Goal: Task Accomplishment & Management: Use online tool/utility

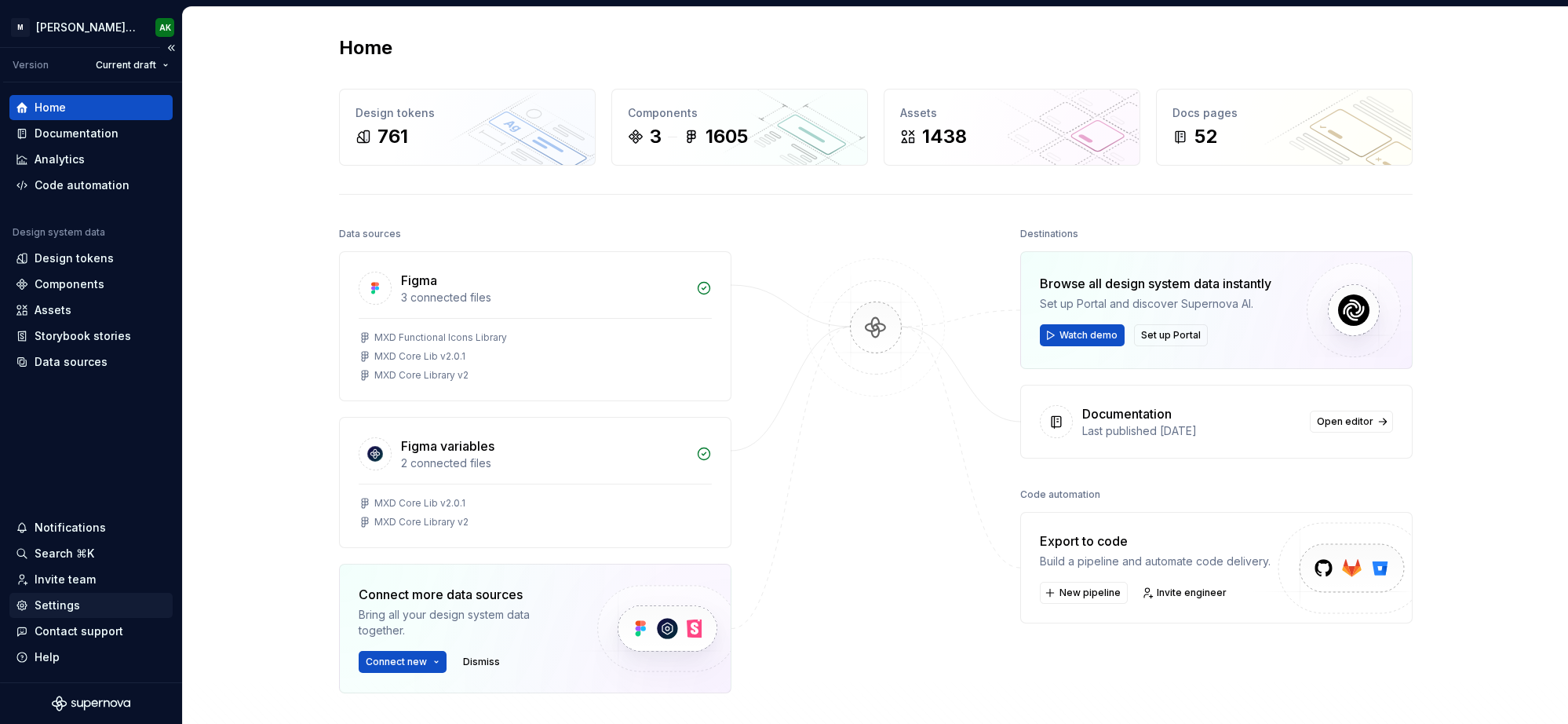
click at [54, 606] on div "Settings" at bounding box center [57, 606] width 46 height 16
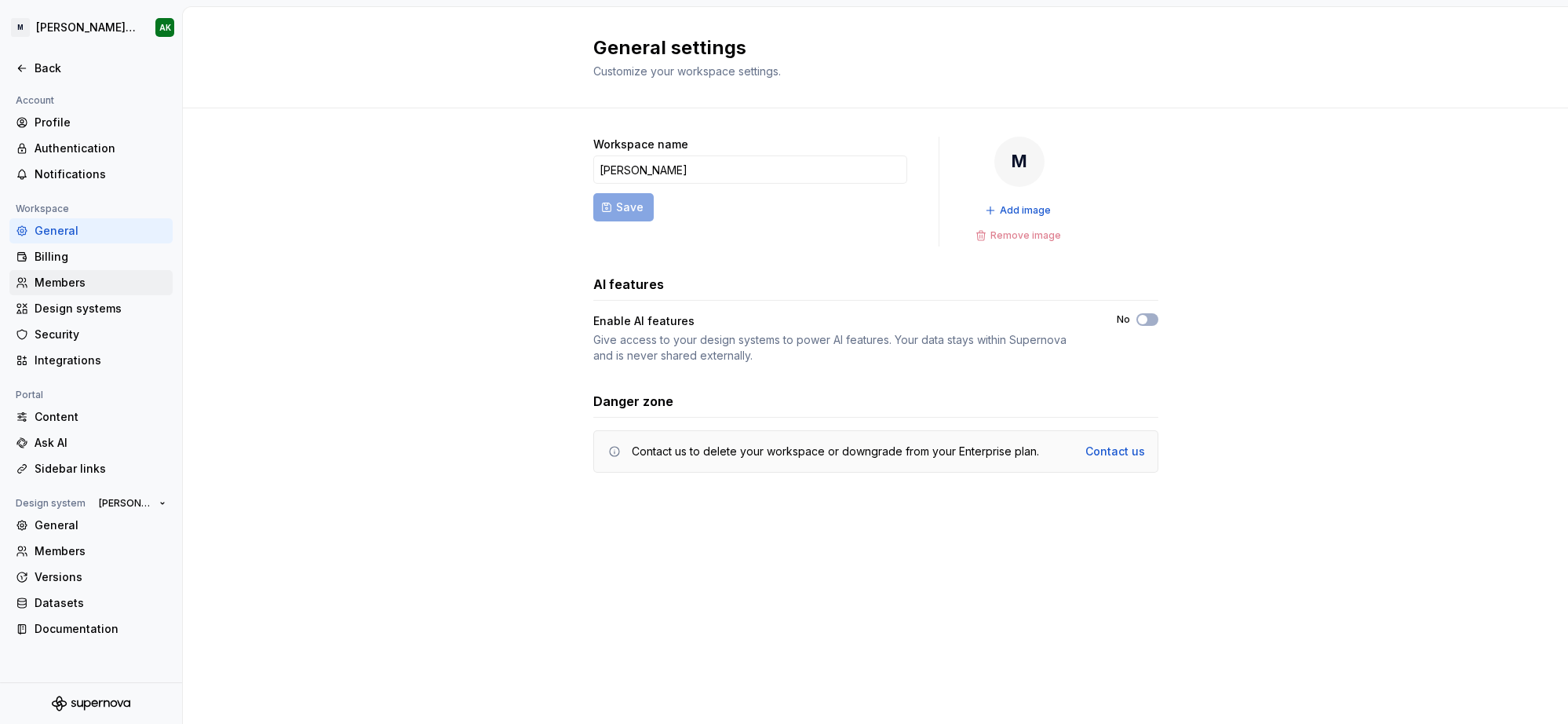
click at [61, 278] on div "Members" at bounding box center [100, 283] width 132 height 16
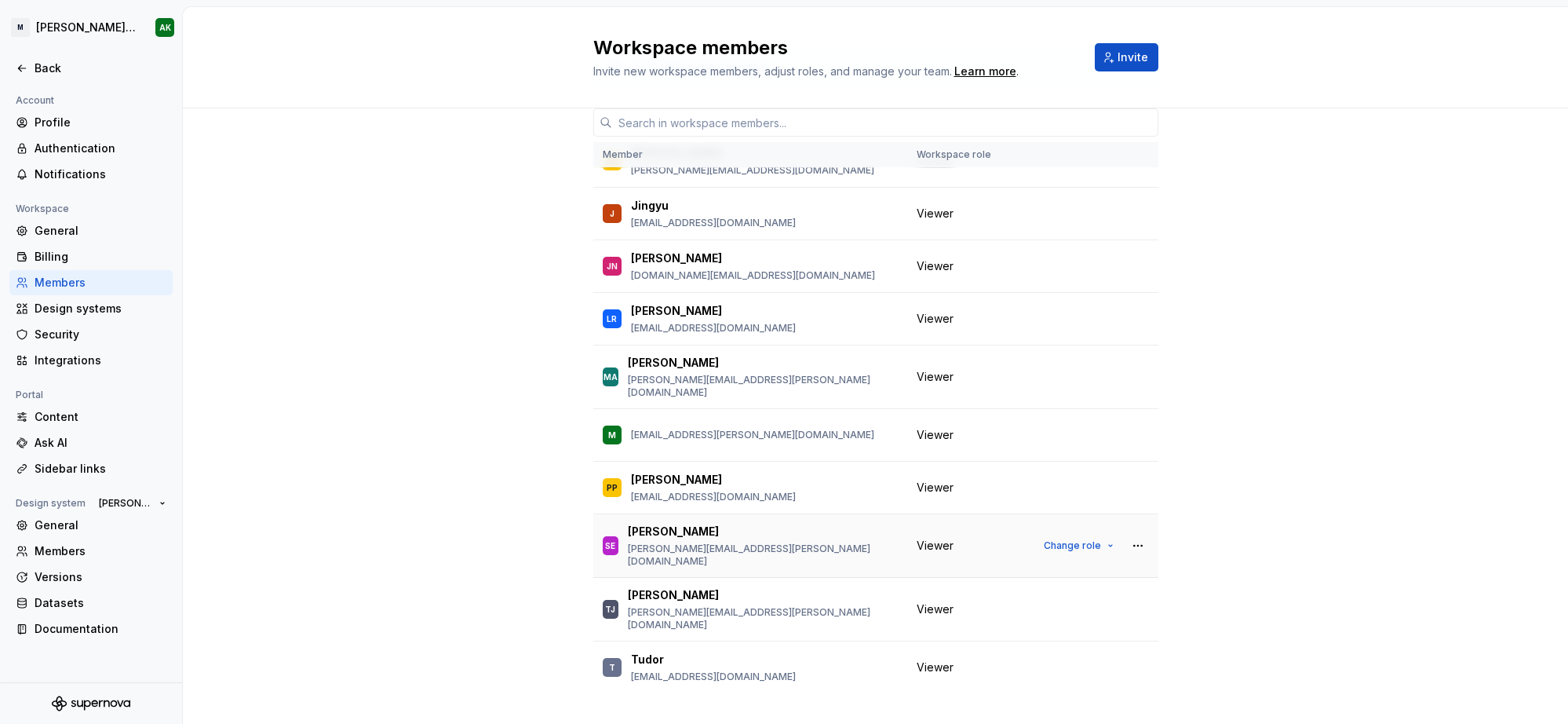
scroll to position [102, 0]
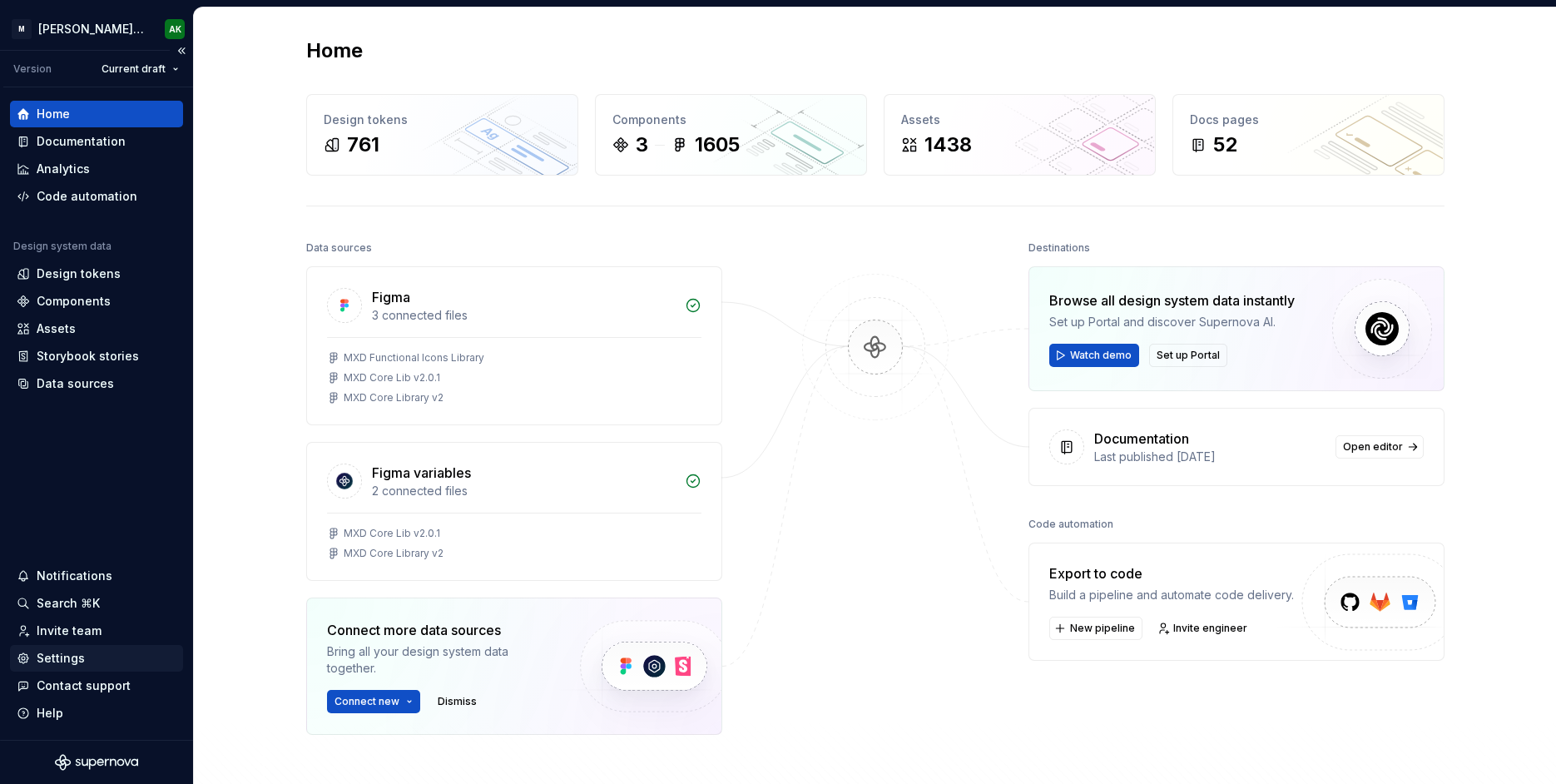
click at [64, 657] on div "Settings" at bounding box center [60, 659] width 48 height 17
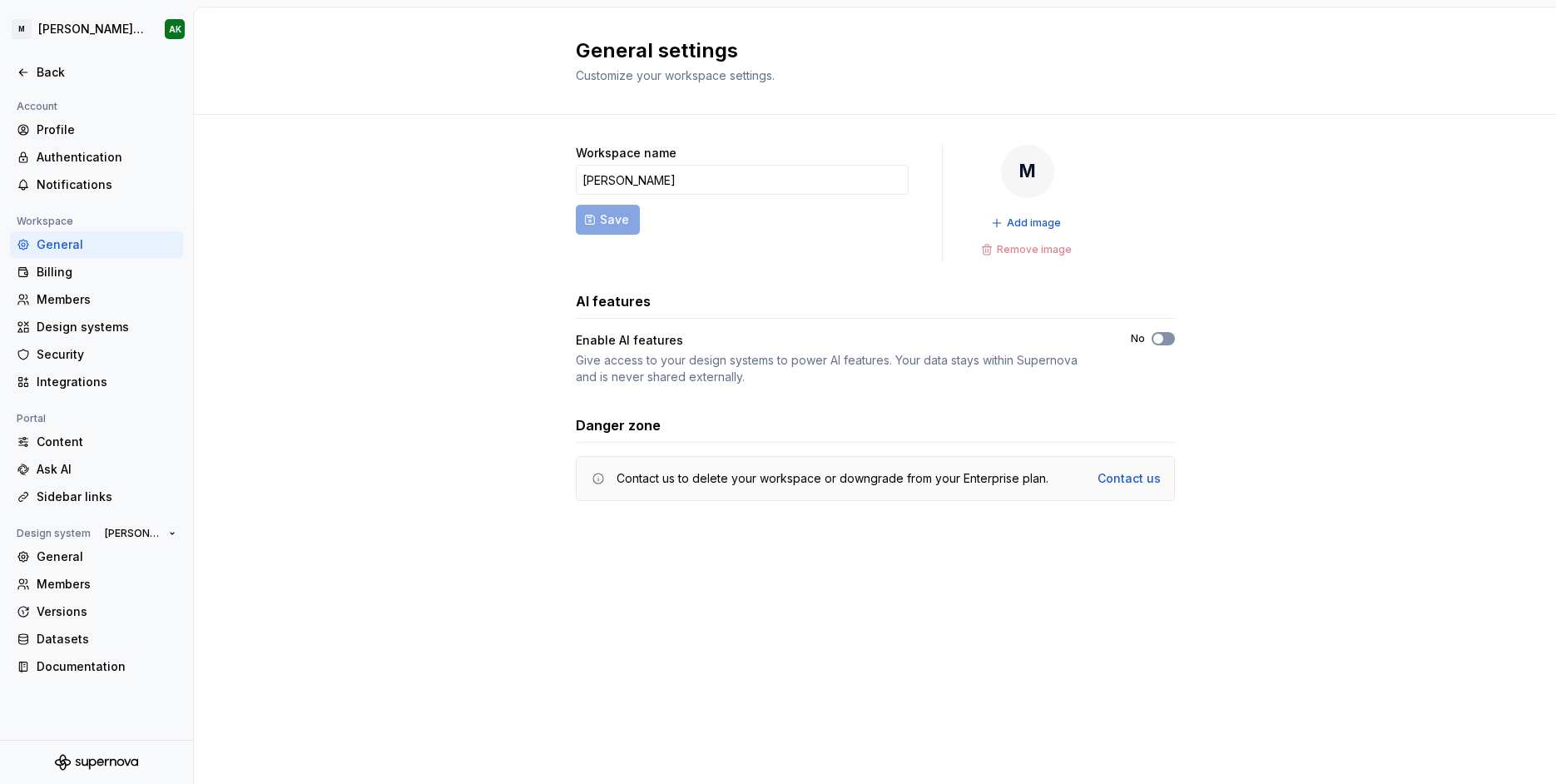
click at [1153, 340] on icon "button" at bounding box center [1158, 339] width 14 height 10
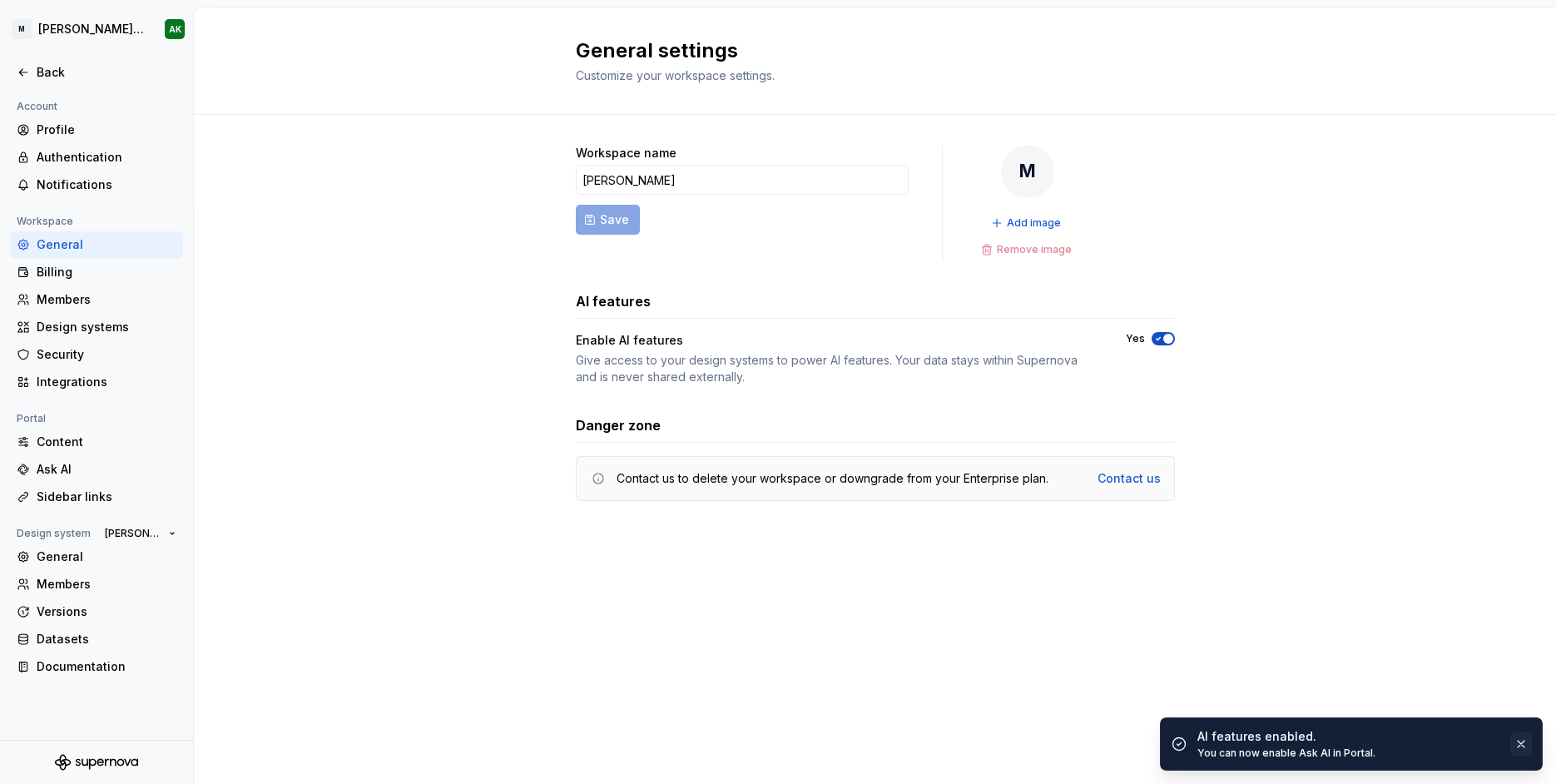
click at [1525, 744] on button "button" at bounding box center [1521, 743] width 22 height 23
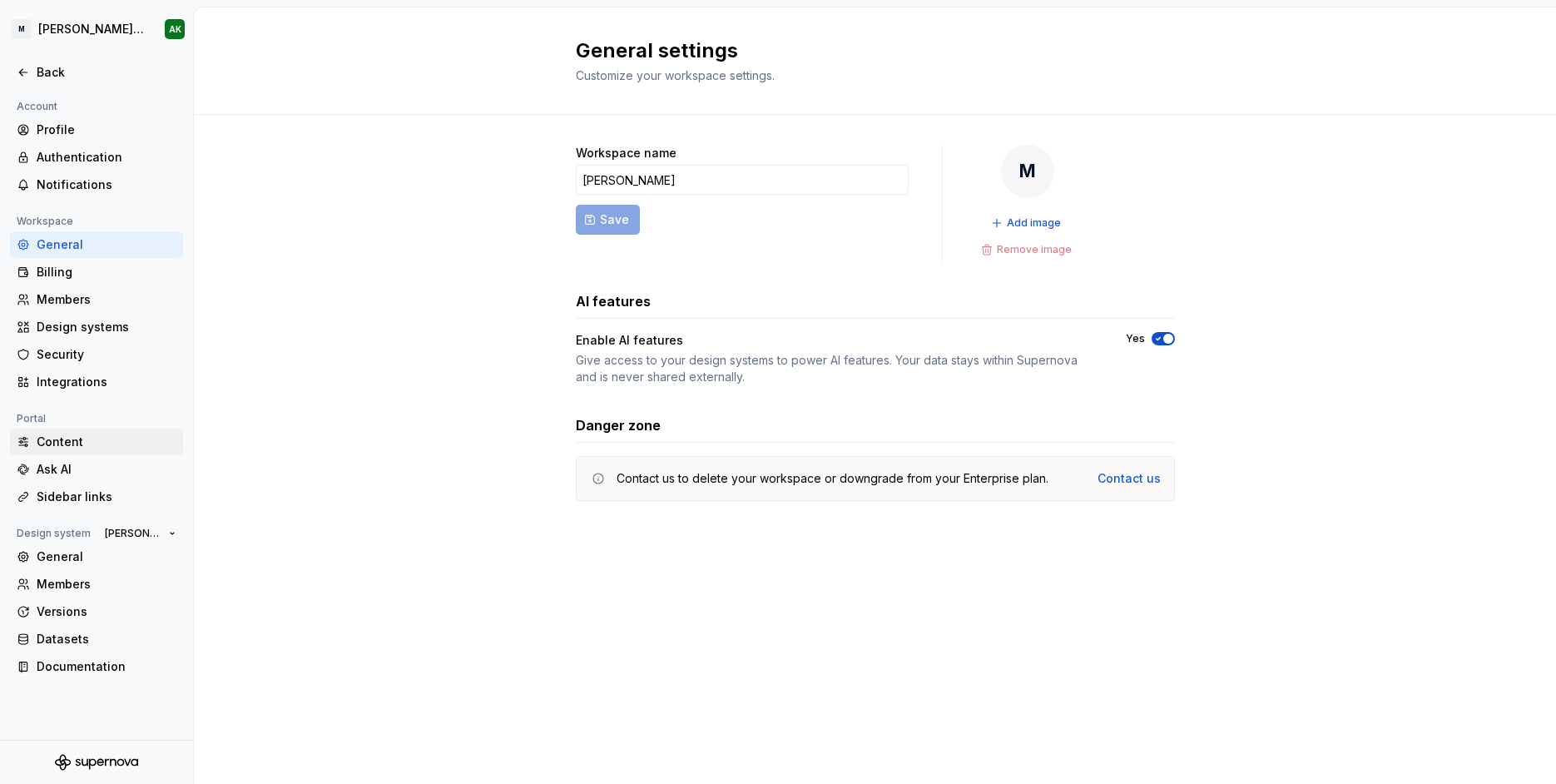
click at [68, 433] on div "Content" at bounding box center [97, 441] width 173 height 26
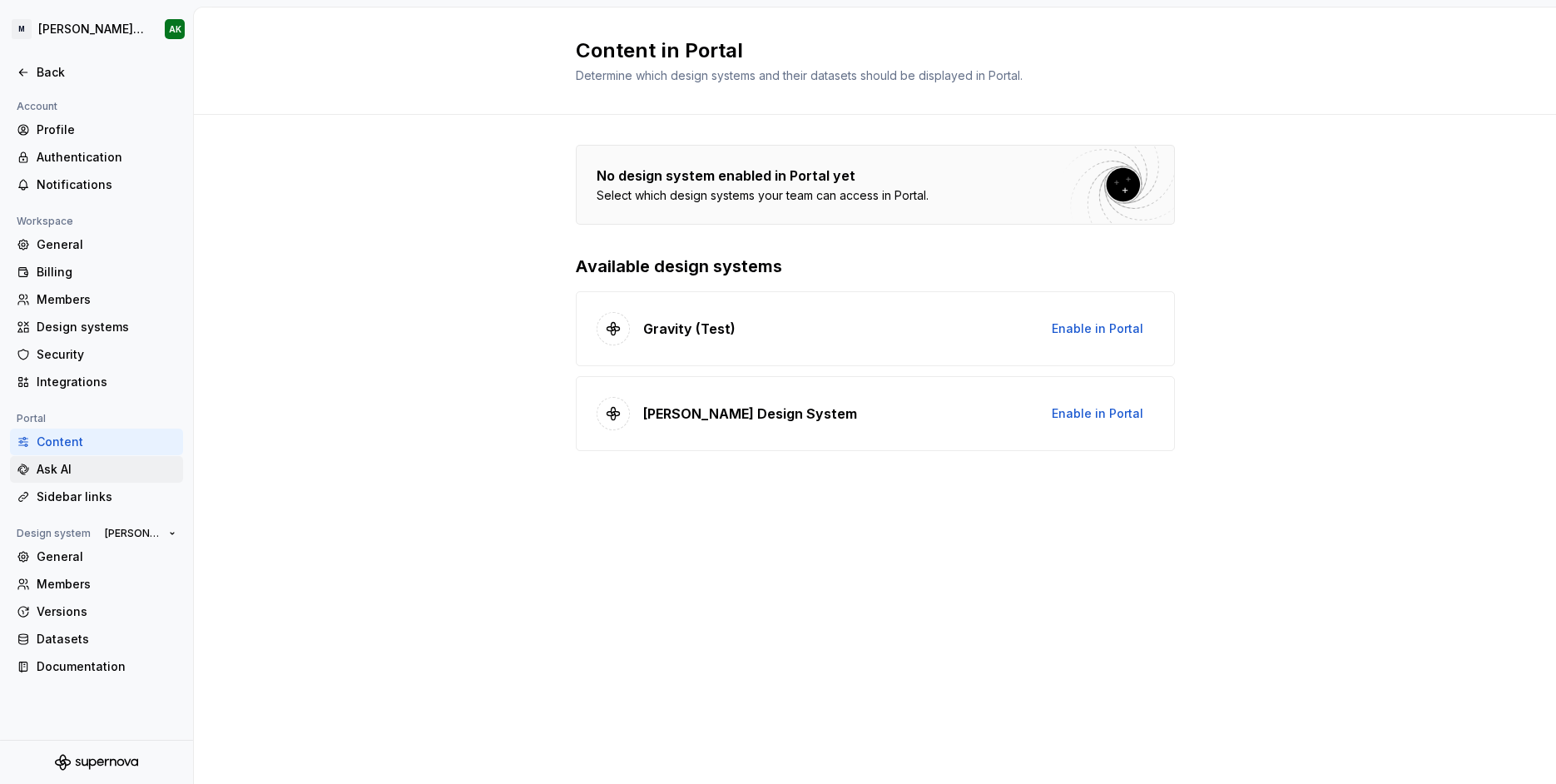
click at [70, 464] on div "Ask AI" at bounding box center [106, 470] width 140 height 17
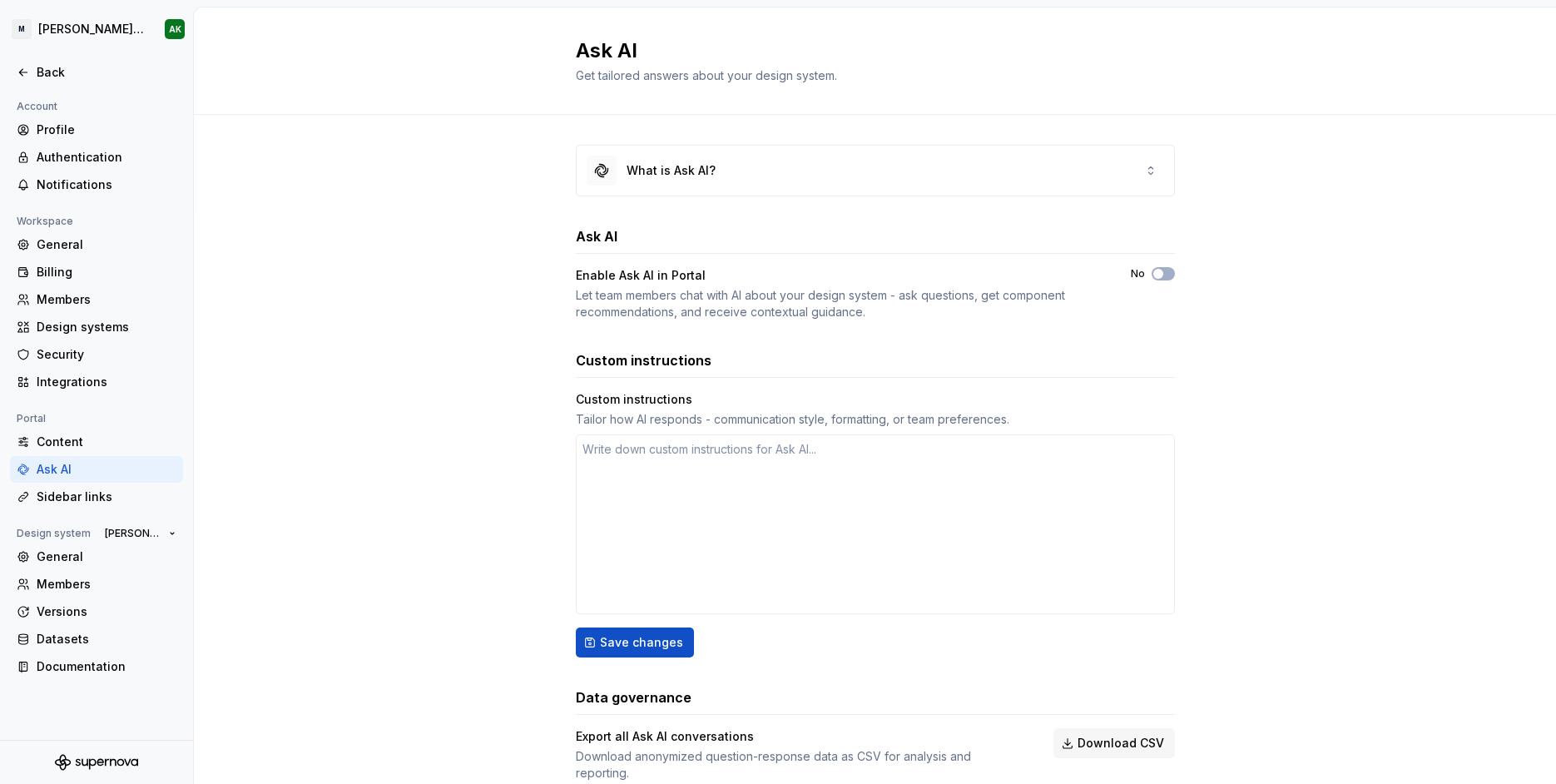
click at [441, 259] on div "What is Ask AI? Ask AI Enable Ask AI in Portal Let team members chat with AI ab…" at bounding box center [875, 479] width 1363 height 730
click at [79, 448] on div "Content" at bounding box center [106, 442] width 140 height 17
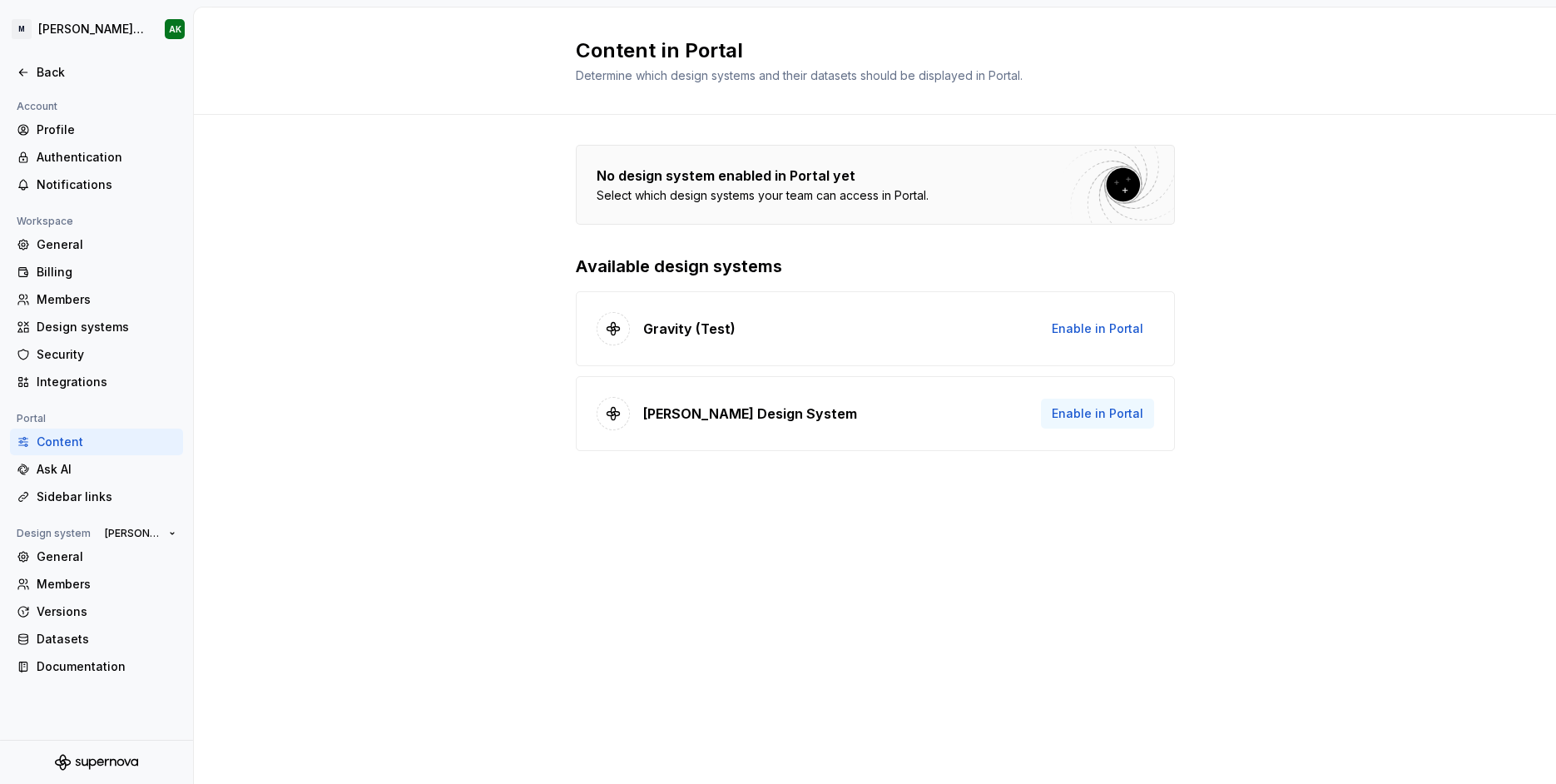
click at [1082, 413] on span "Enable in Portal" at bounding box center [1098, 414] width 92 height 17
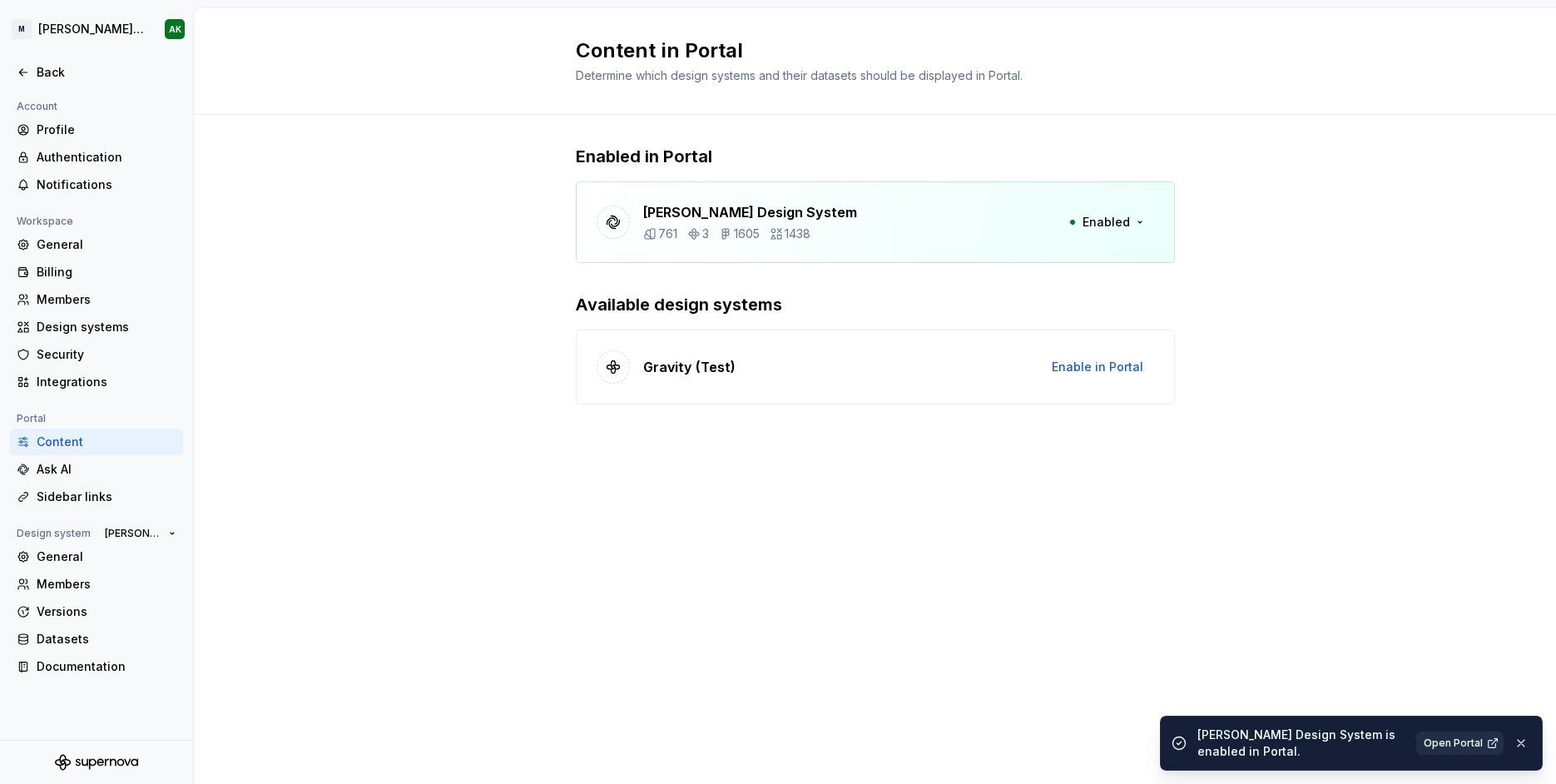
click at [1467, 739] on span "Open Portal" at bounding box center [1453, 743] width 59 height 14
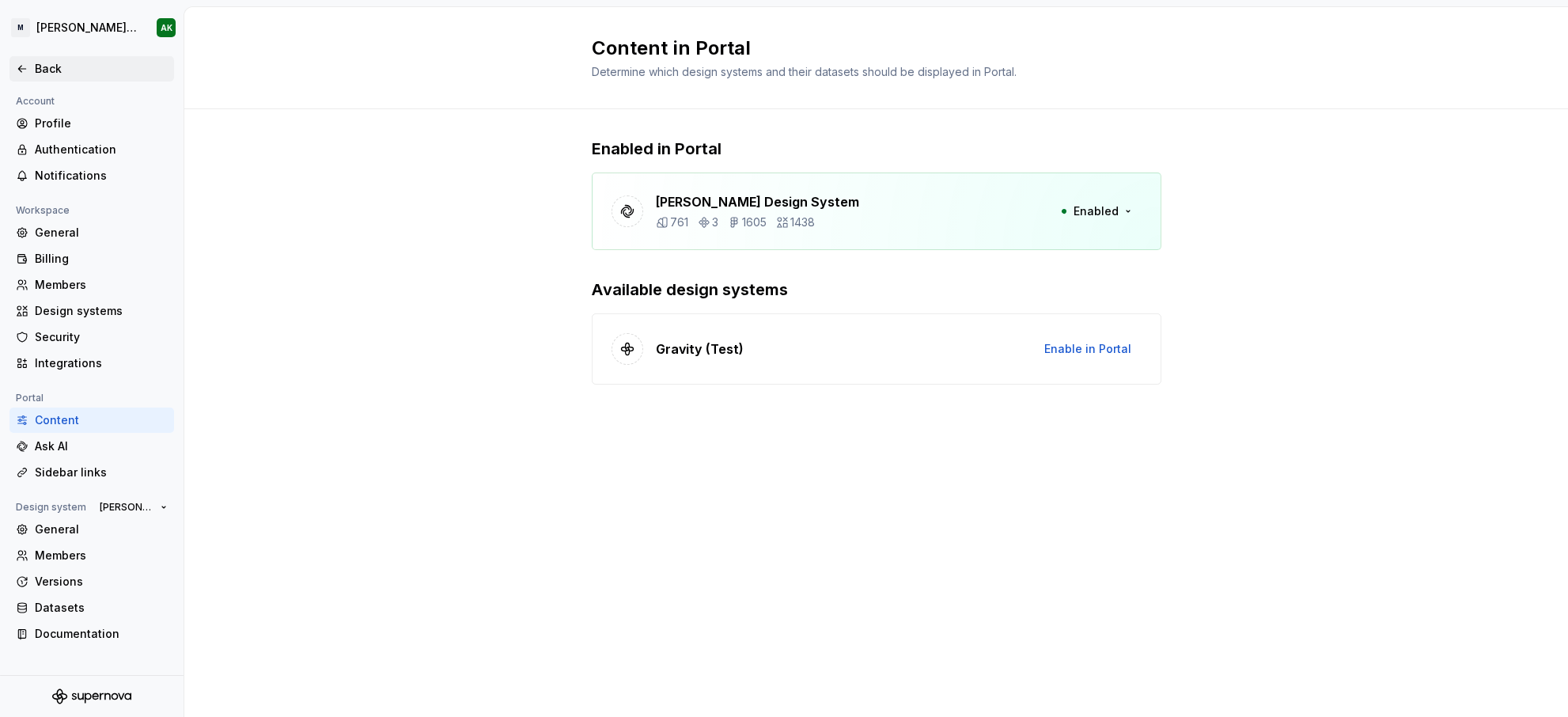
click at [47, 74] on div "Back" at bounding box center [101, 69] width 133 height 16
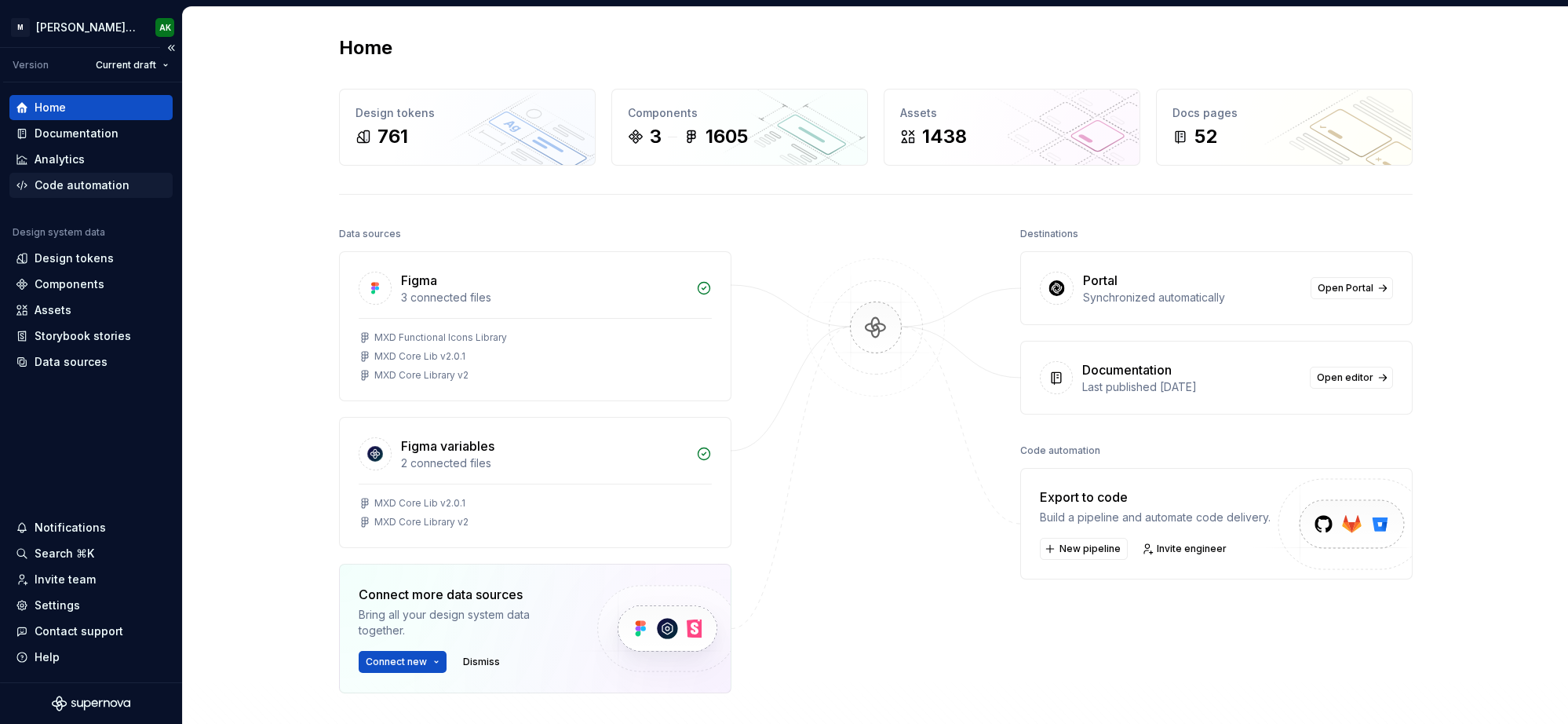
click at [103, 187] on div "Code automation" at bounding box center [82, 186] width 95 height 16
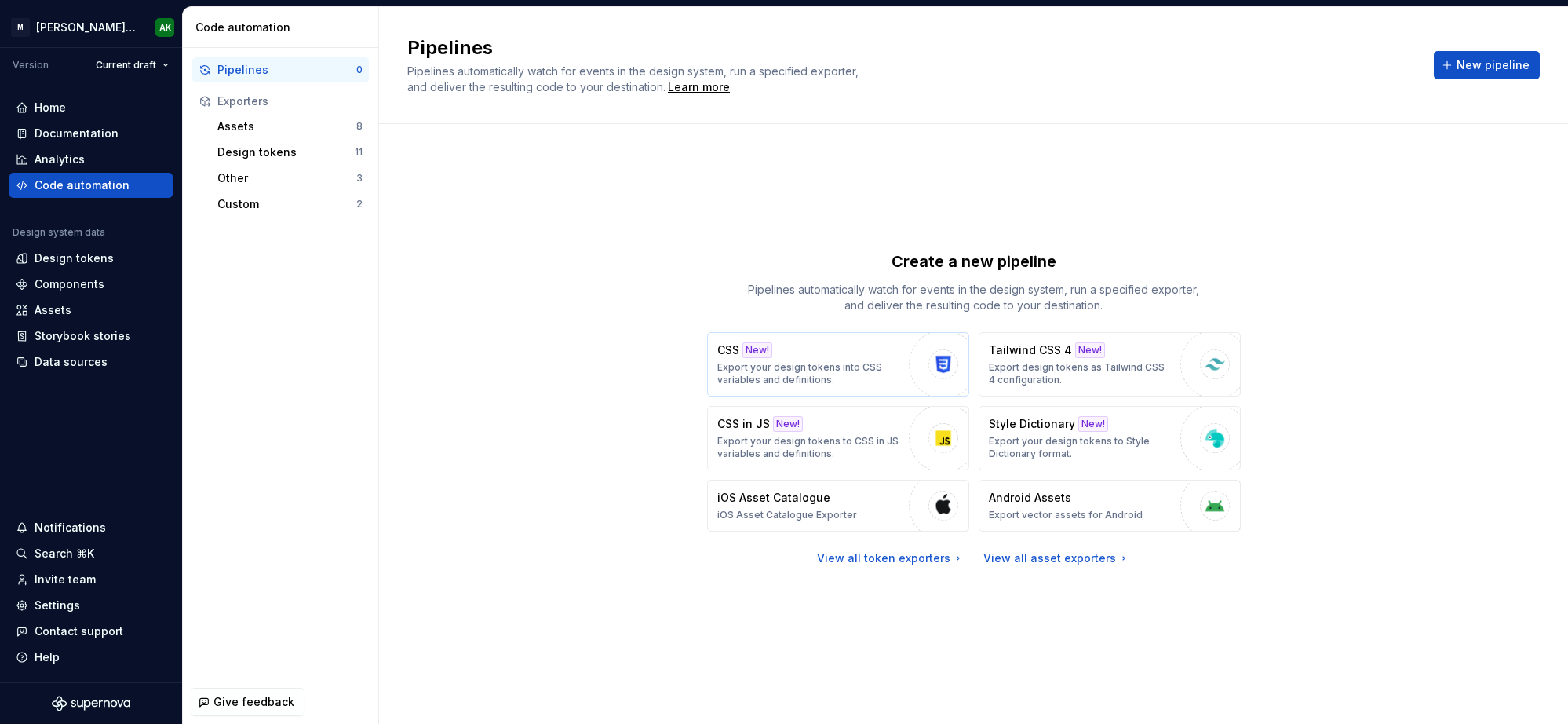
click at [806, 354] on div "CSS New! Export your design tokens into CSS variables and definitions." at bounding box center [809, 364] width 184 height 44
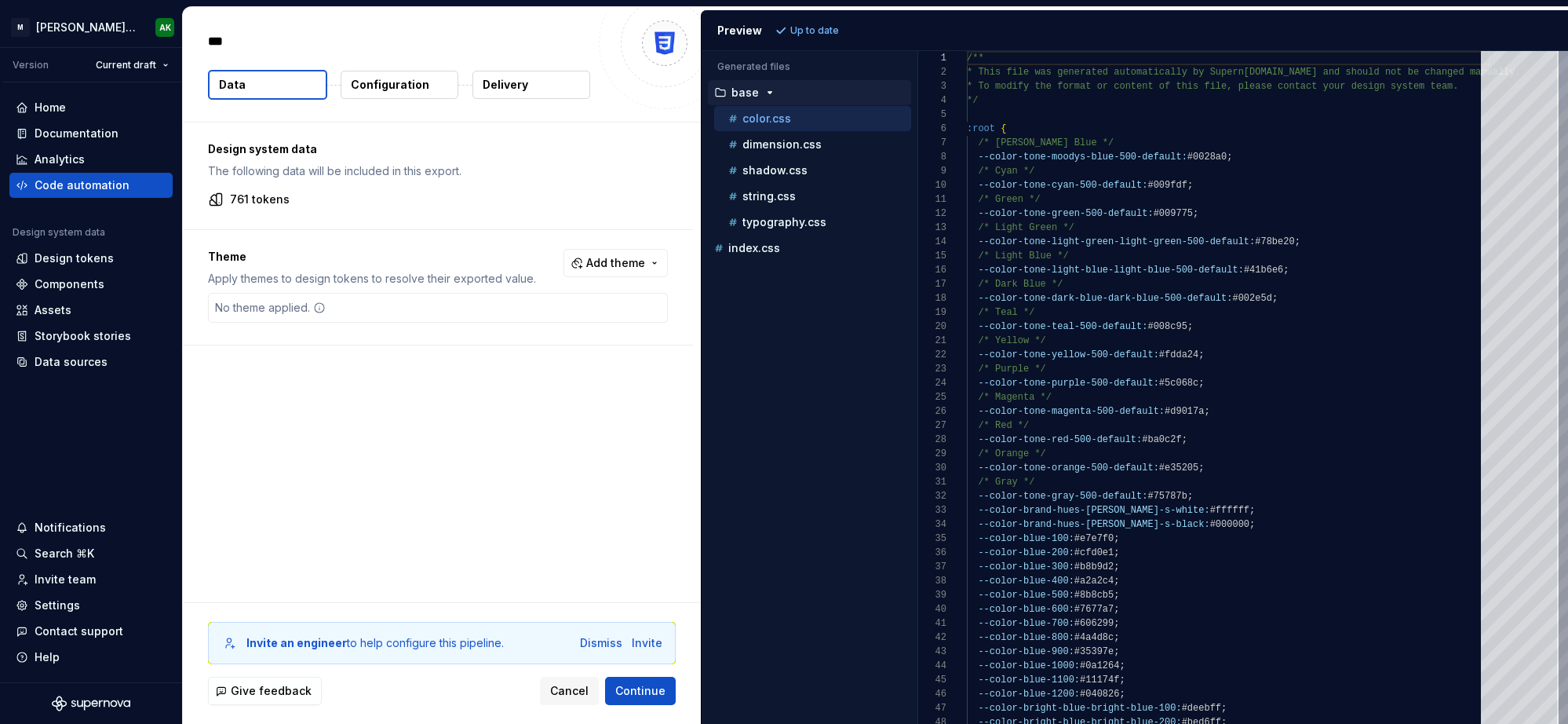
type textarea "*"
click at [361, 196] on div "761 tokens" at bounding box center [437, 199] width 460 height 16
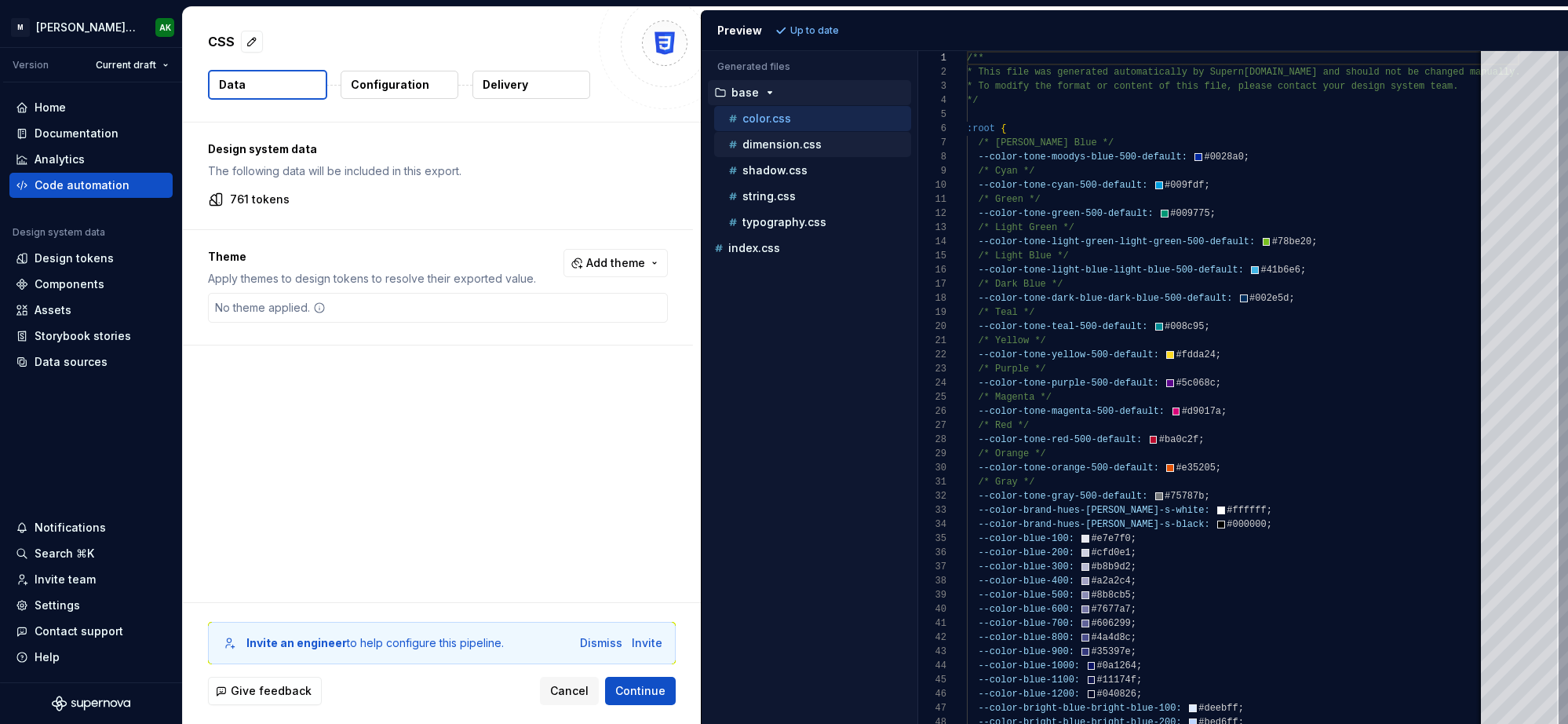
click at [802, 139] on p "dimension.css" at bounding box center [781, 145] width 79 height 13
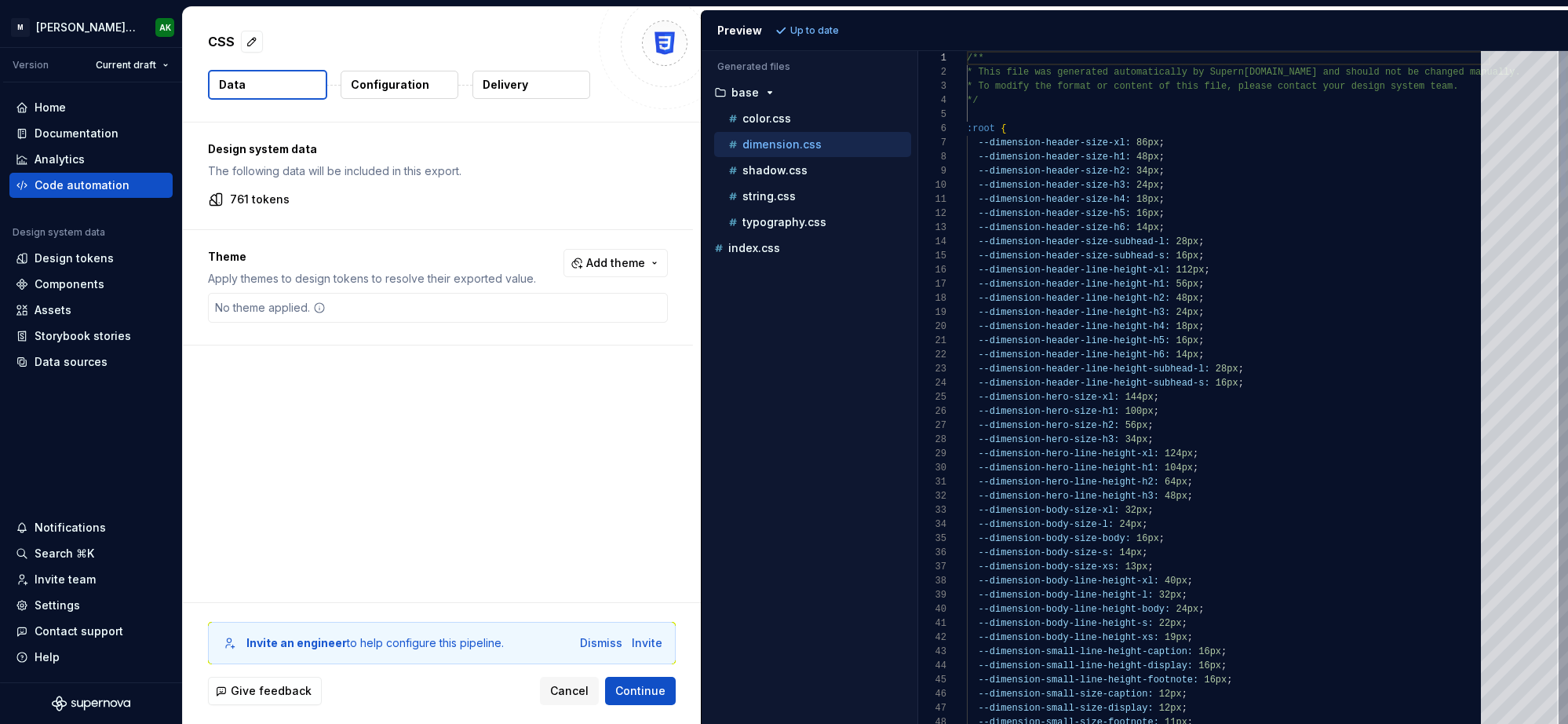
scroll to position [142, 0]
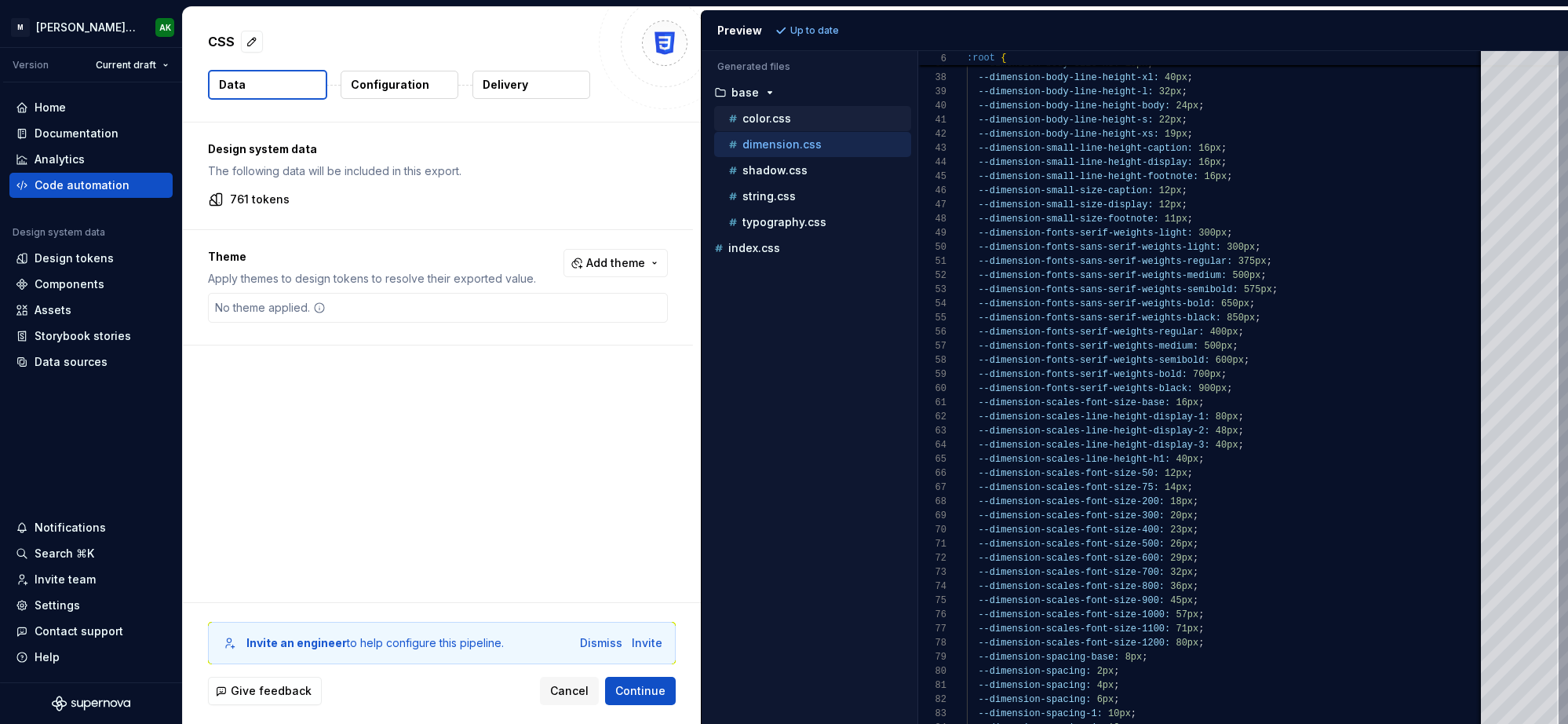
click at [765, 113] on p "color.css" at bounding box center [766, 118] width 49 height 13
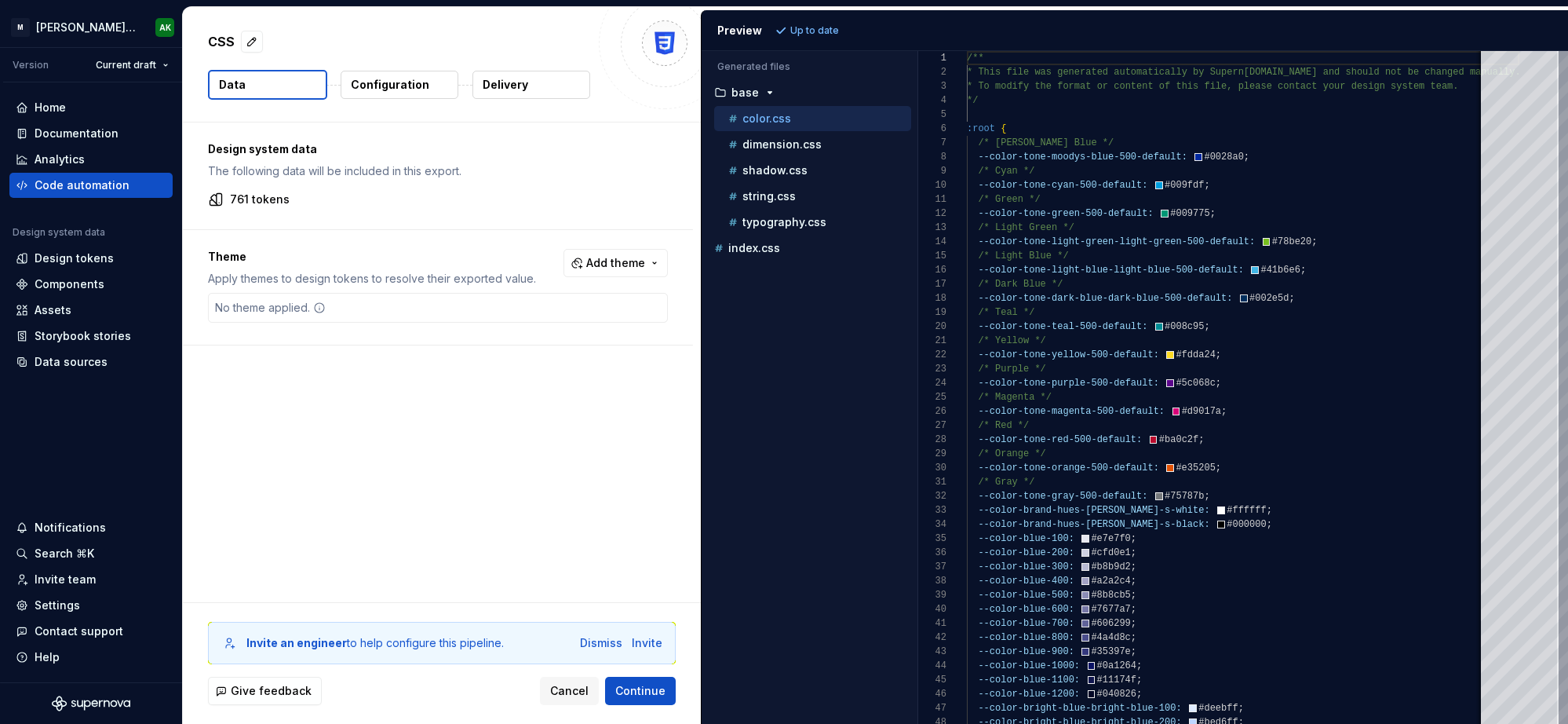
click at [483, 305] on div "No theme applied." at bounding box center [437, 307] width 460 height 30
click at [616, 262] on span "Add theme" at bounding box center [616, 263] width 59 height 16
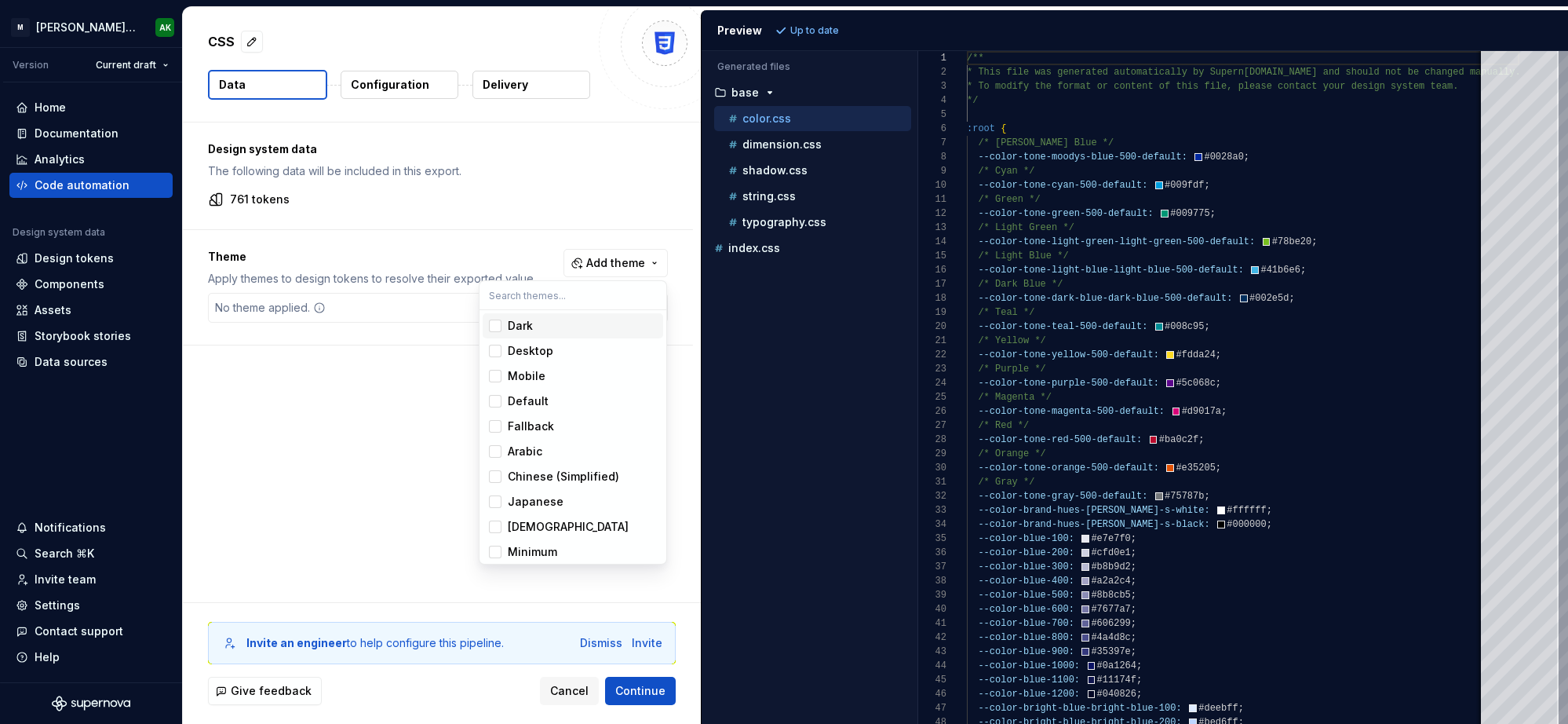
click at [629, 259] on html "[PERSON_NAME] Design System AK Version Current draft Home Documentation Analyti…" at bounding box center [784, 362] width 1568 height 724
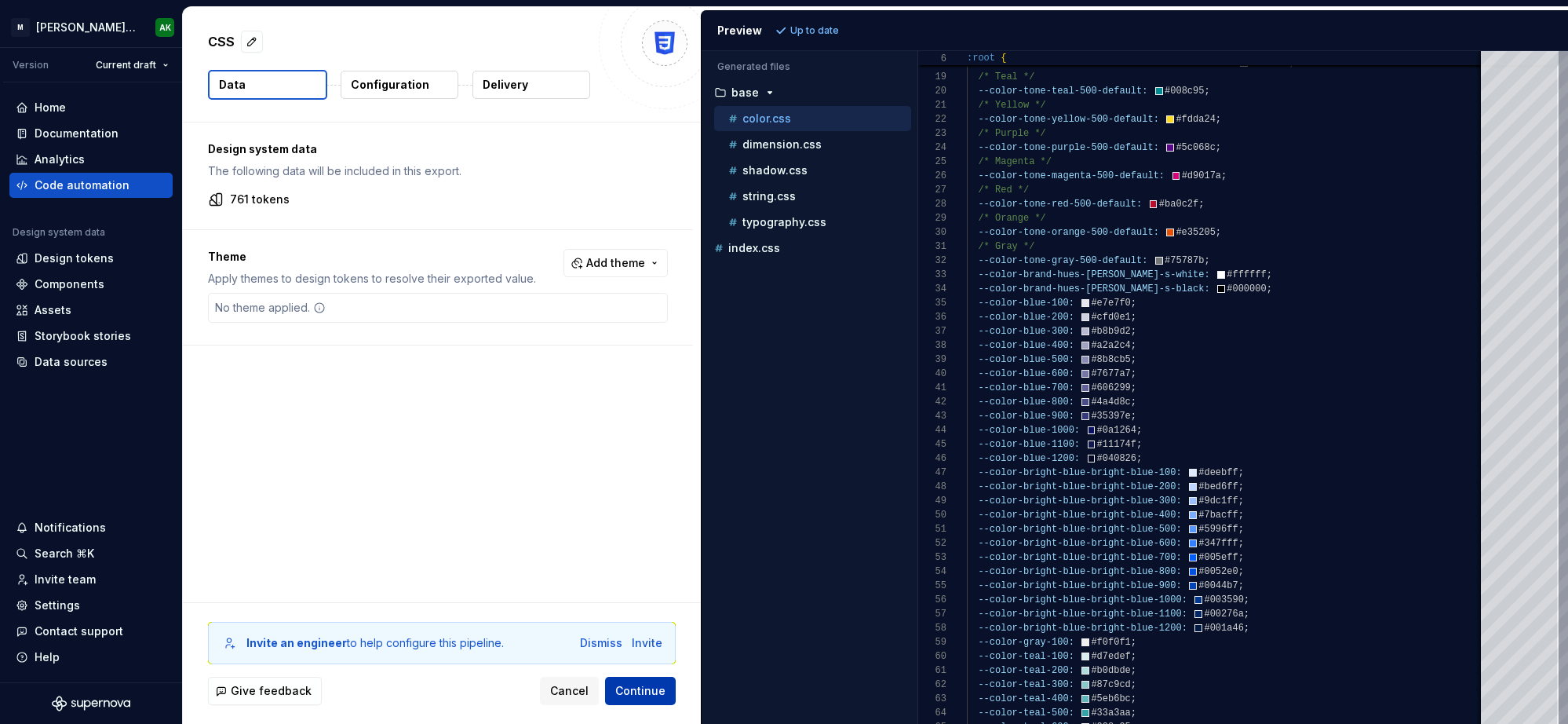
click at [631, 695] on span "Continue" at bounding box center [640, 691] width 50 height 16
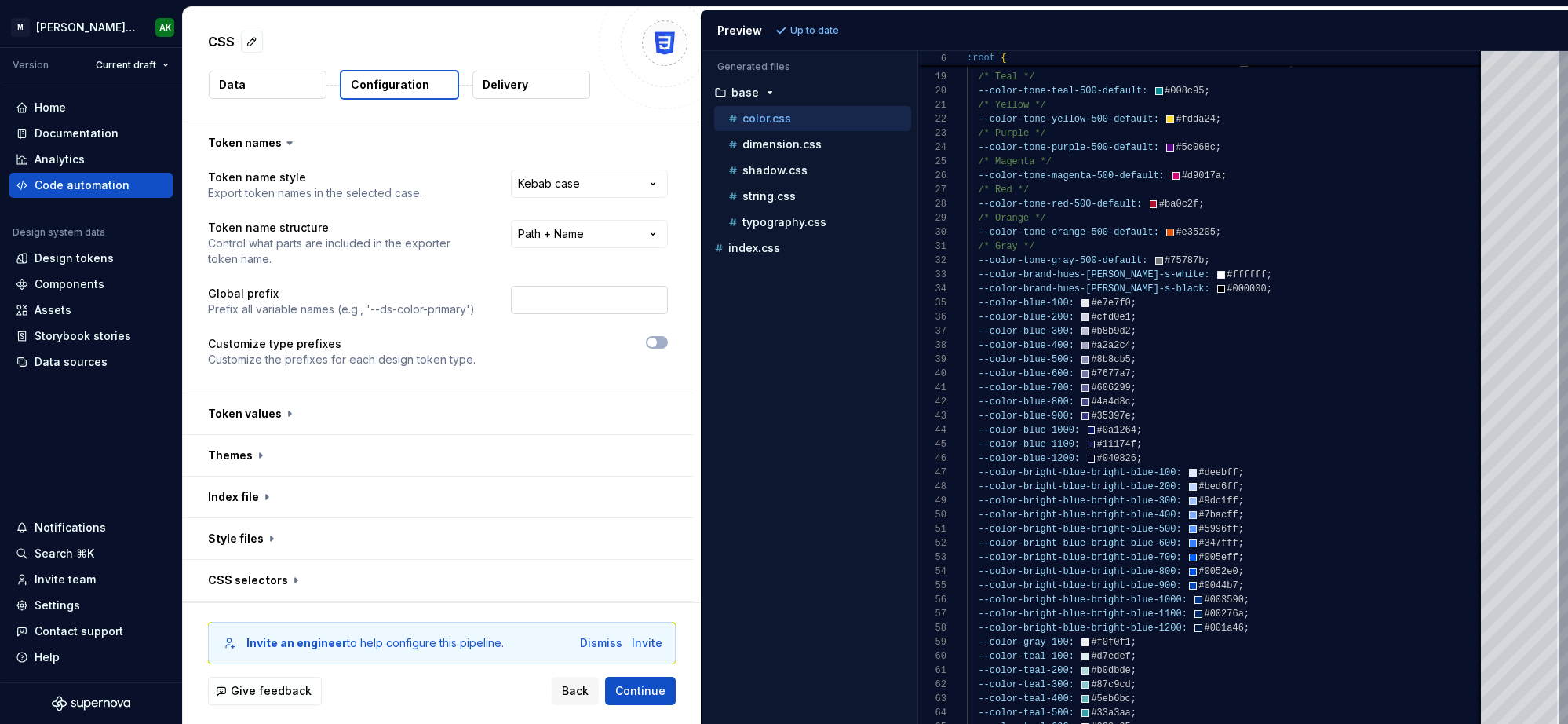
click at [563, 301] on input "text" at bounding box center [589, 299] width 157 height 28
click at [820, 34] on span "Refresh preview" at bounding box center [830, 30] width 78 height 13
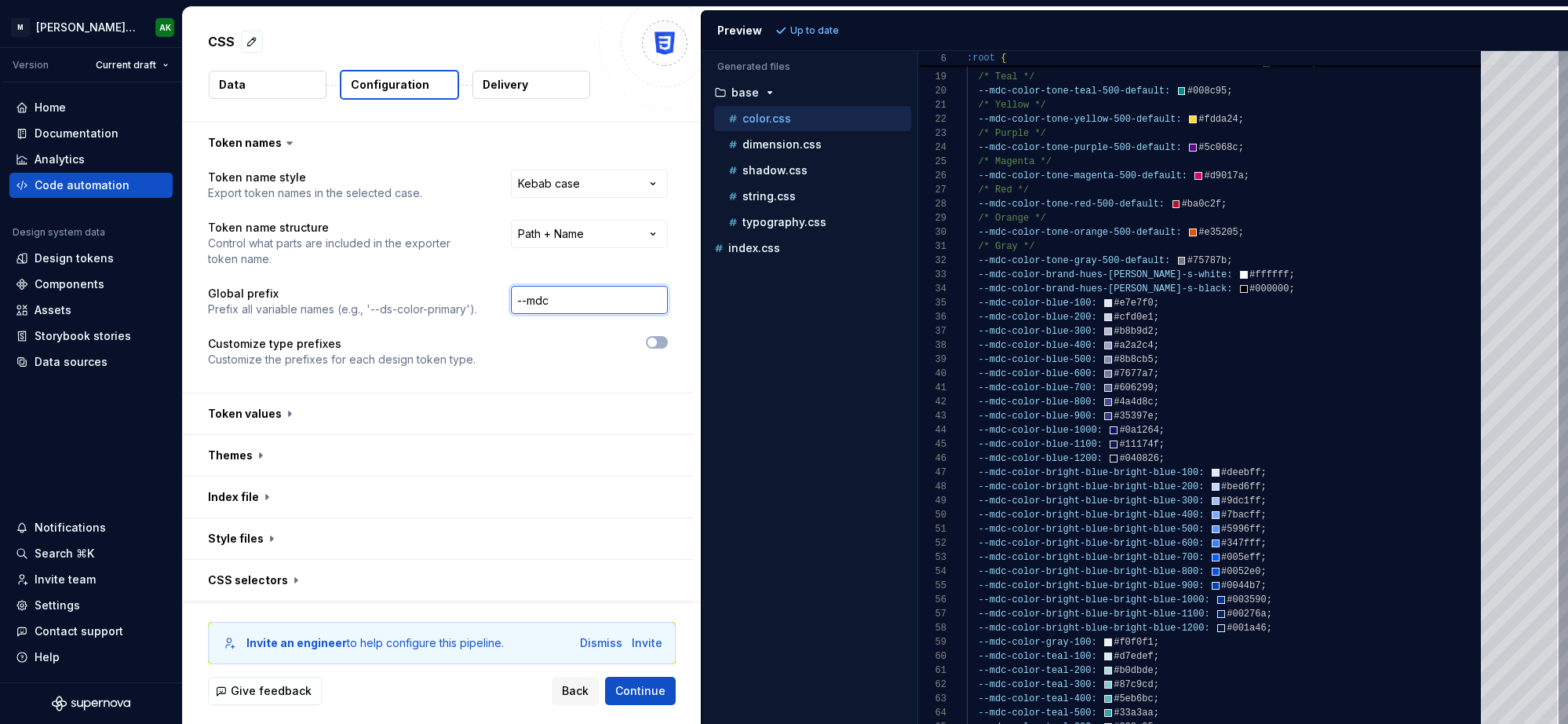
click at [562, 300] on input "--mdc" at bounding box center [589, 299] width 157 height 28
click at [531, 301] on input "--mdc" at bounding box center [589, 299] width 157 height 28
click at [527, 303] on input "--global" at bounding box center [589, 299] width 157 height 28
click at [832, 26] on span "Refresh preview" at bounding box center [830, 30] width 78 height 13
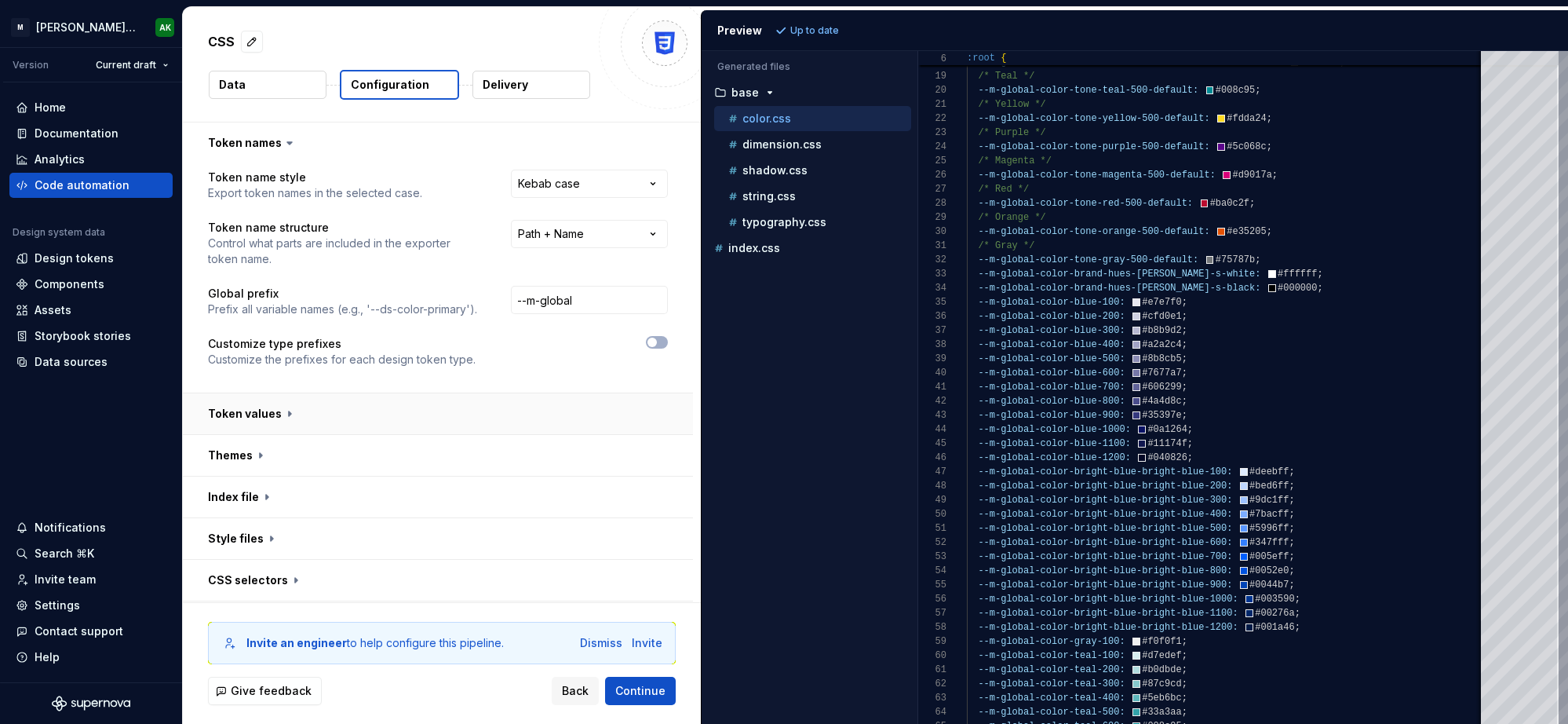
click at [253, 410] on button "button" at bounding box center [438, 414] width 510 height 41
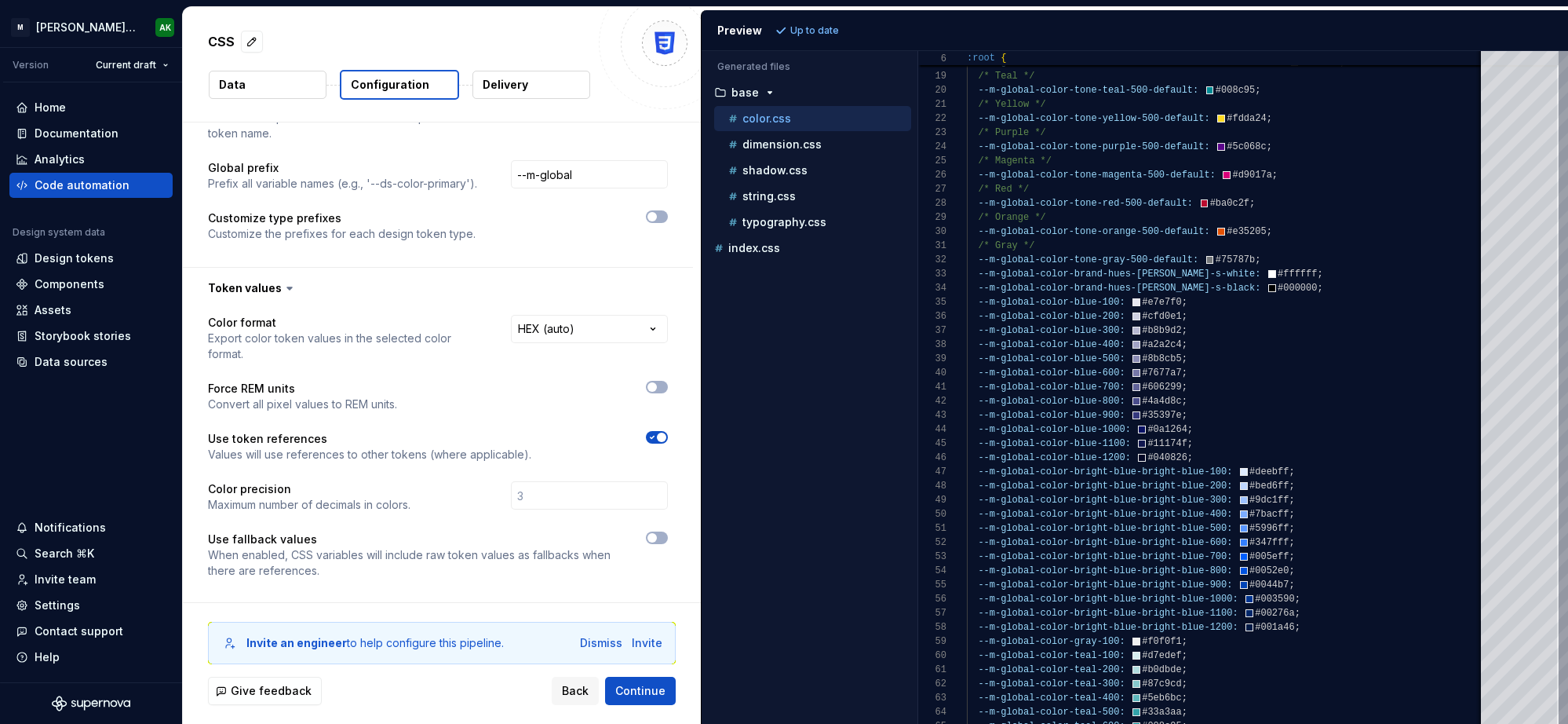
scroll to position [165, 0]
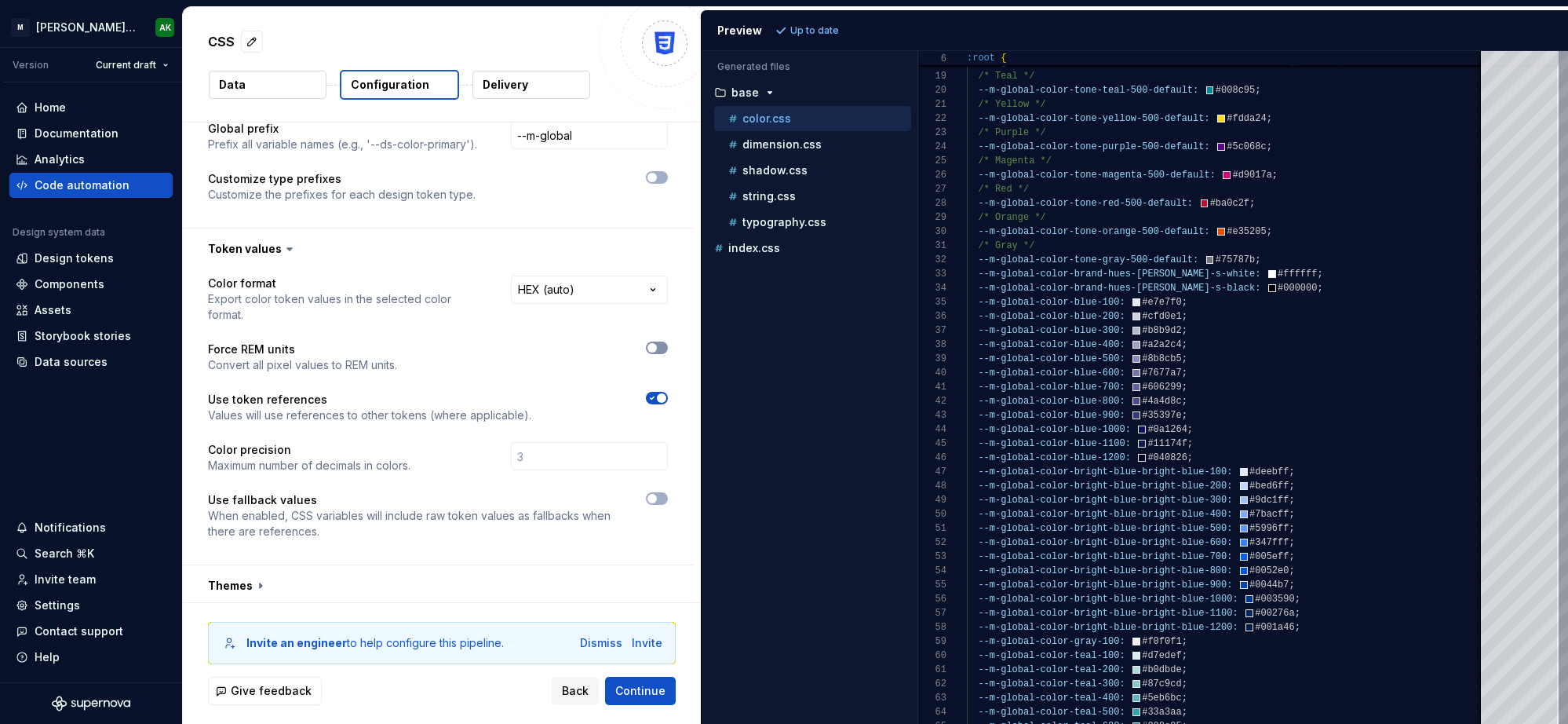
click at [652, 353] on button "button" at bounding box center [656, 348] width 22 height 13
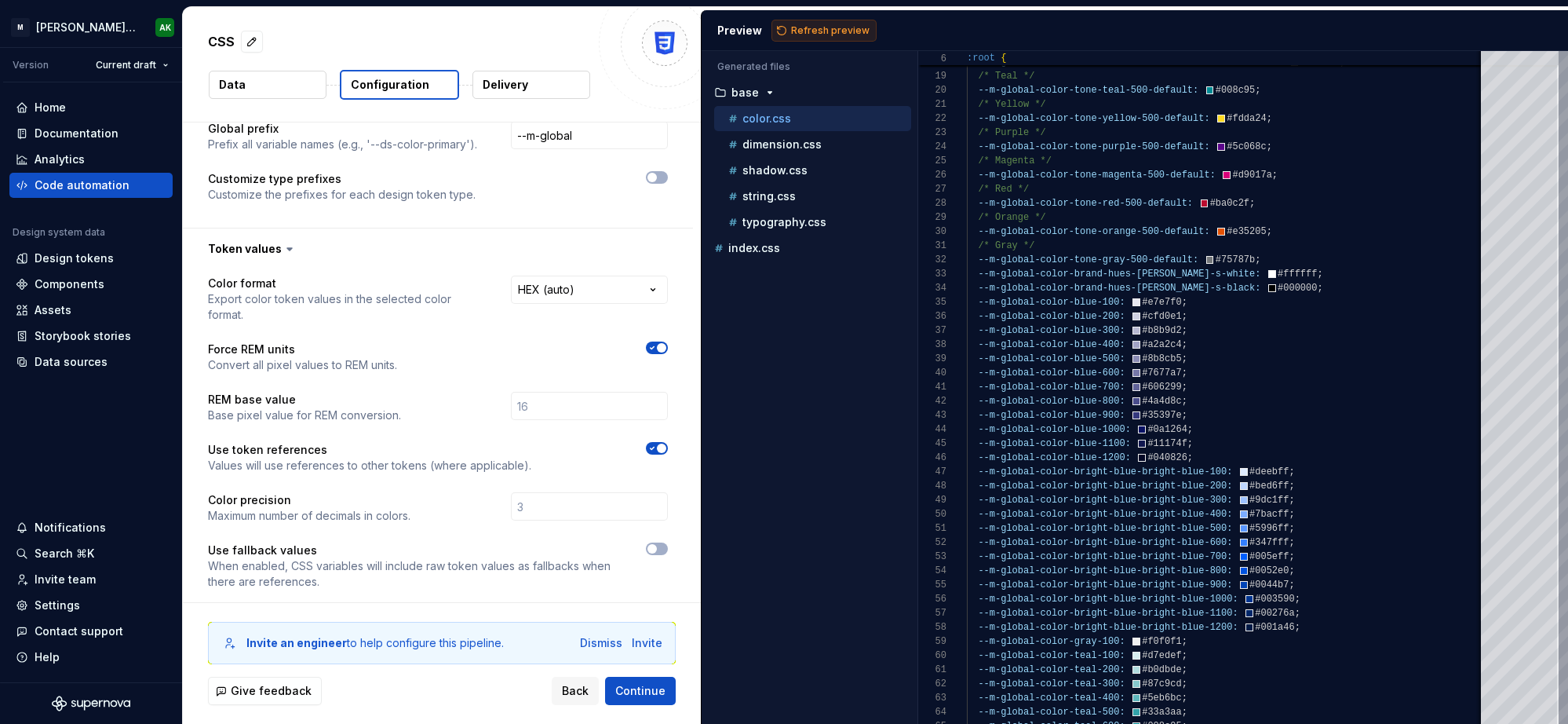
click at [833, 31] on span "Refresh preview" at bounding box center [830, 30] width 78 height 13
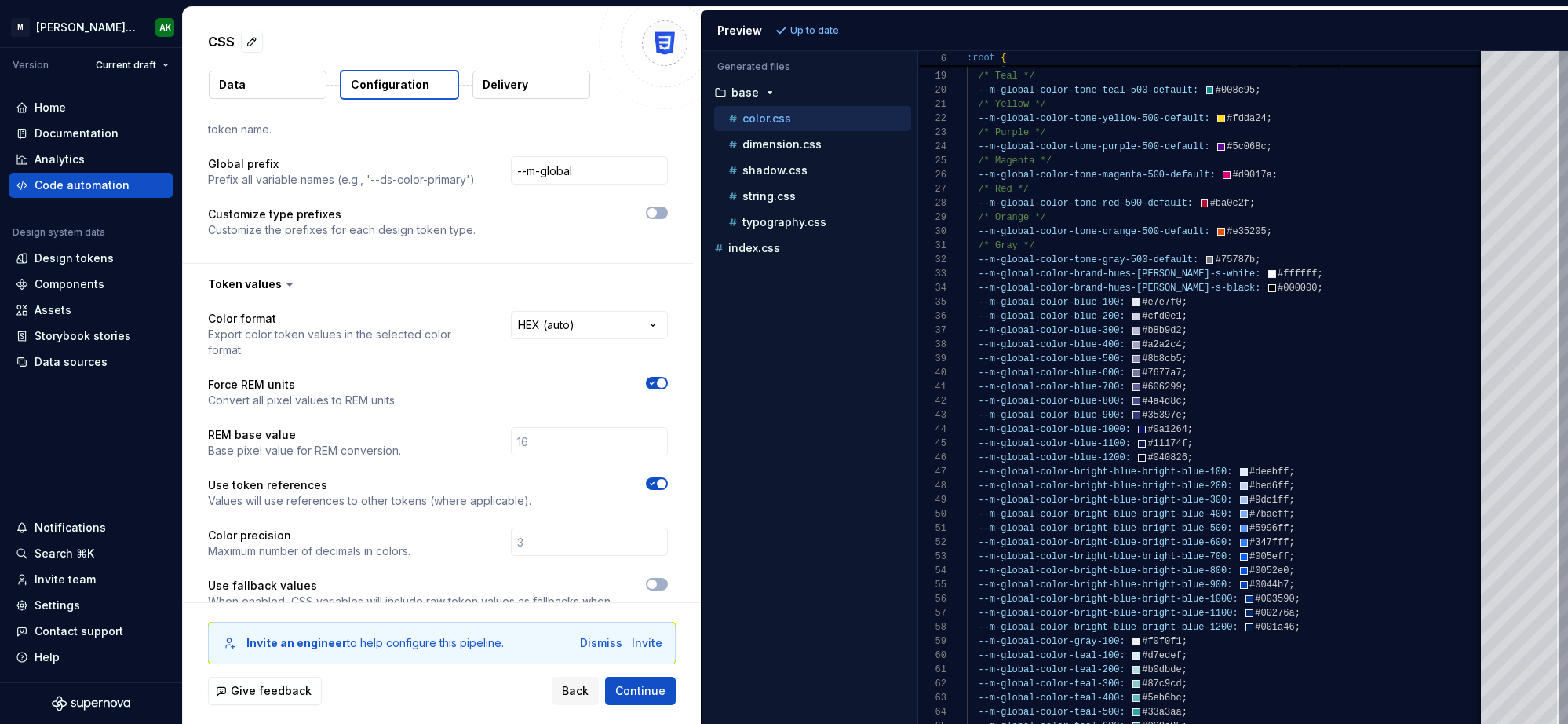
scroll to position [0, 0]
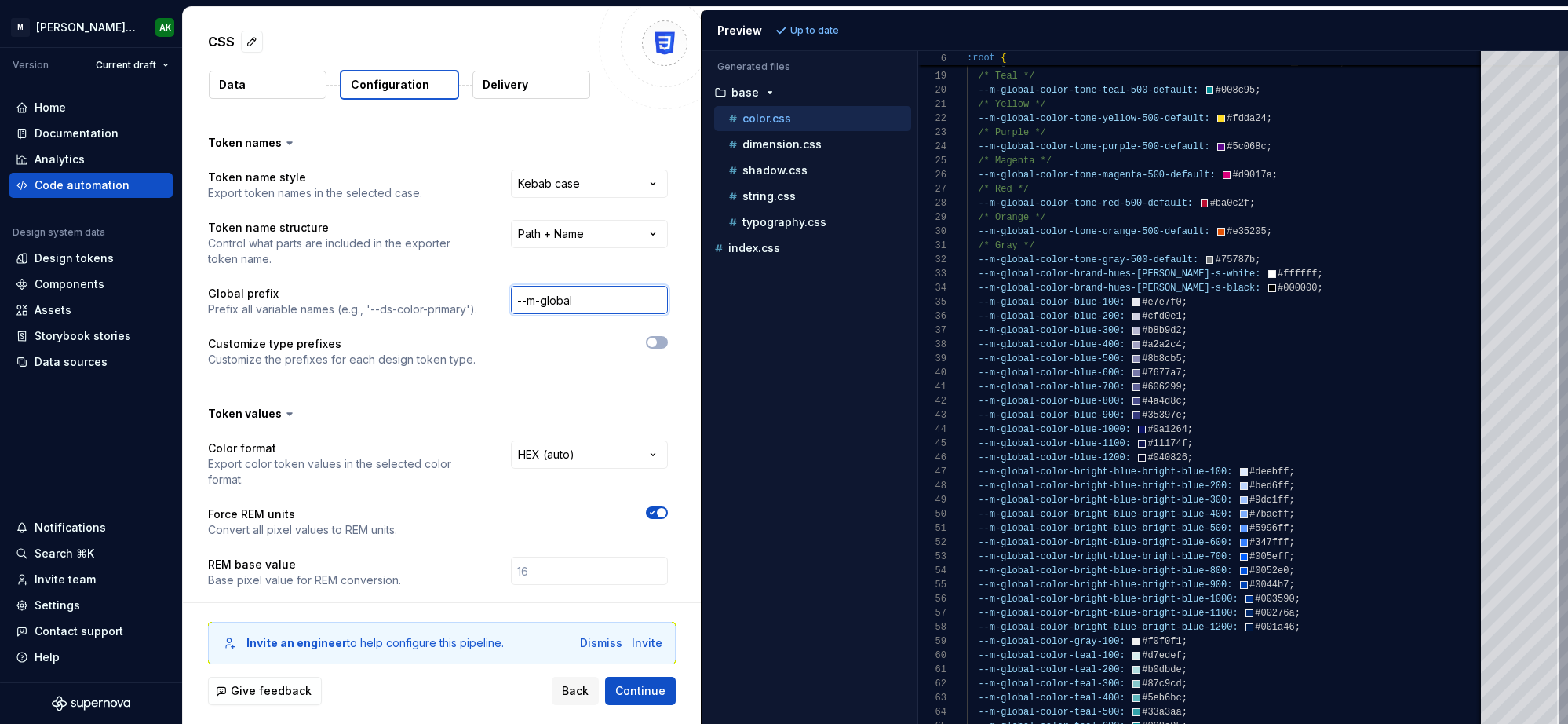
click at [541, 302] on input "--m-global" at bounding box center [589, 299] width 157 height 28
type input "--global"
click at [804, 34] on span "Refresh preview" at bounding box center [830, 30] width 78 height 13
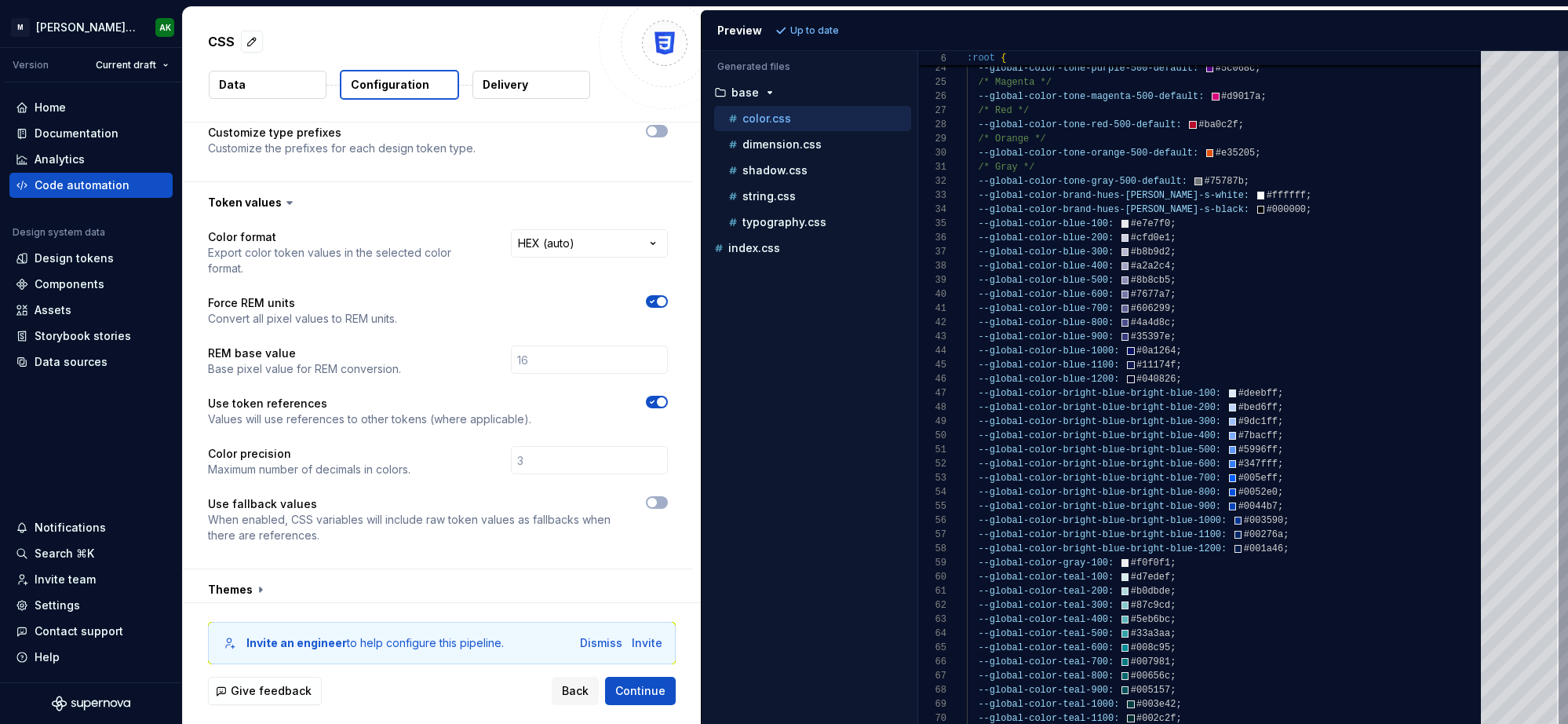
scroll to position [224, 0]
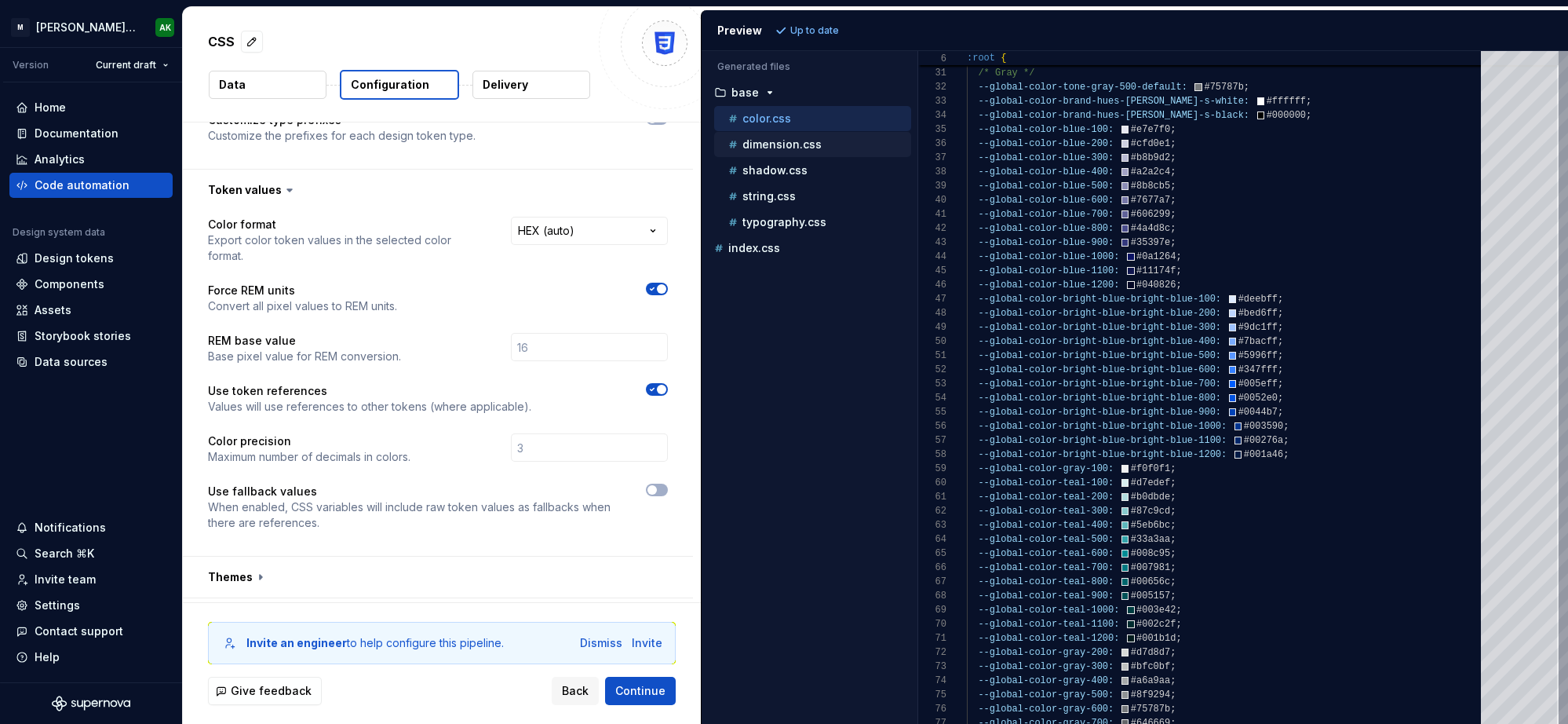
click at [788, 140] on p "dimension.css" at bounding box center [781, 145] width 79 height 13
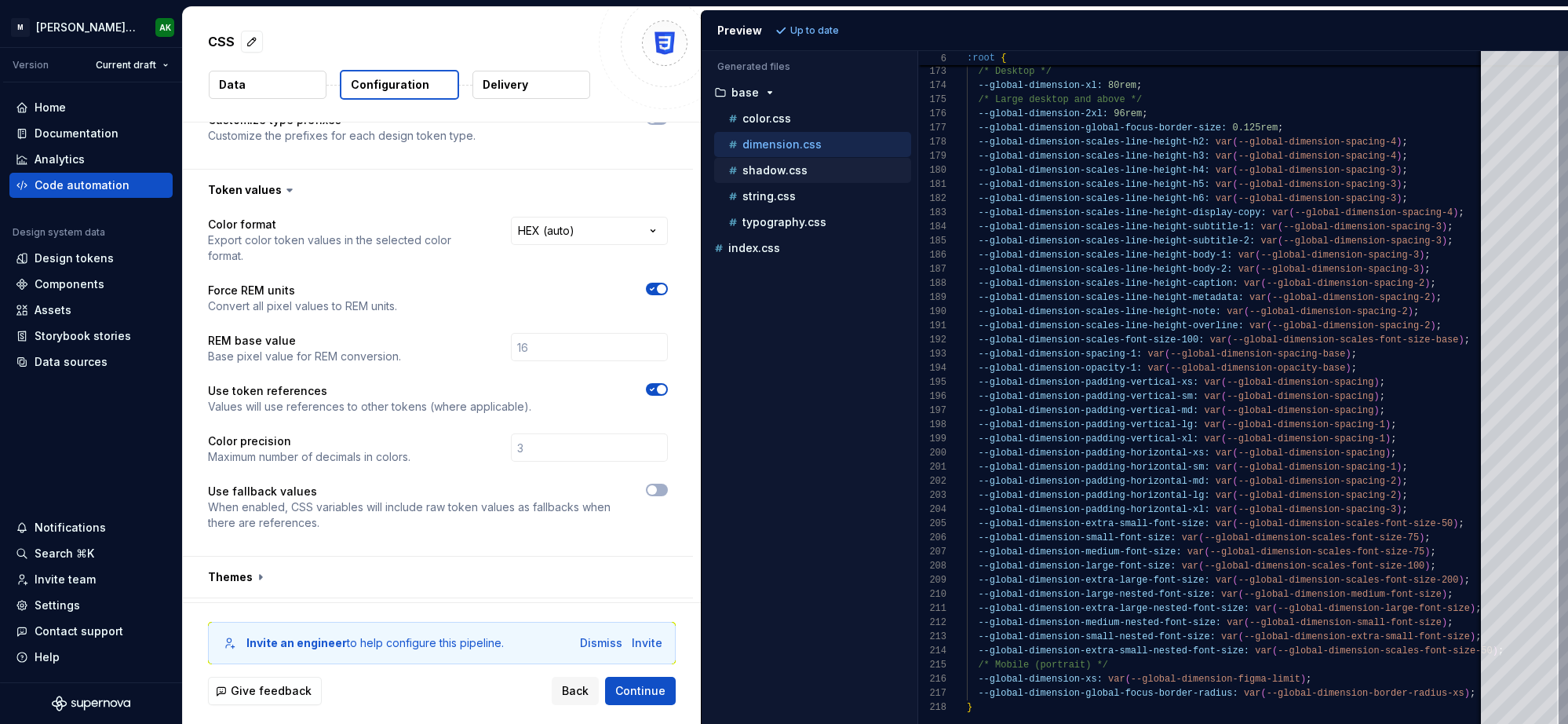
click at [780, 175] on p "shadow.css" at bounding box center [774, 170] width 65 height 13
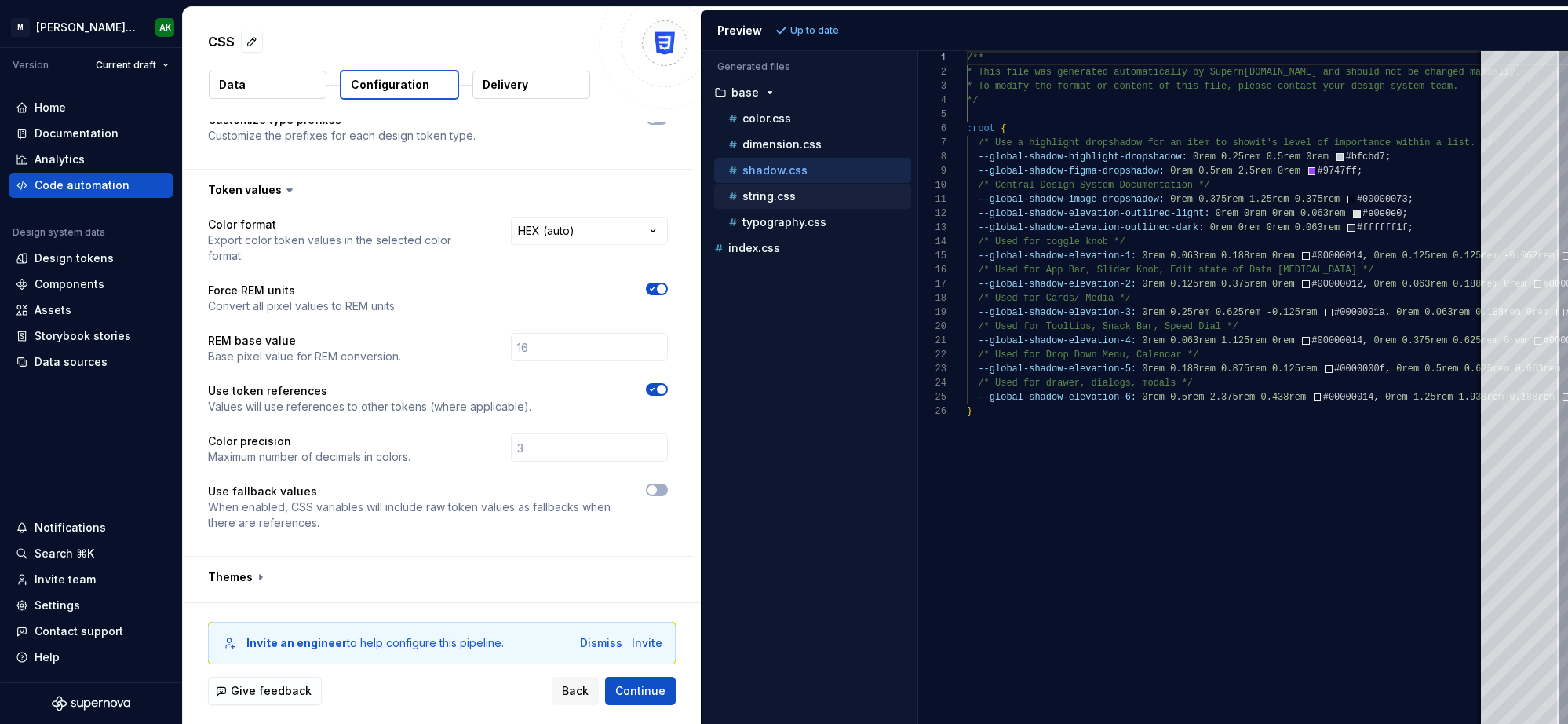
click at [793, 197] on p "string.css" at bounding box center [768, 197] width 54 height 13
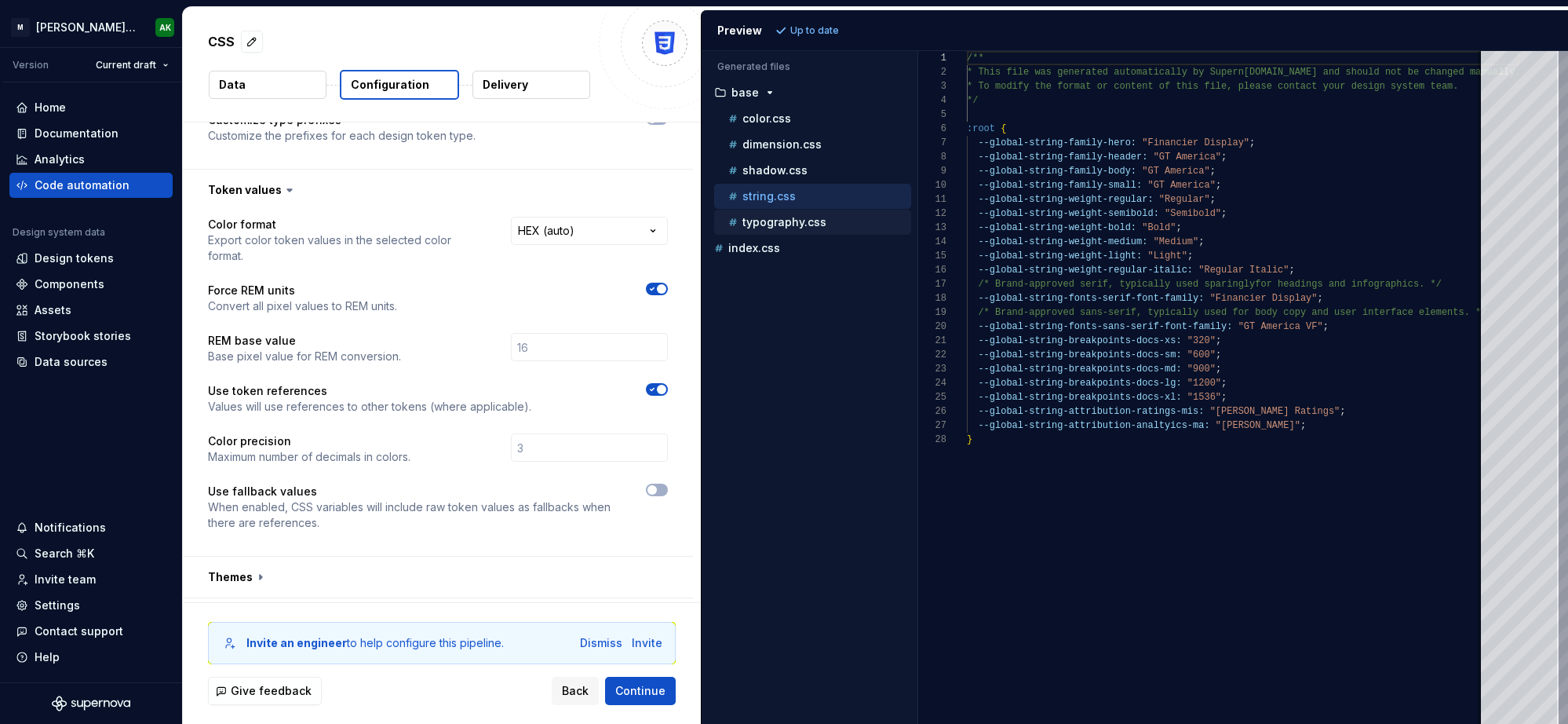
click at [772, 218] on p "typography.css" at bounding box center [784, 222] width 84 height 13
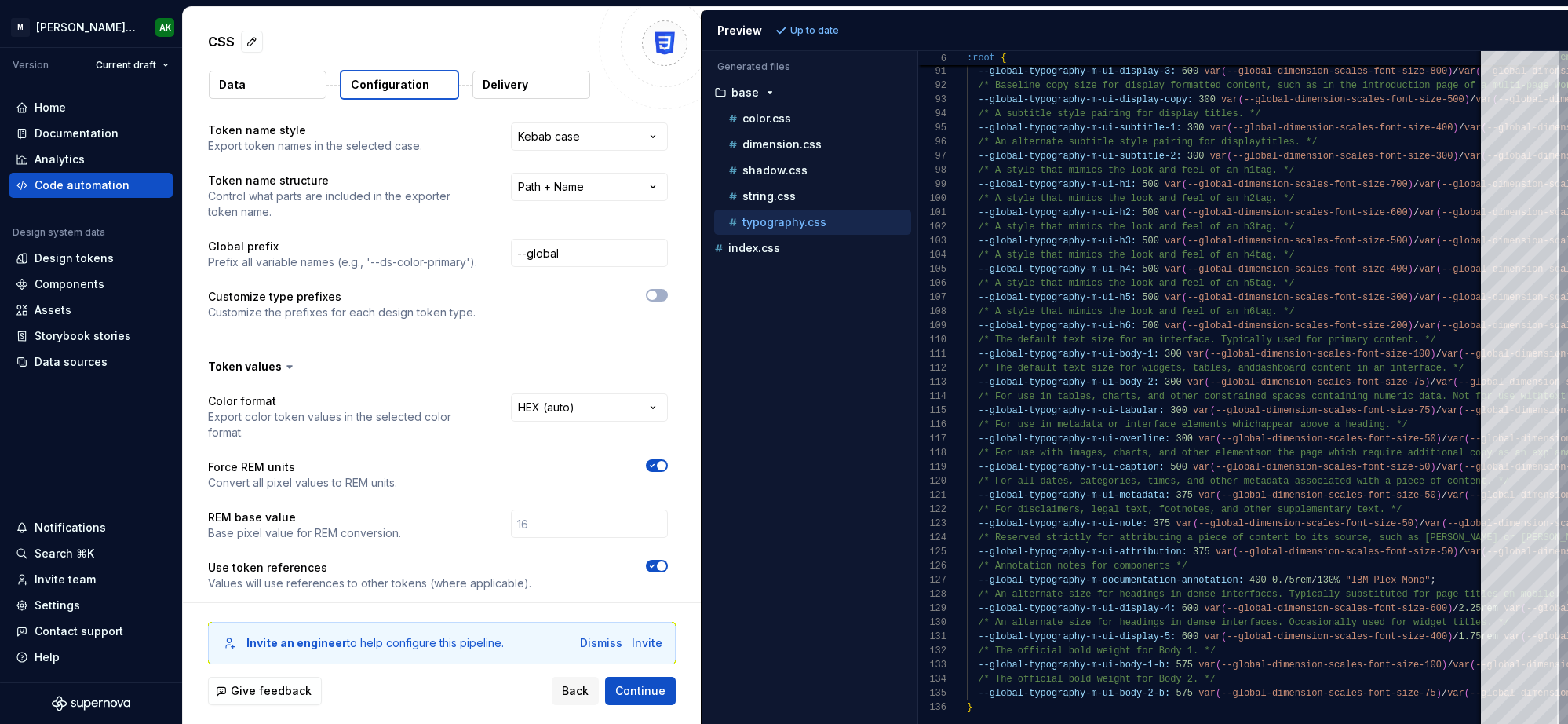
scroll to position [0, 0]
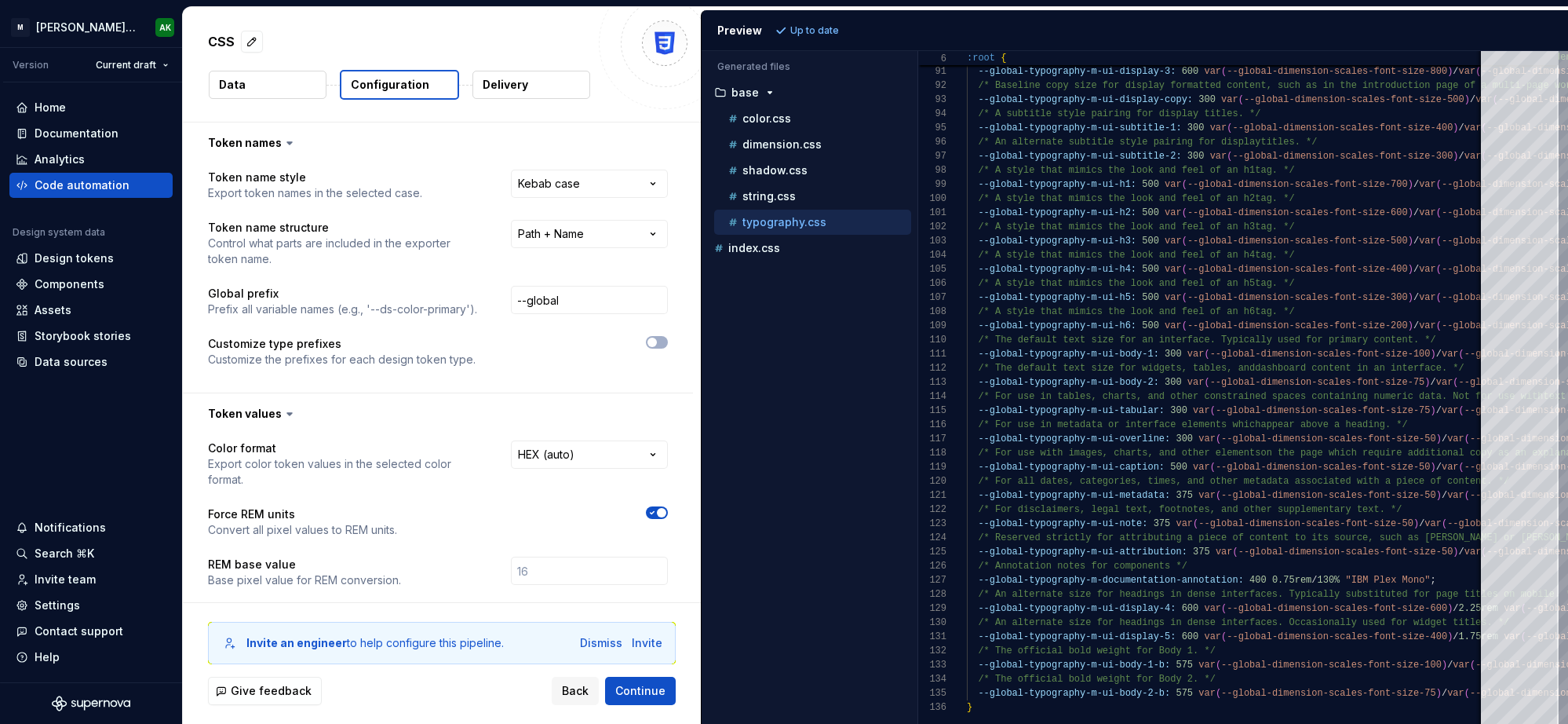
click at [493, 175] on html "**********" at bounding box center [784, 362] width 1568 height 724
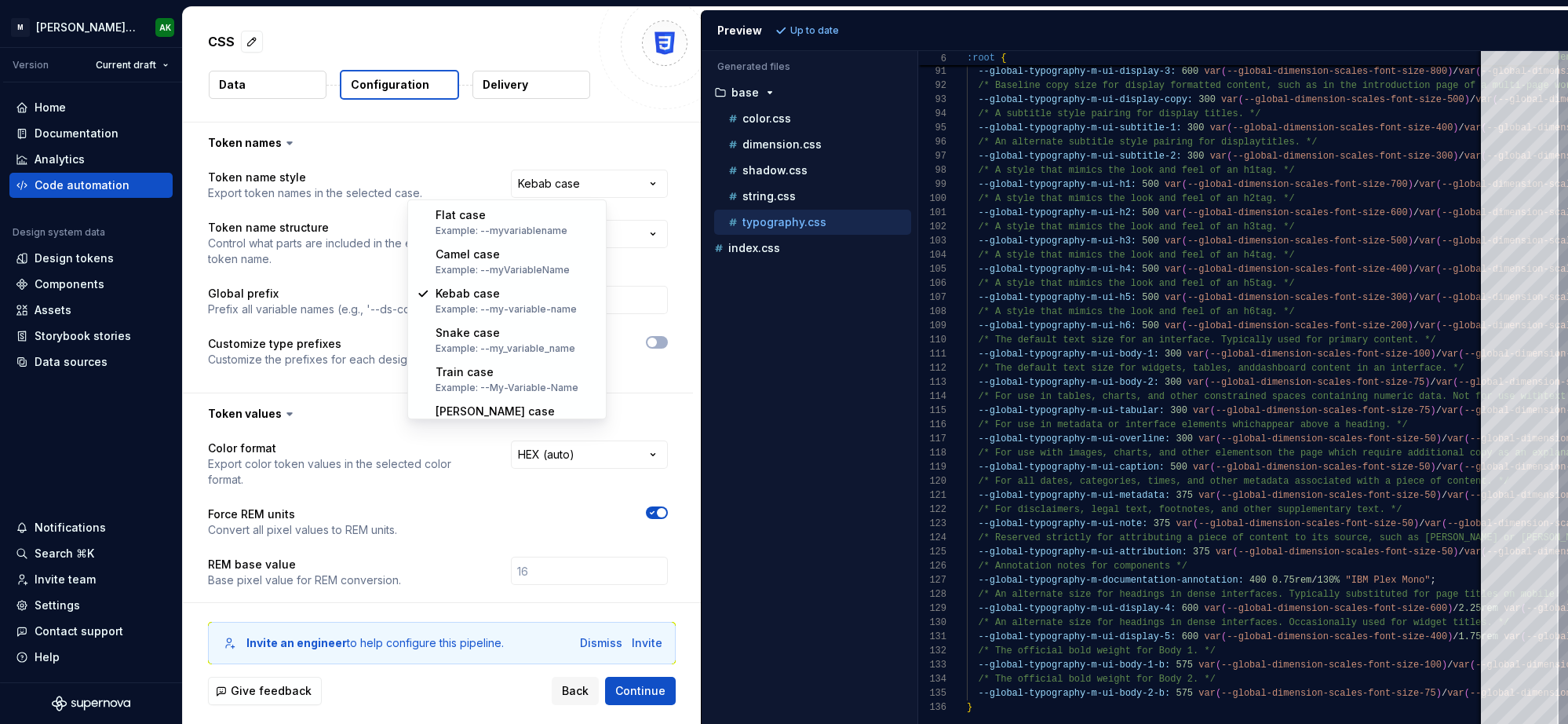
click at [642, 150] on html "**********" at bounding box center [784, 362] width 1568 height 724
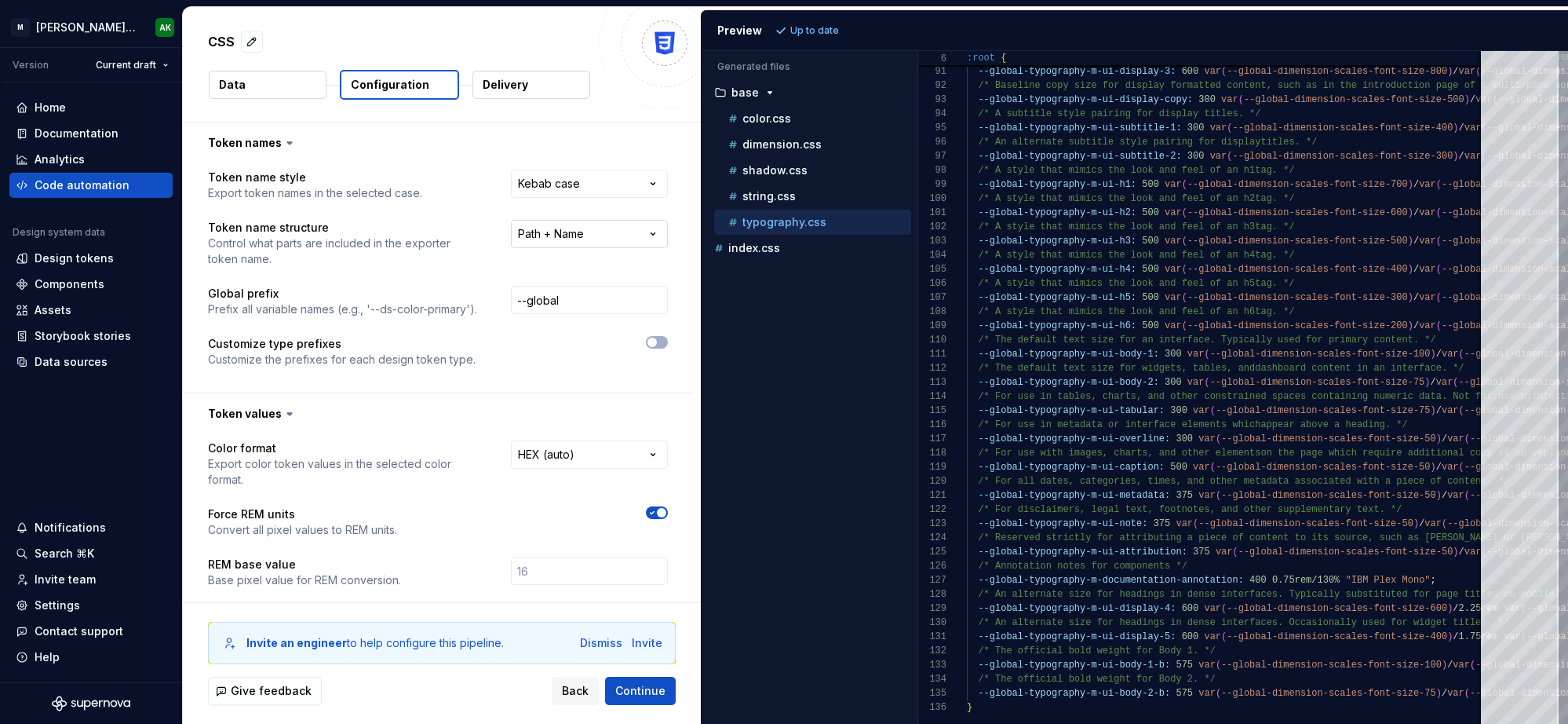
click at [625, 226] on html "**********" at bounding box center [784, 362] width 1568 height 724
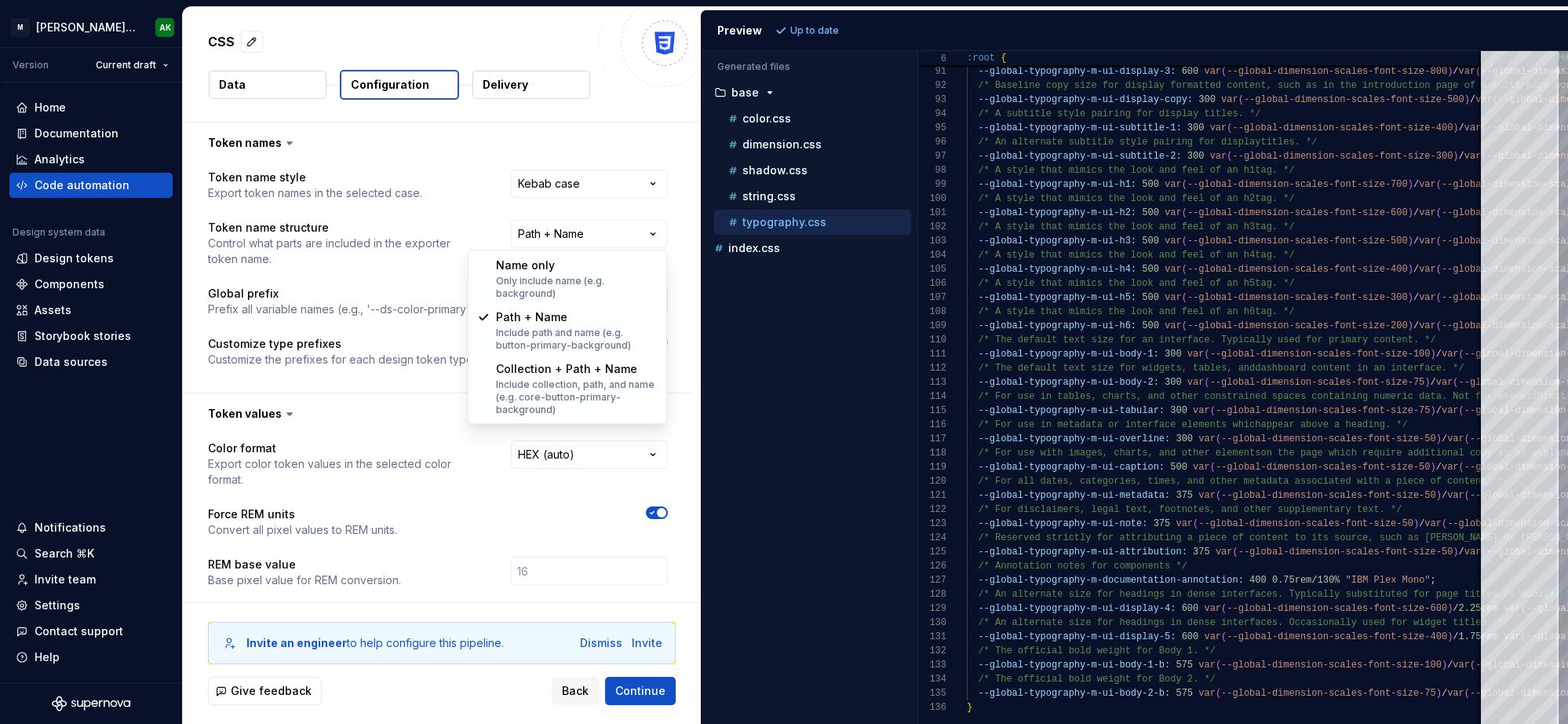
click at [660, 177] on html "**********" at bounding box center [784, 362] width 1568 height 724
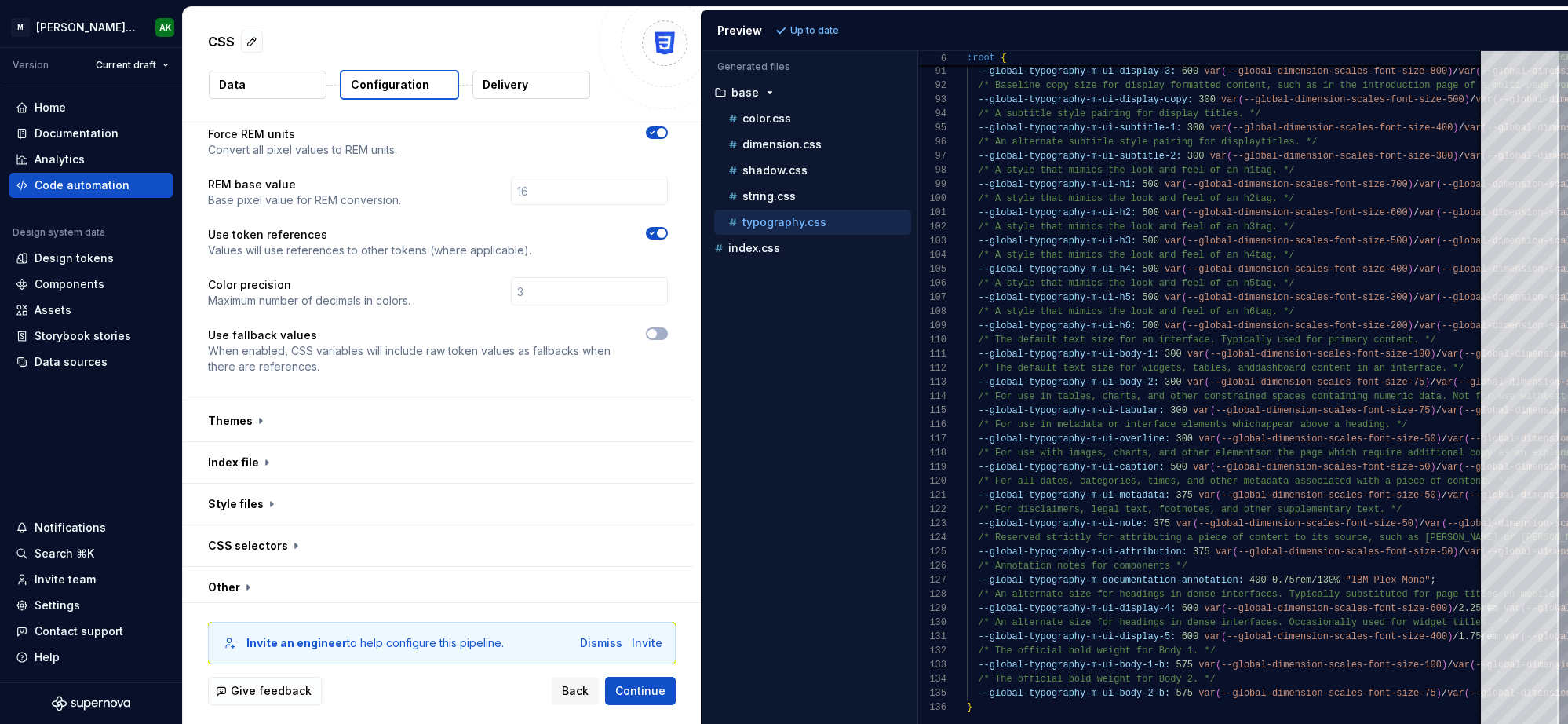
scroll to position [412, 0]
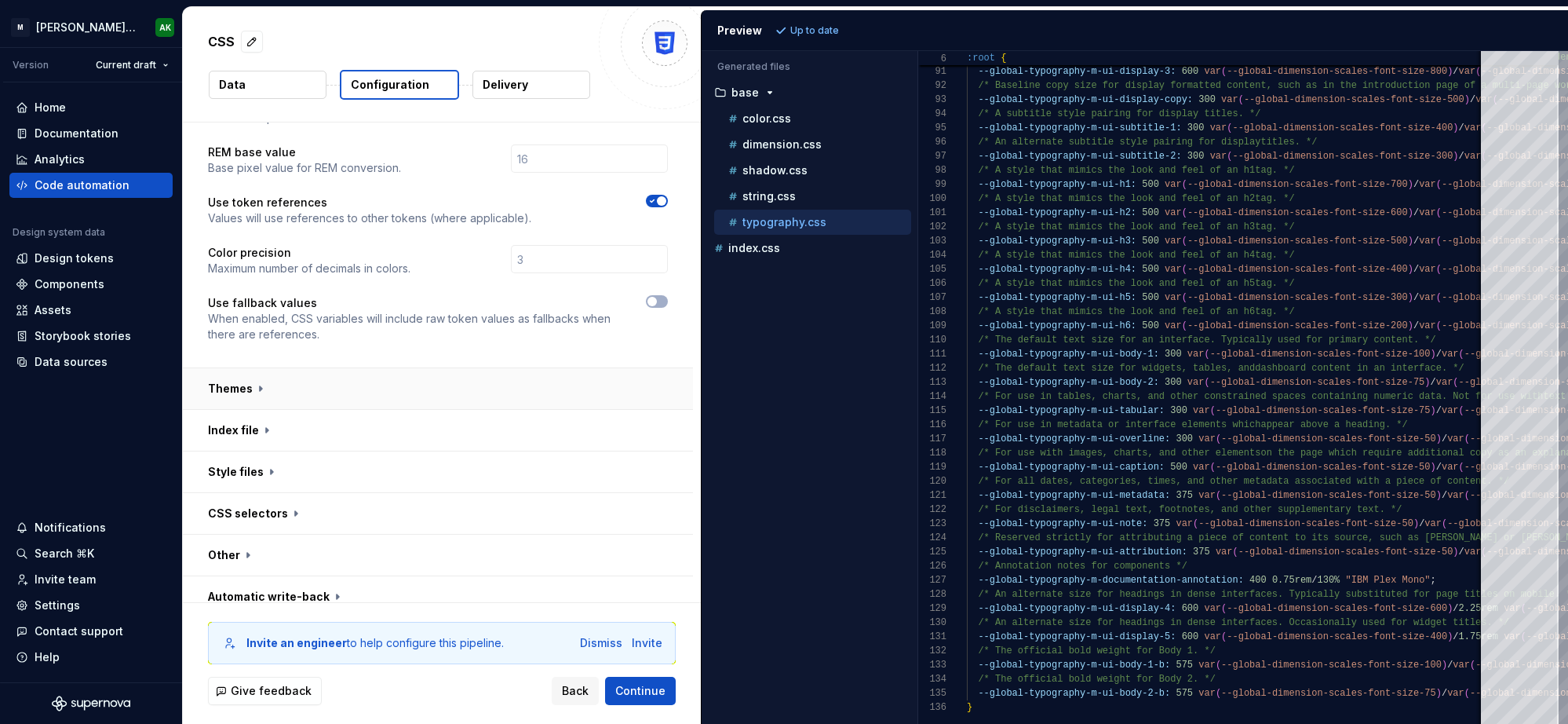
click at [245, 386] on button "button" at bounding box center [438, 388] width 510 height 41
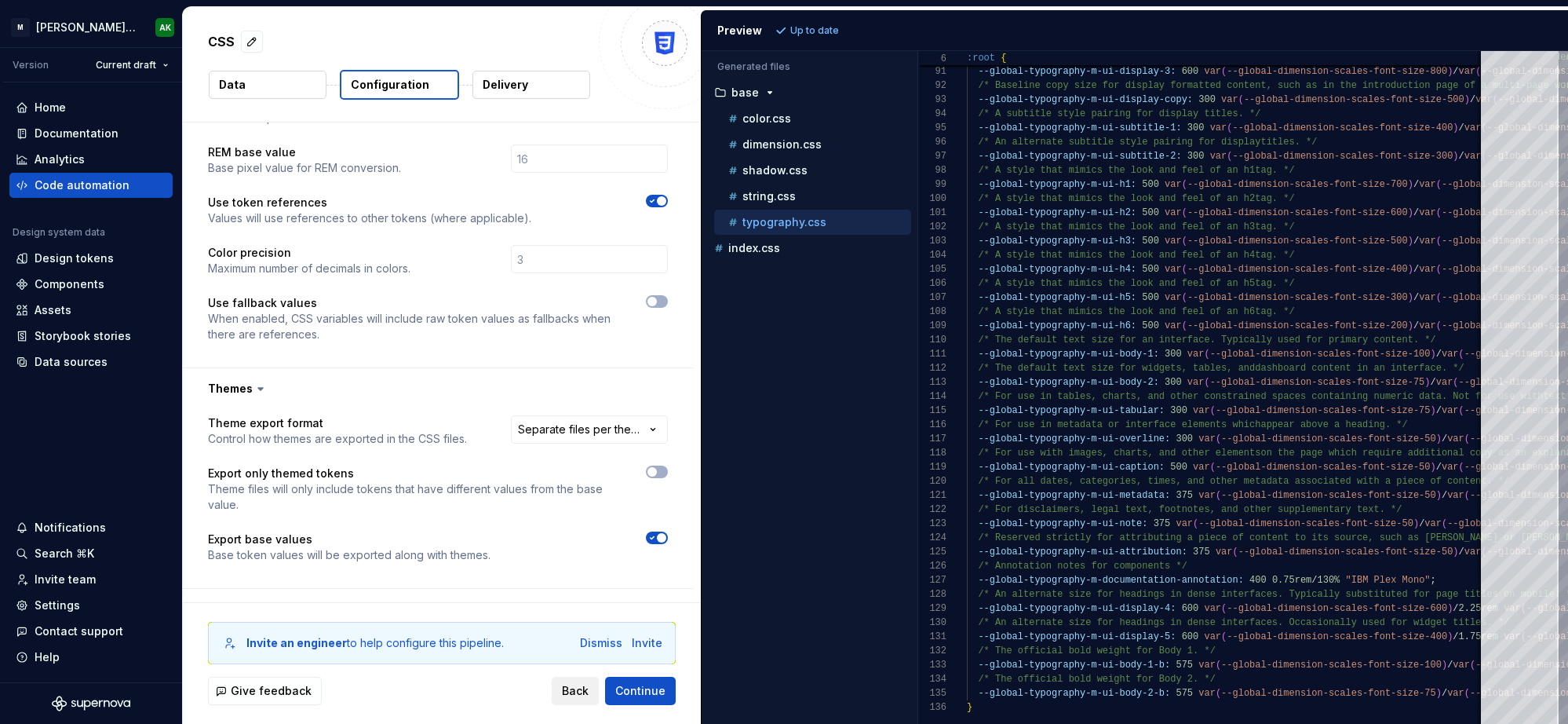
click at [572, 686] on span "Back" at bounding box center [575, 691] width 26 height 16
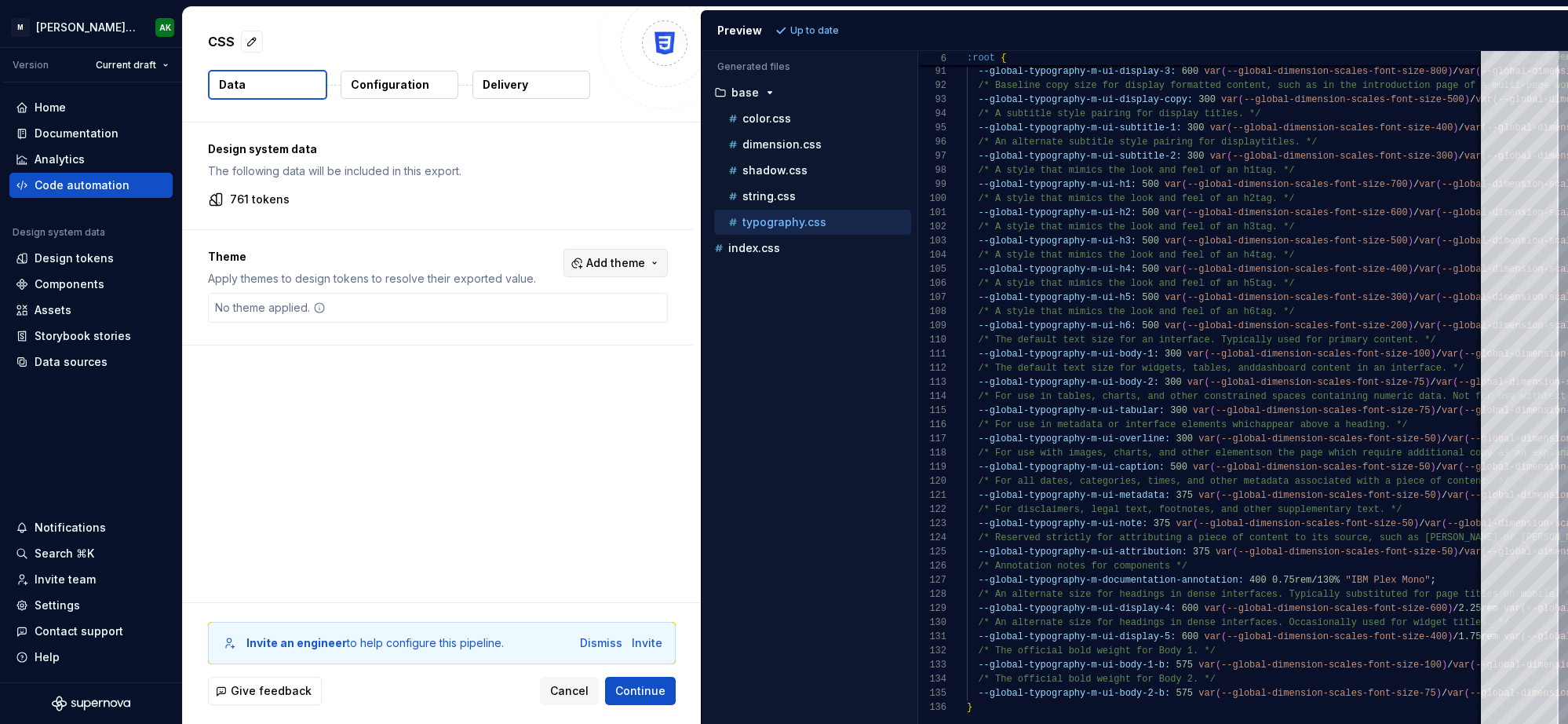
click at [612, 254] on button "Add theme" at bounding box center [616, 262] width 105 height 28
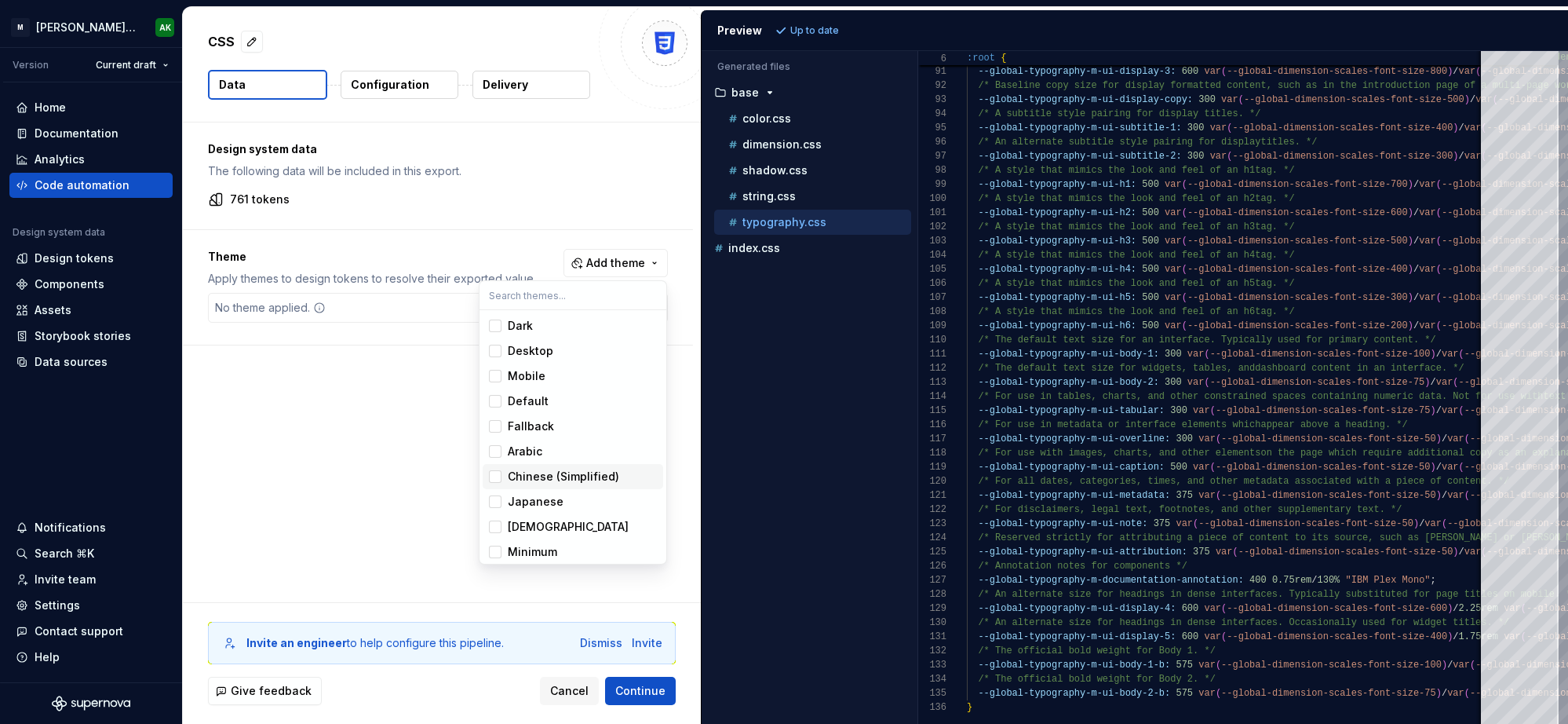
scroll to position [54, 0]
click at [533, 554] on div "Light" at bounding box center [521, 548] width 27 height 16
click at [533, 326] on div "Dark" at bounding box center [582, 326] width 149 height 16
click at [414, 446] on html "[PERSON_NAME] Design System AK Version Current draft Home Documentation Analyti…" at bounding box center [784, 362] width 1568 height 724
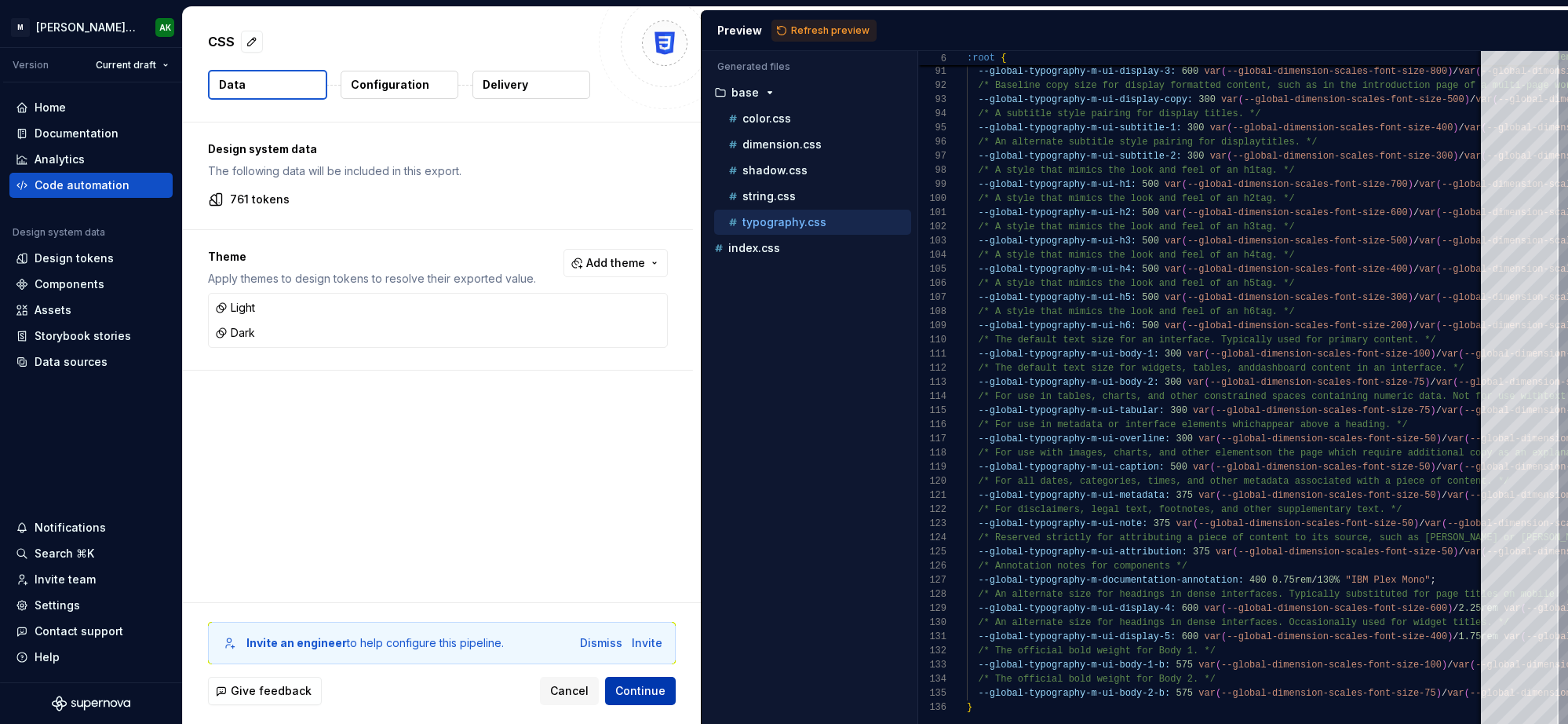
click at [640, 694] on span "Continue" at bounding box center [640, 691] width 50 height 16
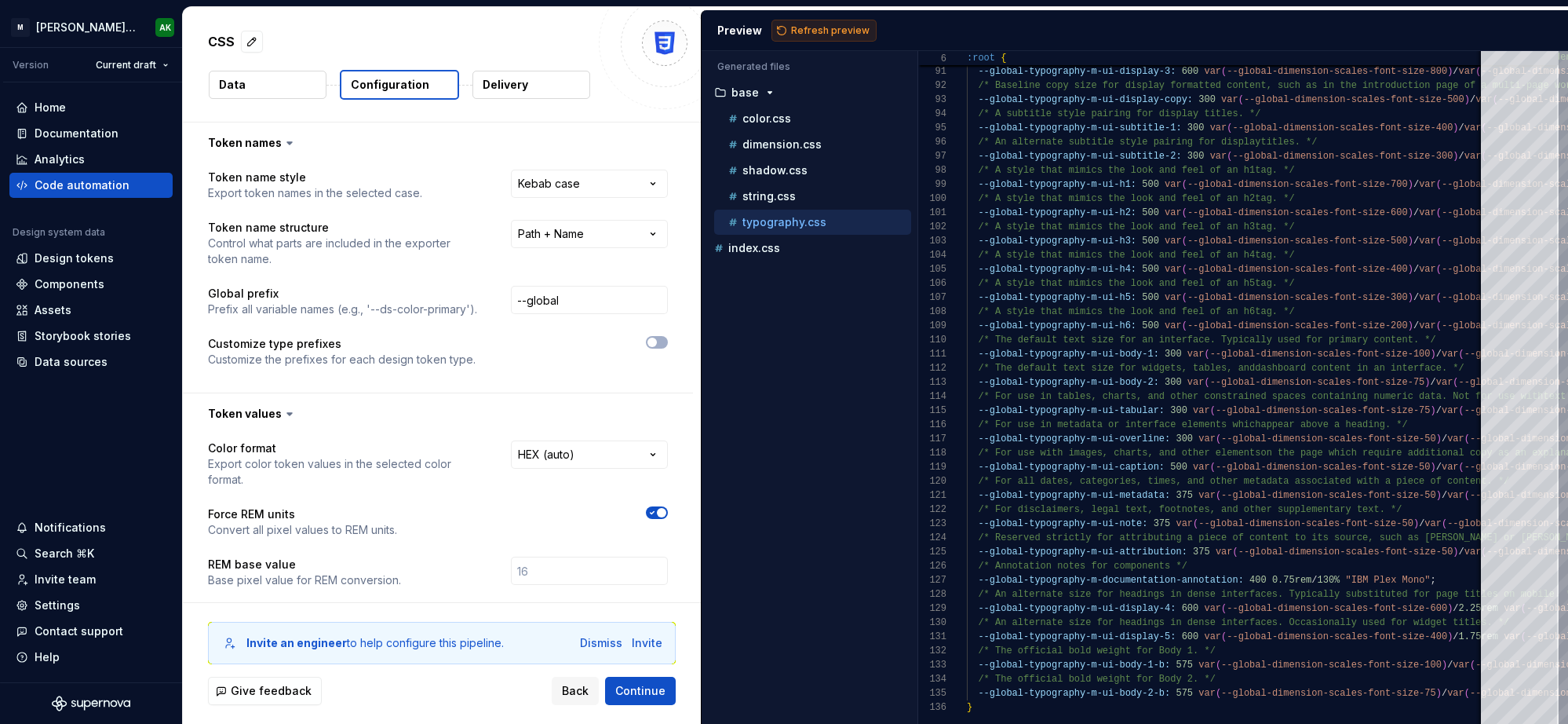
click at [837, 29] on span "Refresh preview" at bounding box center [830, 30] width 78 height 13
click at [768, 247] on icon "button" at bounding box center [767, 248] width 13 height 13
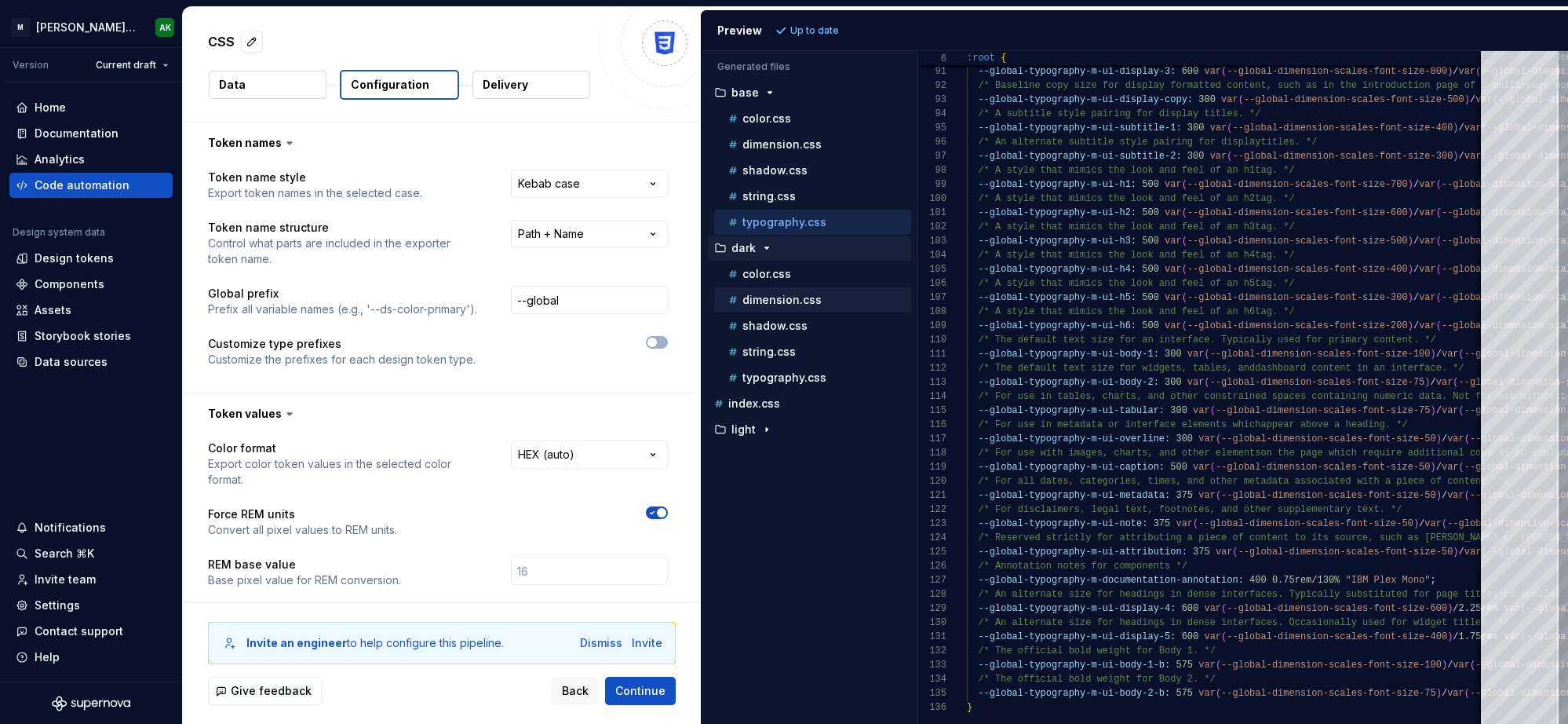
click at [768, 290] on div "dimension.css" at bounding box center [812, 299] width 197 height 25
click at [772, 274] on p "color.css" at bounding box center [766, 274] width 49 height 13
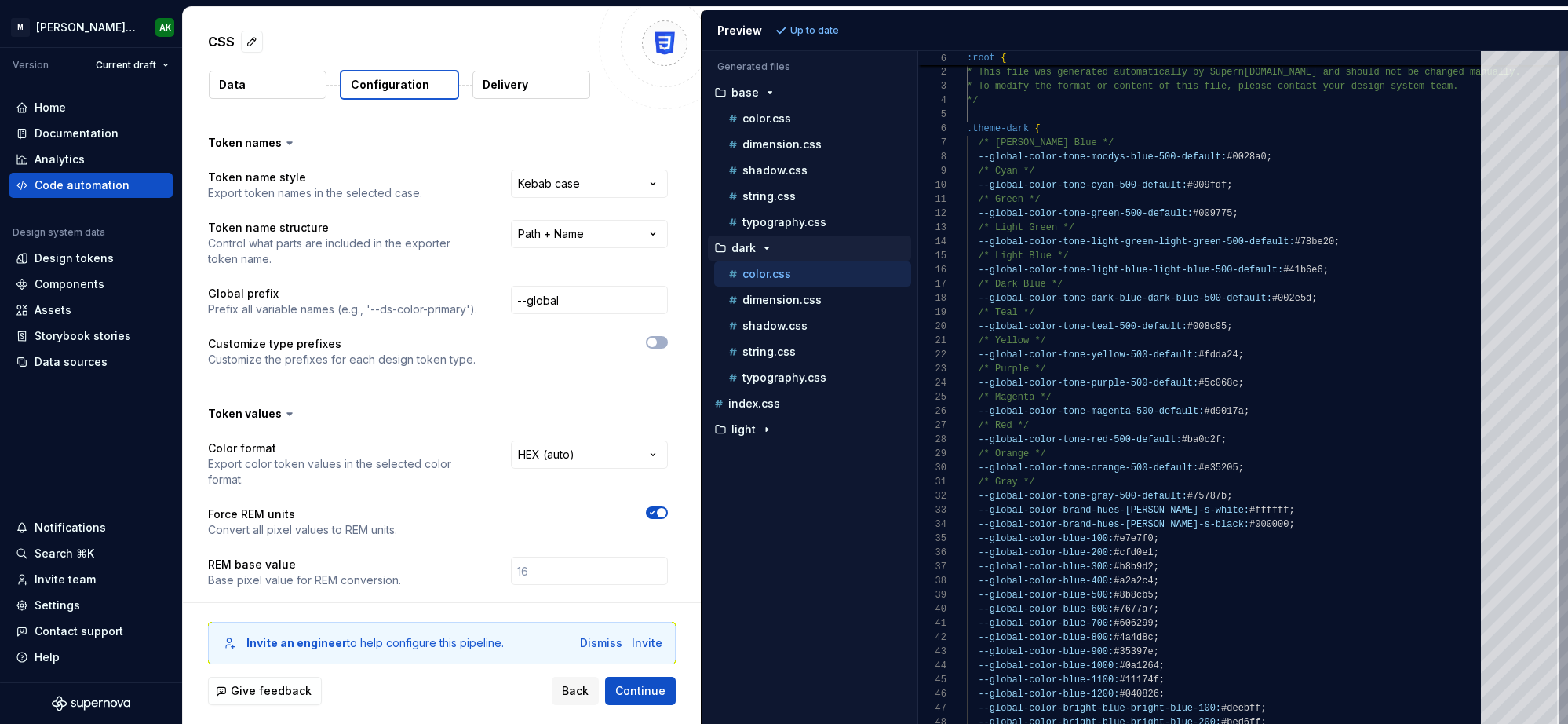
scroll to position [142, 0]
click at [767, 248] on icon "button" at bounding box center [767, 248] width 4 height 2
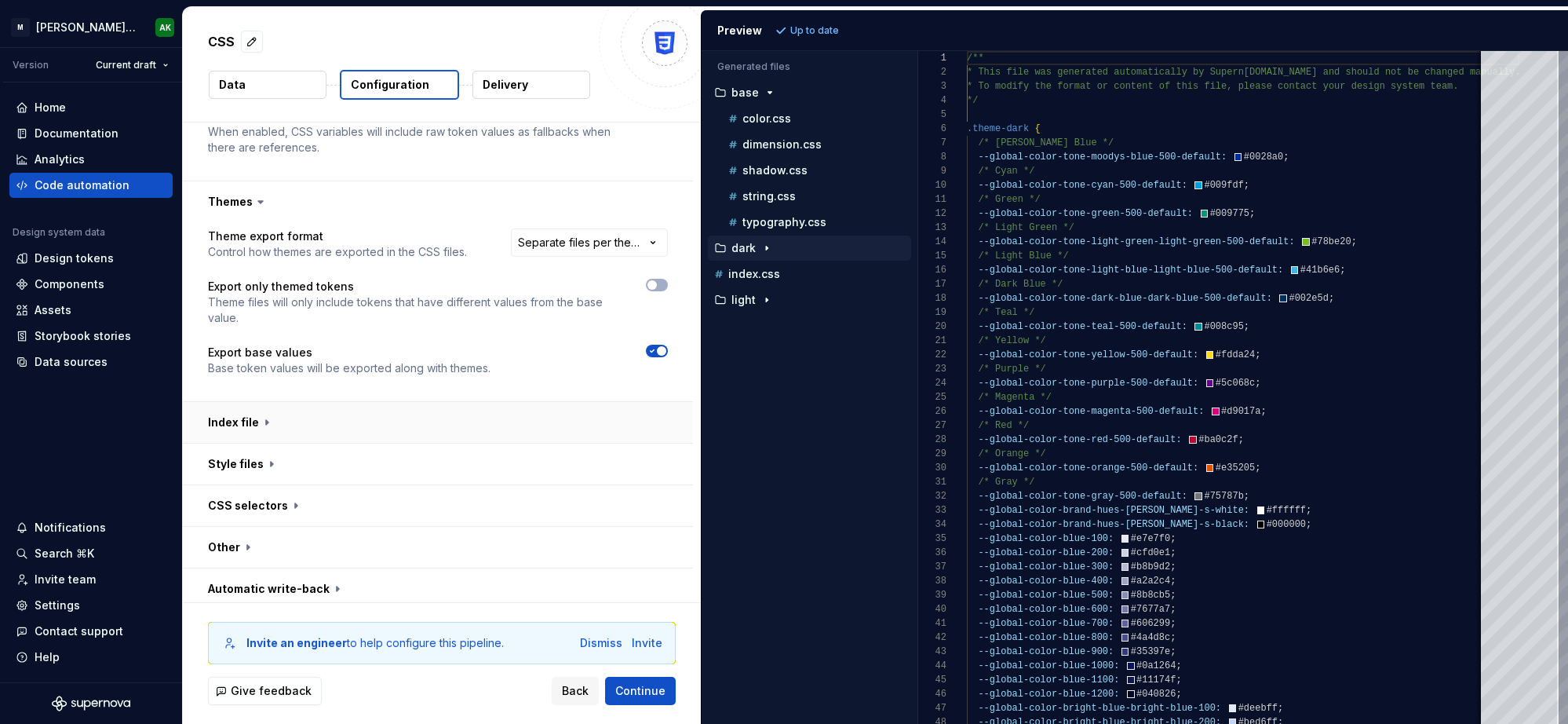
scroll to position [601, 0]
click at [235, 411] on button "button" at bounding box center [438, 421] width 510 height 41
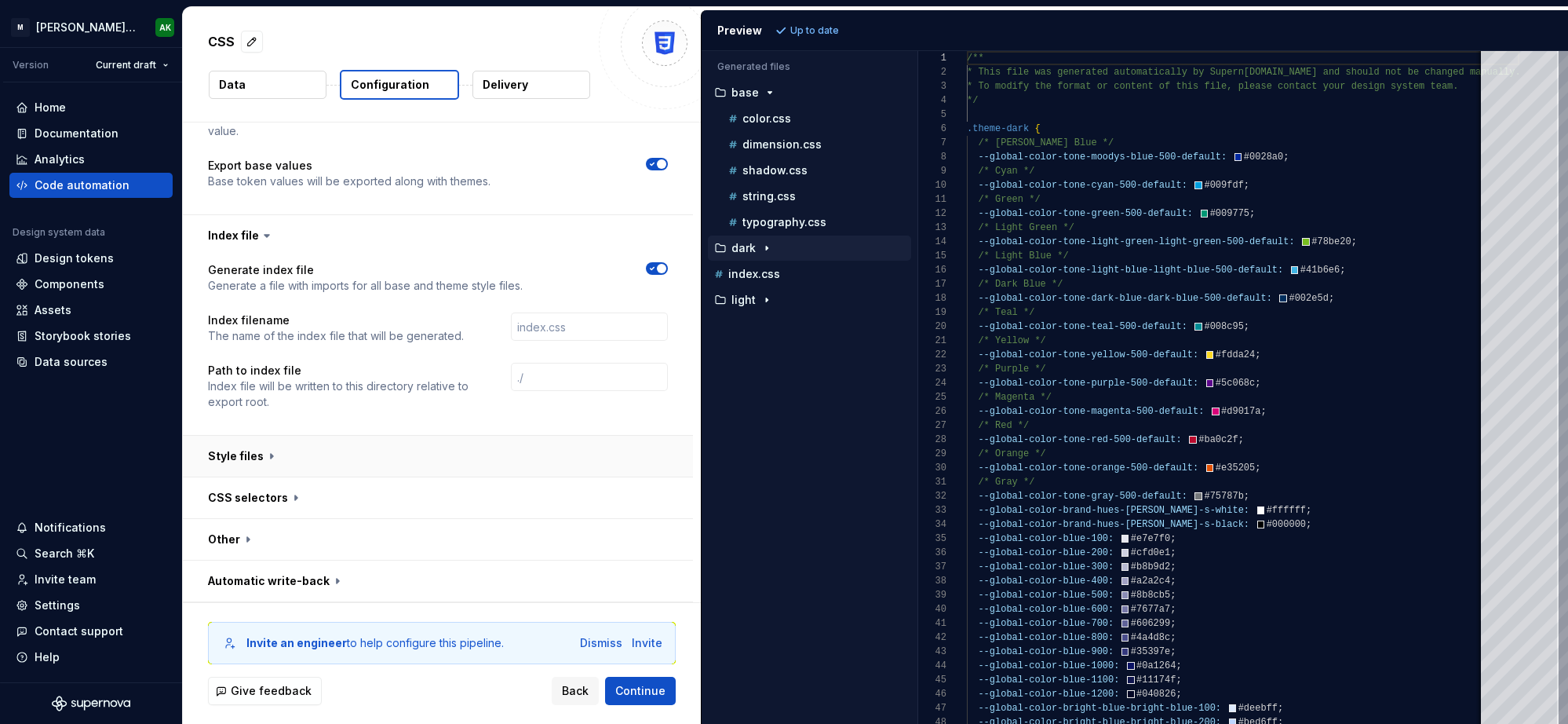
click at [273, 460] on button "button" at bounding box center [438, 456] width 510 height 41
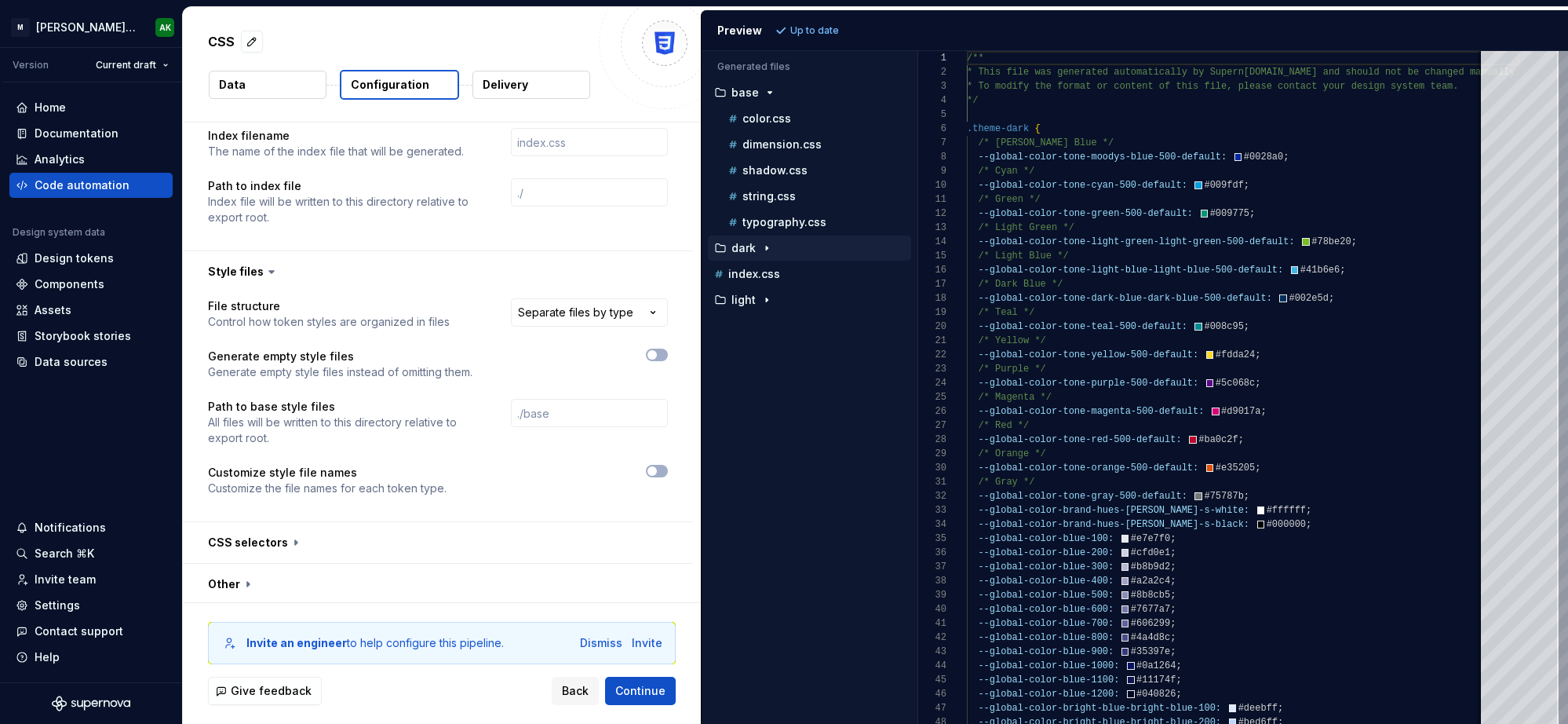
scroll to position [998, 0]
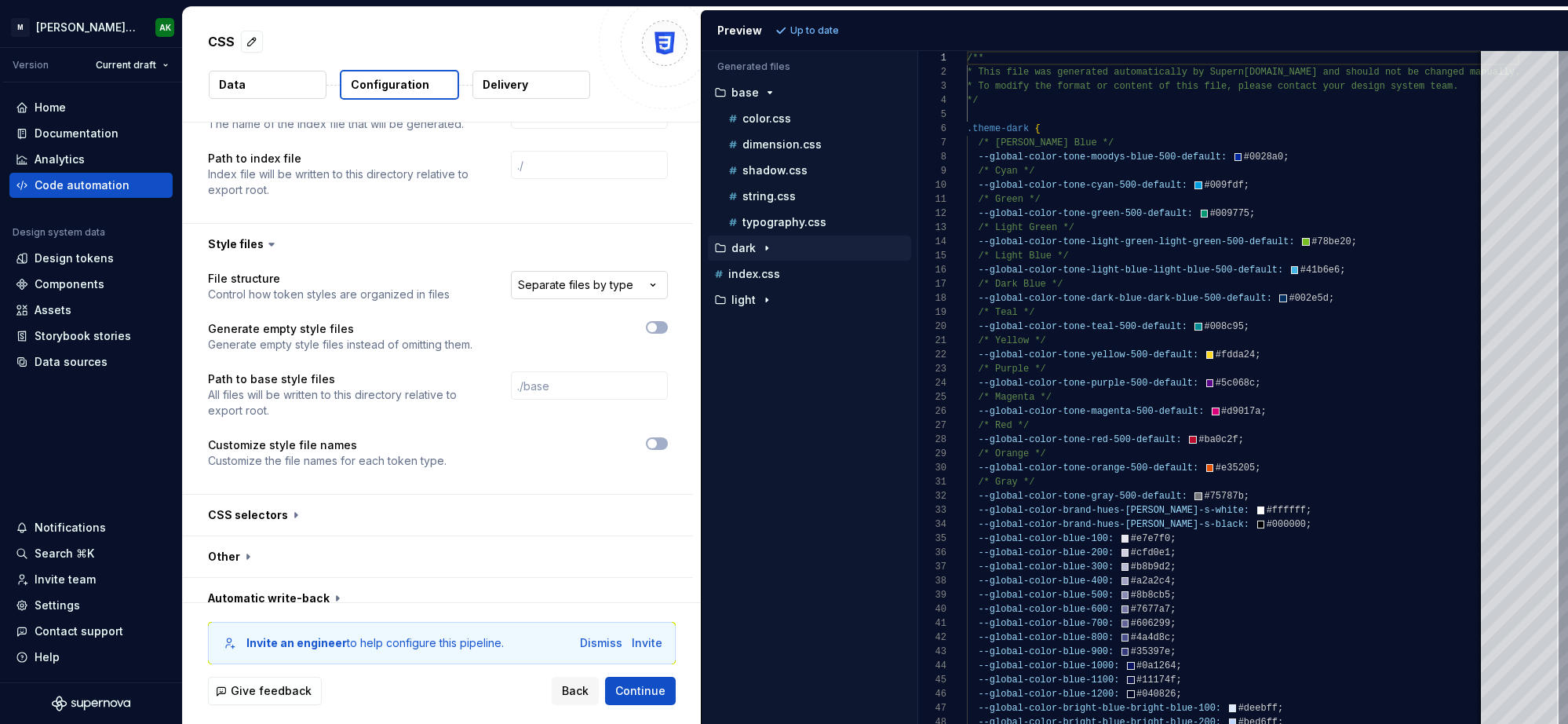
click at [535, 288] on html "**********" at bounding box center [784, 362] width 1568 height 724
click at [659, 280] on html "**********" at bounding box center [784, 362] width 1568 height 724
click at [349, 512] on button "button" at bounding box center [438, 514] width 510 height 41
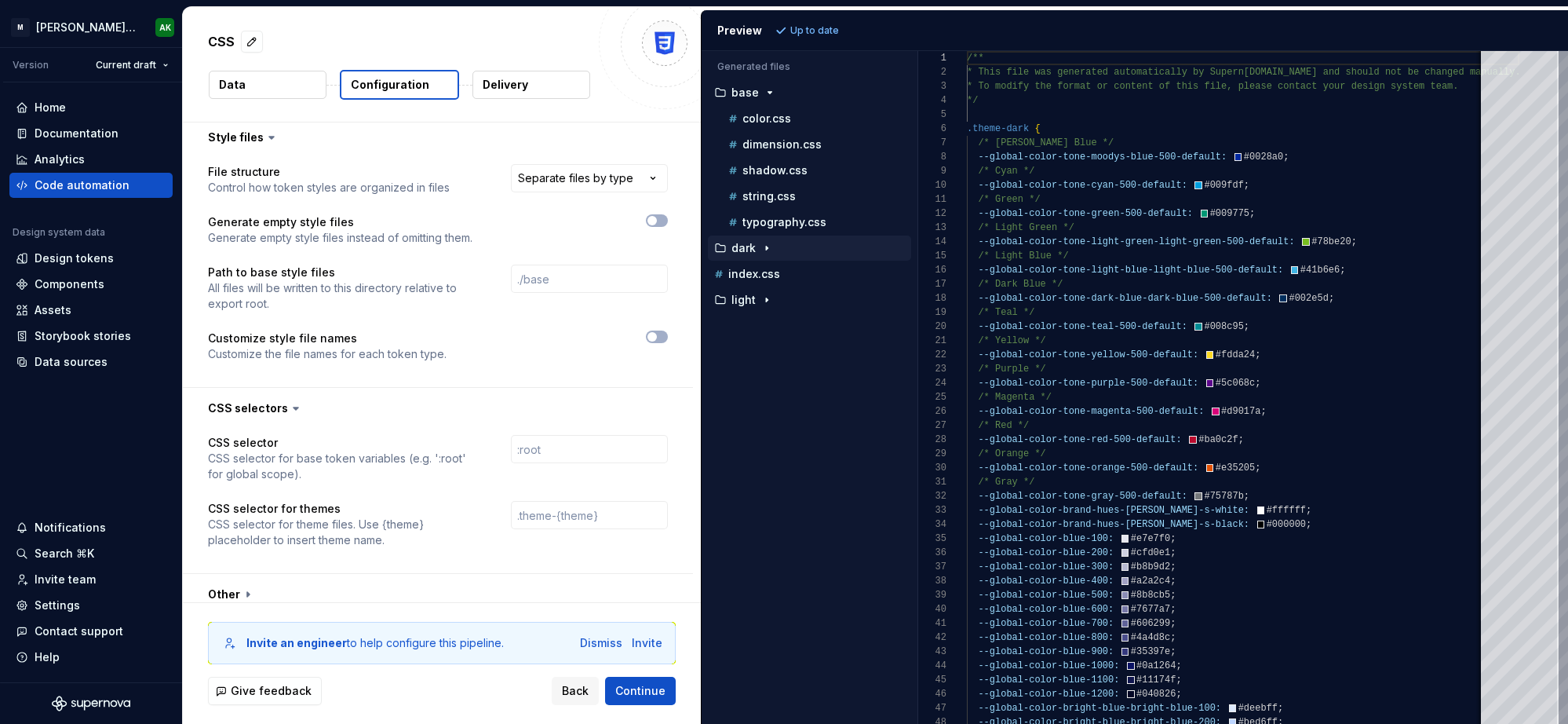
scroll to position [1160, 0]
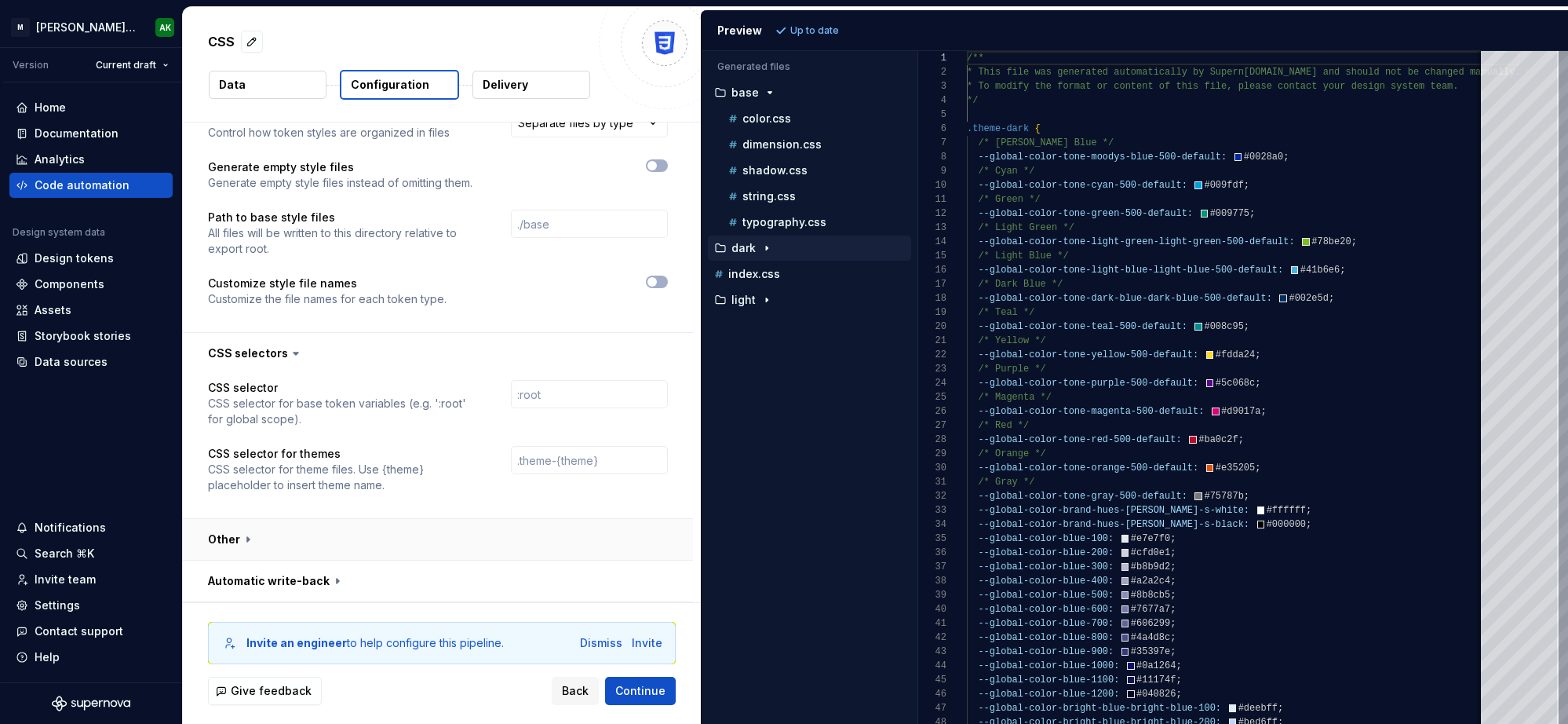
click at [307, 542] on button "button" at bounding box center [438, 539] width 510 height 41
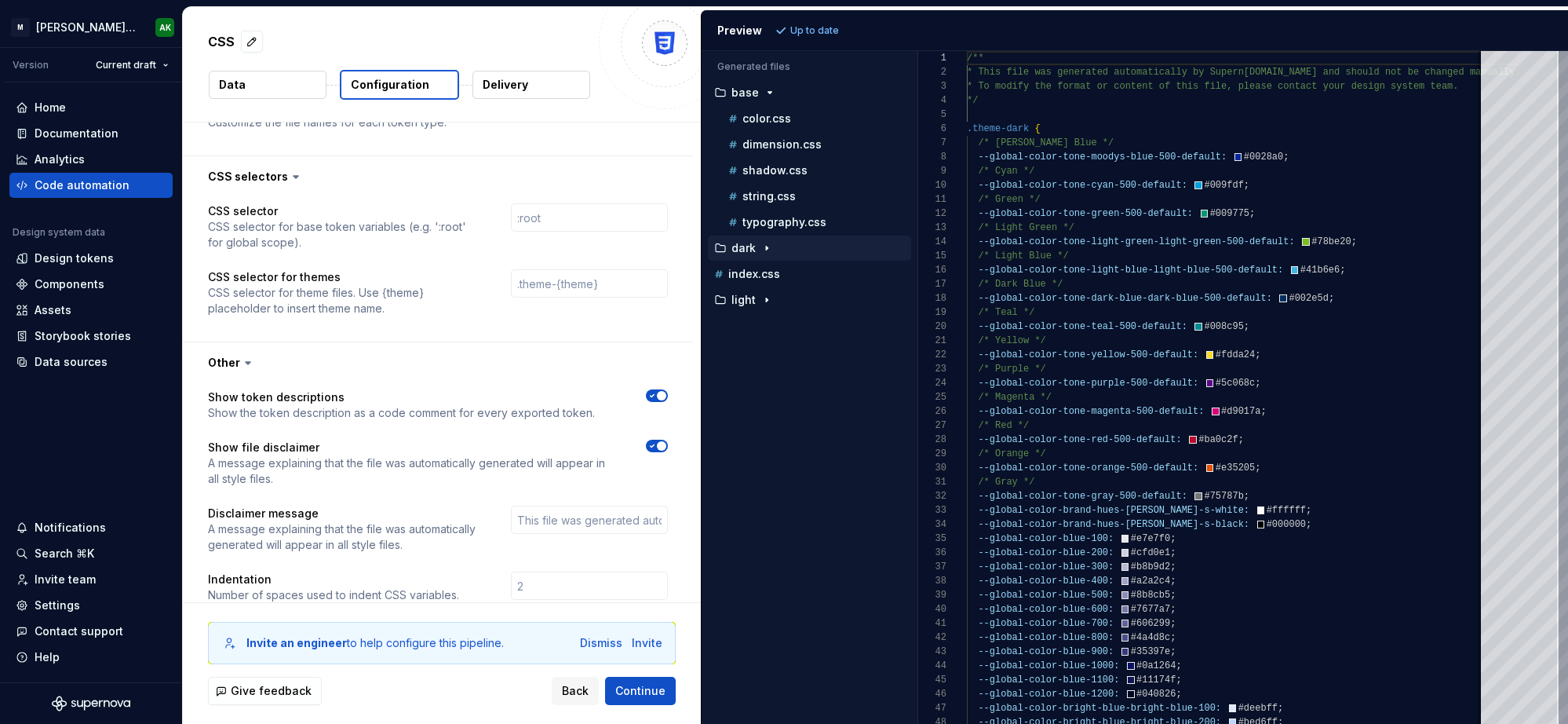
scroll to position [1405, 0]
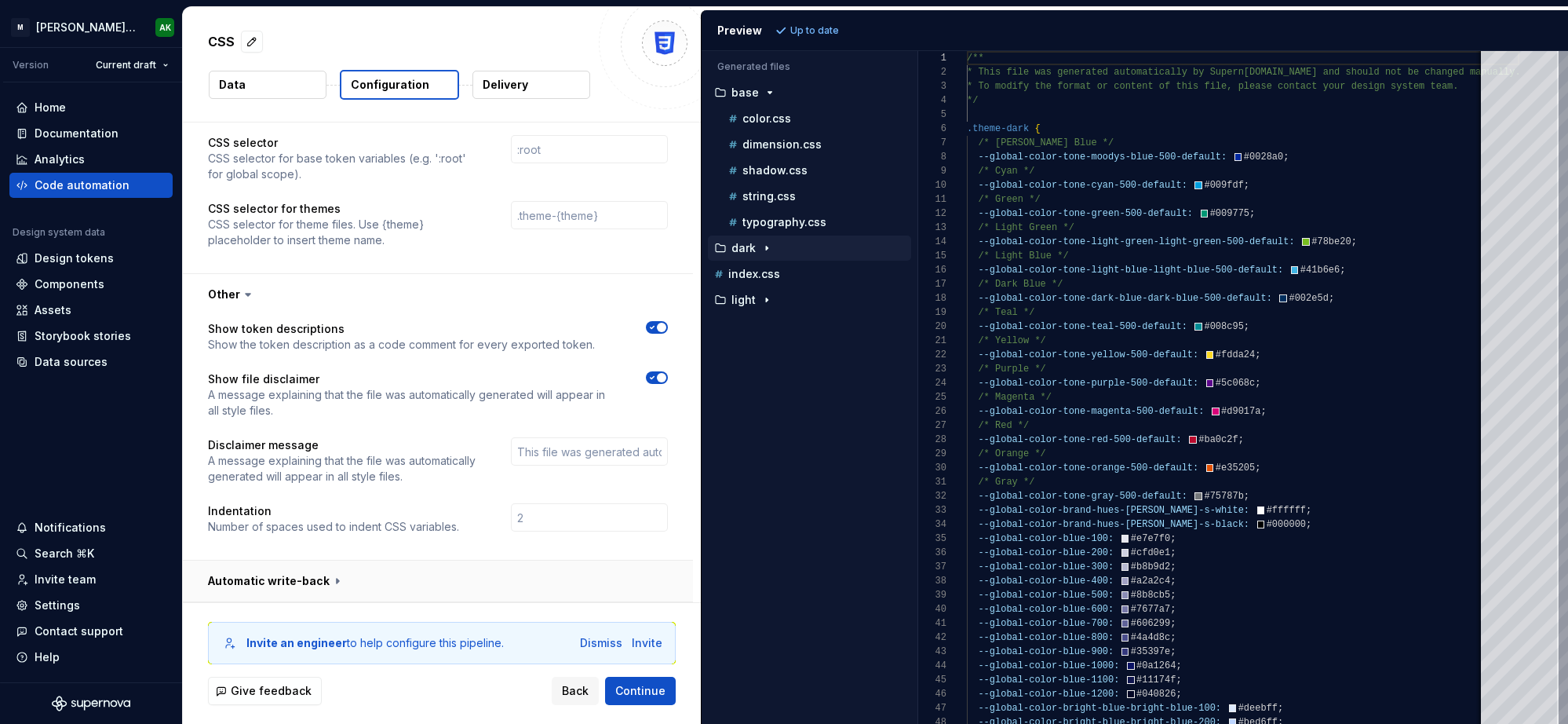
click at [339, 573] on button "button" at bounding box center [438, 581] width 510 height 41
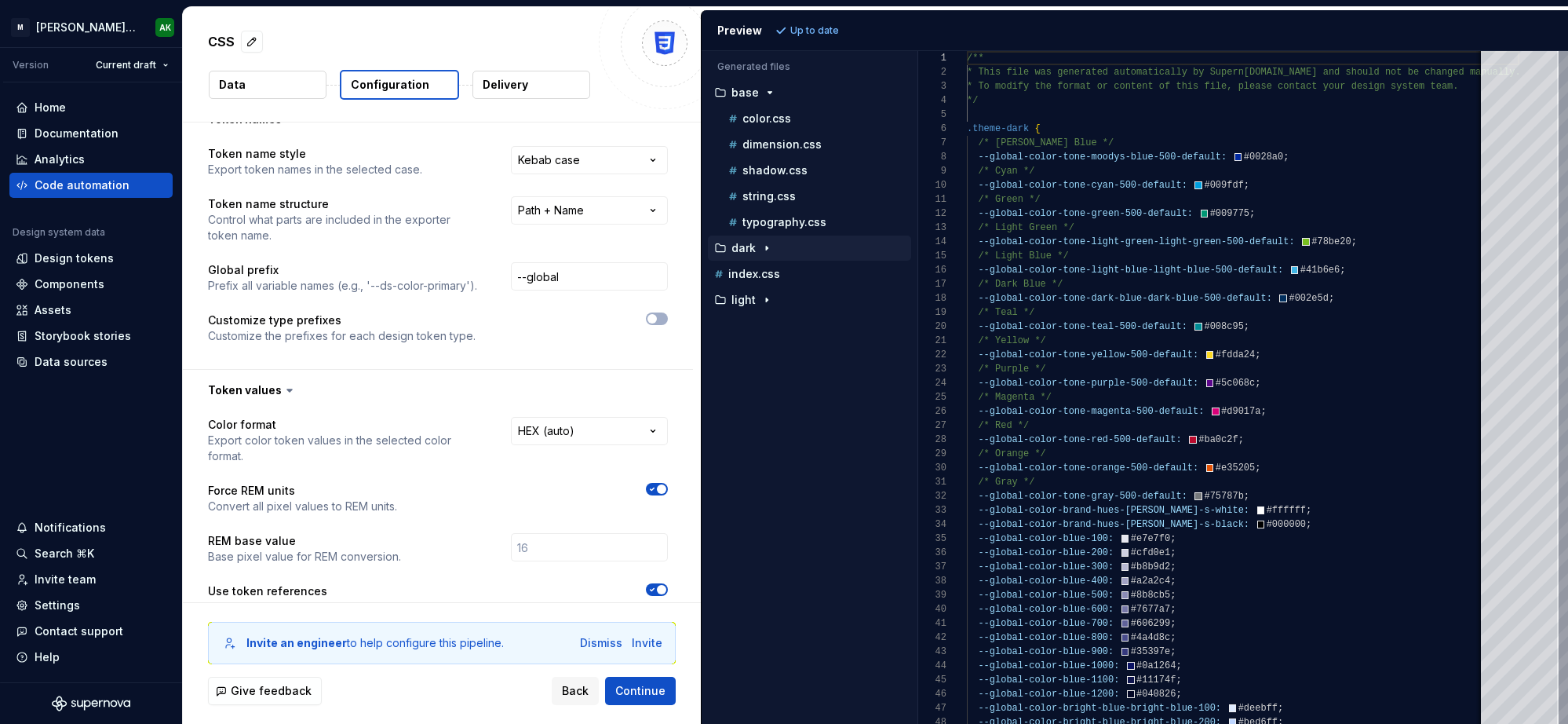
scroll to position [0, 0]
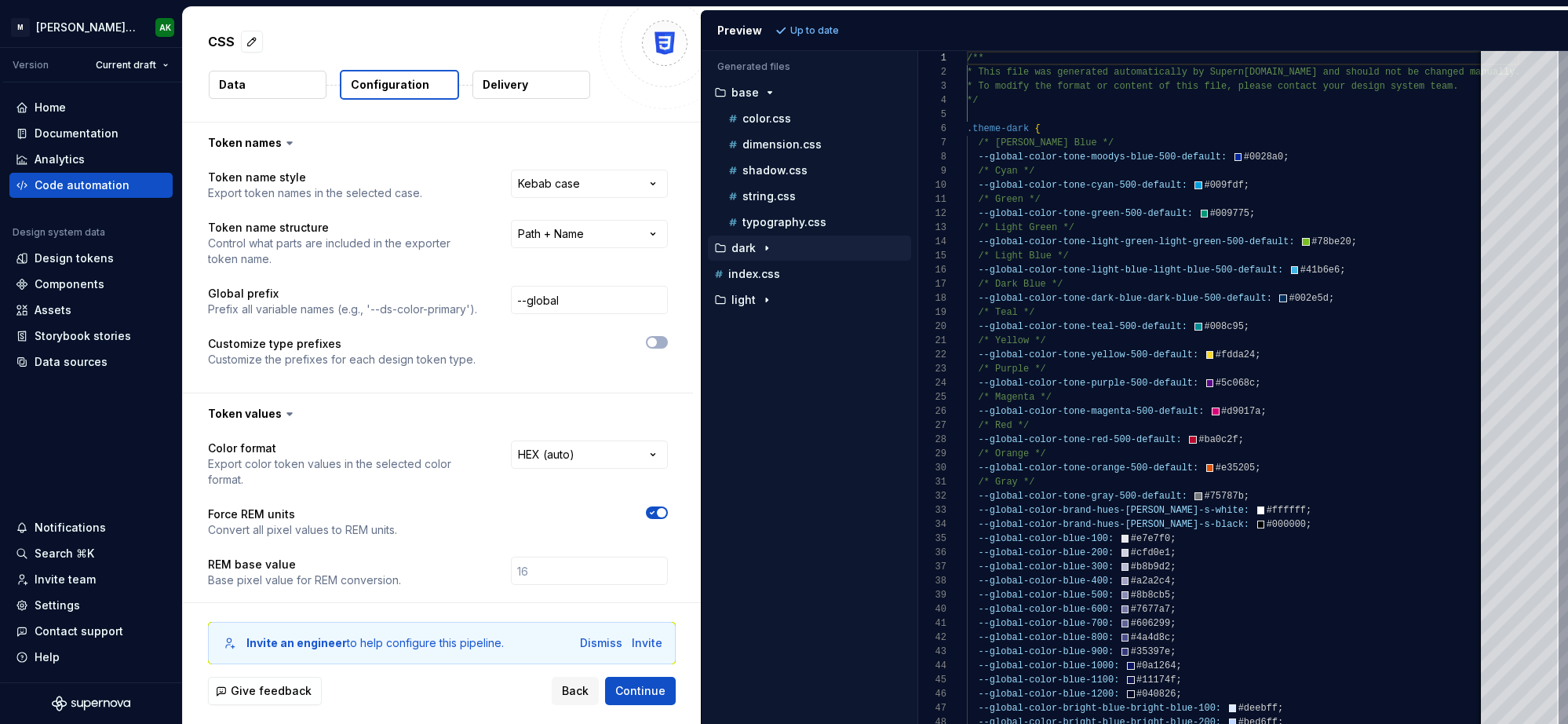
click at [239, 82] on p "Data" at bounding box center [232, 85] width 26 height 16
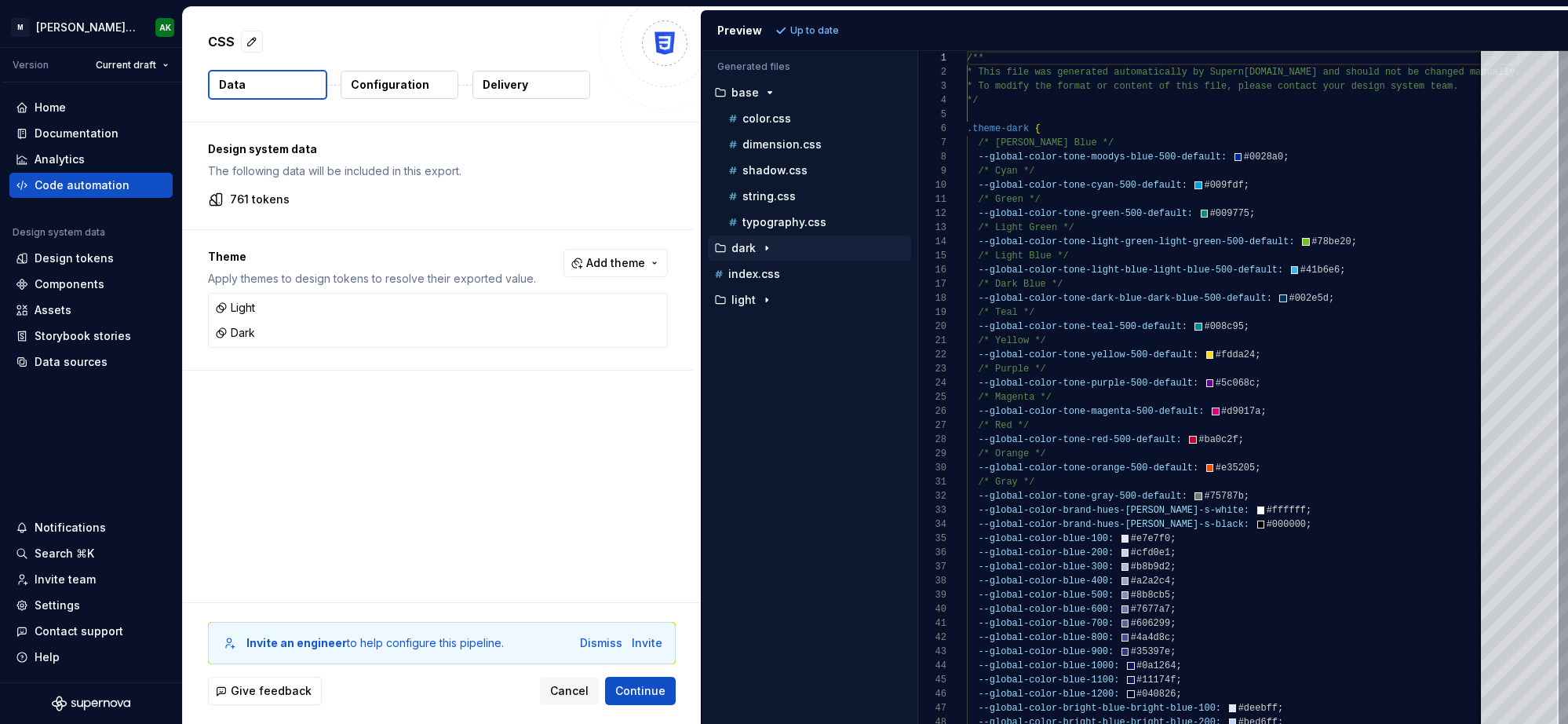
click at [765, 245] on icon "button" at bounding box center [767, 248] width 13 height 13
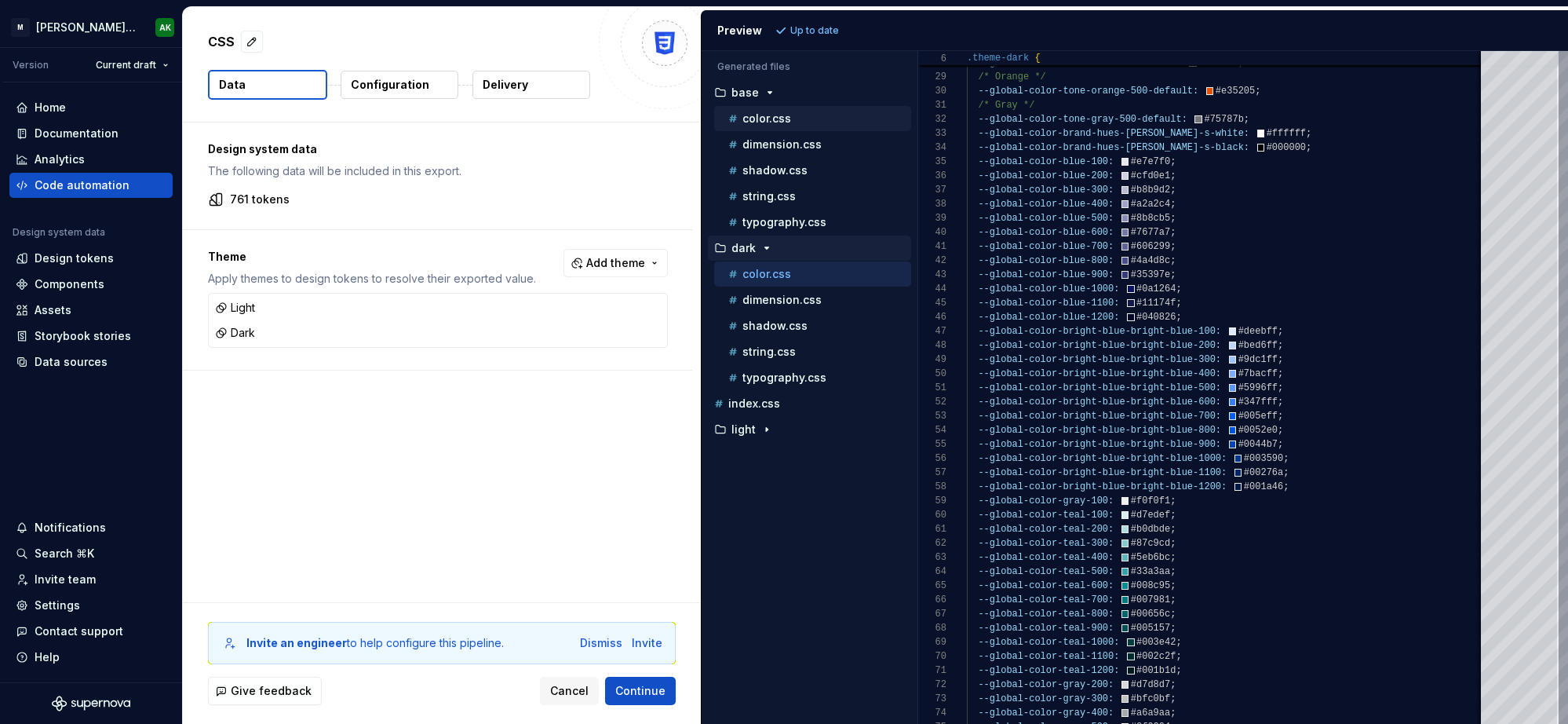
click at [779, 119] on p "color.css" at bounding box center [766, 118] width 49 height 13
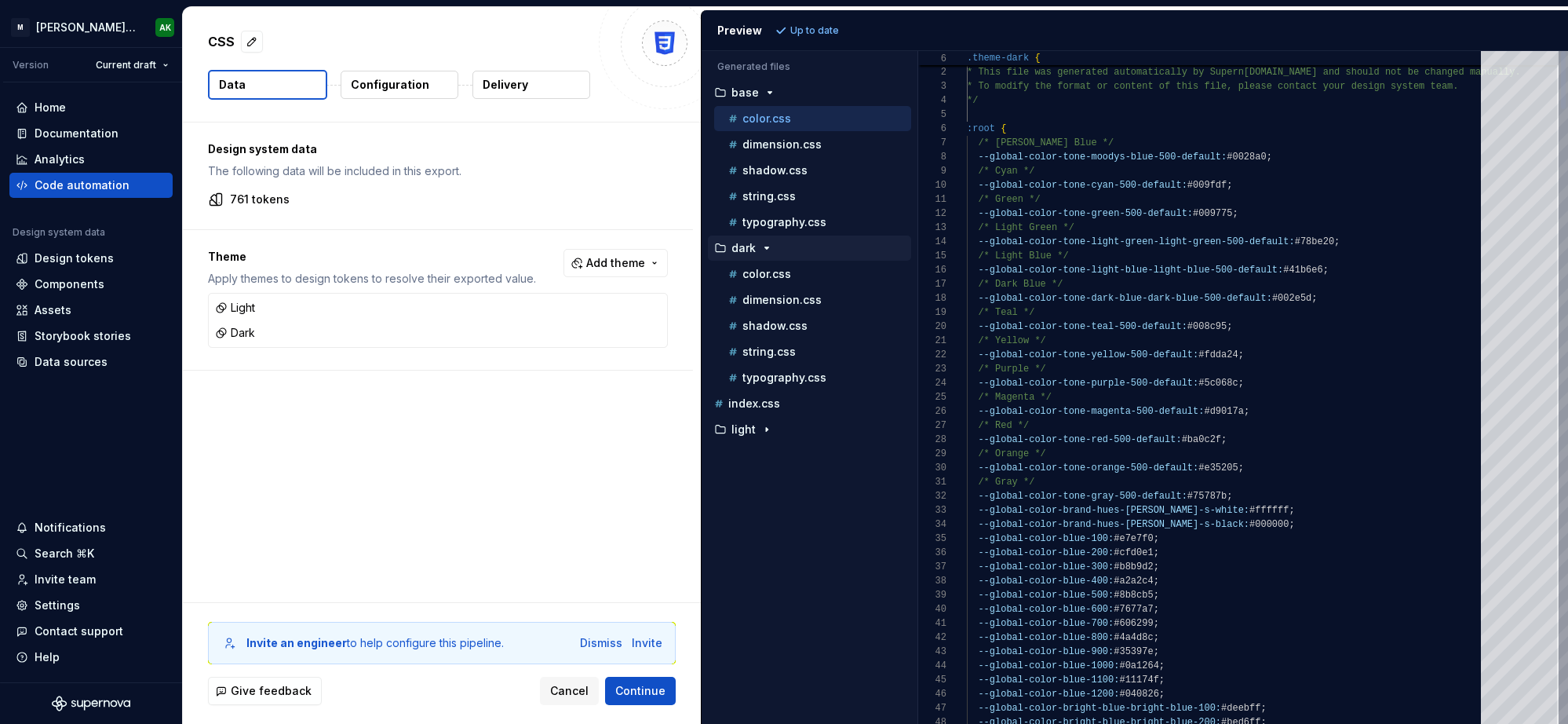
scroll to position [142, 0]
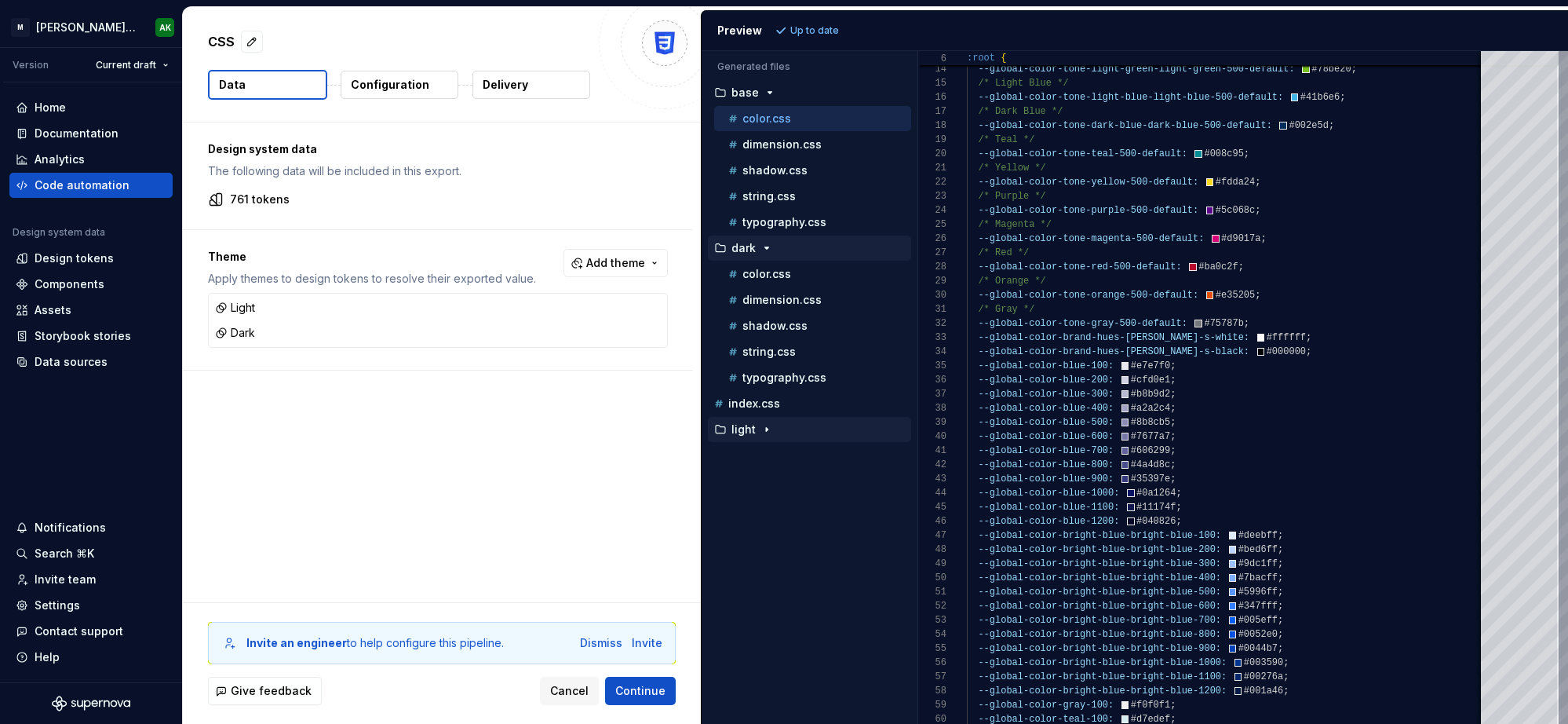
click at [766, 430] on icon "button" at bounding box center [767, 430] width 2 height 4
click at [777, 462] on div "color.css" at bounding box center [818, 455] width 186 height 16
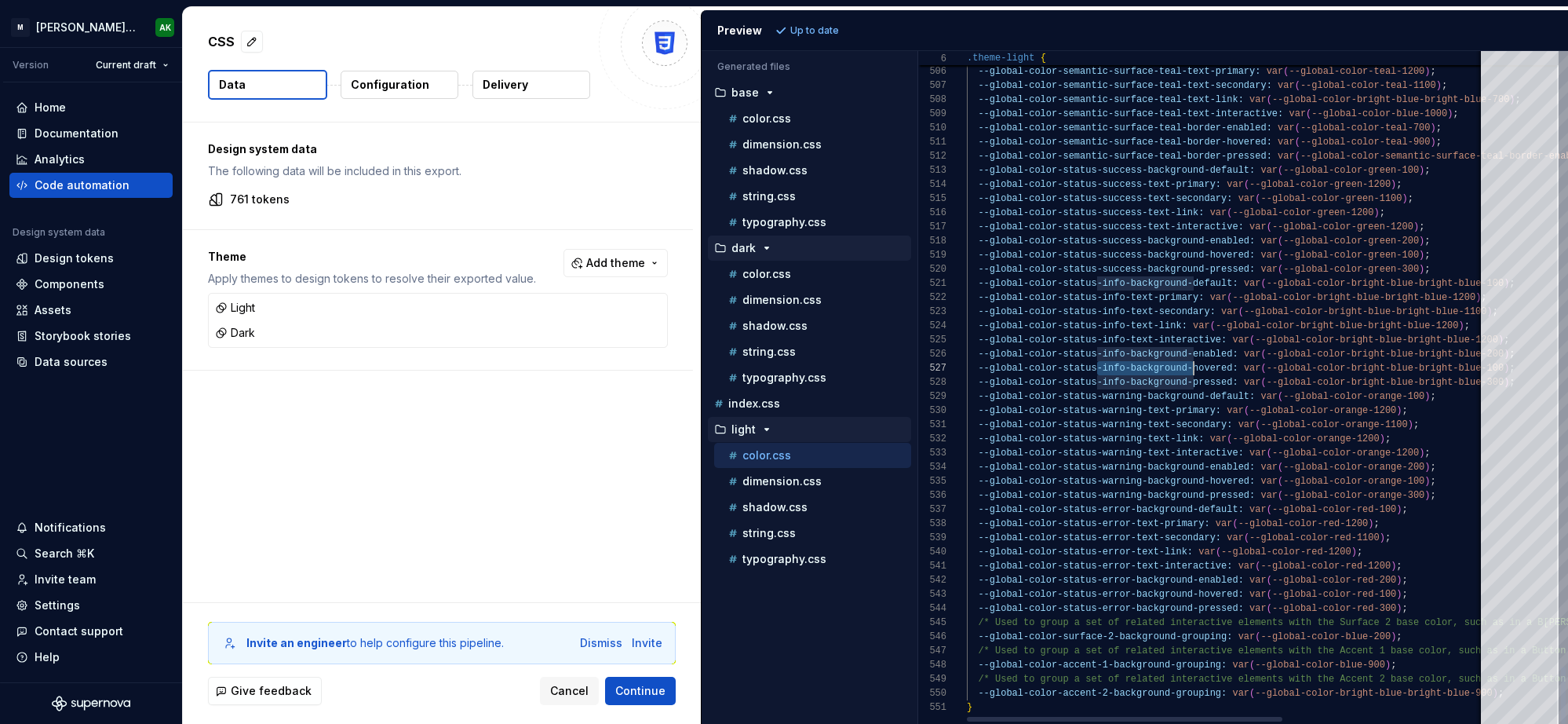
drag, startPoint x: 1101, startPoint y: 366, endPoint x: 1191, endPoint y: 369, distance: 90.0
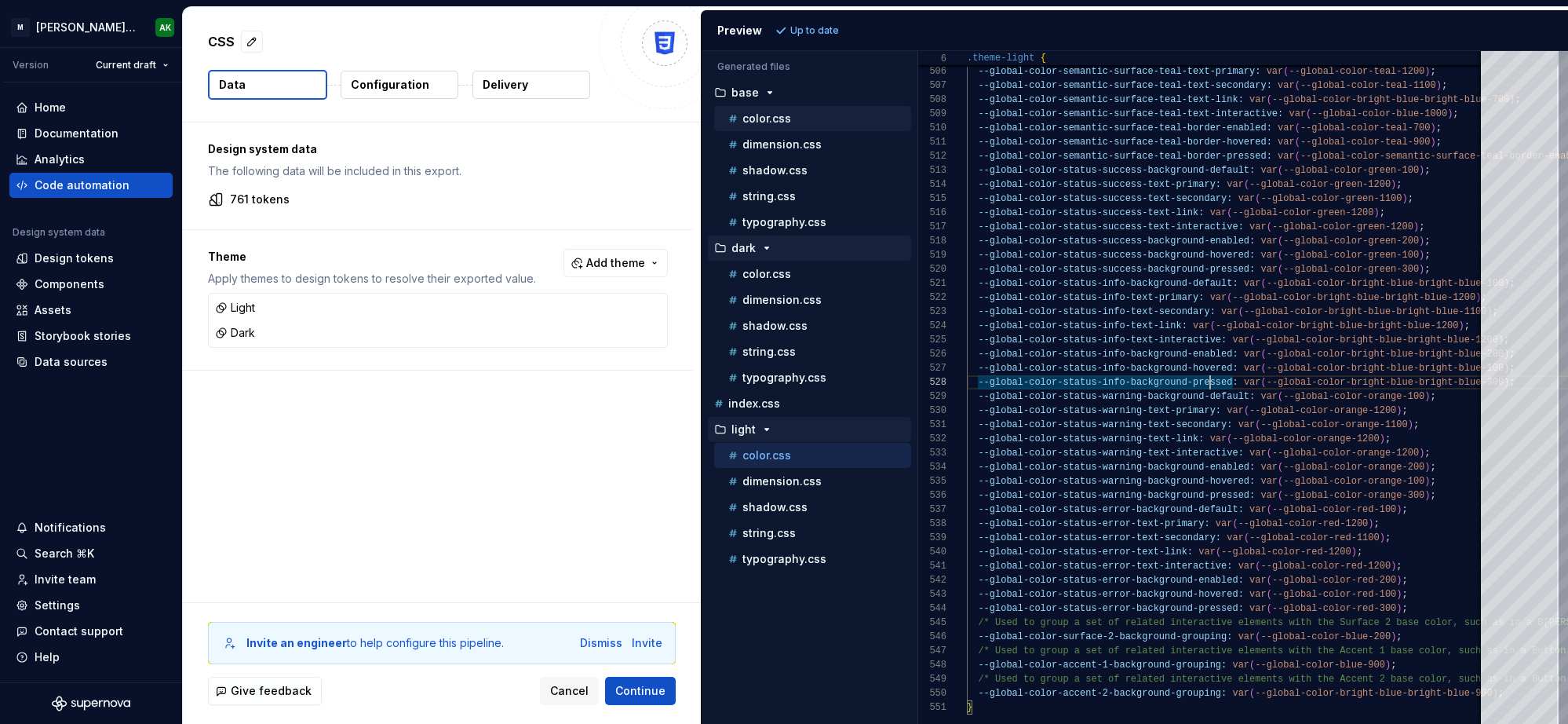
click at [776, 115] on p "color.css" at bounding box center [766, 118] width 49 height 13
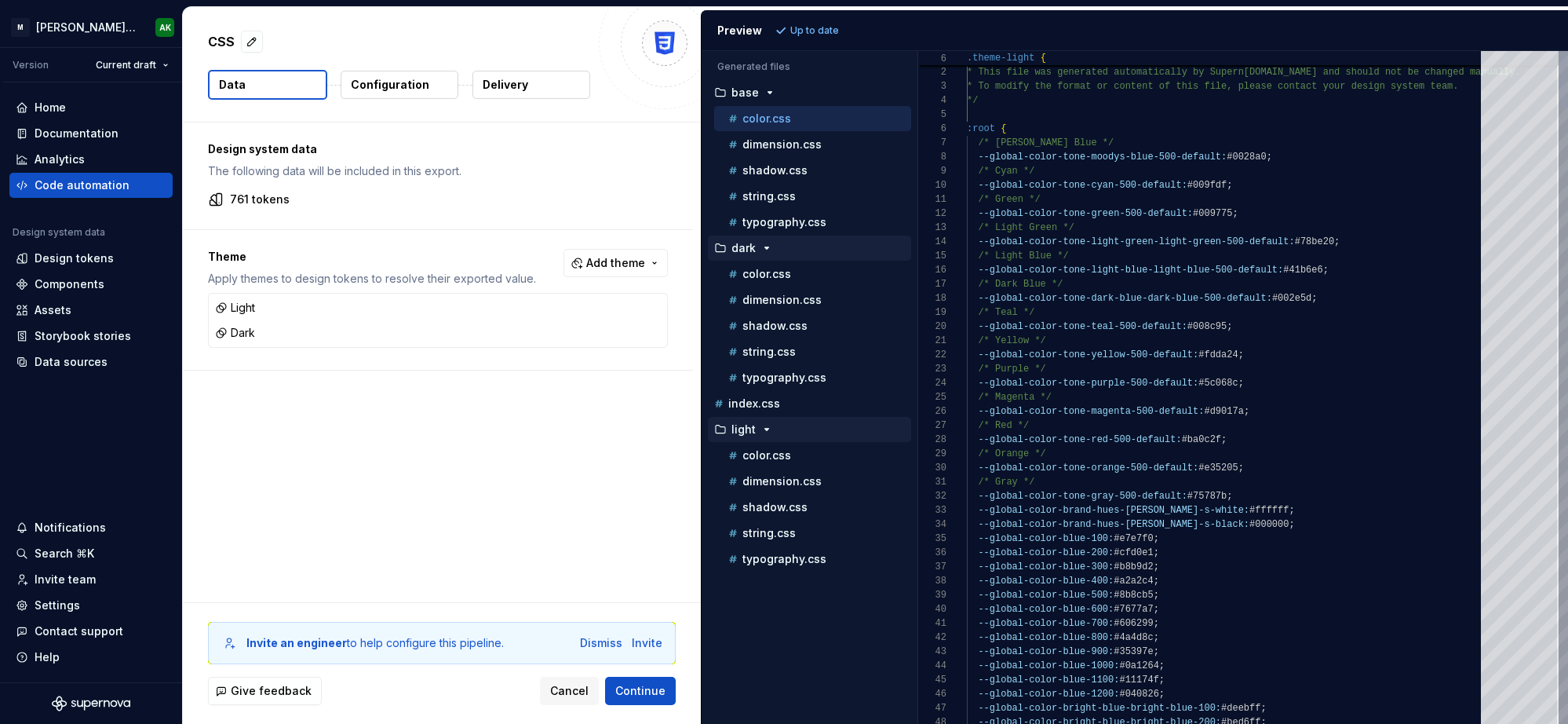
scroll to position [142, 0]
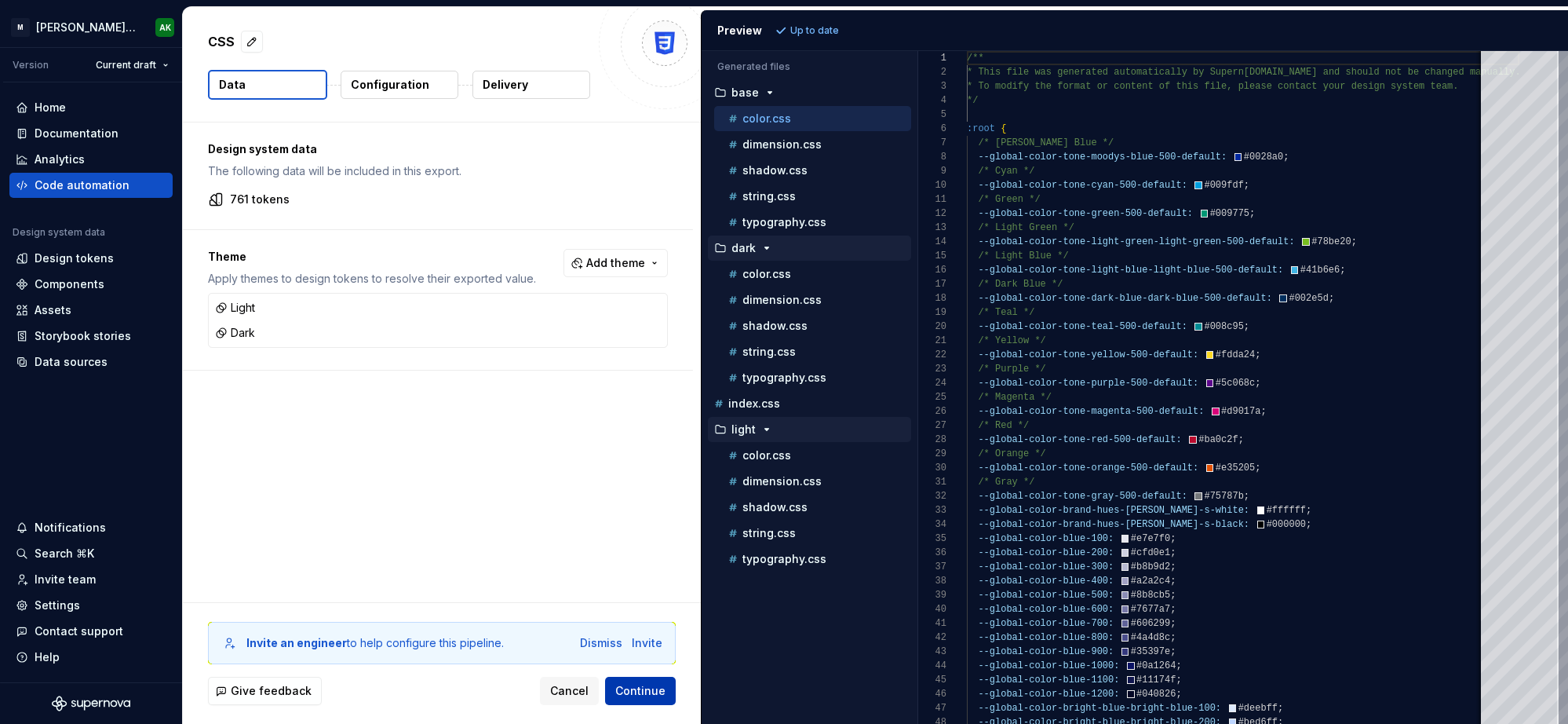
click at [634, 690] on span "Continue" at bounding box center [640, 691] width 50 height 16
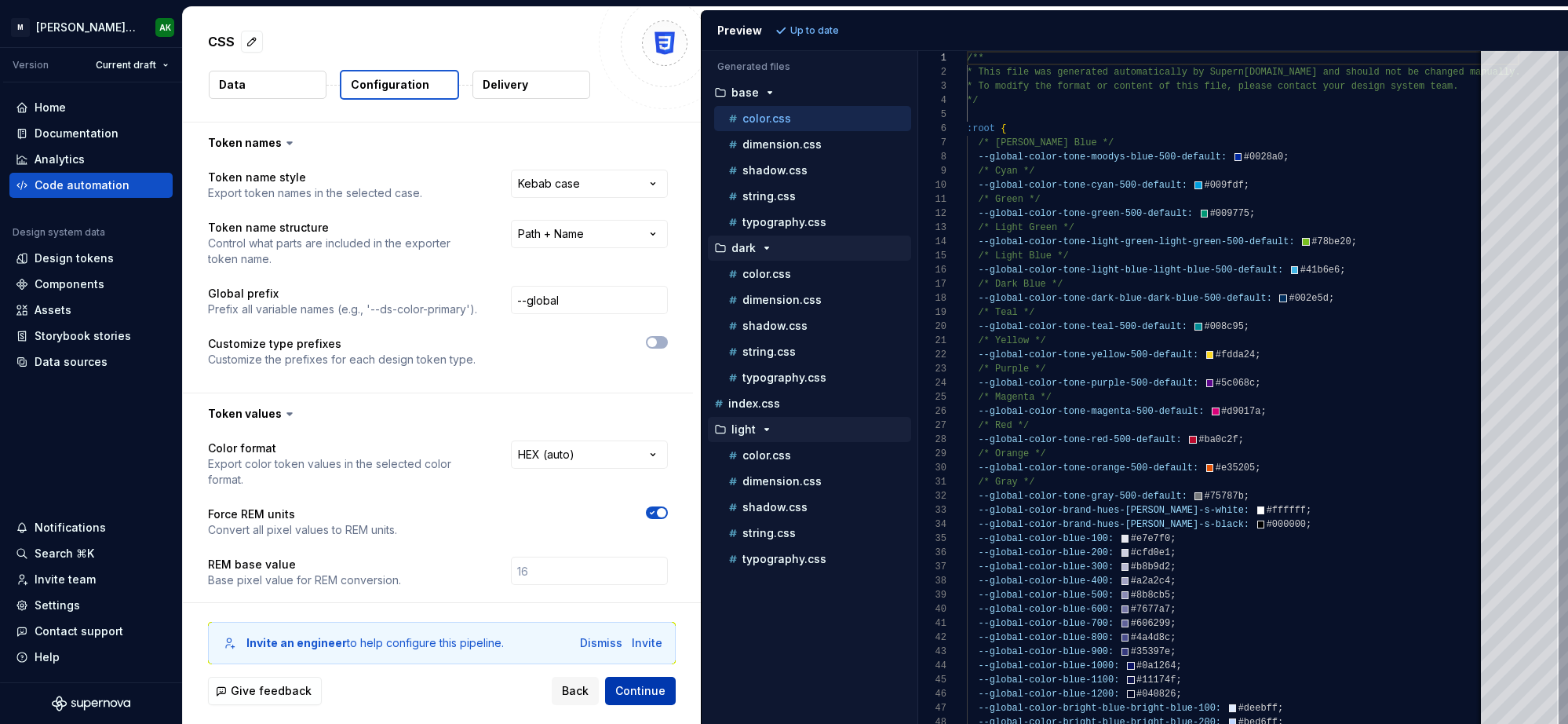
click at [638, 690] on span "Continue" at bounding box center [640, 691] width 50 height 16
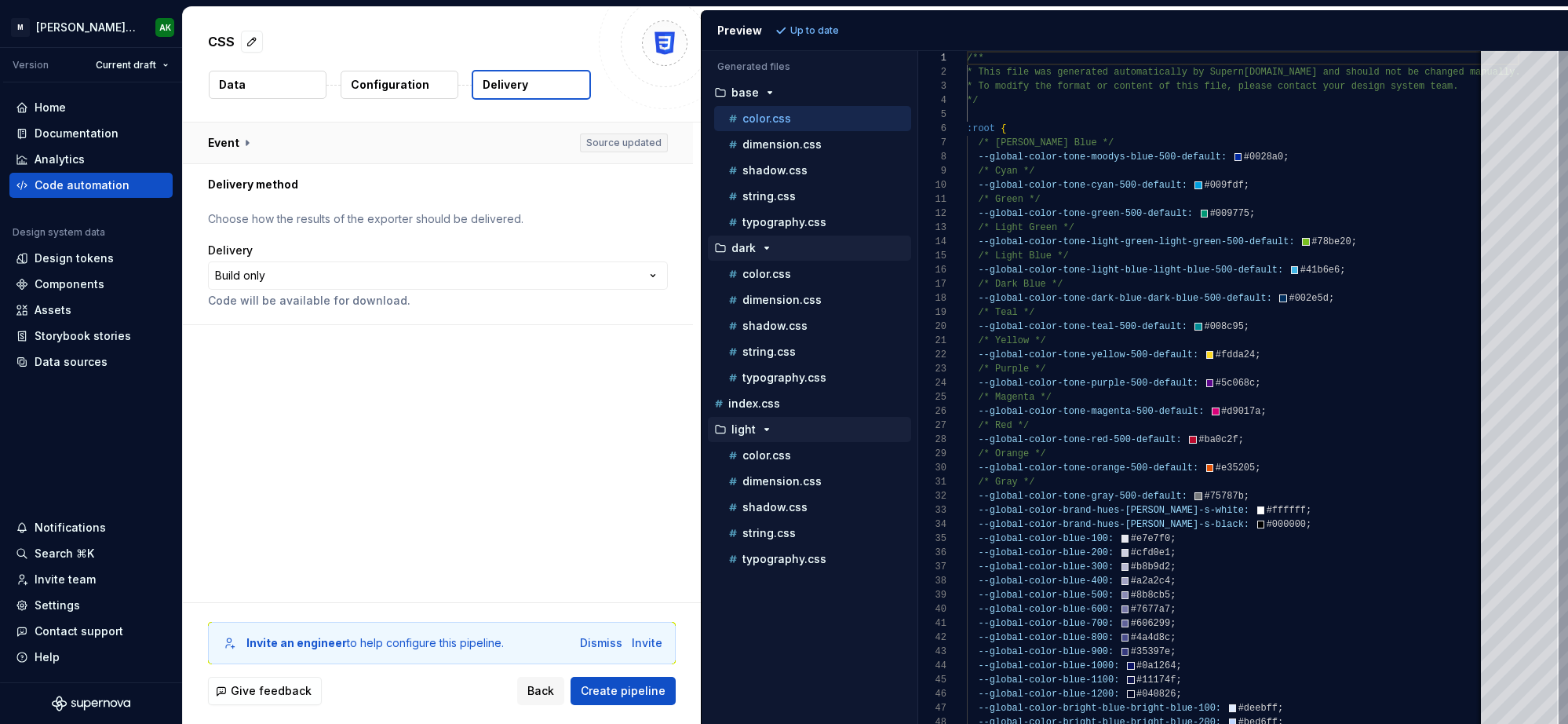
click at [249, 142] on button "button" at bounding box center [438, 142] width 510 height 41
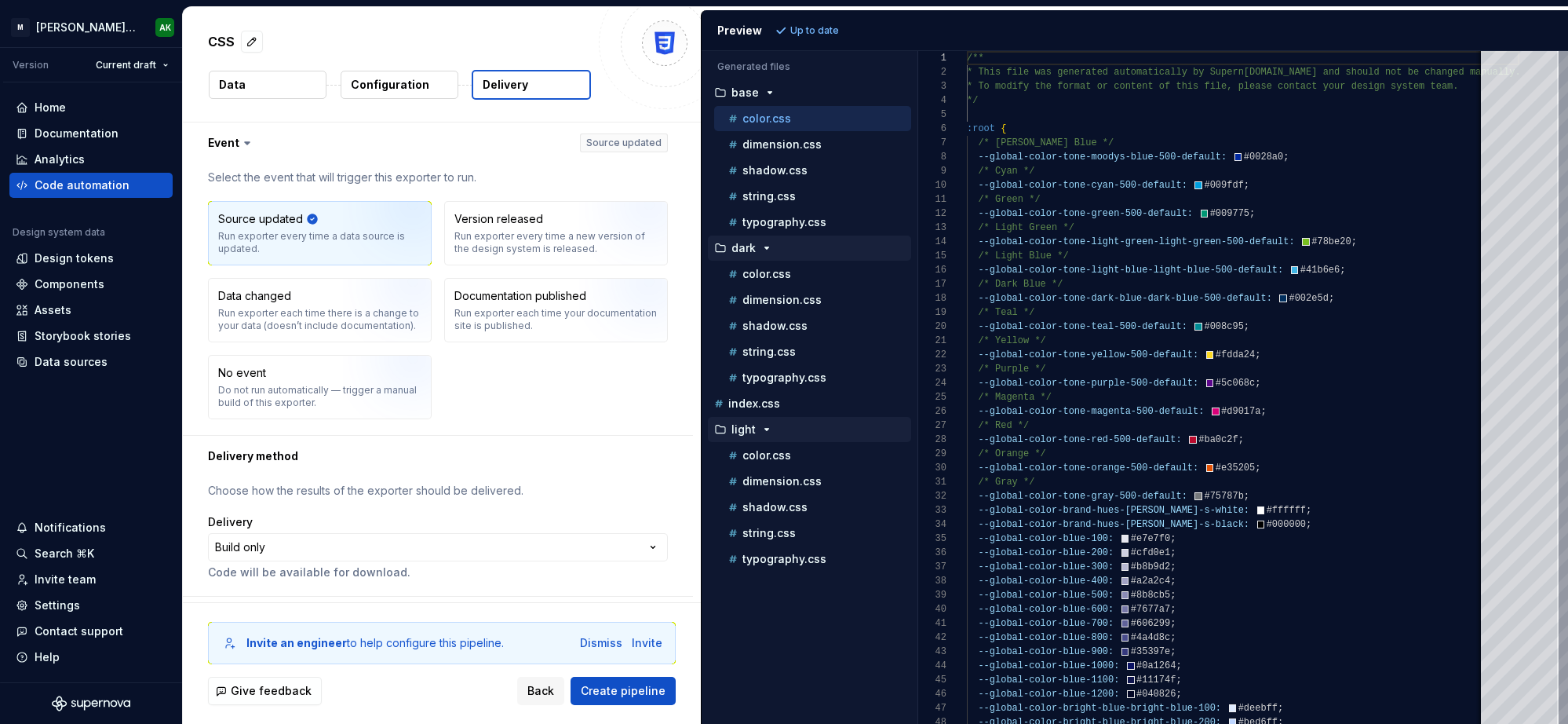
click at [241, 145] on icon at bounding box center [247, 143] width 16 height 16
click at [366, 146] on button "button" at bounding box center [438, 142] width 510 height 41
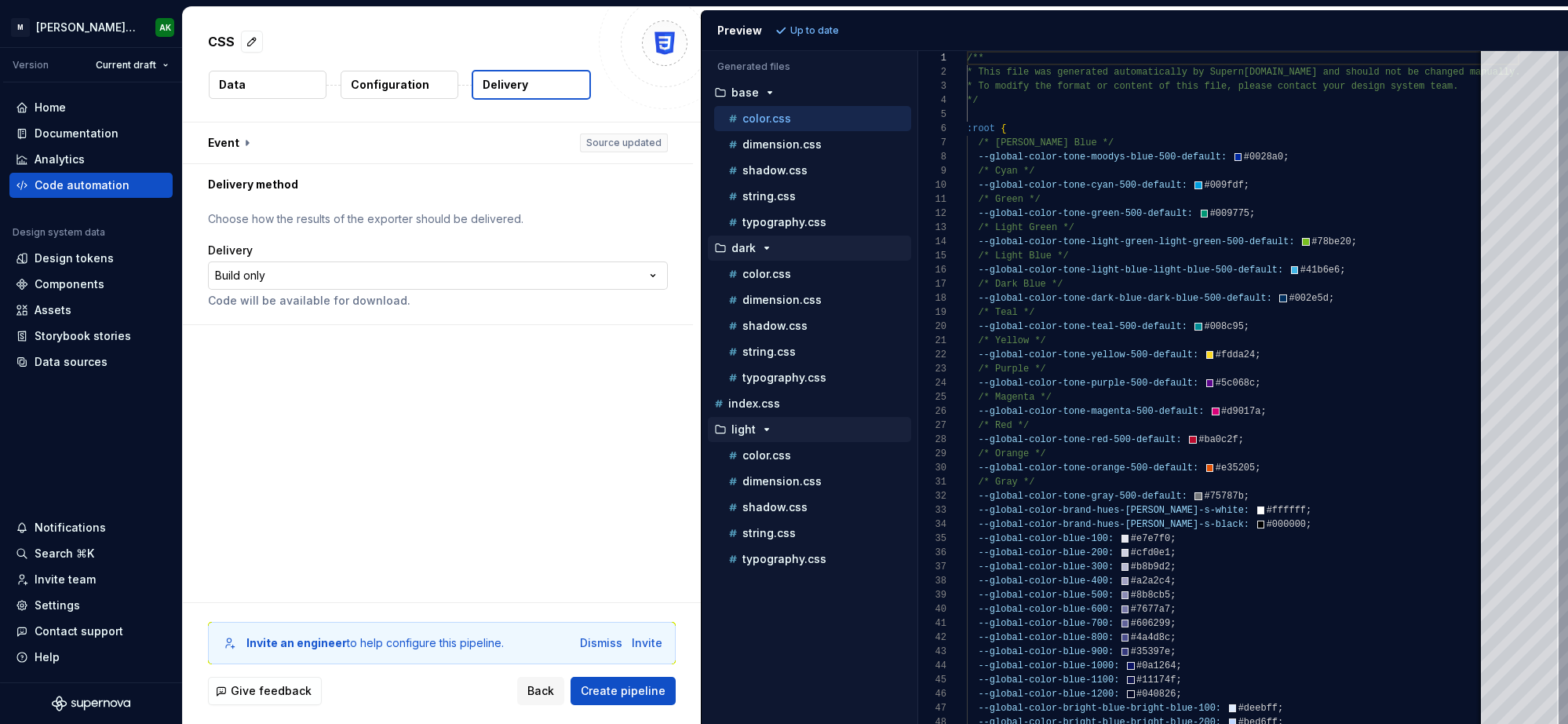
click at [326, 275] on html "**********" at bounding box center [784, 362] width 1568 height 724
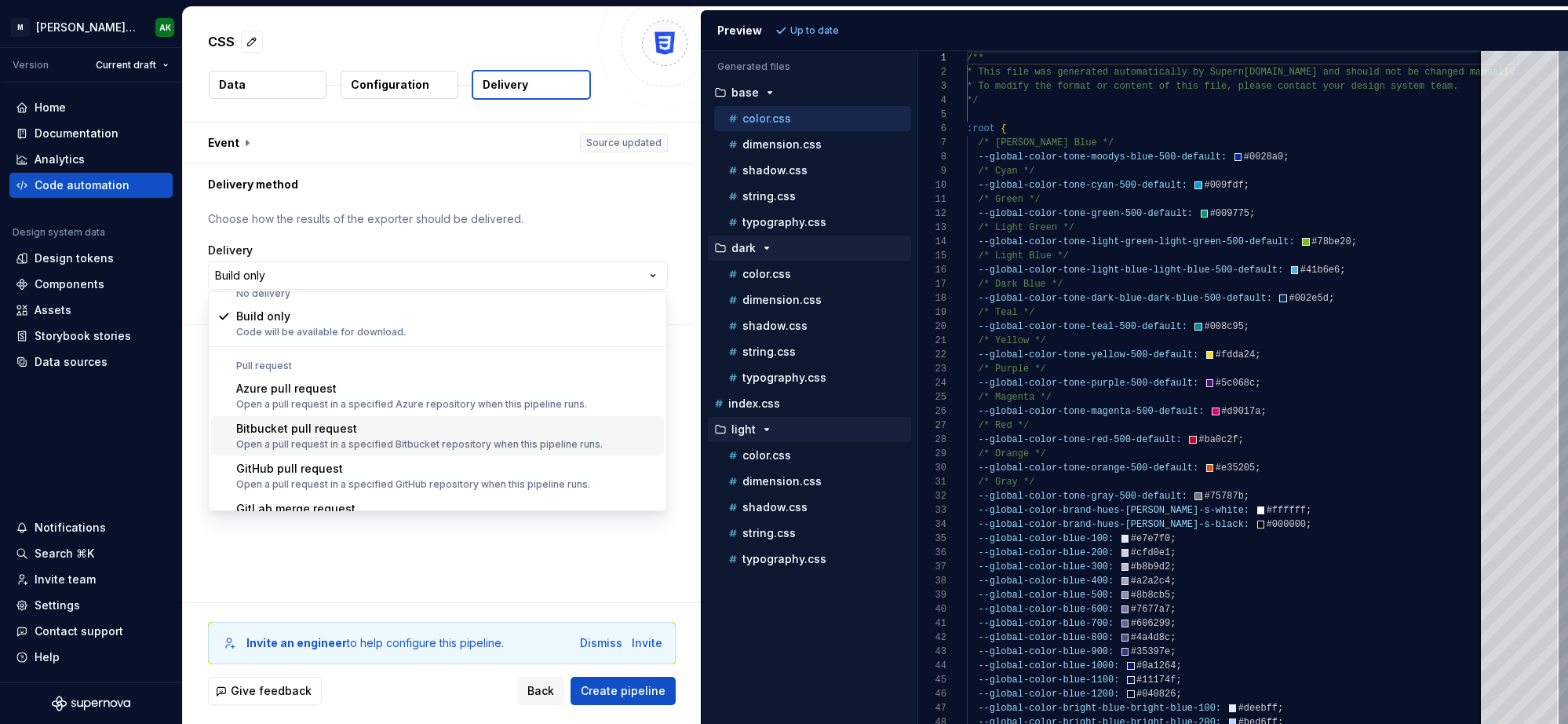
scroll to position [44, 0]
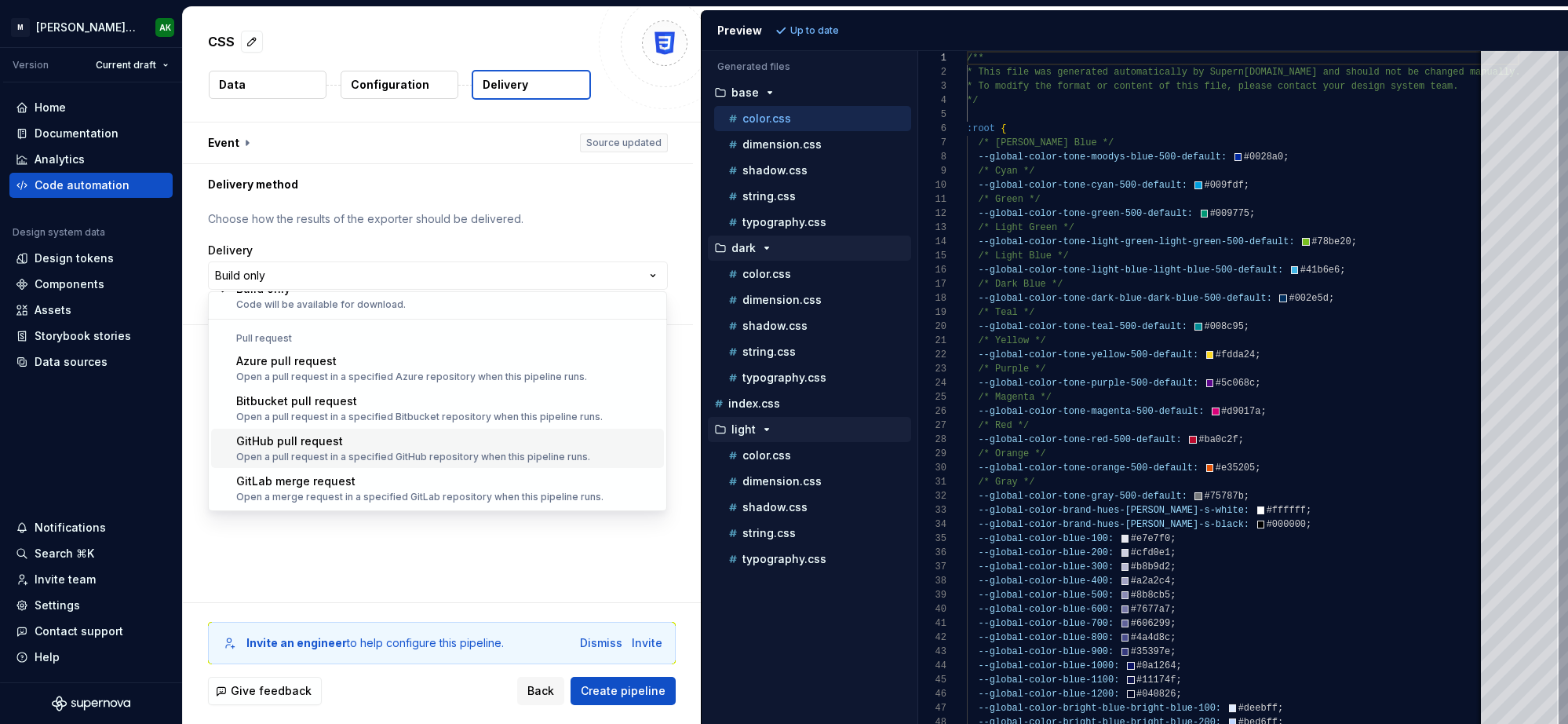
select select "******"
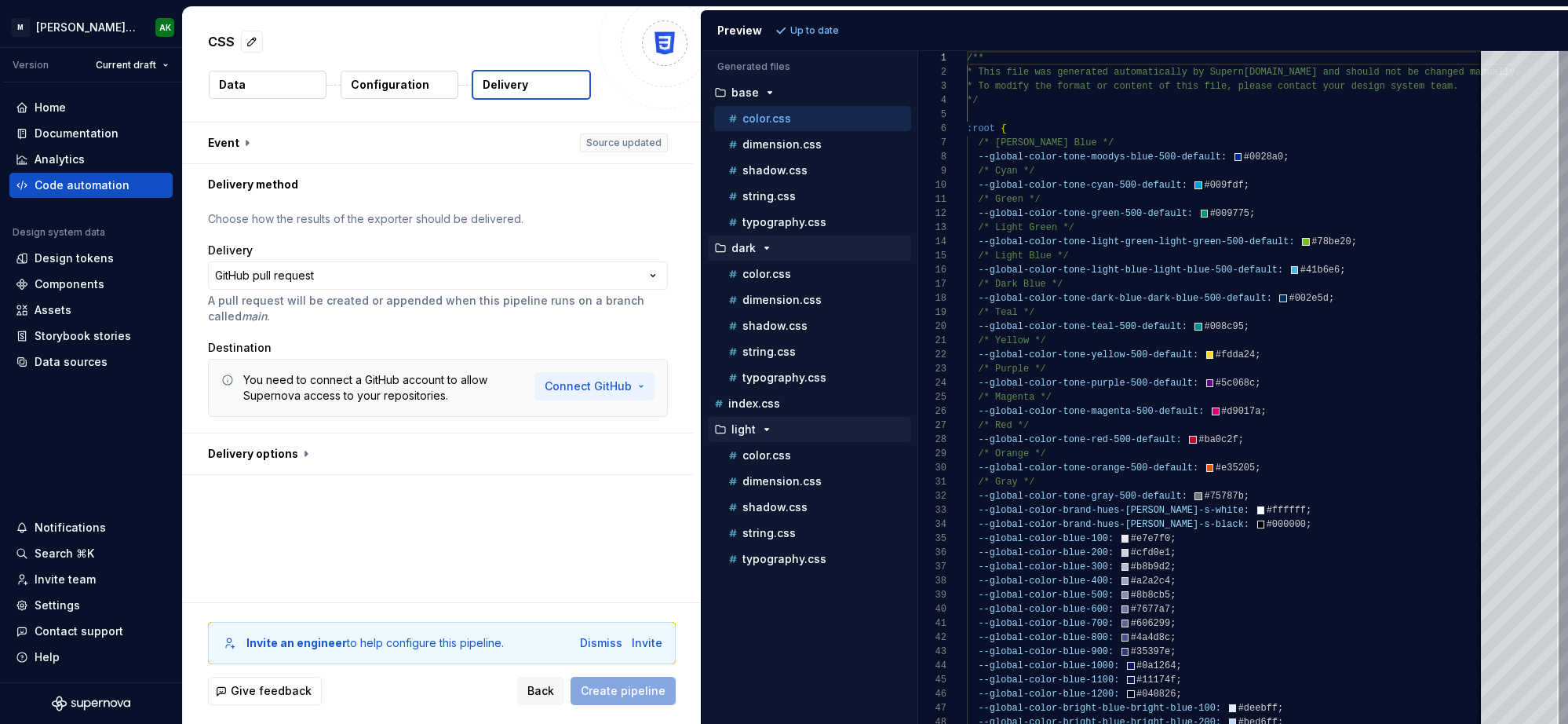
click at [608, 394] on html "**********" at bounding box center [784, 362] width 1568 height 724
click at [612, 424] on span "Connect GitHub account" at bounding box center [646, 420] width 160 height 16
click at [626, 385] on html "**********" at bounding box center [784, 362] width 1568 height 724
click at [643, 414] on span "Connect GitHub account" at bounding box center [646, 420] width 160 height 16
click at [554, 698] on span "Back" at bounding box center [541, 691] width 26 height 16
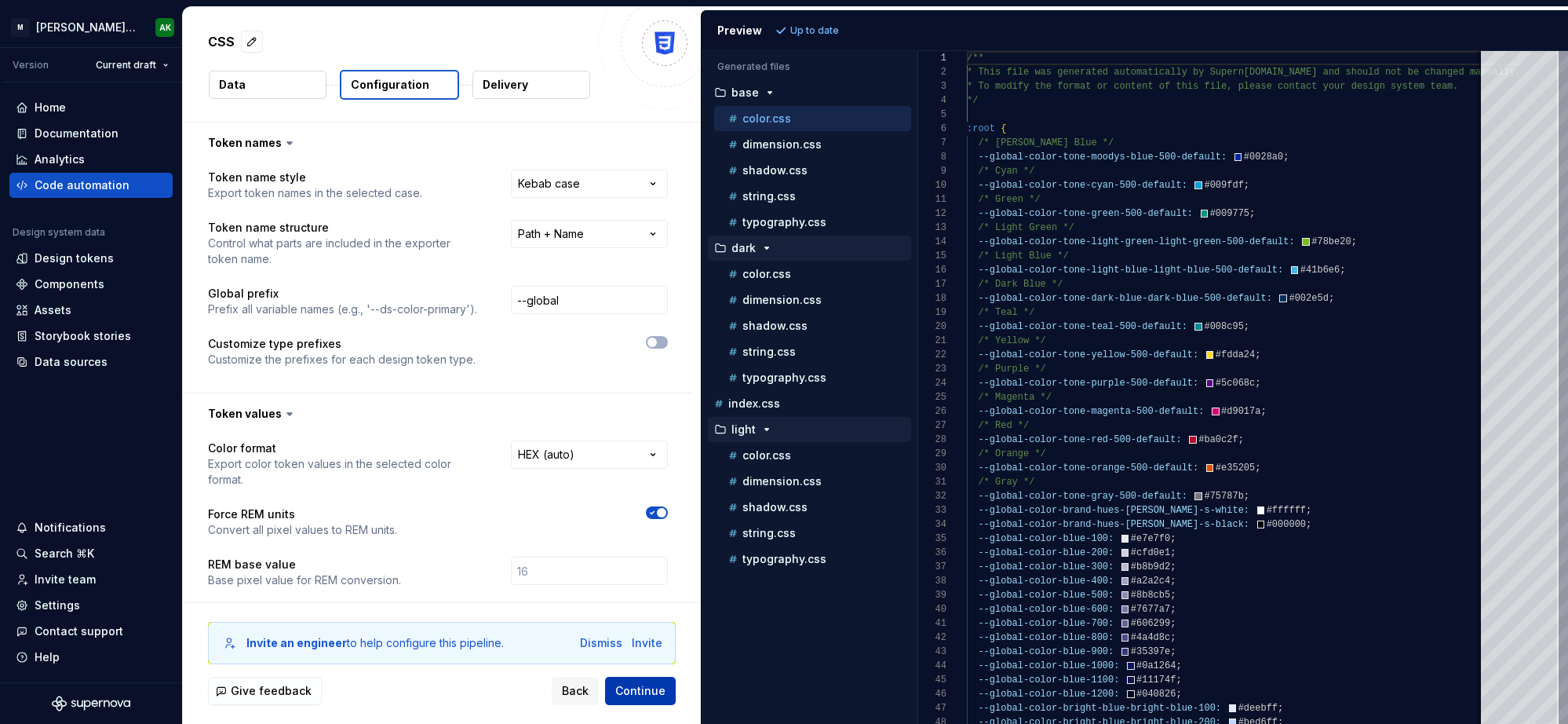
click at [656, 694] on span "Continue" at bounding box center [640, 691] width 50 height 16
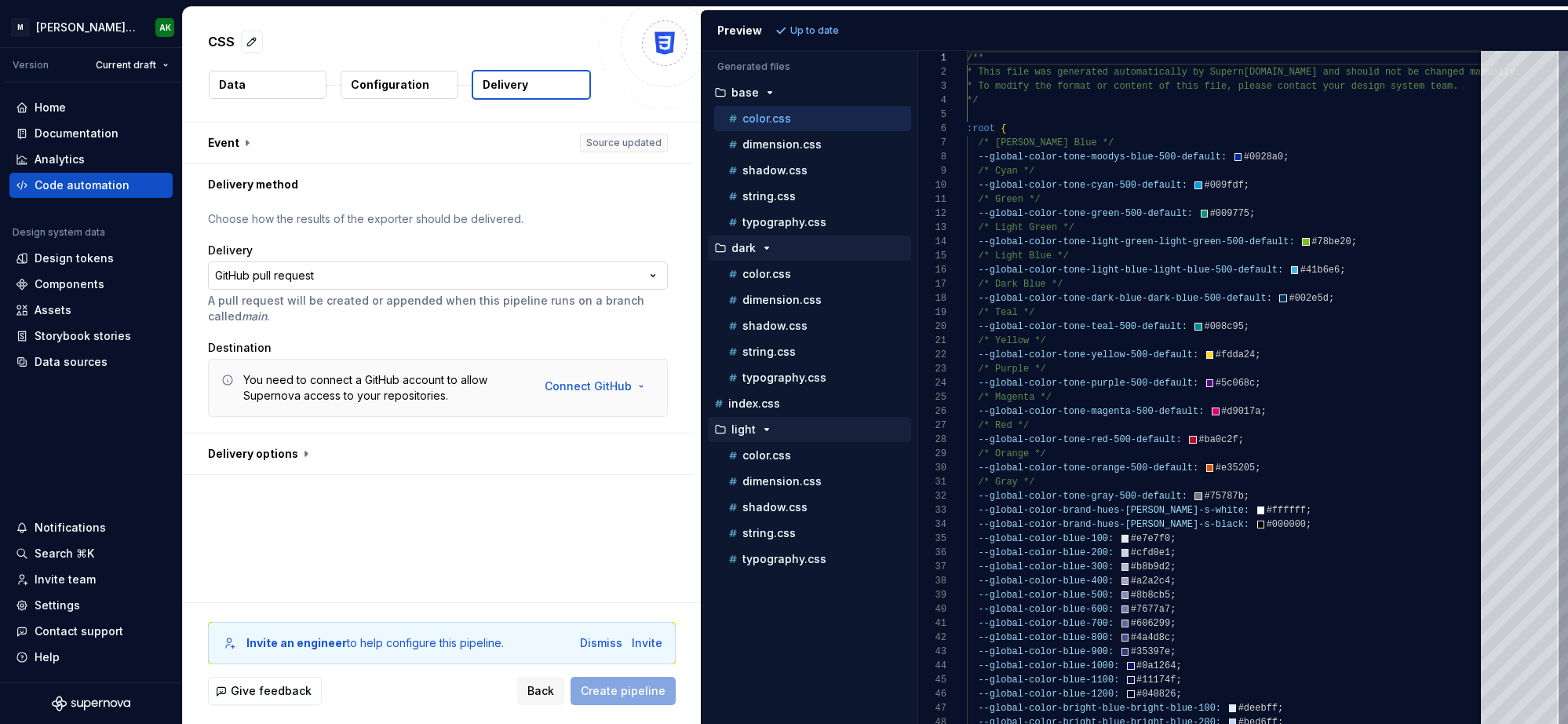
click at [426, 283] on html "**********" at bounding box center [784, 362] width 1568 height 724
click at [447, 700] on div "Give feedback Back Create pipeline" at bounding box center [441, 690] width 468 height 28
click at [305, 452] on button "button" at bounding box center [438, 454] width 510 height 41
type textarea "*"
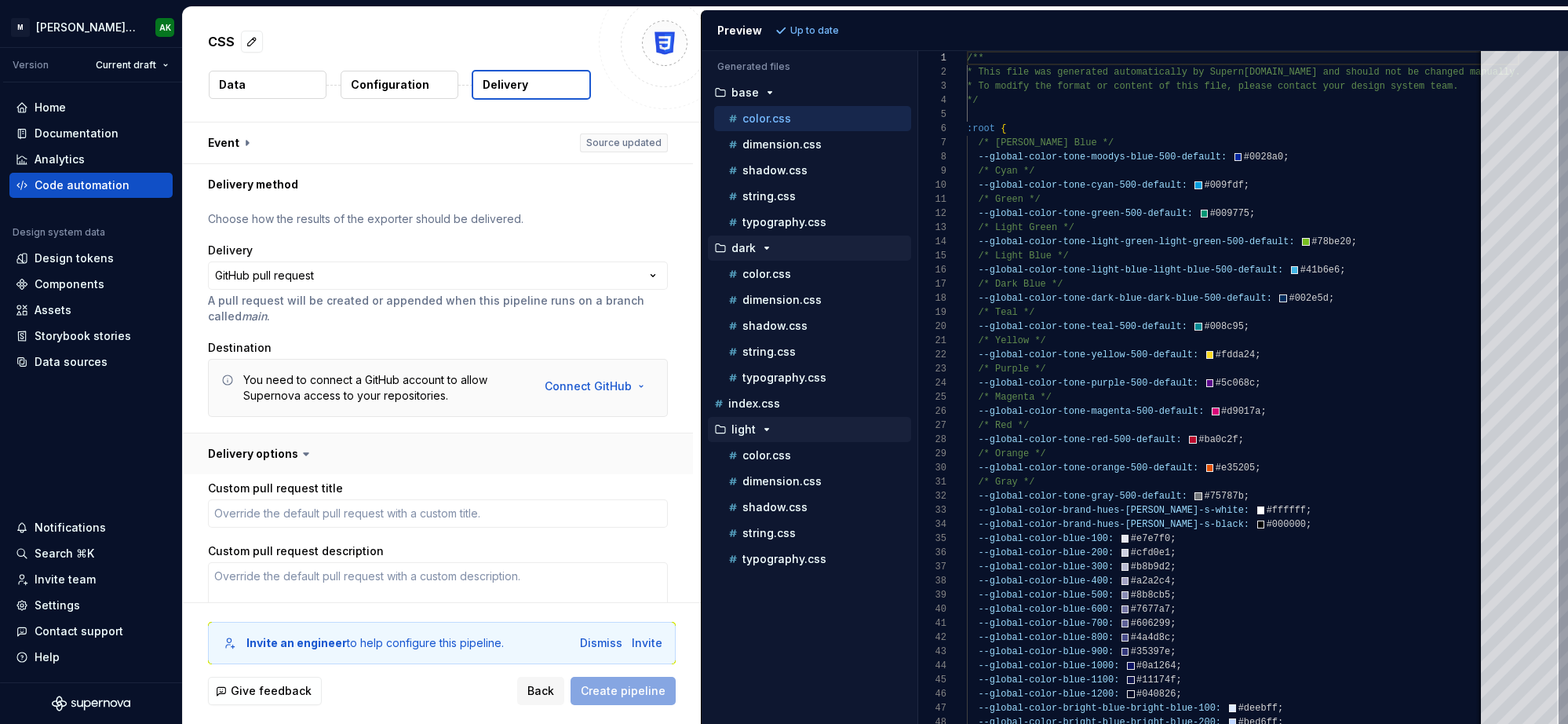
click at [283, 448] on button "button" at bounding box center [438, 454] width 510 height 41
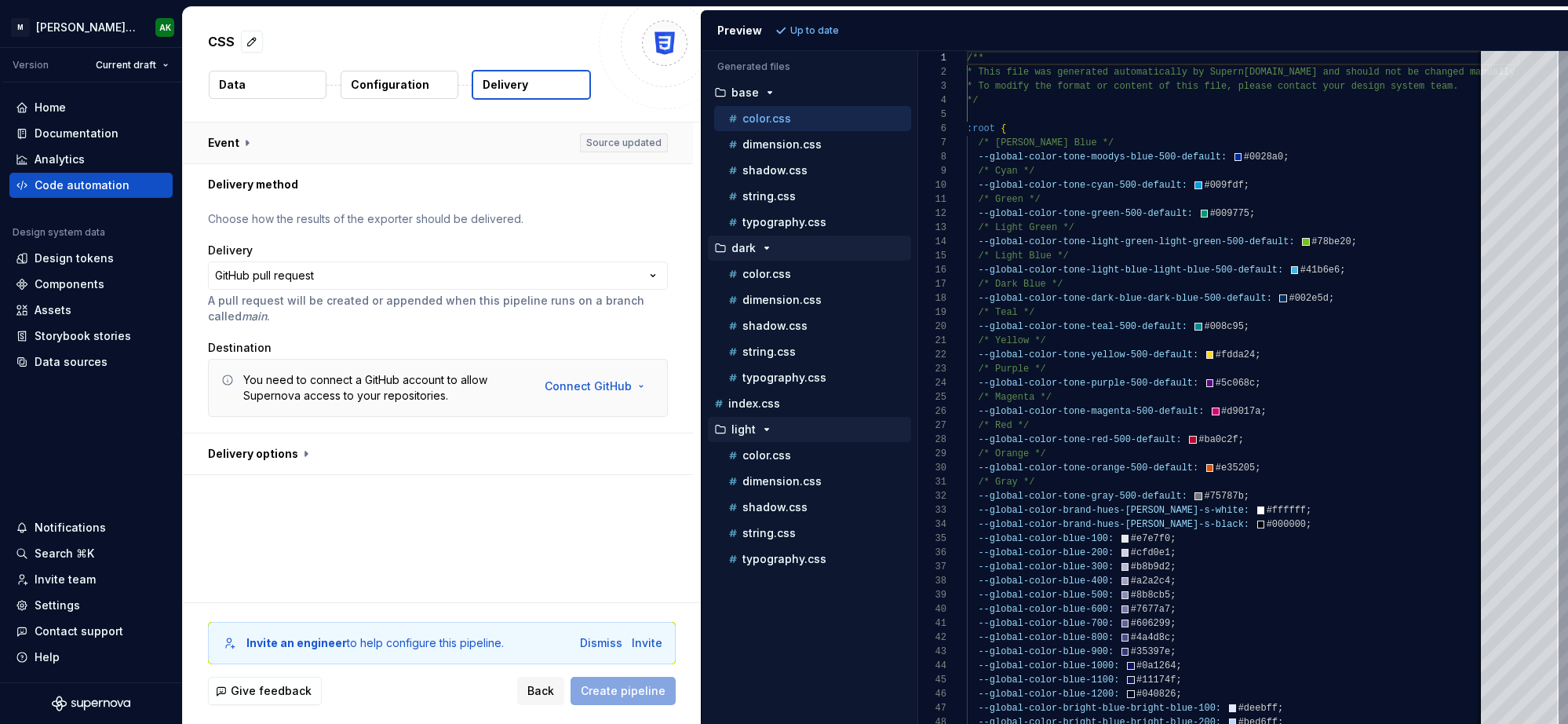
click at [253, 146] on button "button" at bounding box center [438, 142] width 510 height 41
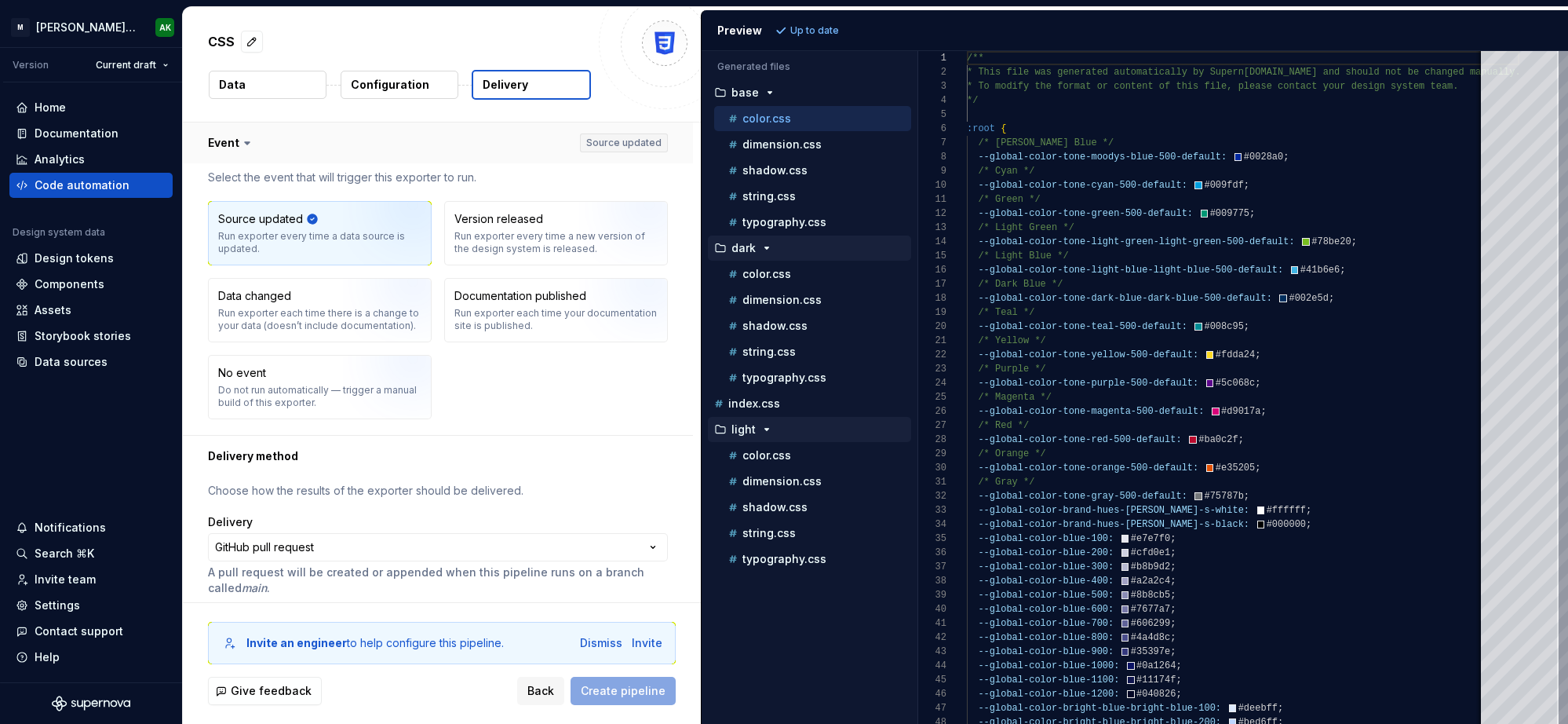
click at [253, 146] on button "button" at bounding box center [438, 142] width 510 height 41
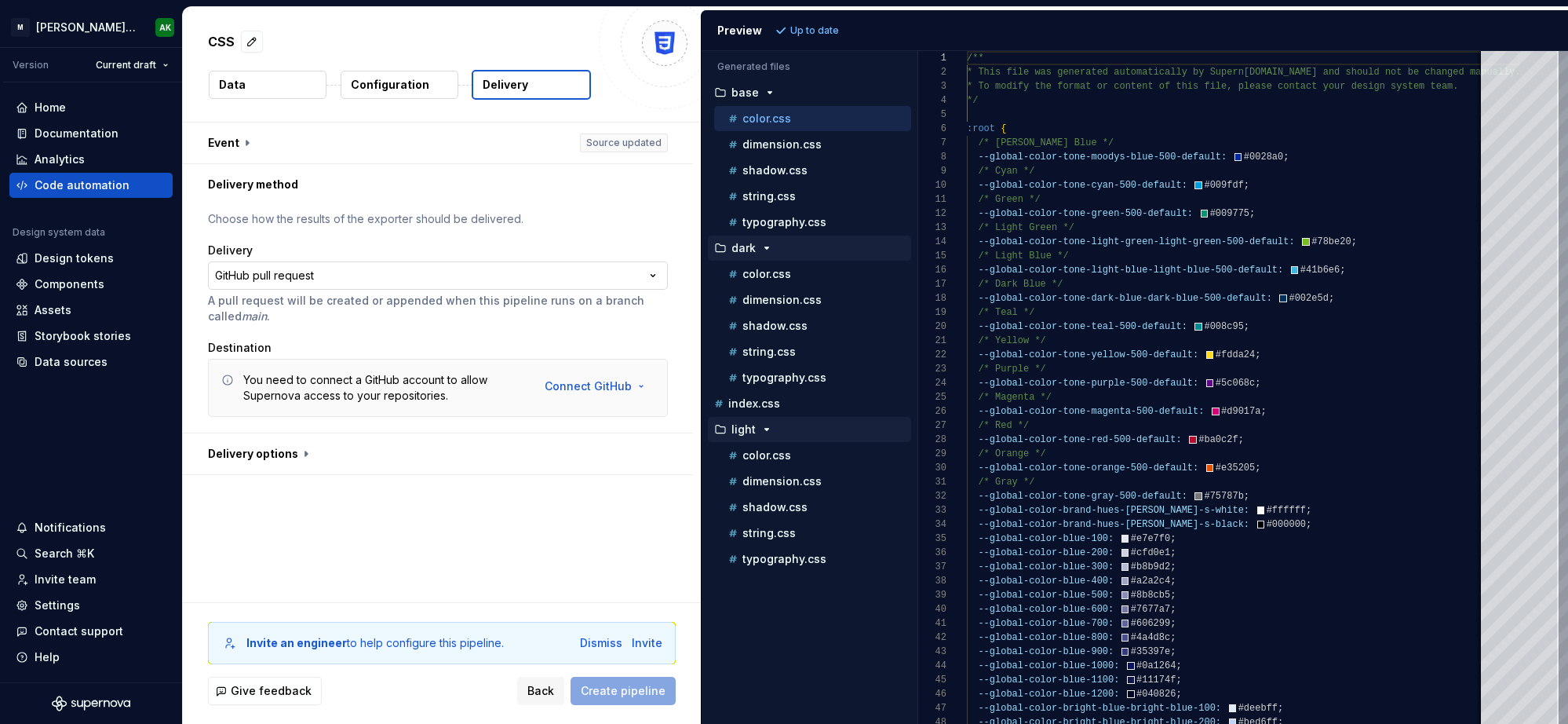
click at [331, 277] on html "**********" at bounding box center [784, 362] width 1568 height 724
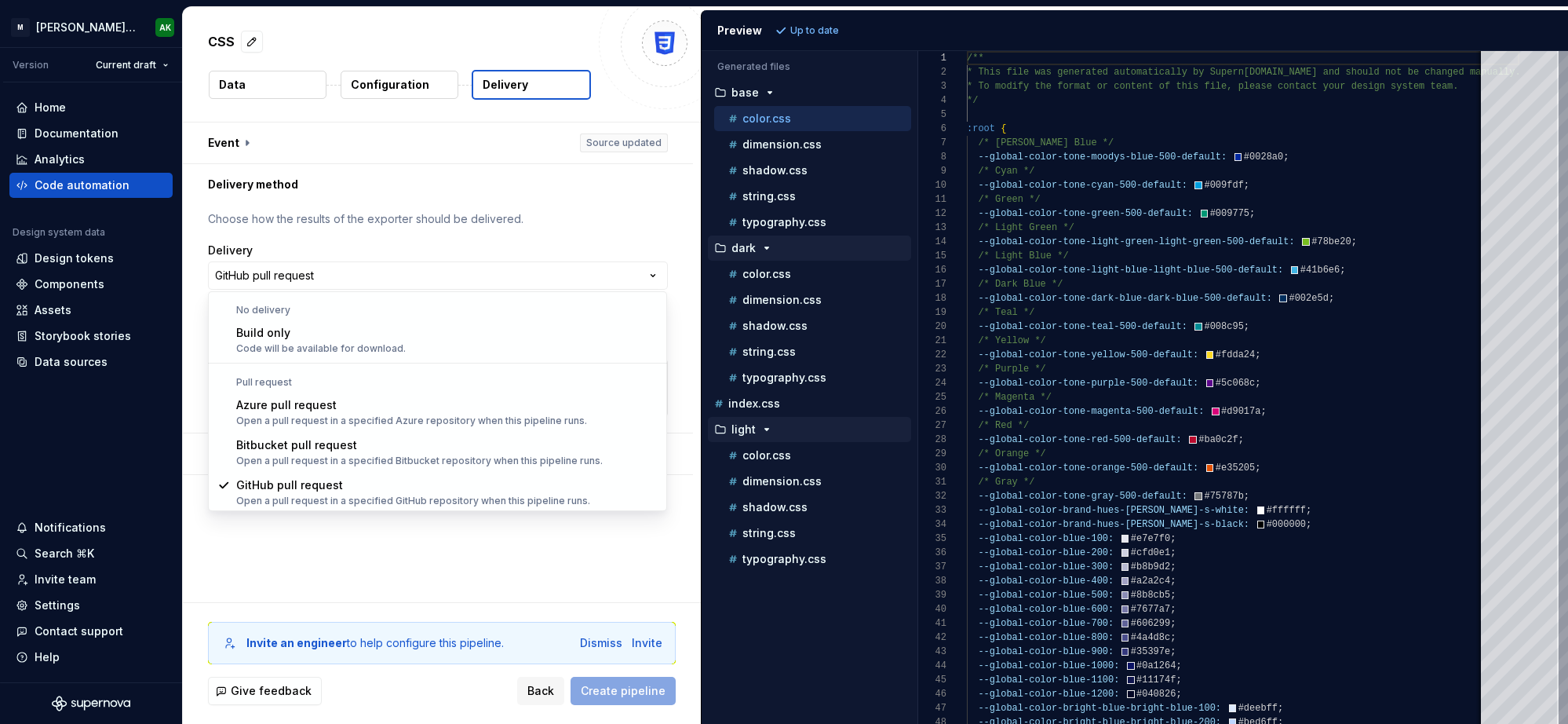
scroll to position [1, 0]
select select "*********"
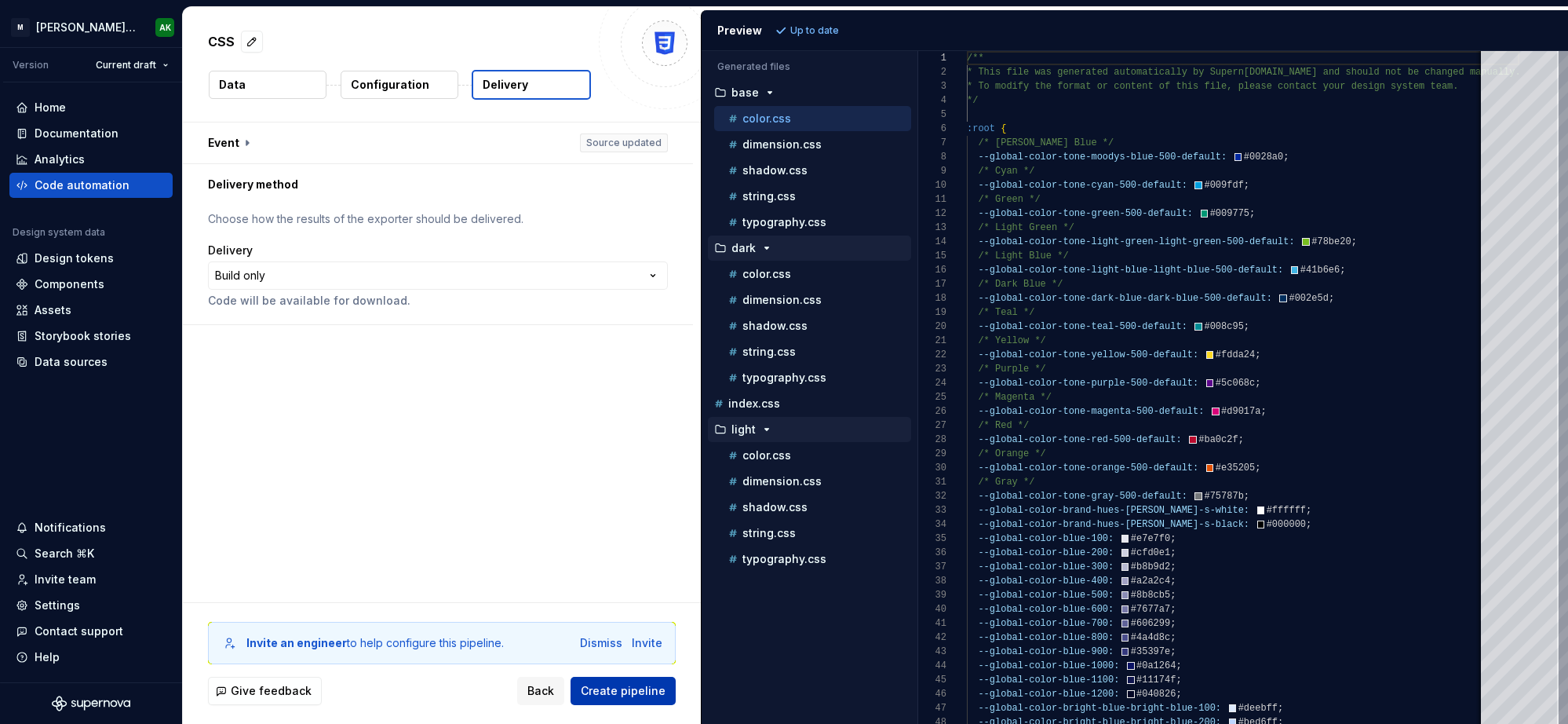
click at [628, 691] on span "Create pipeline" at bounding box center [623, 691] width 85 height 16
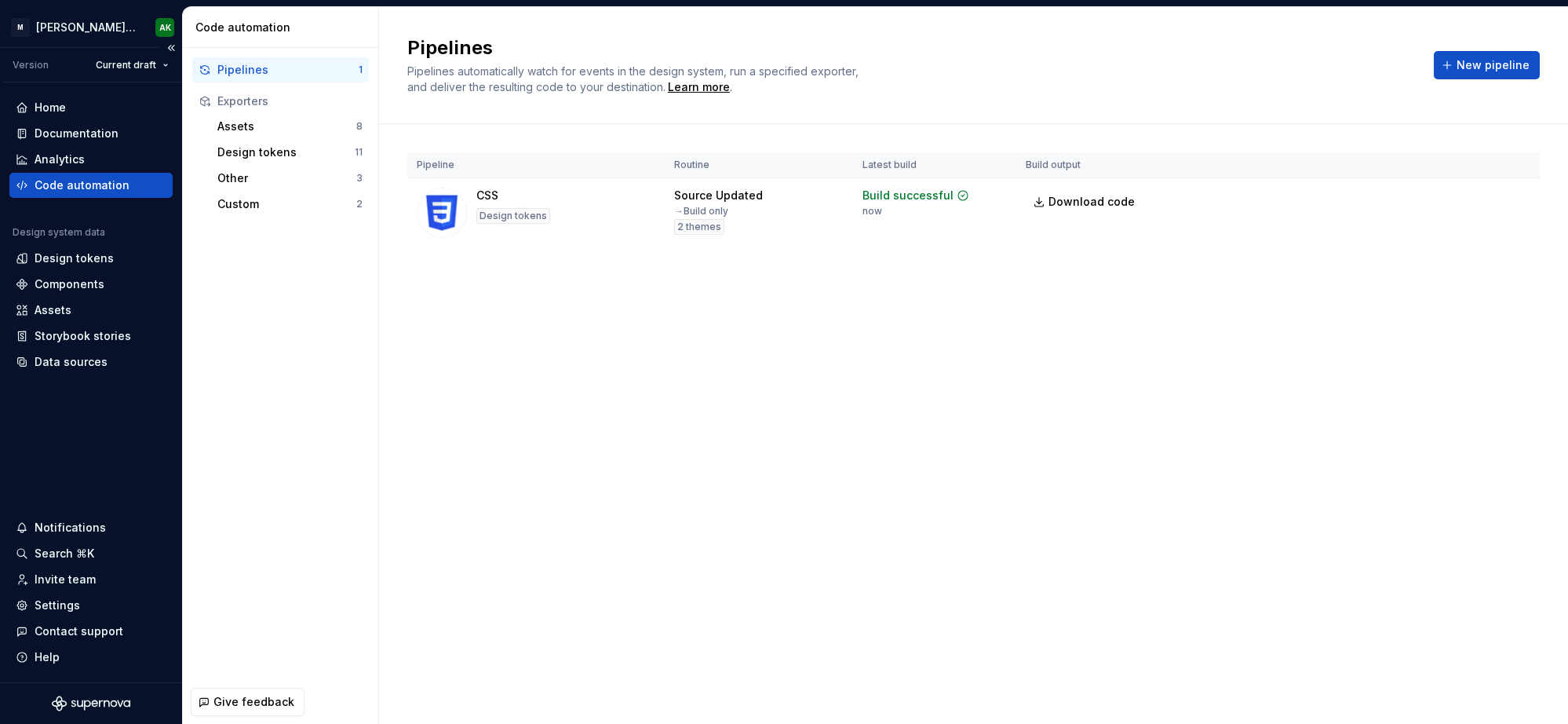
click at [114, 184] on div "Code automation" at bounding box center [82, 186] width 95 height 16
click at [250, 66] on div "Pipelines" at bounding box center [288, 70] width 142 height 16
click at [295, 126] on div "Assets" at bounding box center [287, 126] width 139 height 16
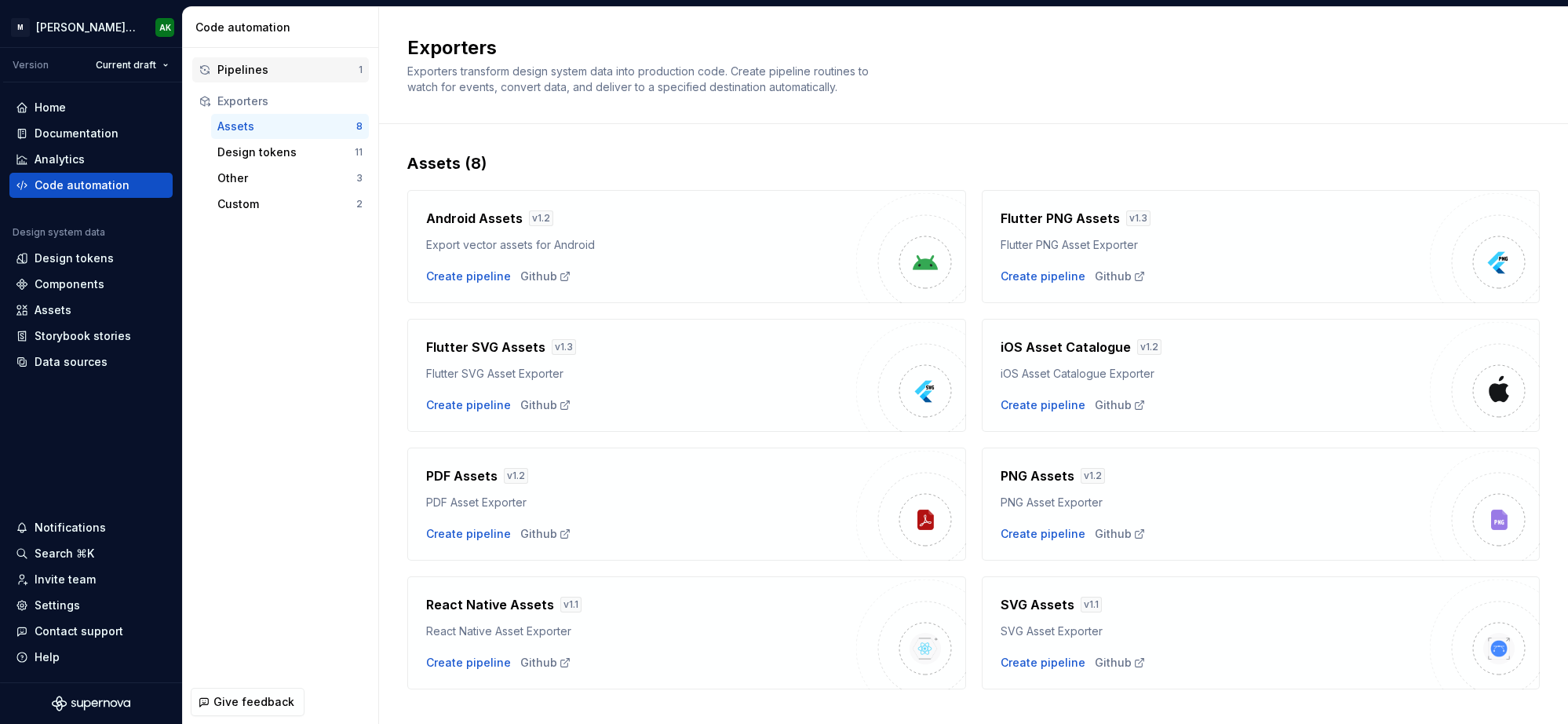
click at [260, 79] on div "Pipelines 1" at bounding box center [280, 70] width 177 height 25
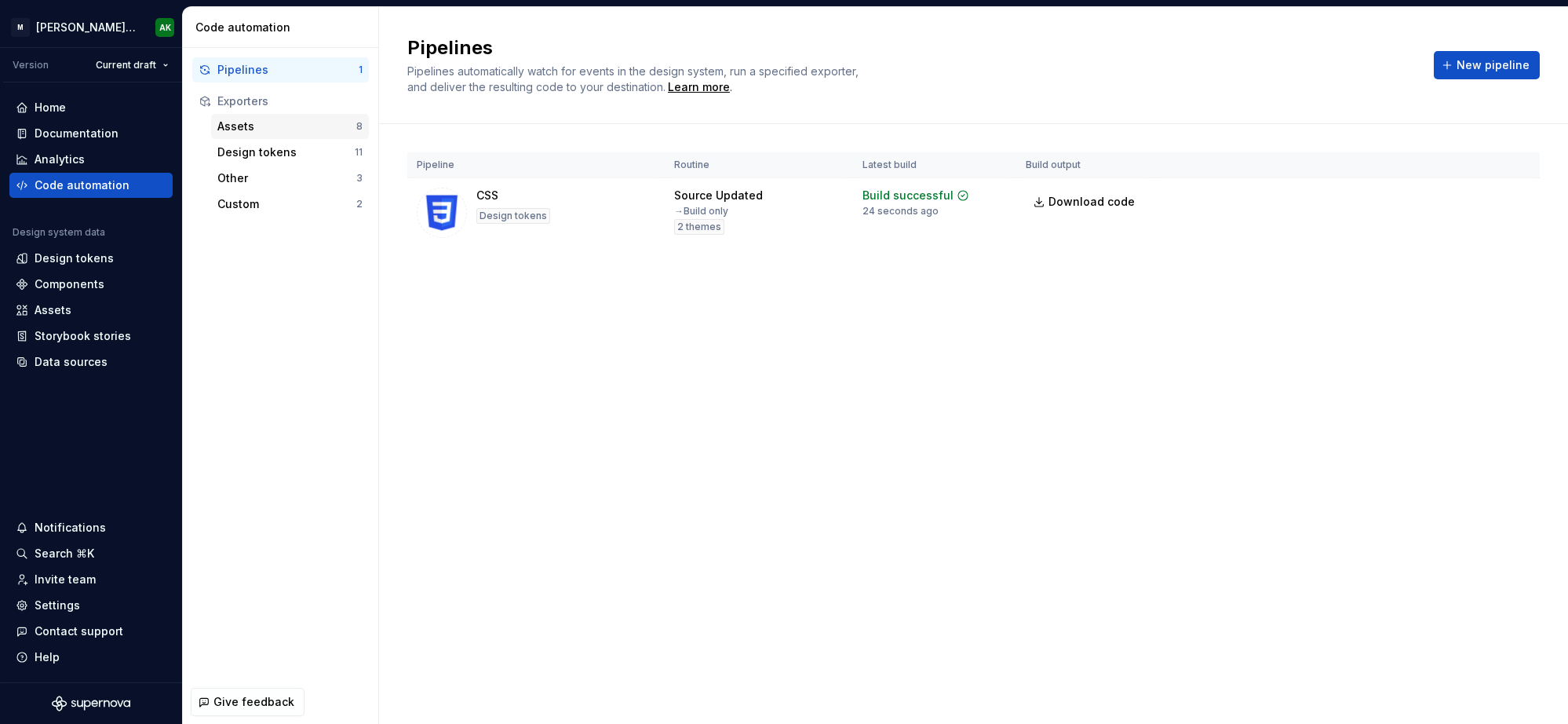
click at [234, 122] on div "Assets" at bounding box center [287, 126] width 139 height 16
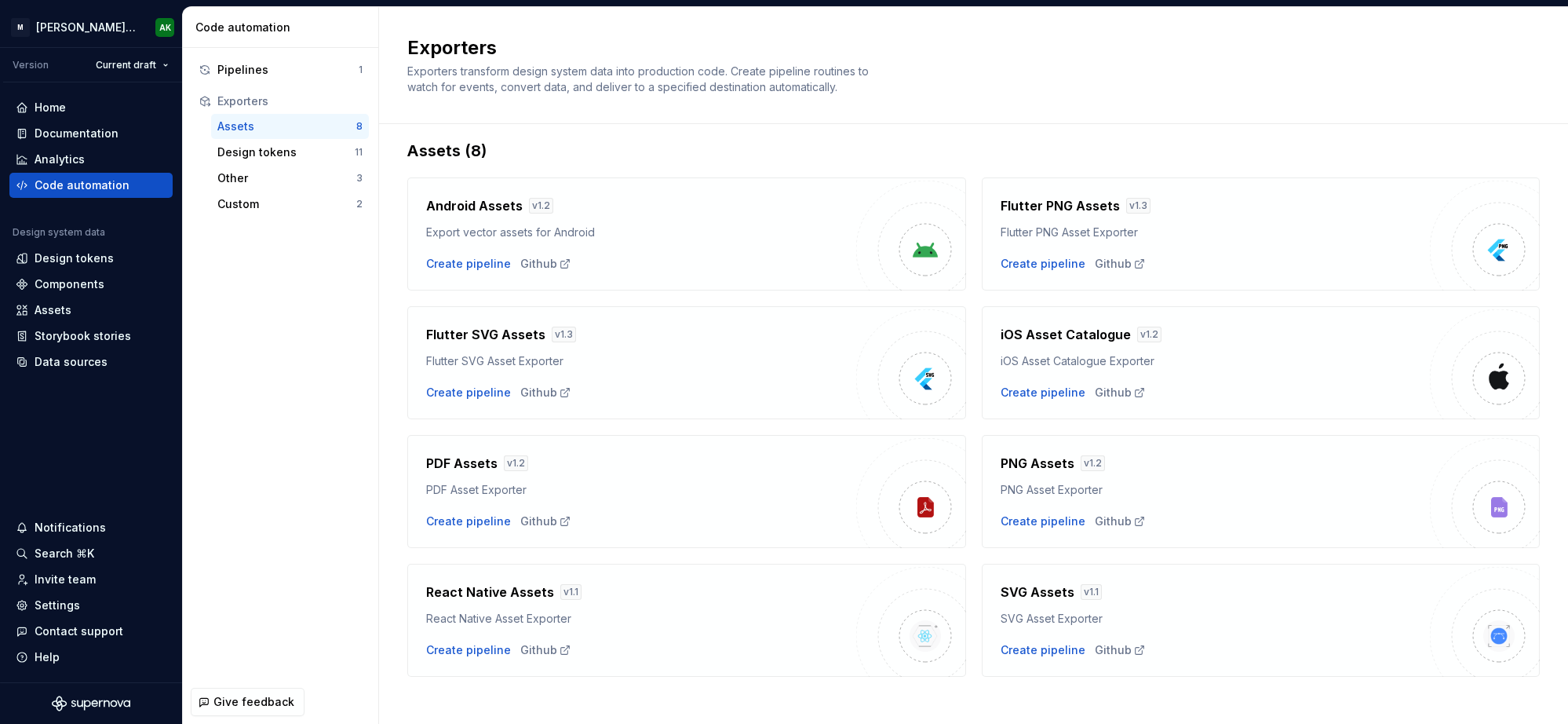
scroll to position [25, 0]
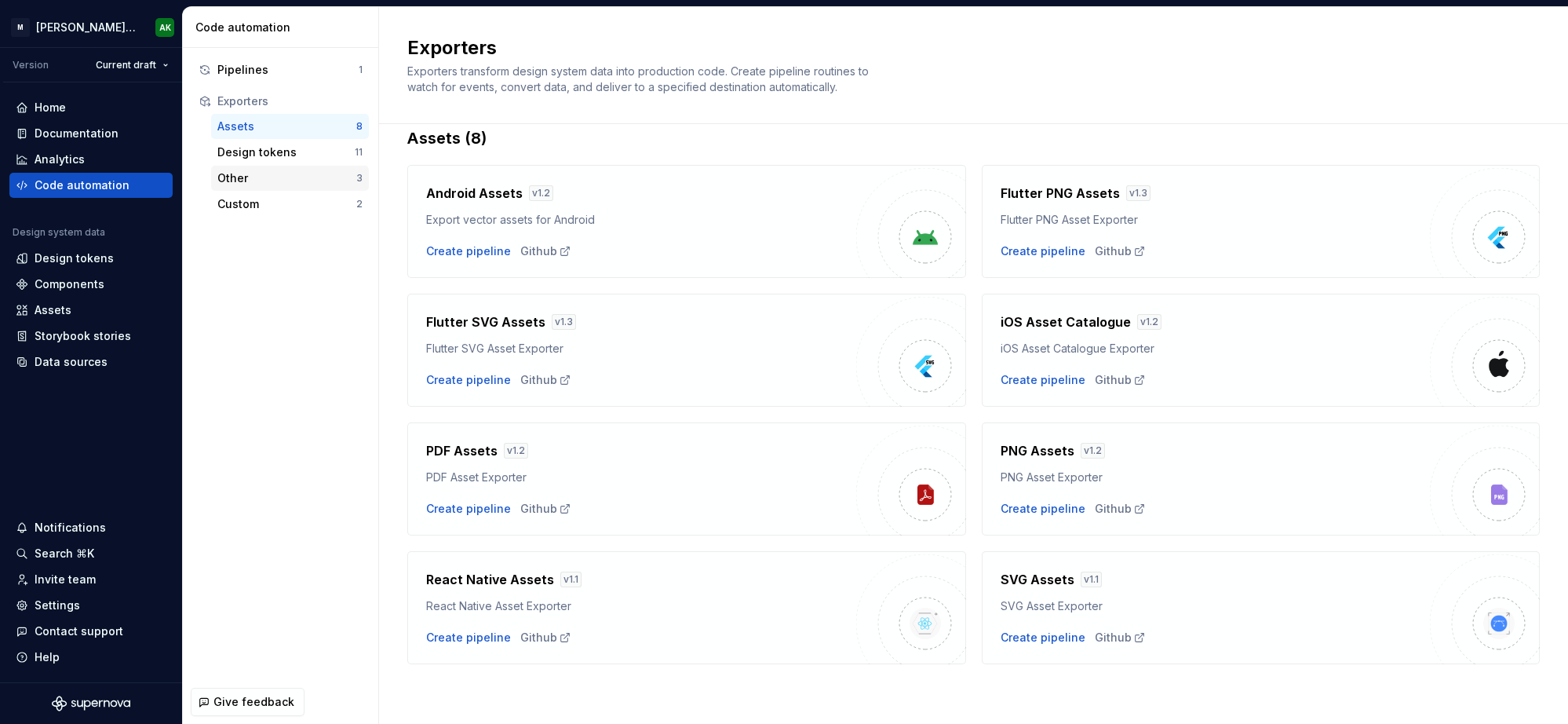
click at [269, 183] on div "Other" at bounding box center [287, 178] width 139 height 16
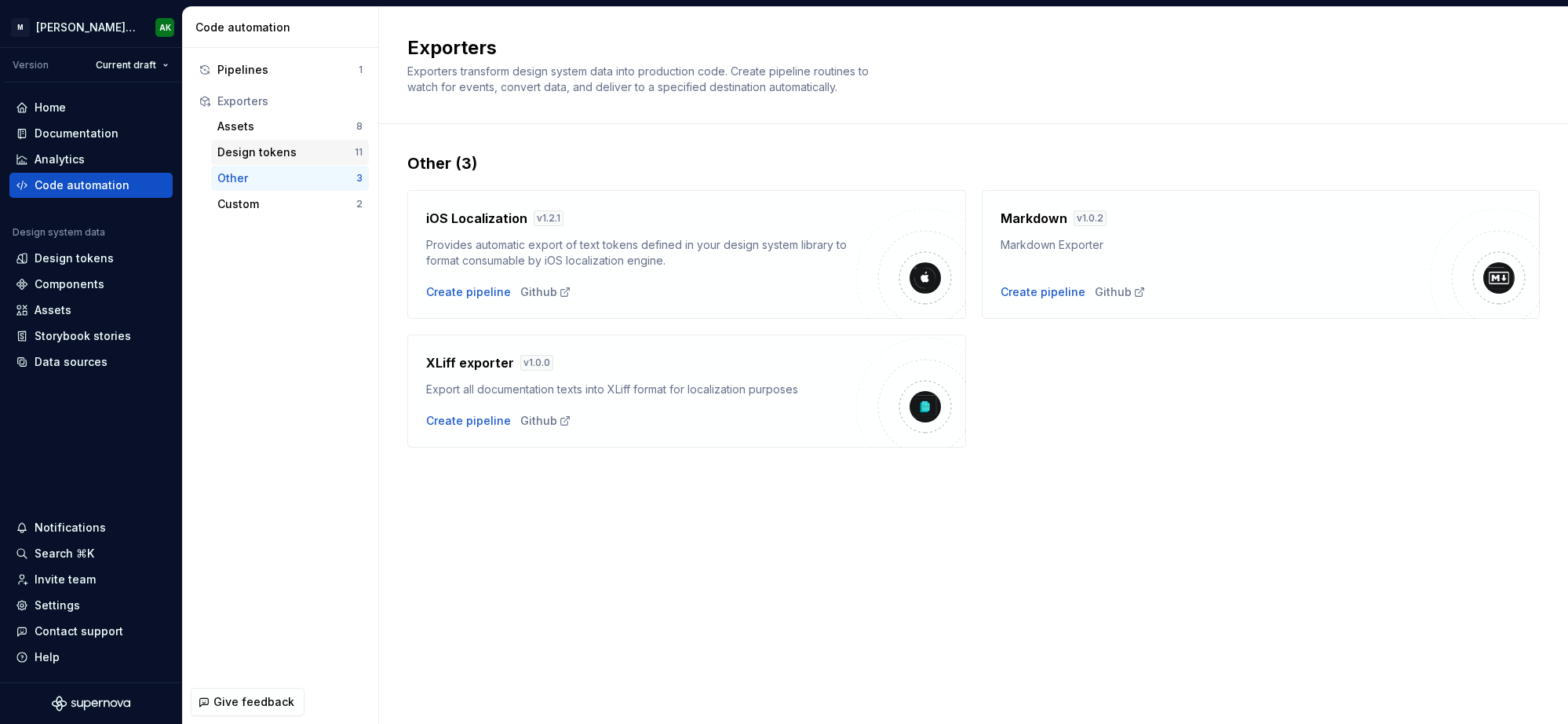
click at [277, 146] on div "Design tokens" at bounding box center [286, 153] width 138 height 16
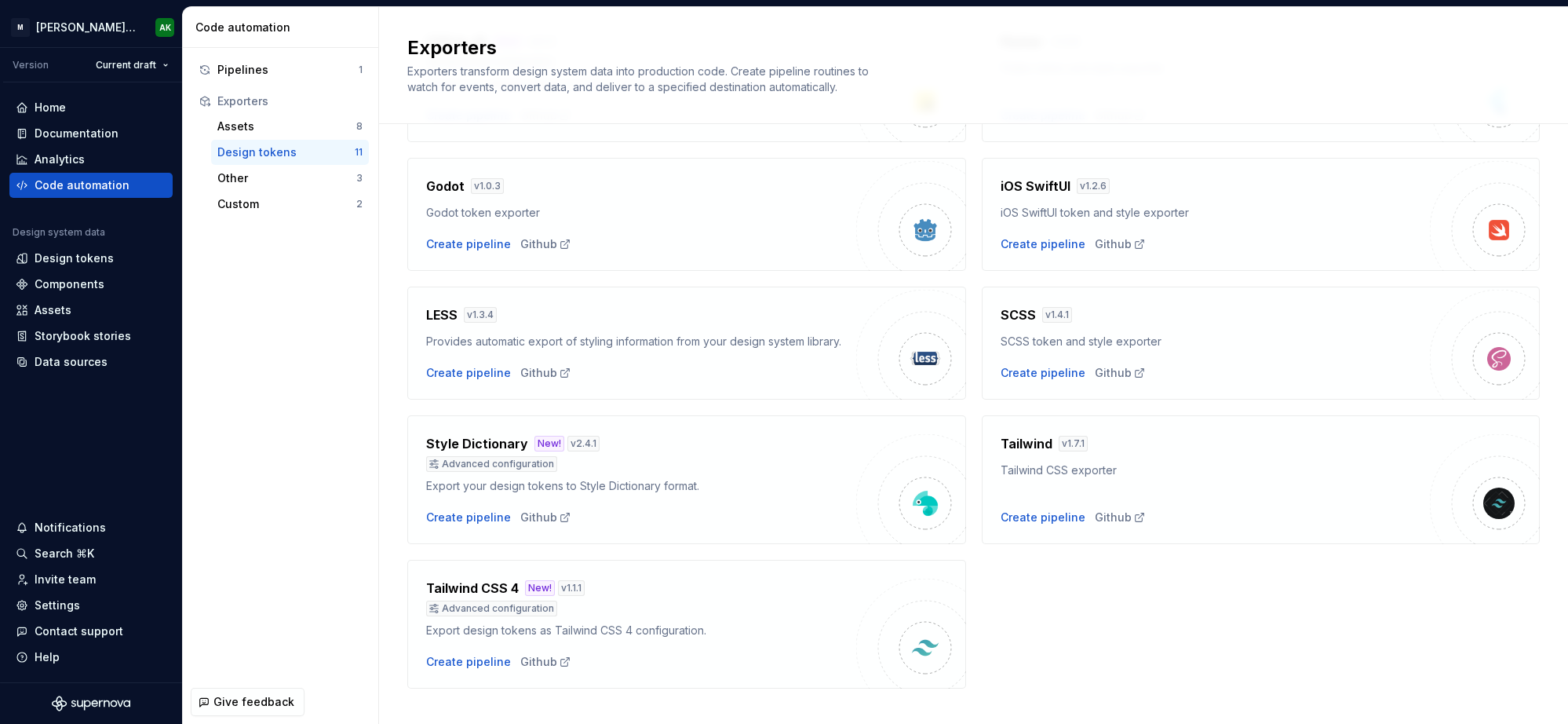
scroll to position [318, 0]
click at [1047, 374] on div "Create pipeline" at bounding box center [1043, 376] width 85 height 16
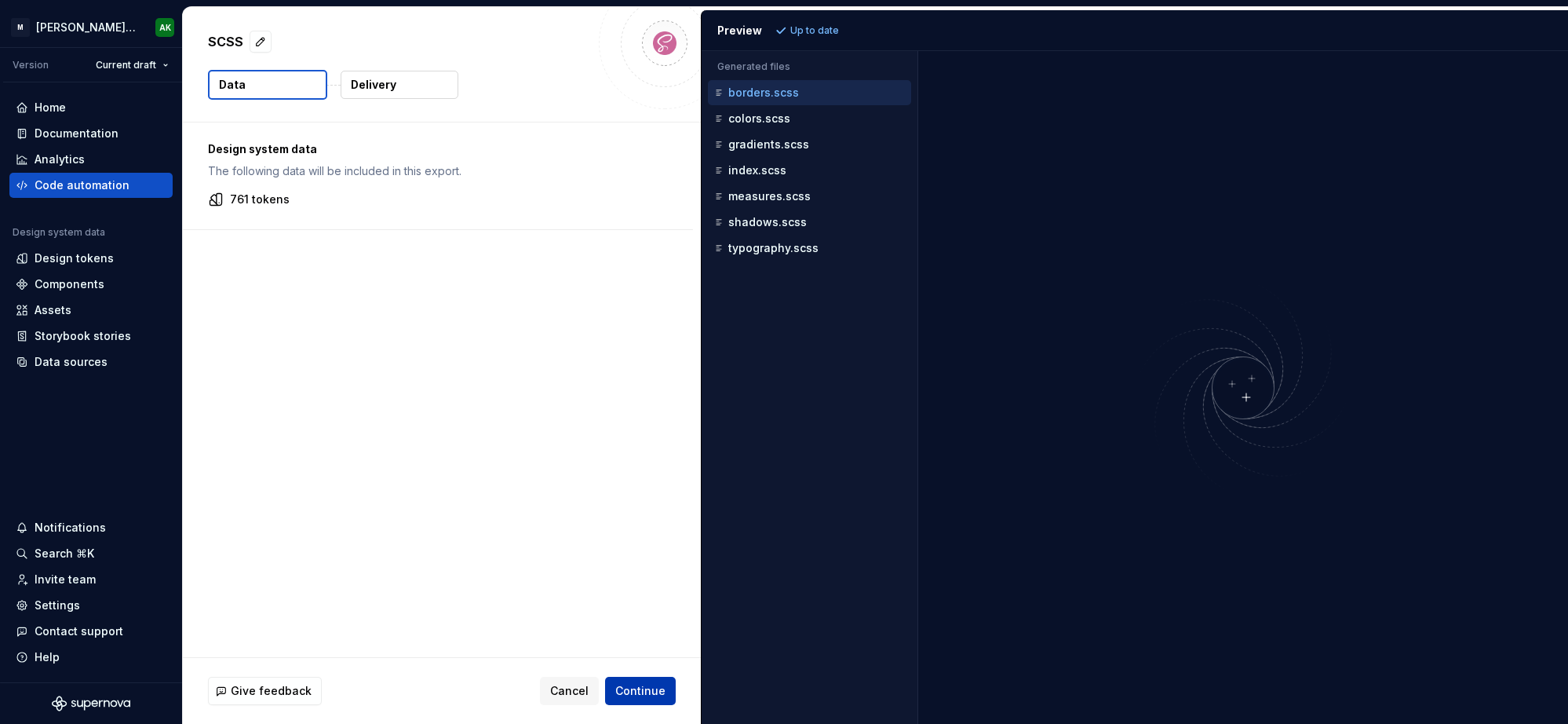
click at [622, 685] on span "Continue" at bounding box center [640, 691] width 50 height 16
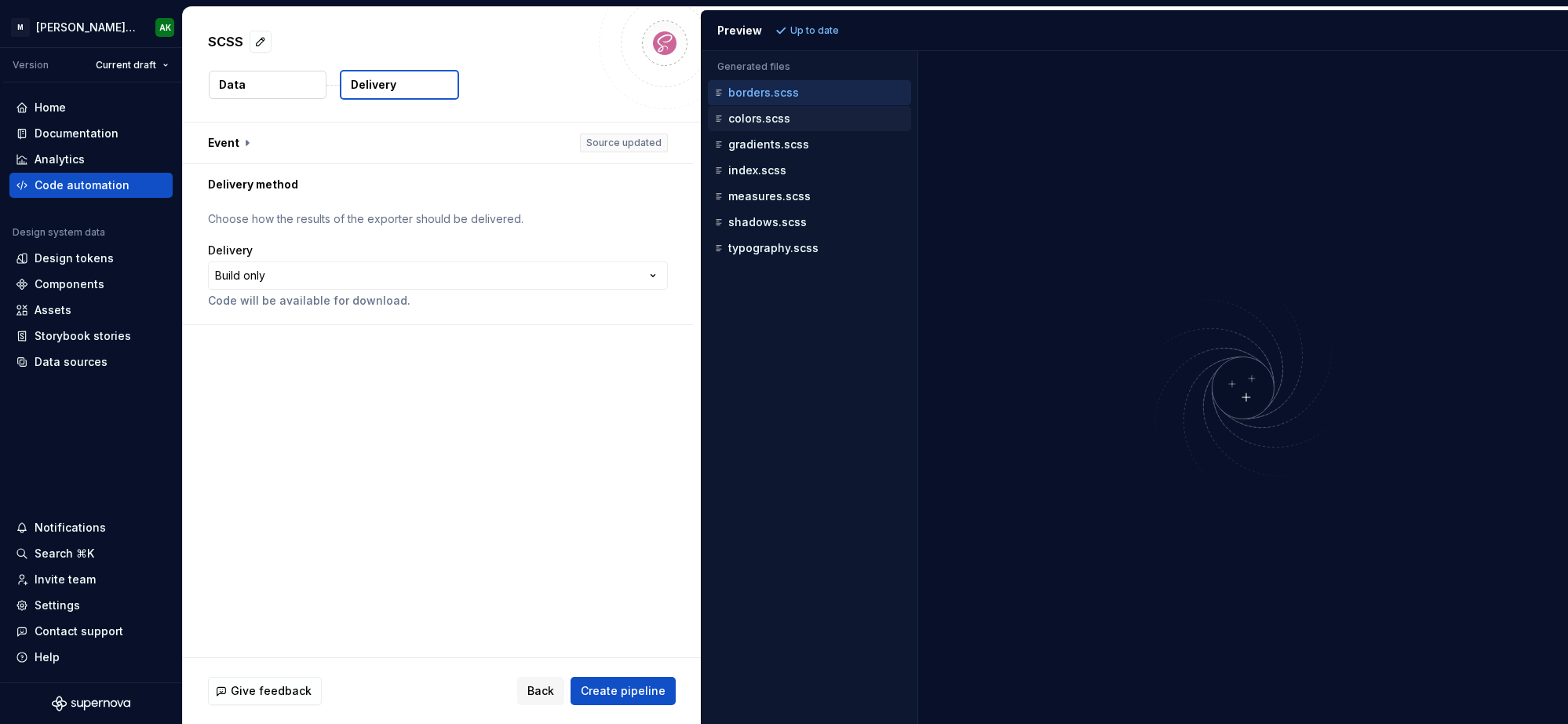
click at [763, 115] on p "colors.scss" at bounding box center [760, 118] width 62 height 13
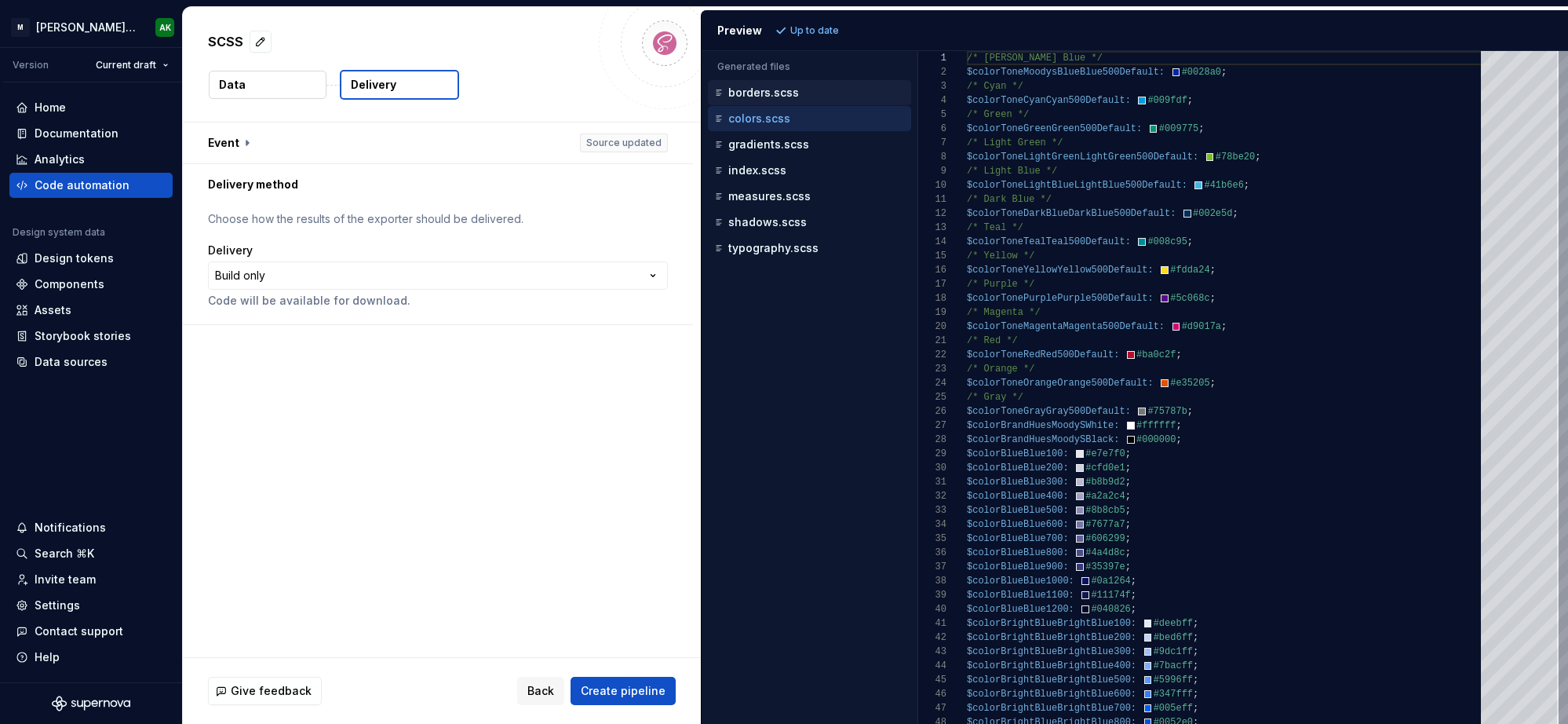
click at [761, 94] on p "borders.scss" at bounding box center [764, 93] width 70 height 13
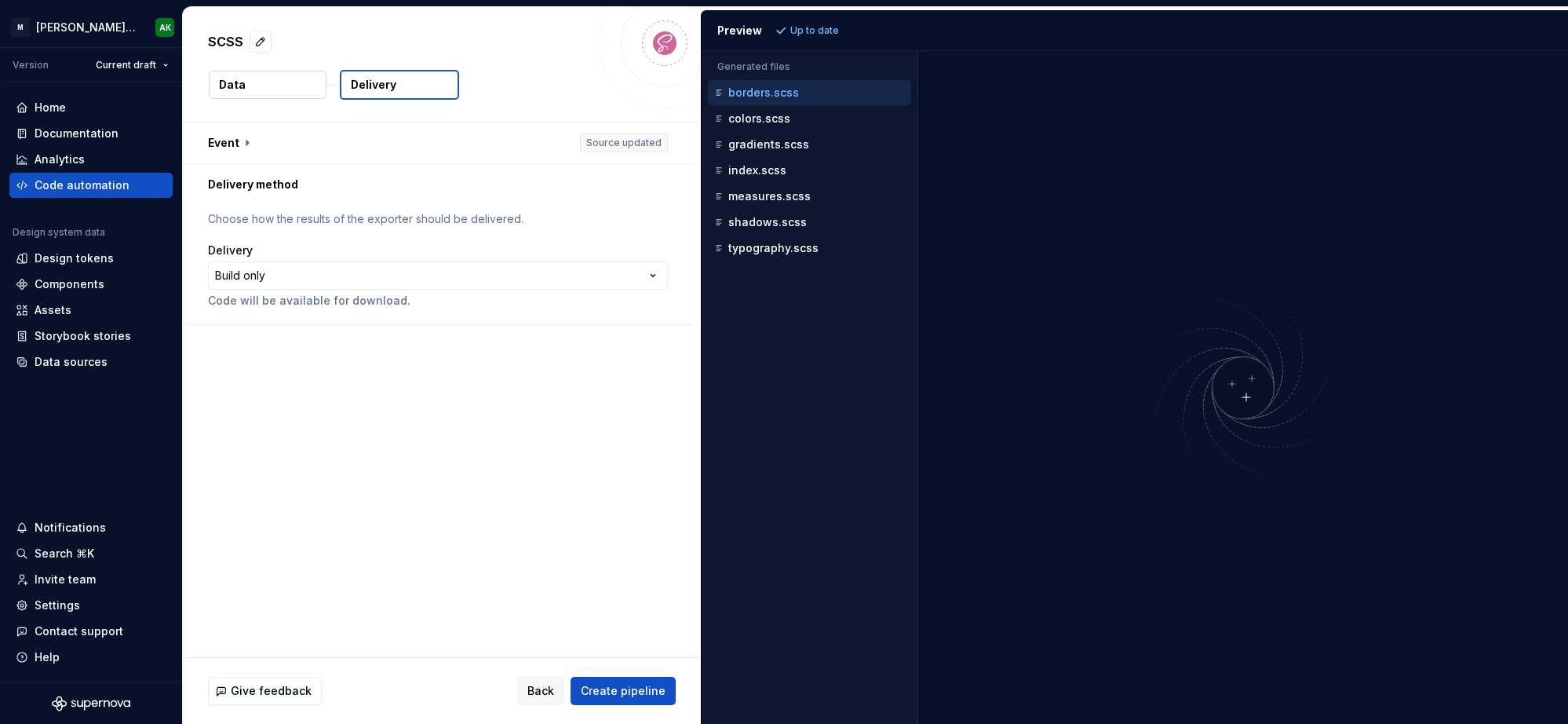
click at [287, 88] on button "Data" at bounding box center [267, 84] width 118 height 28
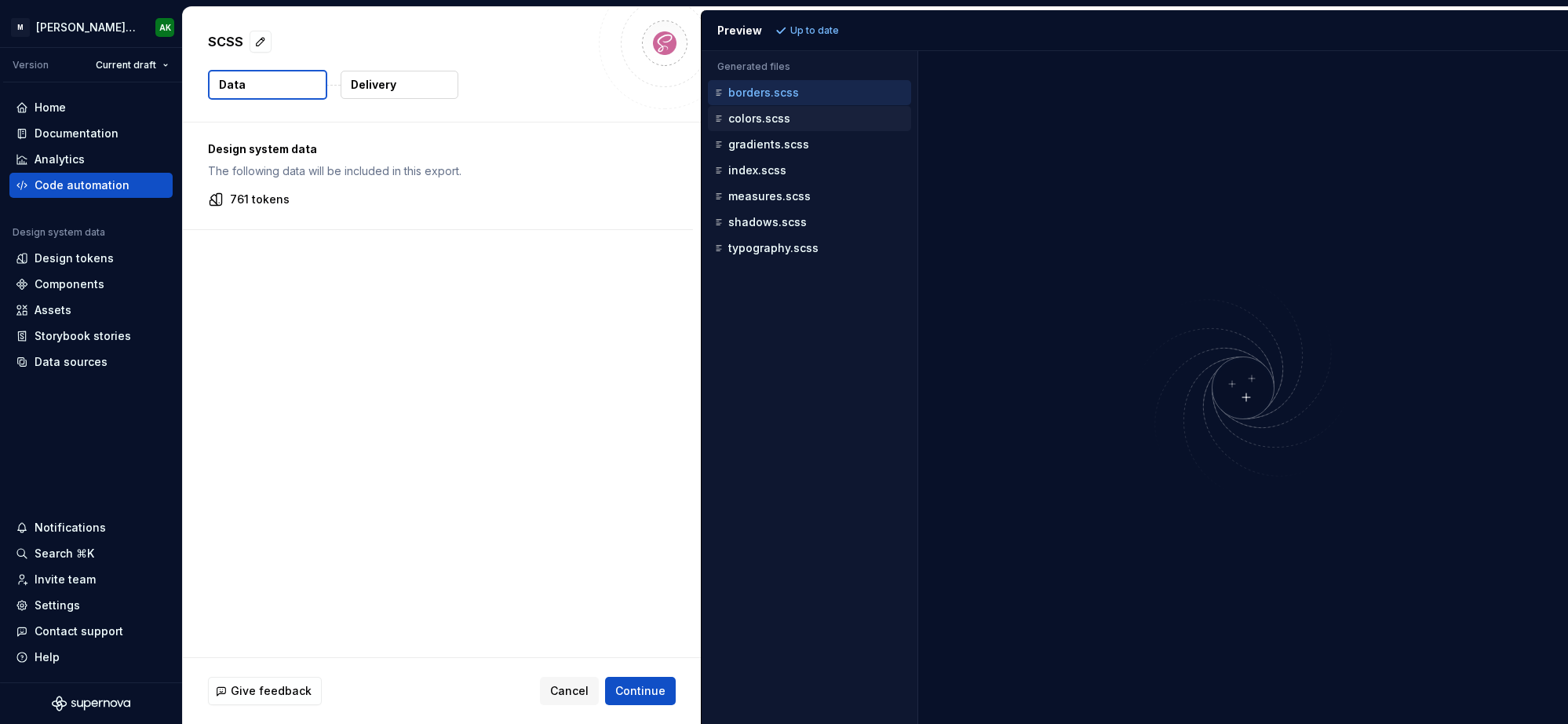
click at [811, 126] on div "colors.scss" at bounding box center [811, 118] width 200 height 16
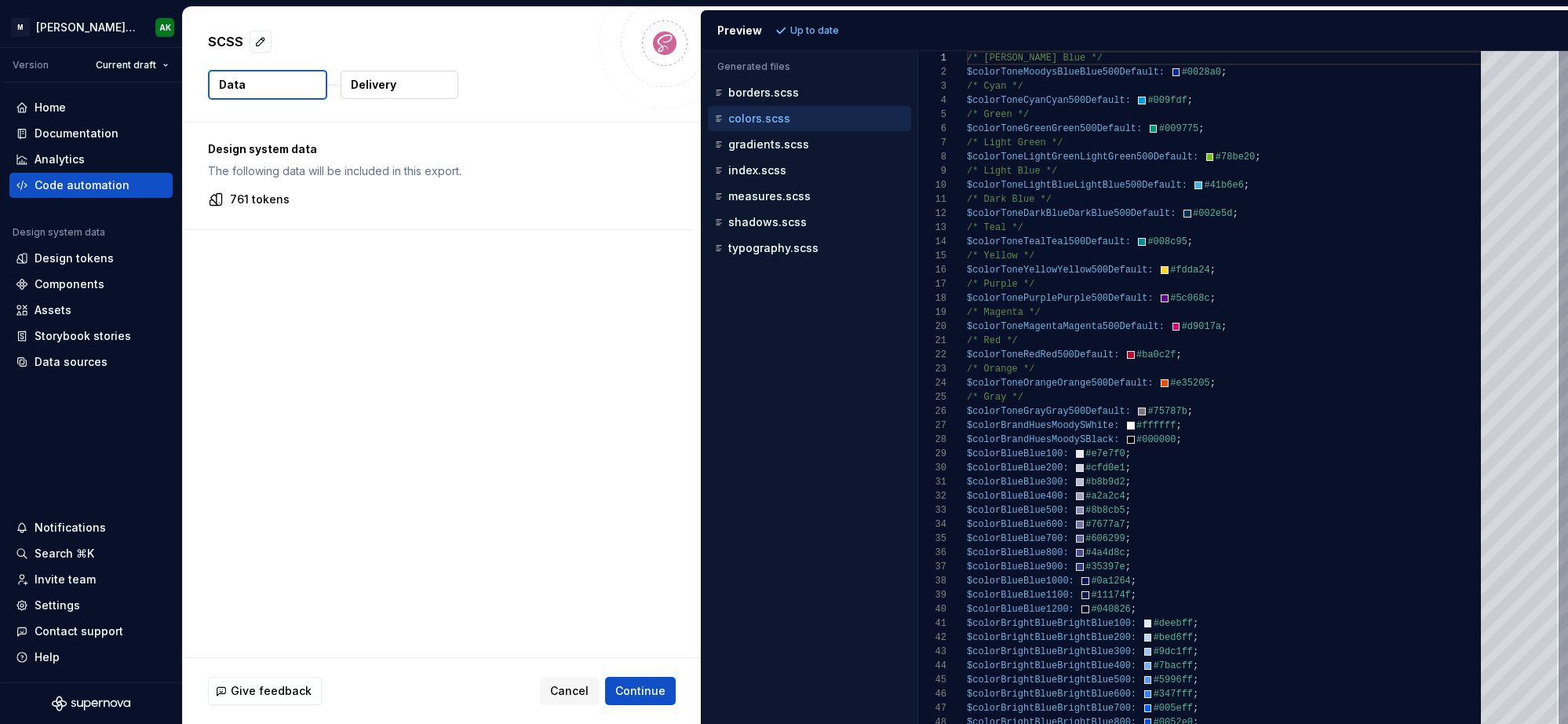
click at [380, 90] on p "Delivery" at bounding box center [373, 85] width 46 height 16
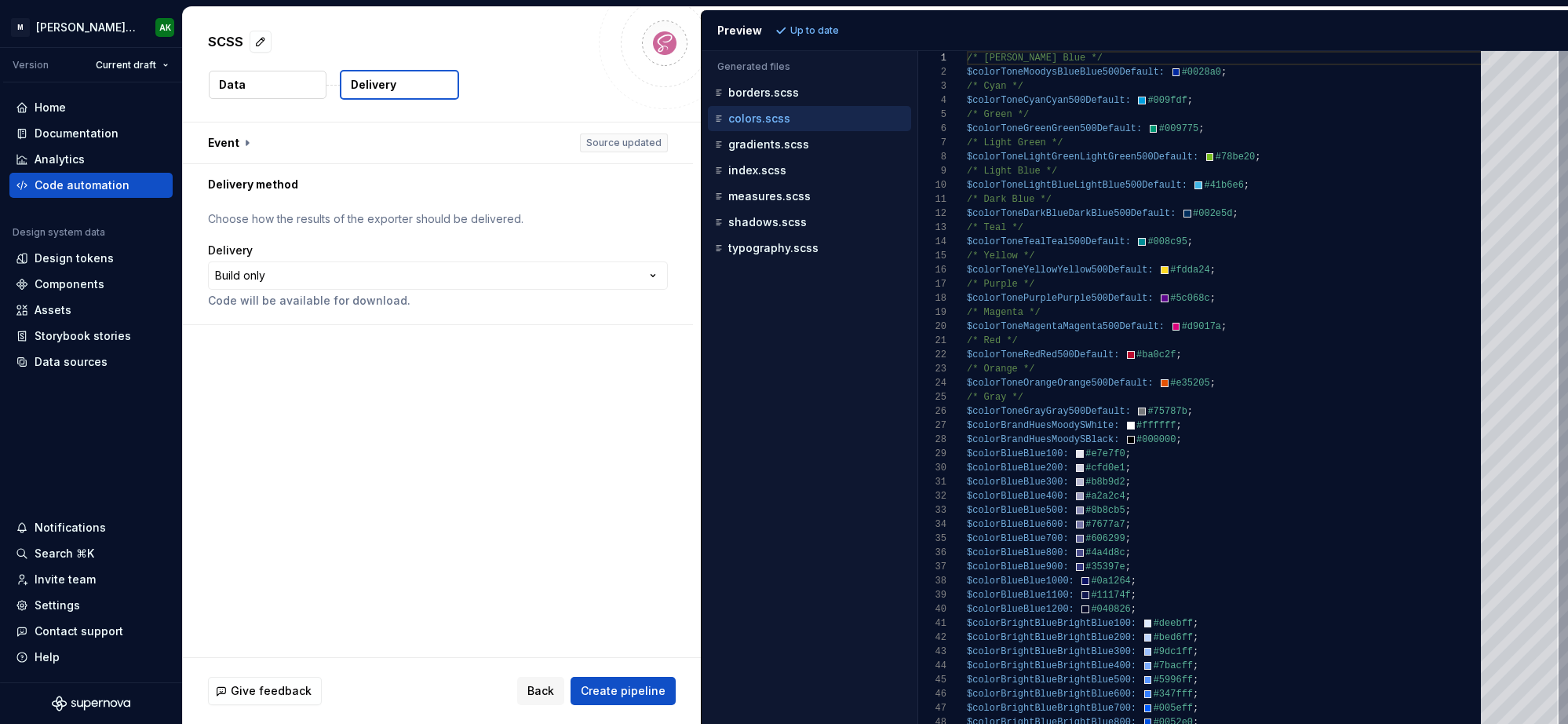
click at [623, 700] on button "Create pipeline" at bounding box center [624, 690] width 106 height 28
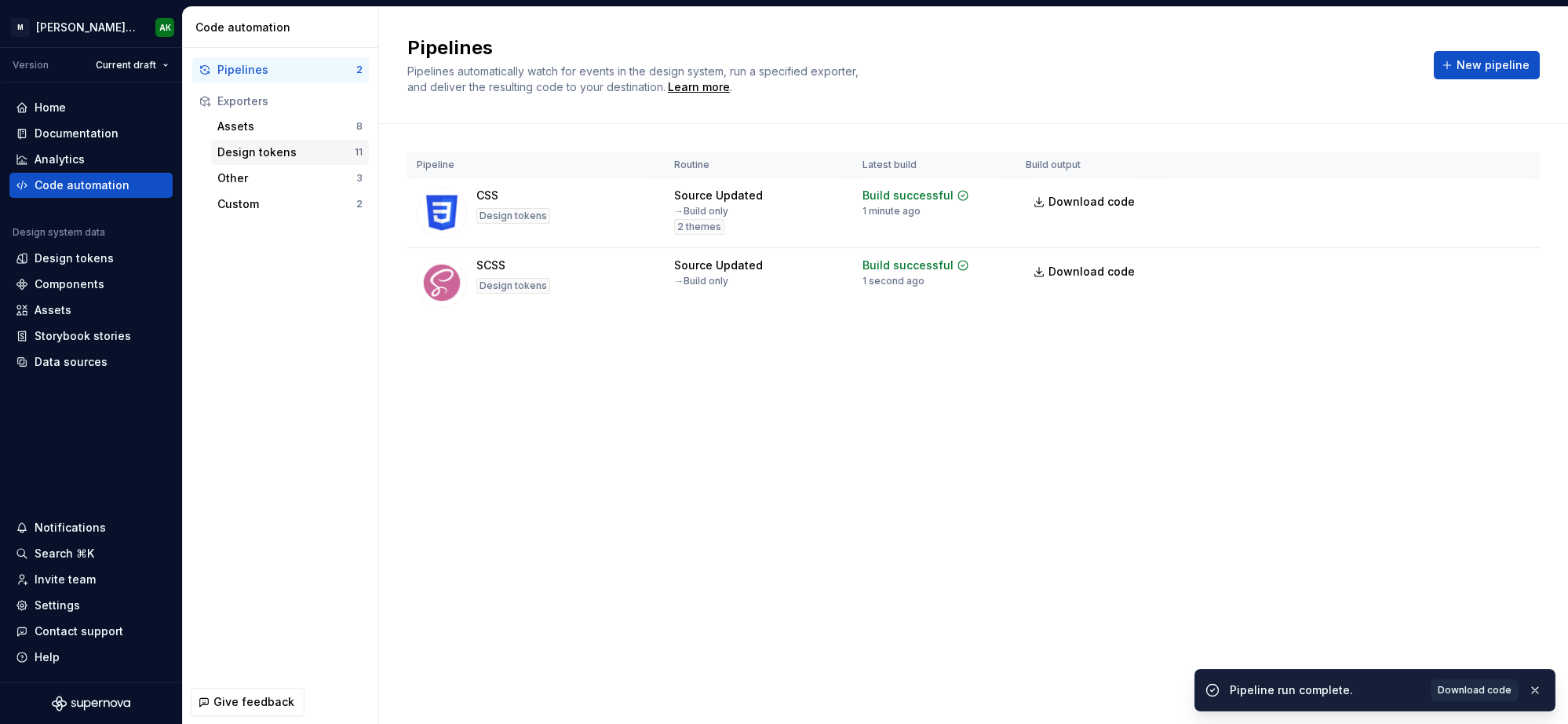
click at [267, 160] on div "Design tokens 11" at bounding box center [289, 152] width 158 height 25
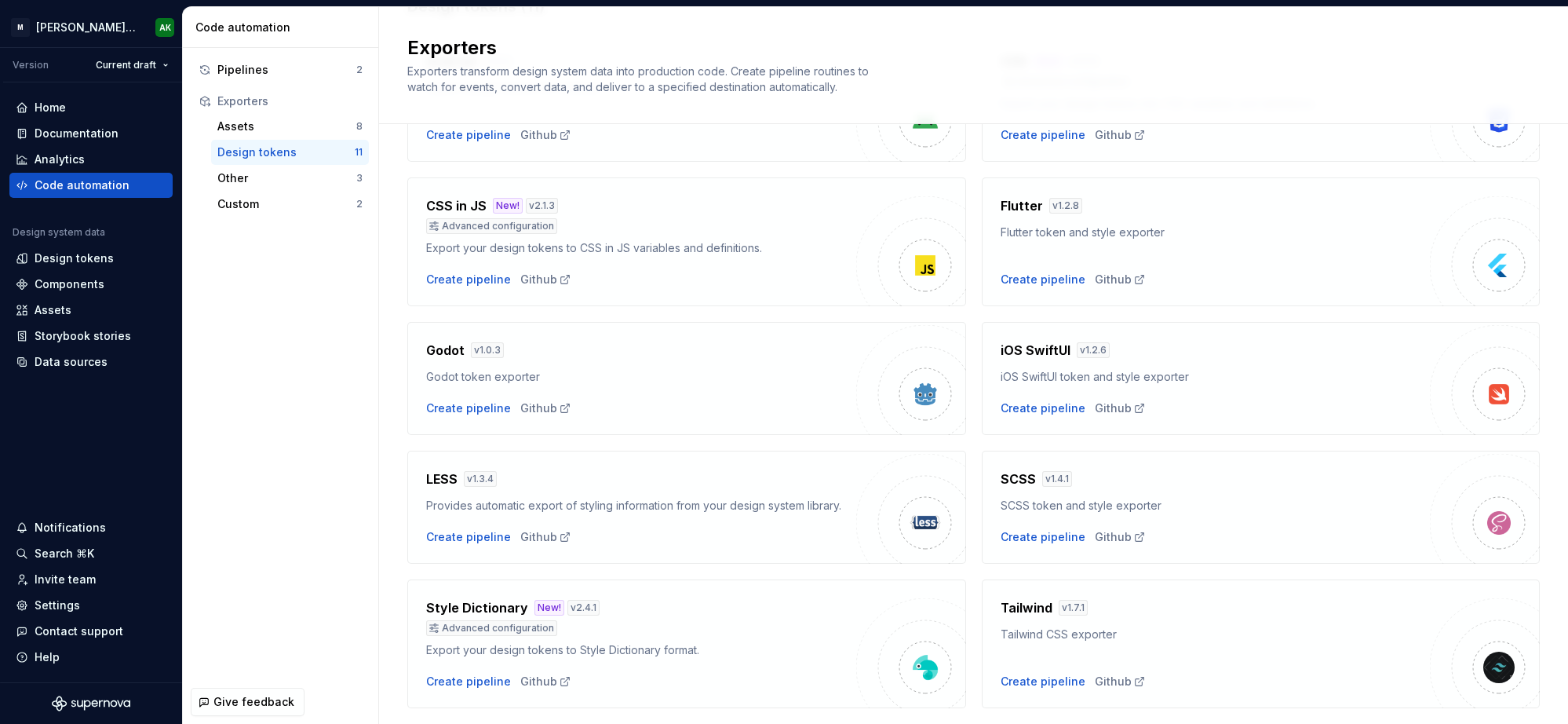
scroll to position [98, 0]
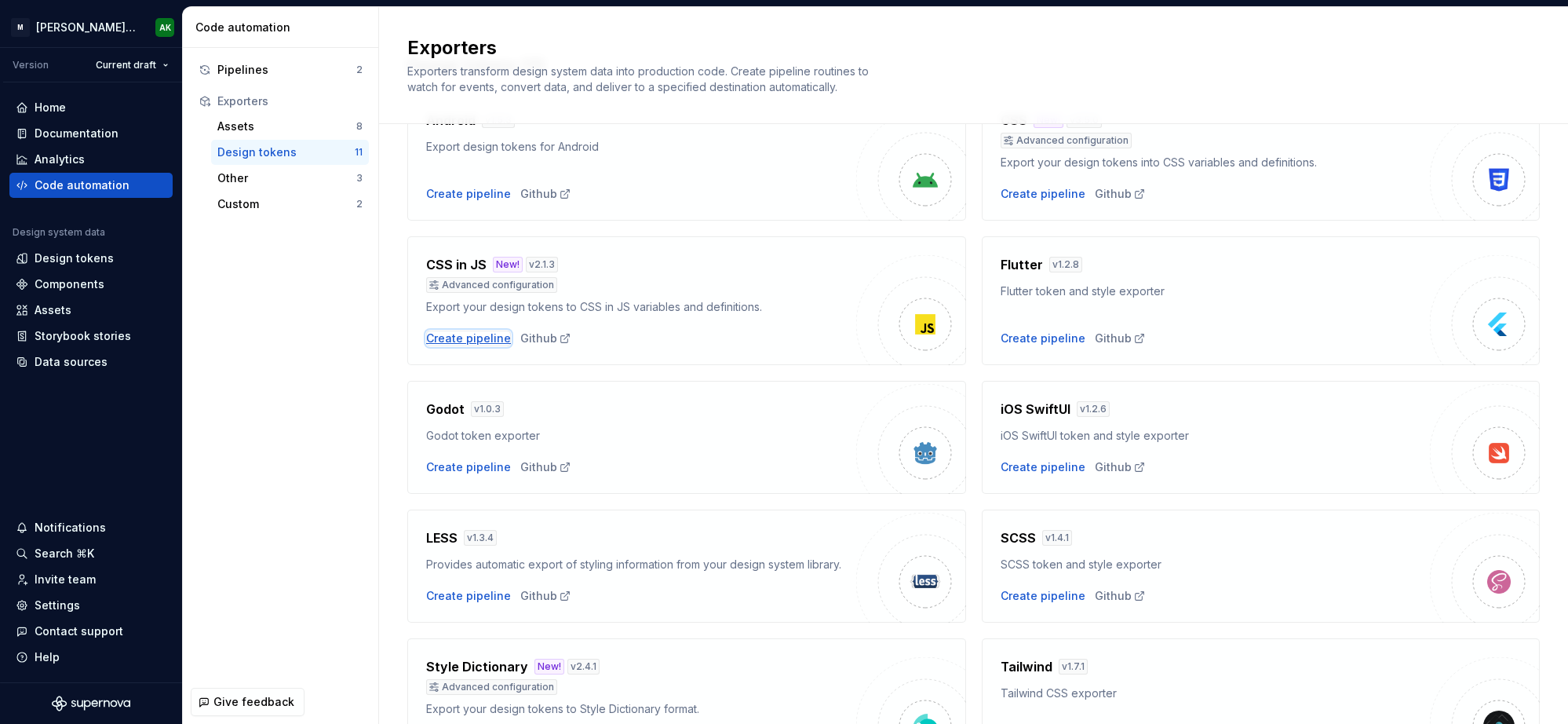
click at [461, 341] on div "Create pipeline" at bounding box center [469, 338] width 85 height 16
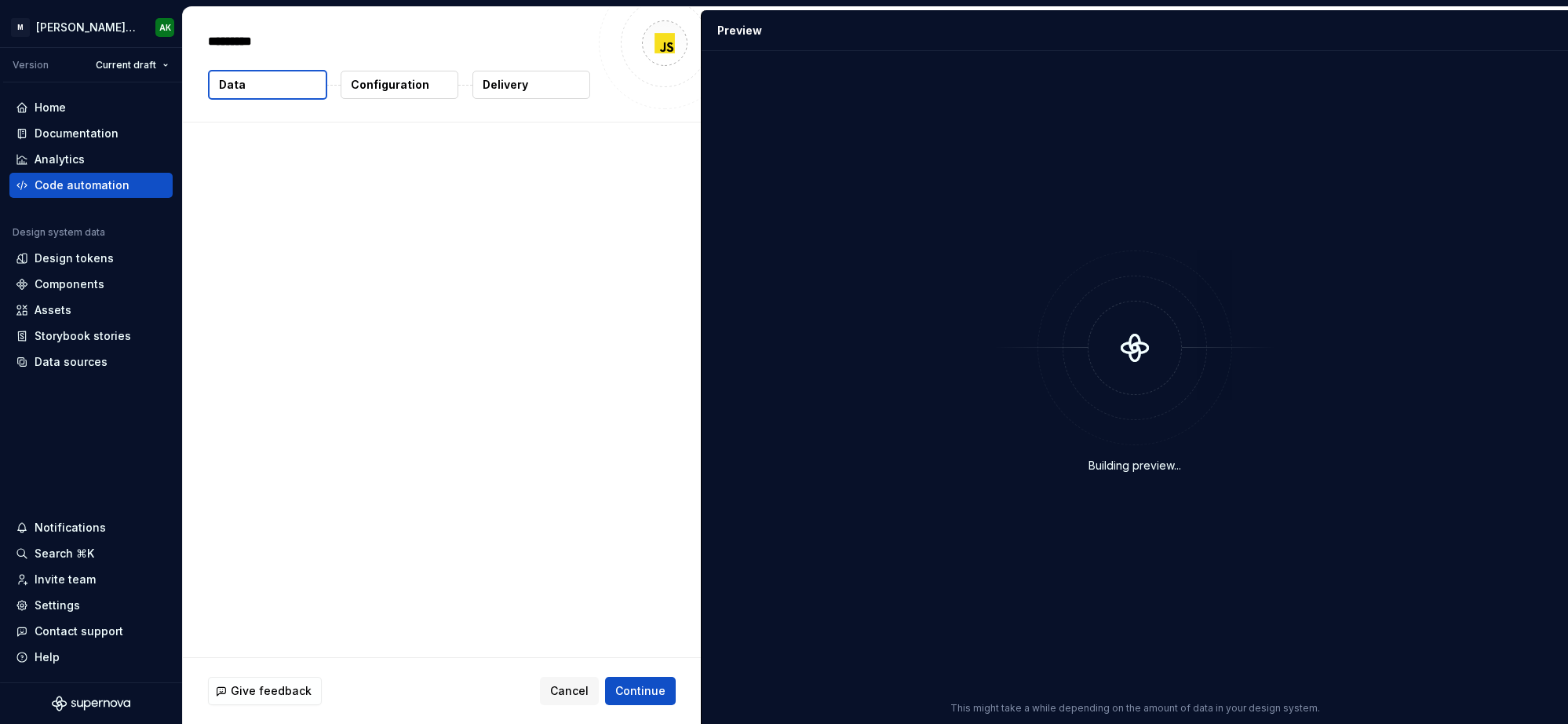
type textarea "*"
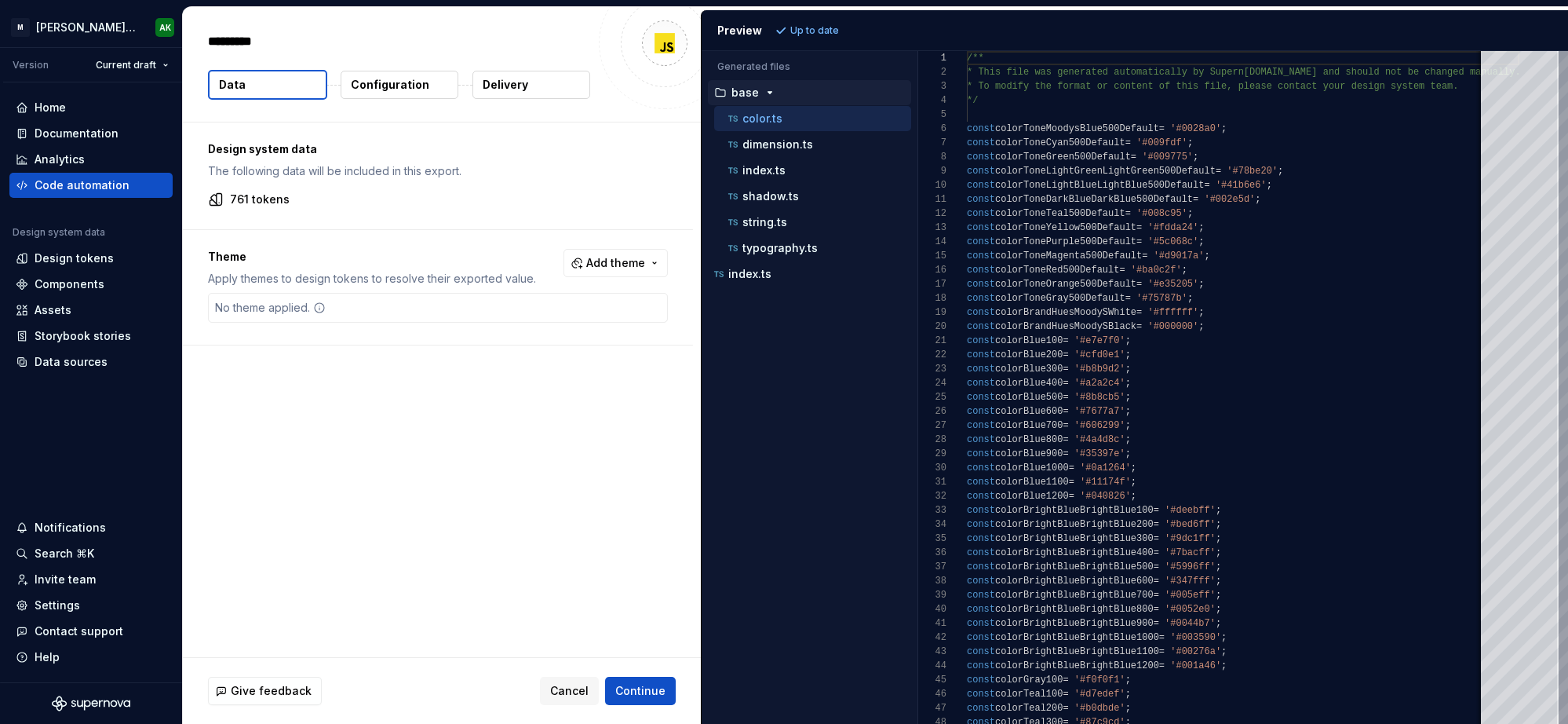
click at [612, 254] on button "Add theme" at bounding box center [616, 262] width 105 height 28
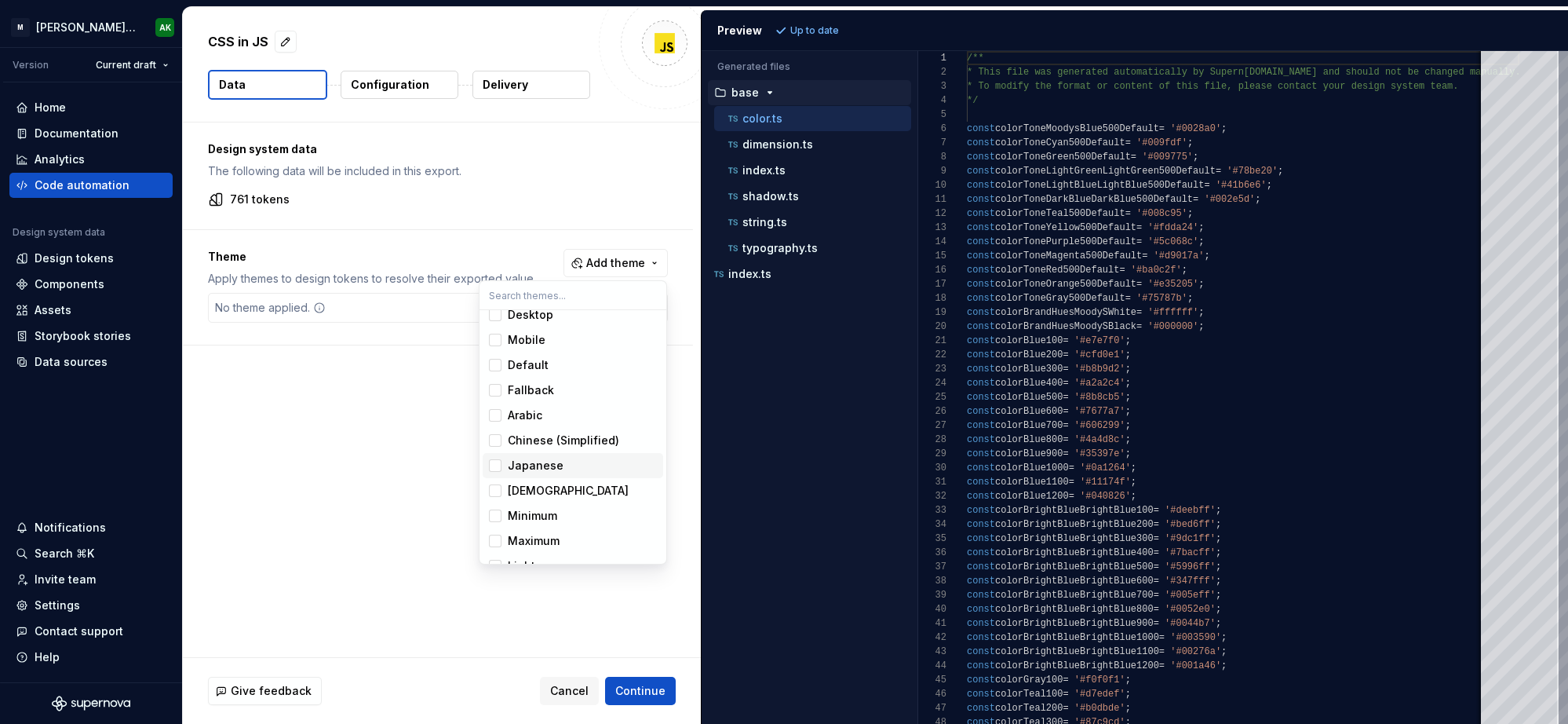
scroll to position [54, 0]
click at [521, 543] on div "Light" at bounding box center [521, 548] width 27 height 16
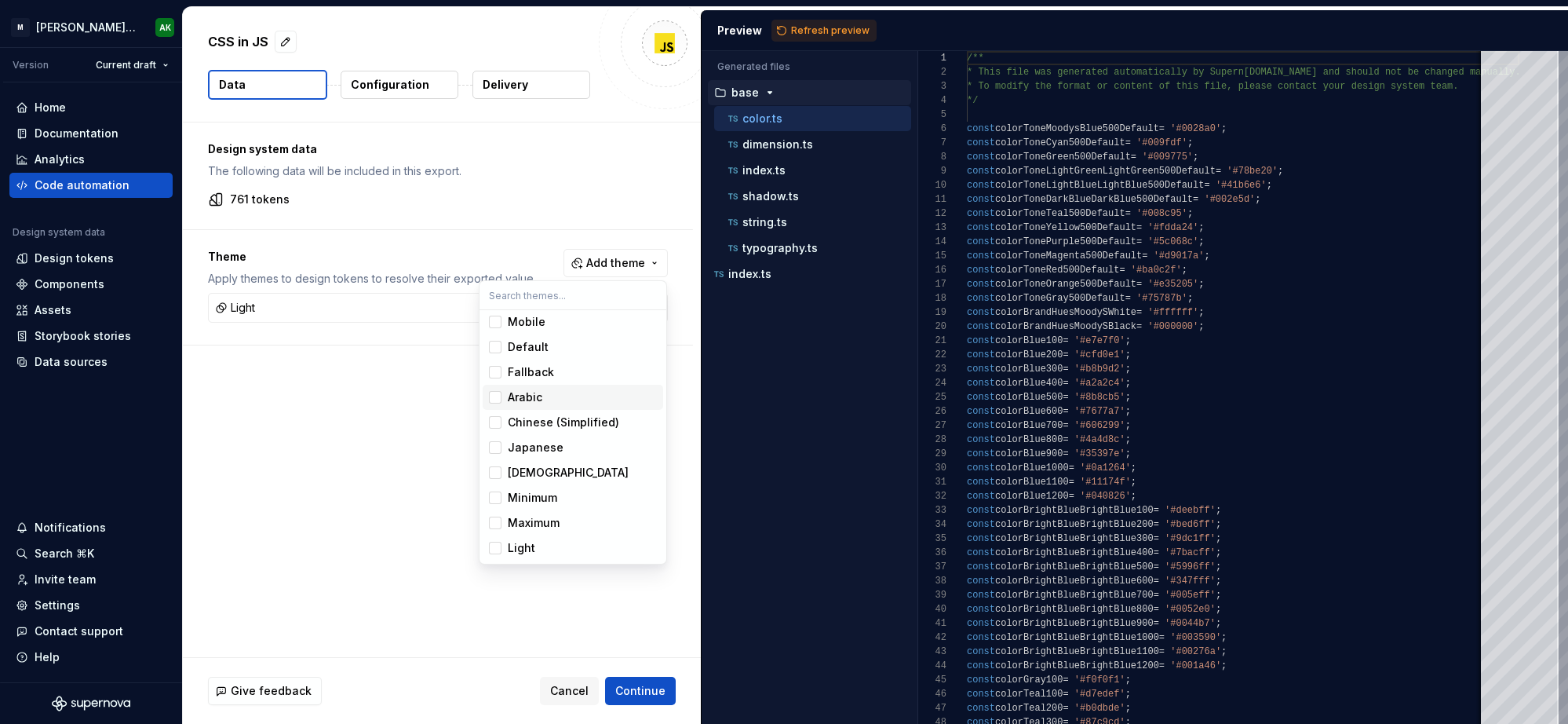
scroll to position [0, 0]
click at [525, 320] on div "Dark" at bounding box center [520, 326] width 25 height 16
click at [399, 474] on html "[PERSON_NAME] Design System AK Version Current draft Home Documentation Analyti…" at bounding box center [784, 362] width 1568 height 724
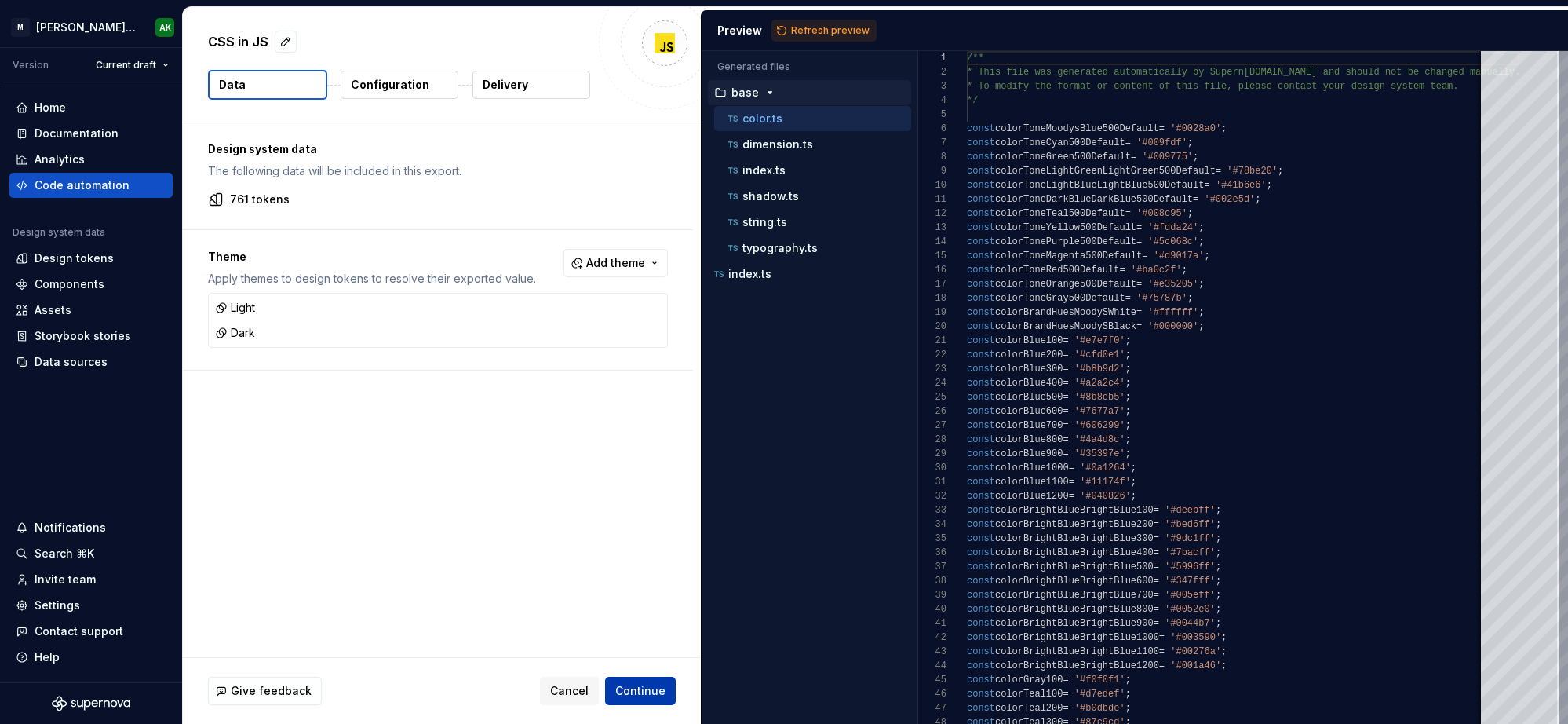
click at [642, 688] on span "Continue" at bounding box center [640, 691] width 50 height 16
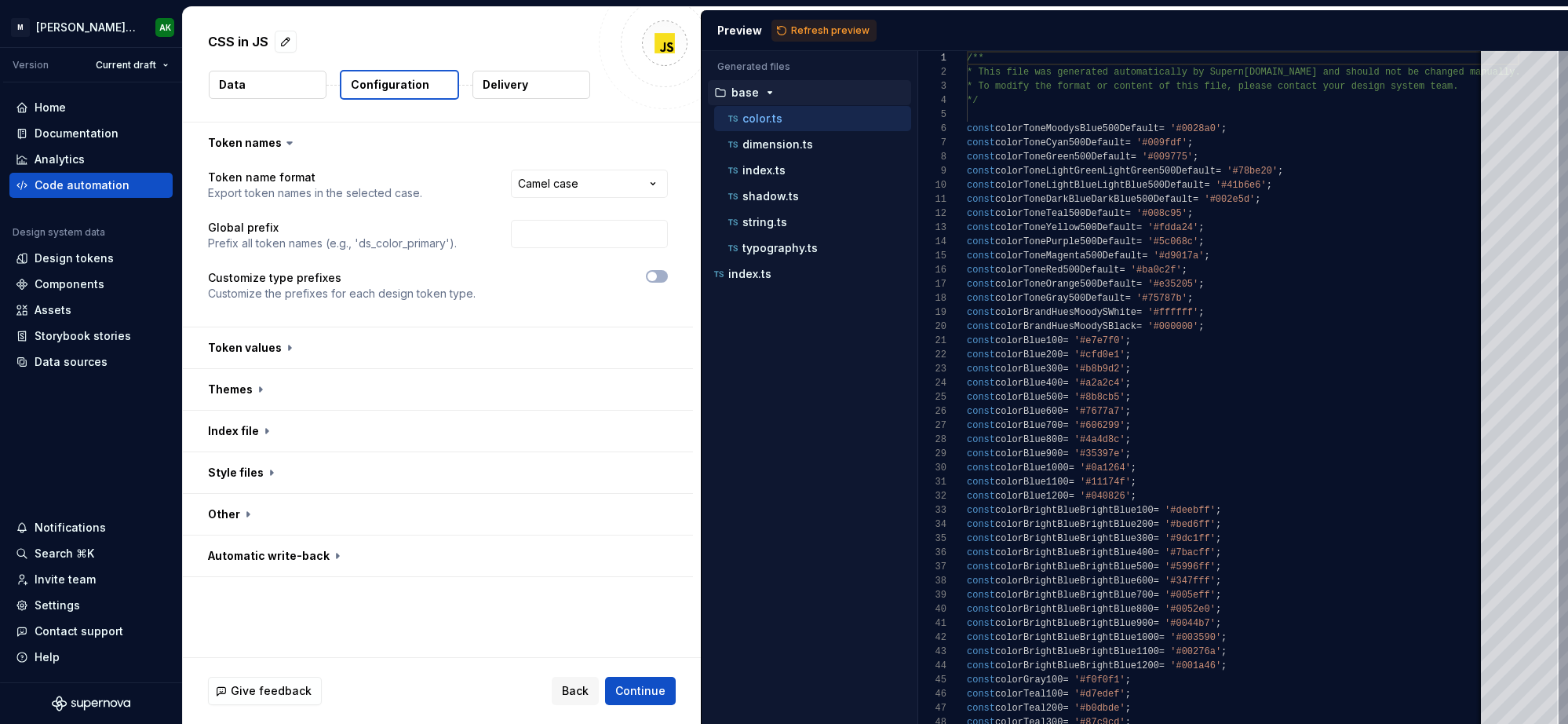
click at [511, 195] on html "**********" at bounding box center [784, 362] width 1568 height 724
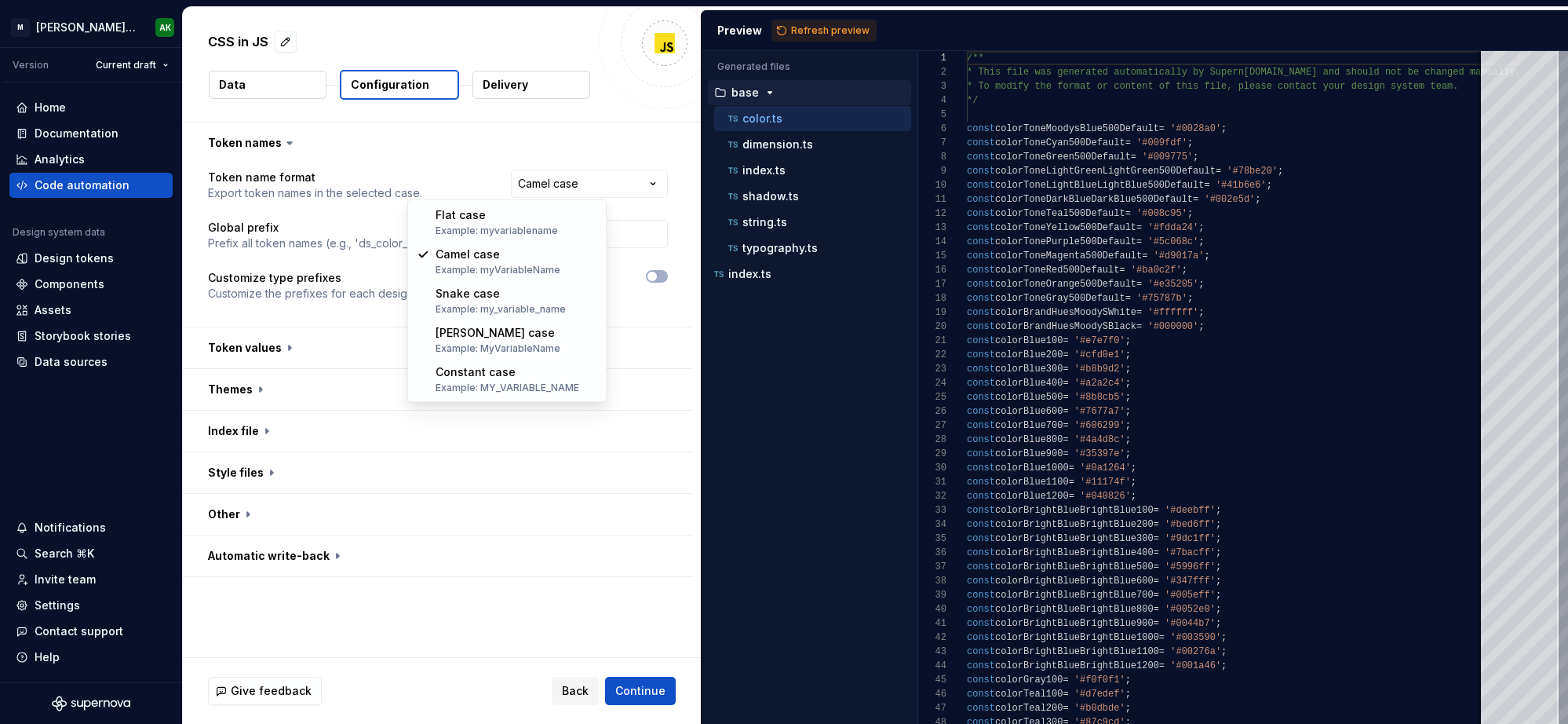
click at [657, 162] on html "**********" at bounding box center [784, 362] width 1568 height 724
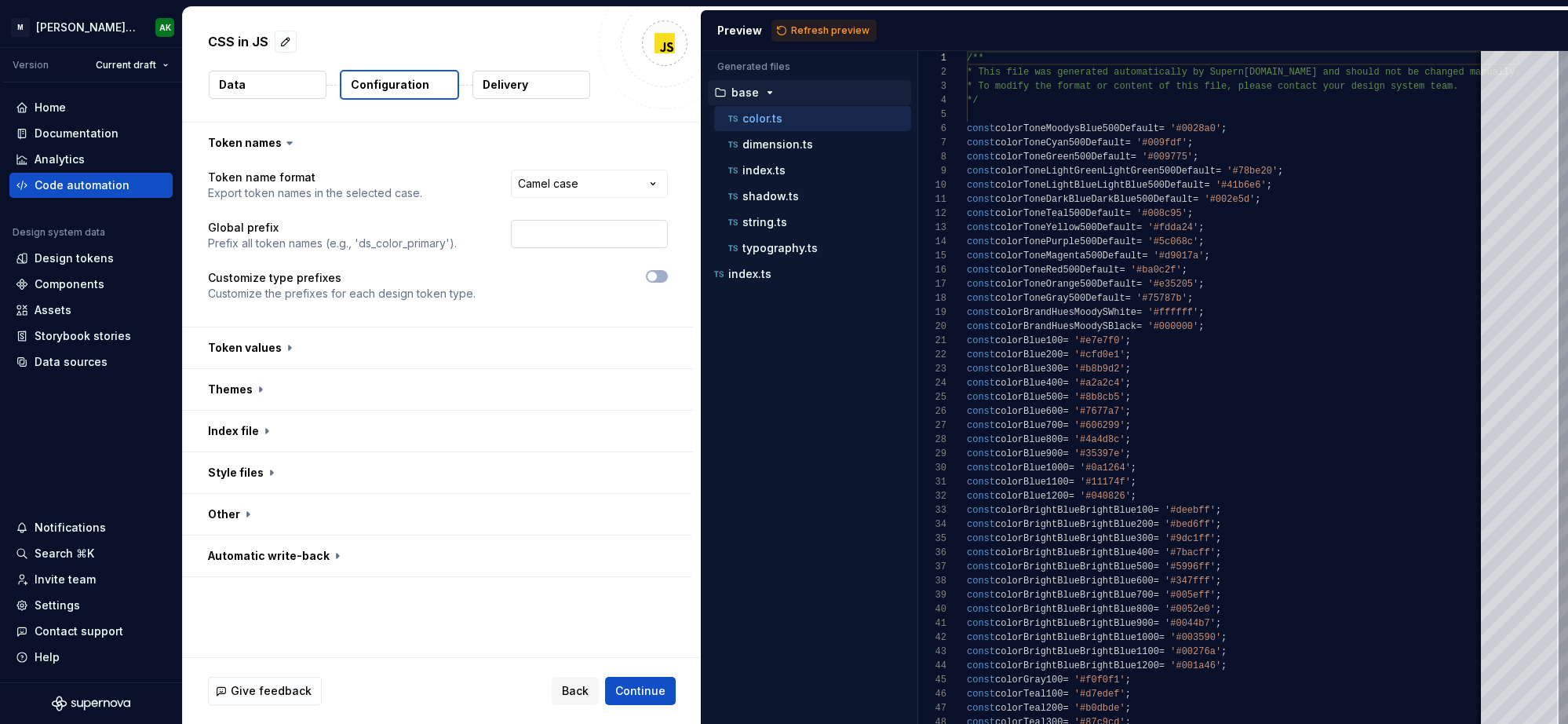
click at [511, 238] on input "text" at bounding box center [589, 234] width 157 height 28
type input "global"
click at [659, 211] on div "**********" at bounding box center [437, 245] width 460 height 150
click at [825, 25] on span "Refresh preview" at bounding box center [830, 30] width 78 height 13
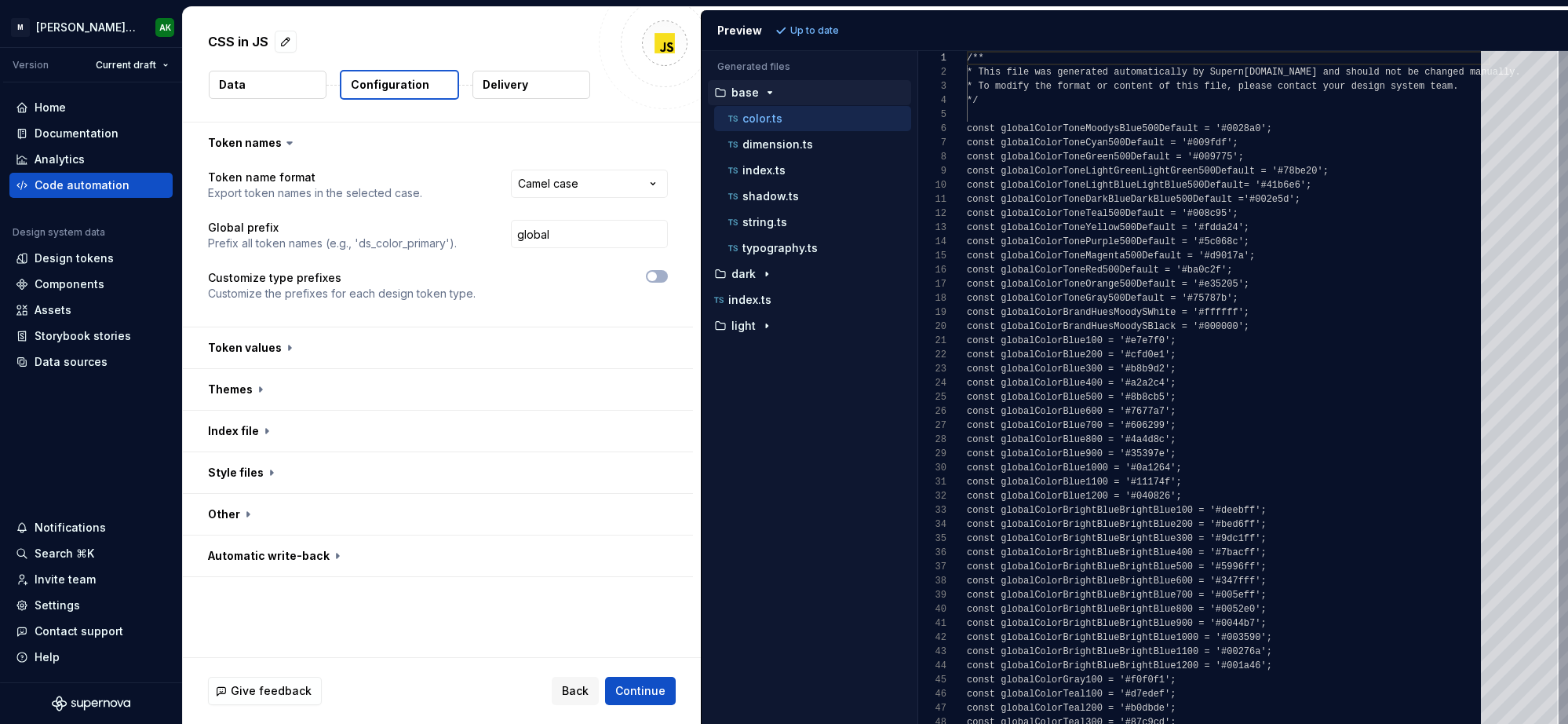
scroll to position [142, 0]
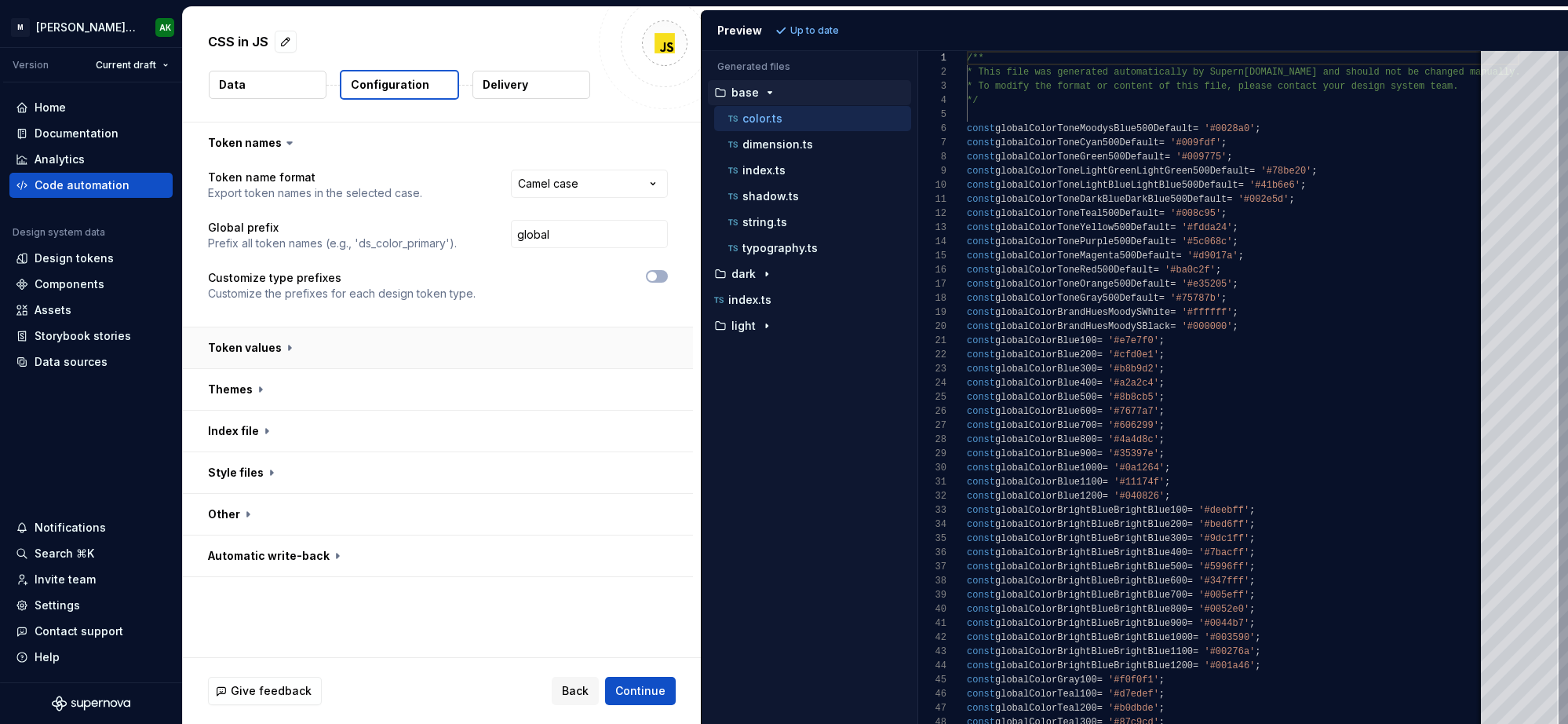
click at [272, 345] on button "button" at bounding box center [438, 347] width 510 height 41
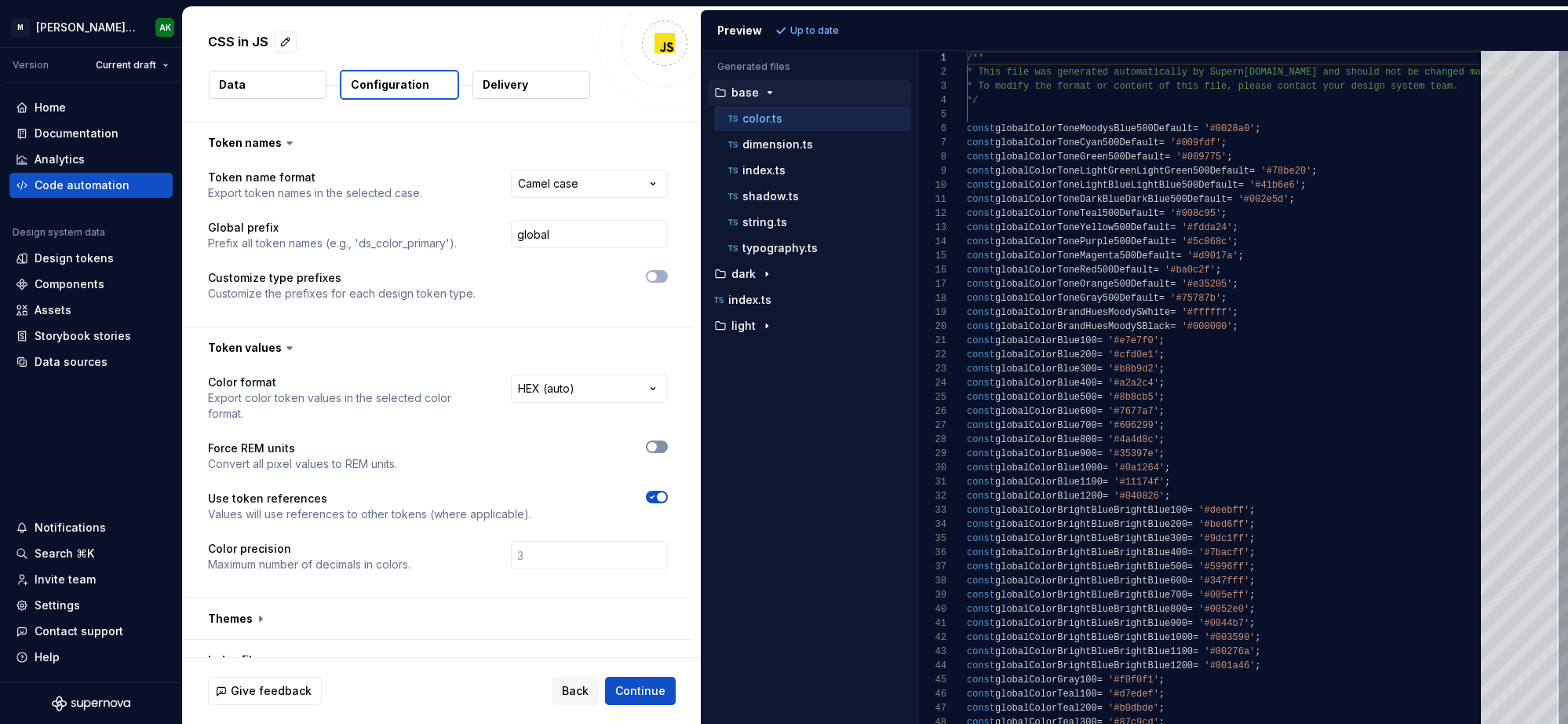
click at [648, 446] on span "button" at bounding box center [652, 447] width 10 height 10
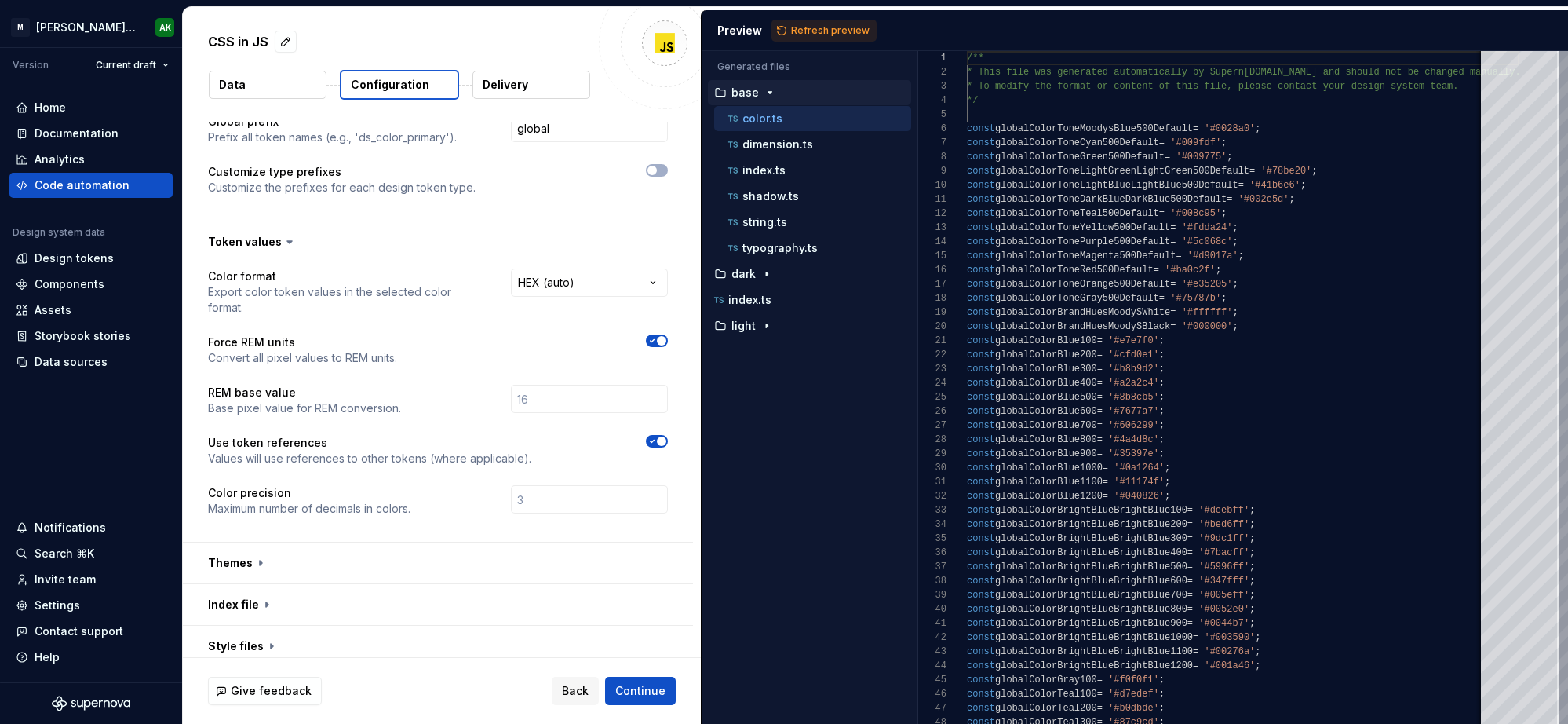
scroll to position [199, 0]
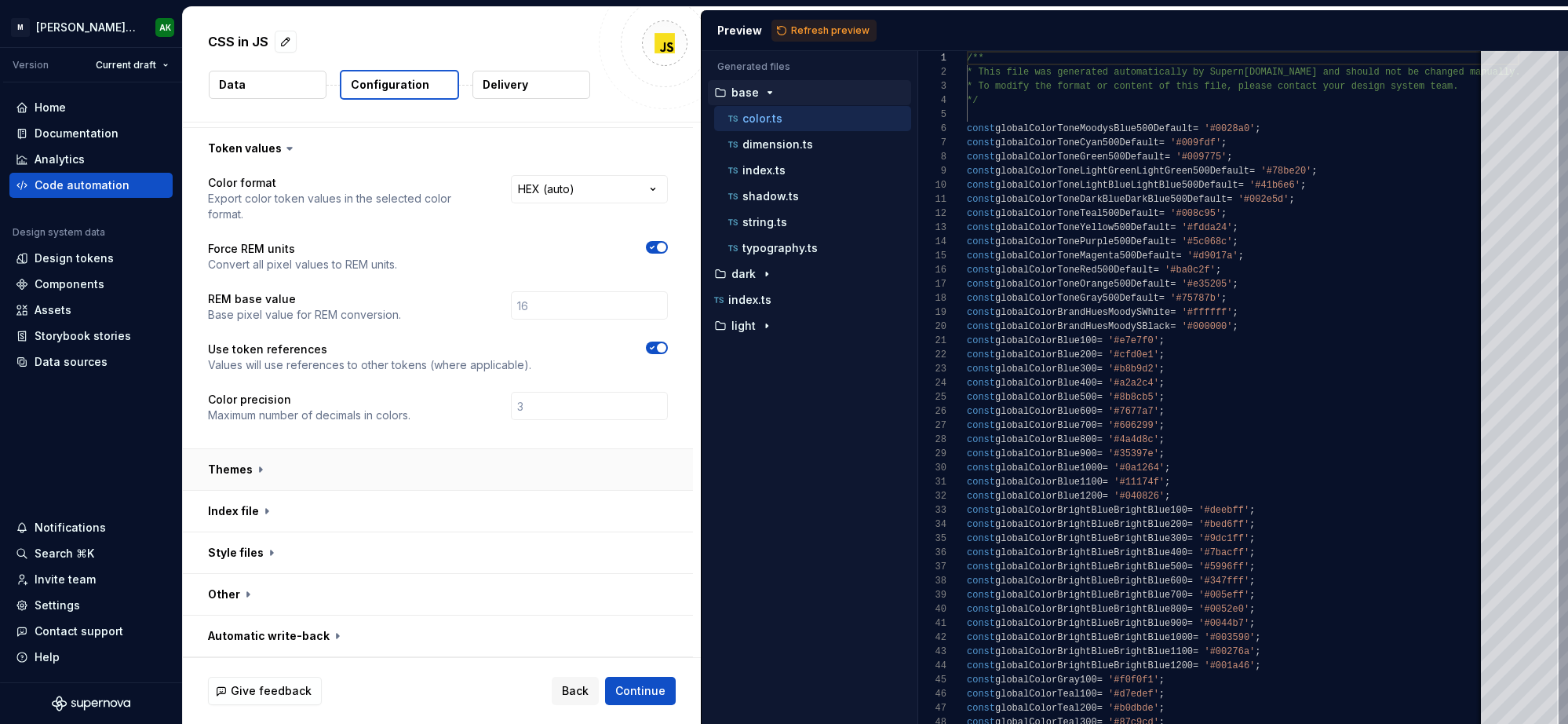
click at [268, 460] on button "button" at bounding box center [438, 469] width 510 height 41
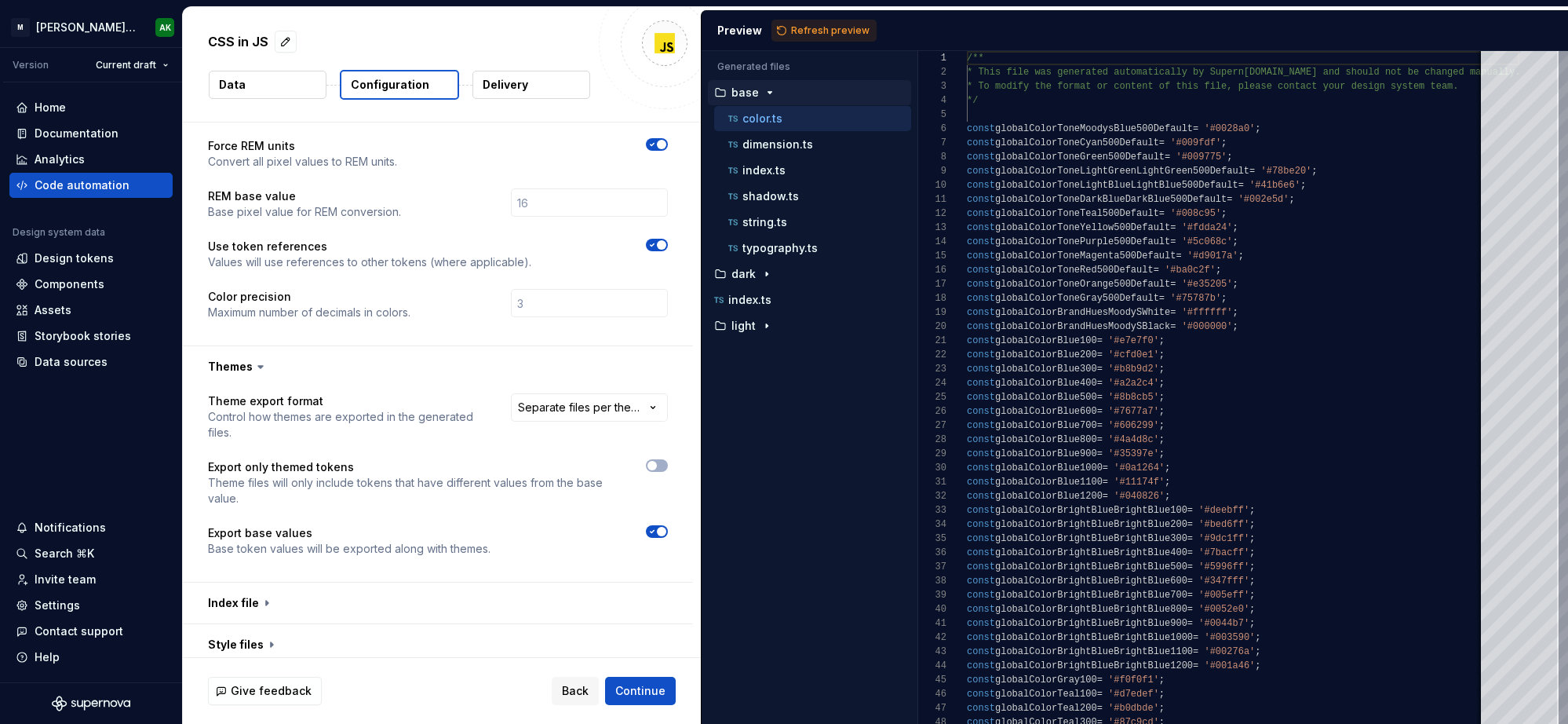
scroll to position [329, 0]
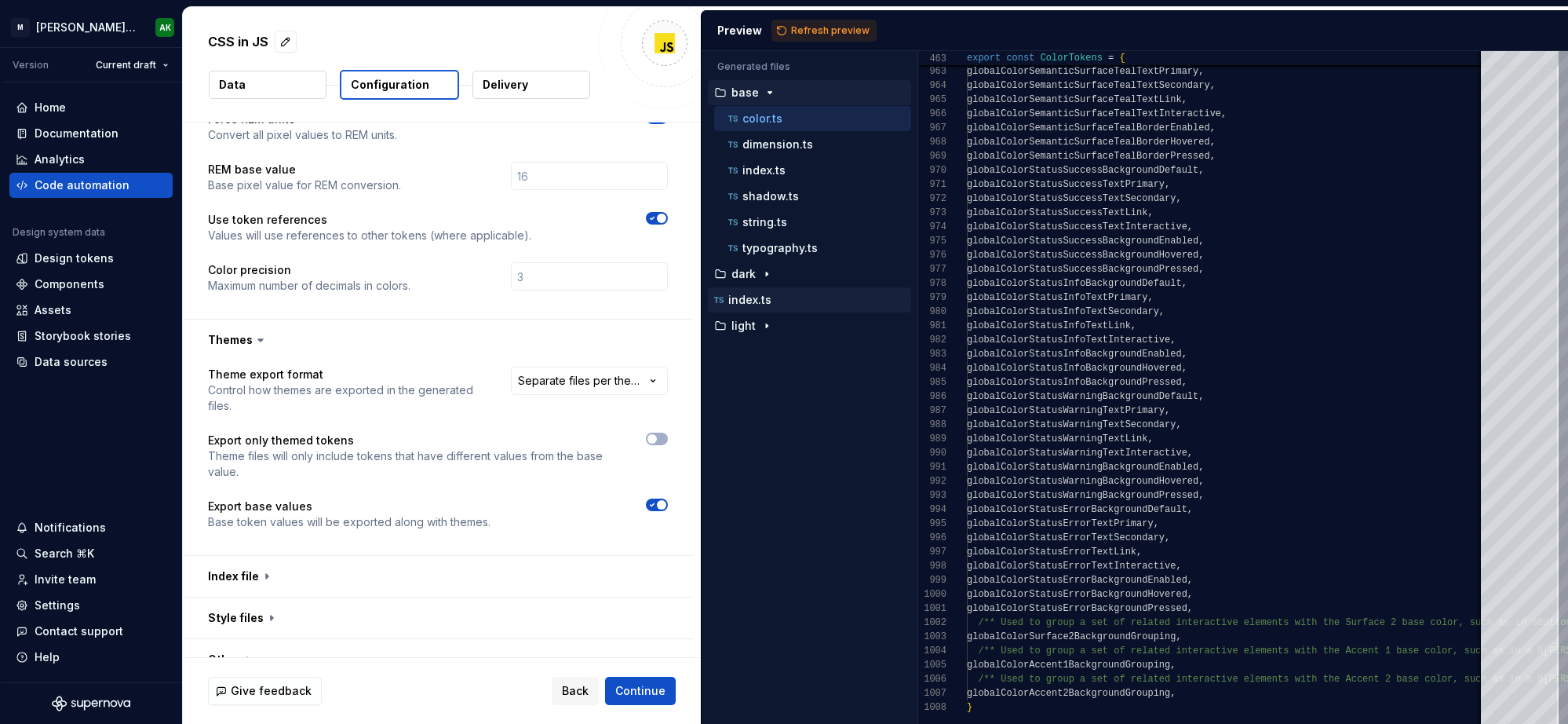
click at [738, 298] on p "index.ts" at bounding box center [750, 300] width 43 height 13
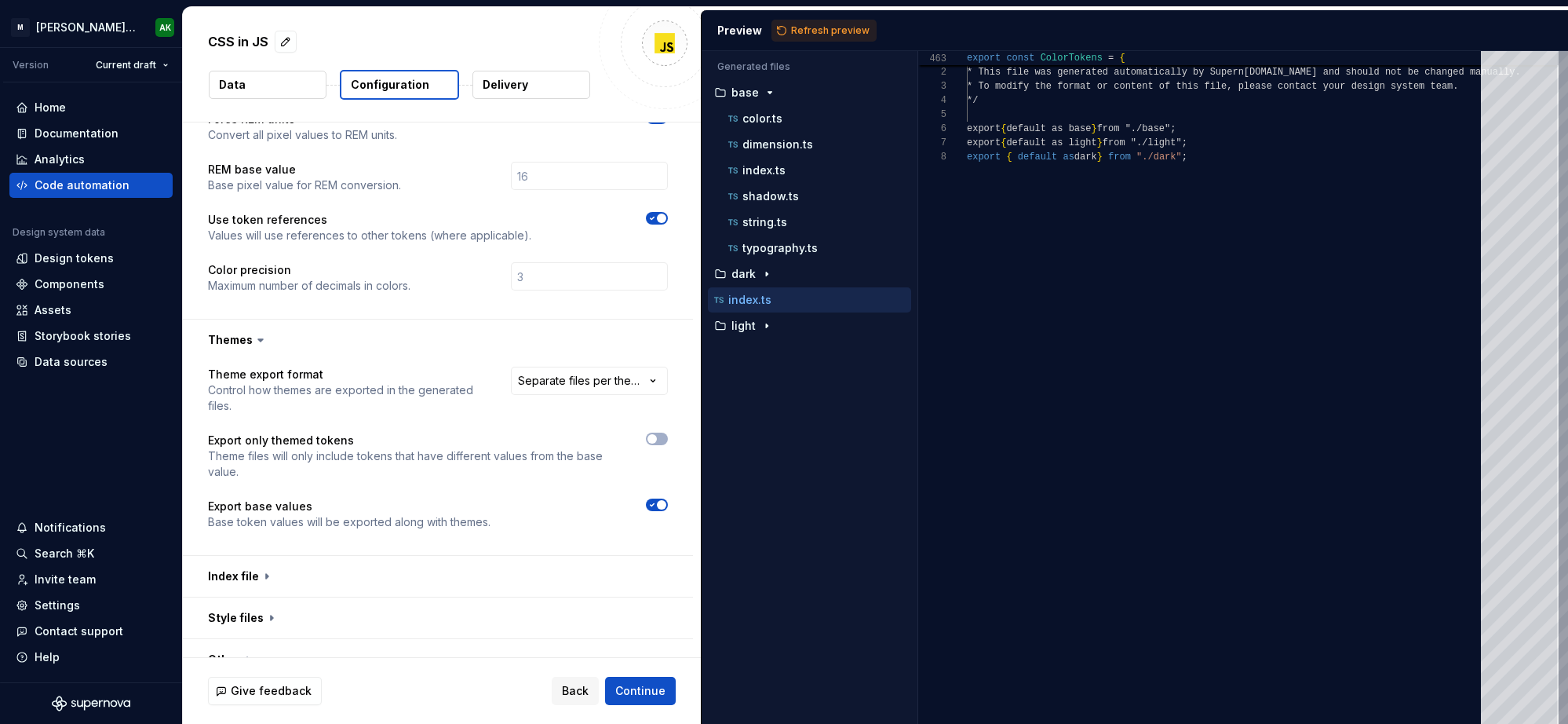
scroll to position [99, 0]
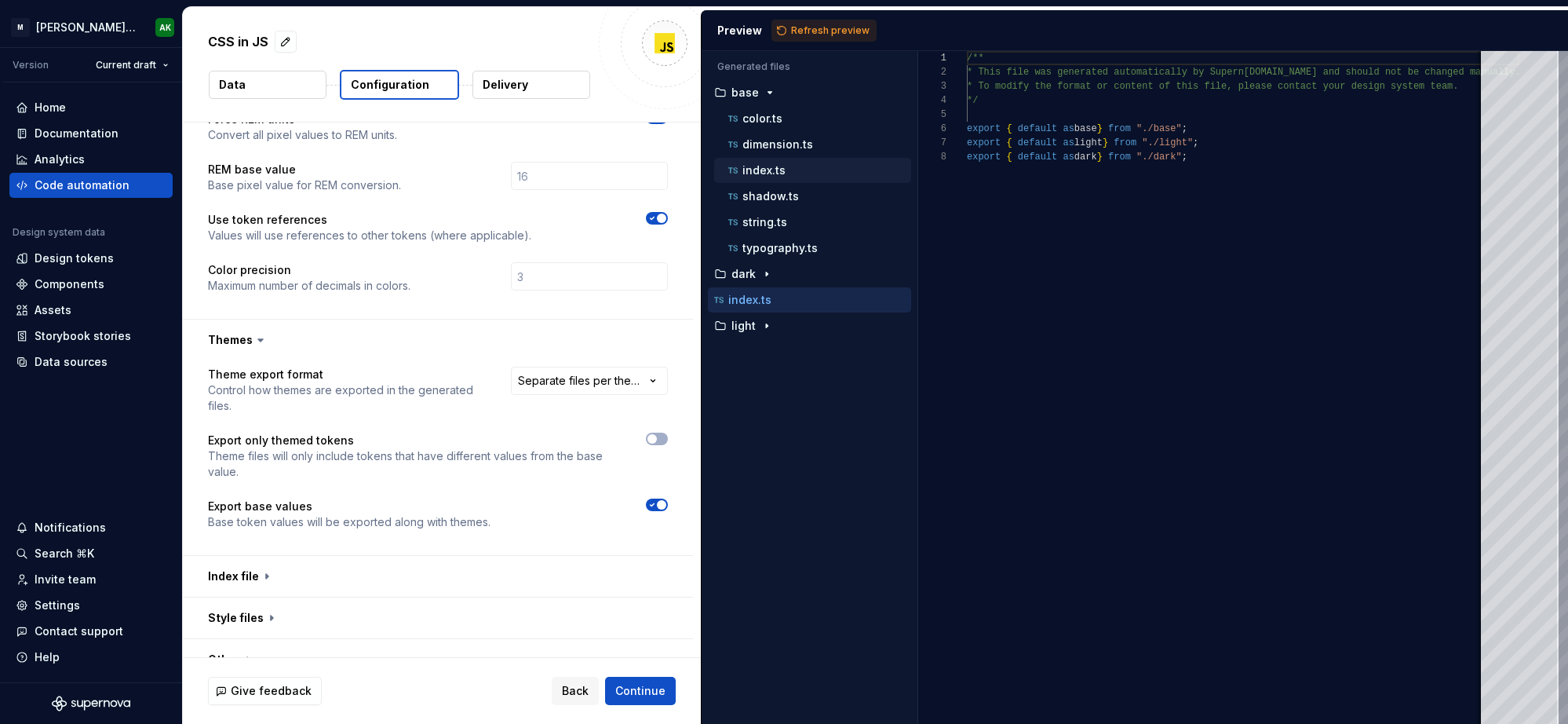
click at [766, 165] on p "index.ts" at bounding box center [764, 170] width 43 height 13
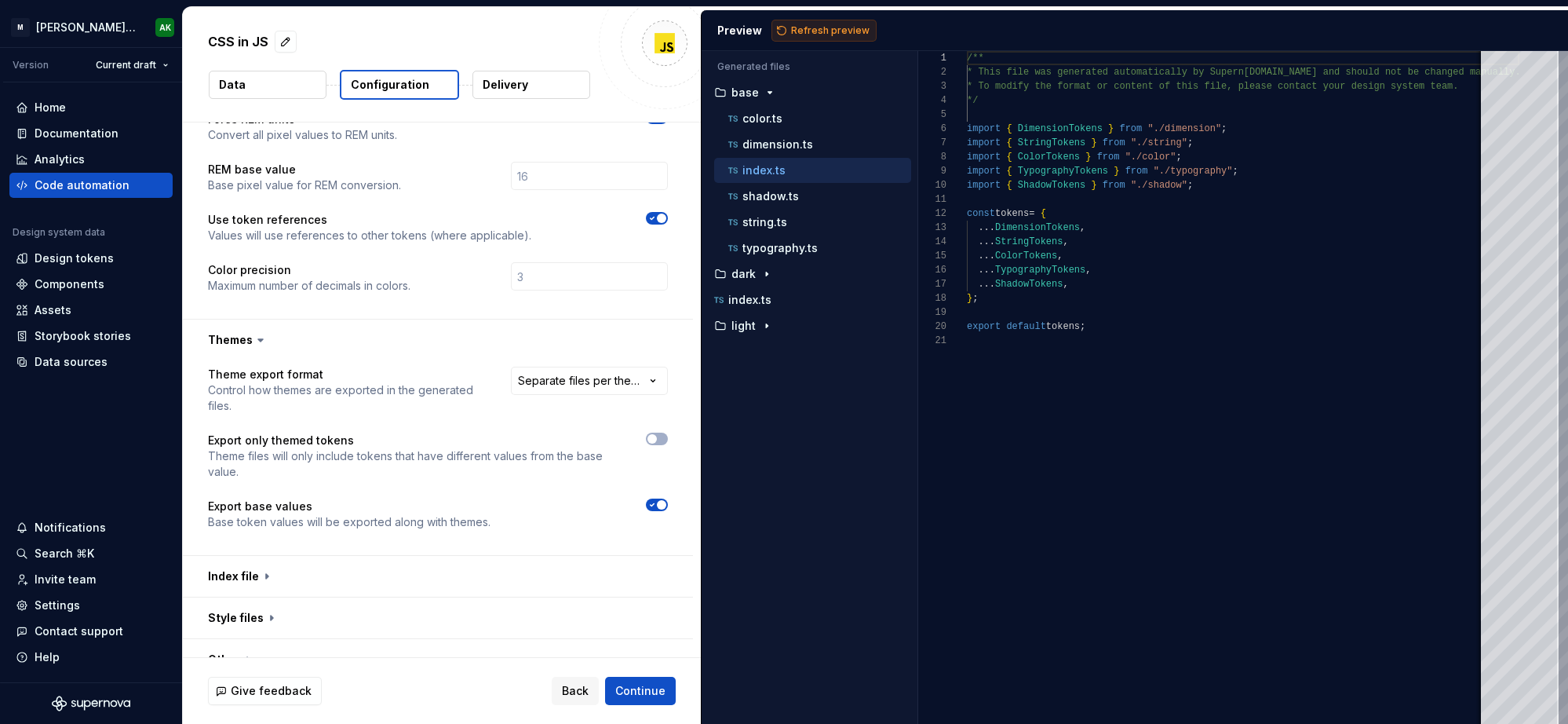
click at [801, 30] on span "Refresh preview" at bounding box center [830, 30] width 78 height 13
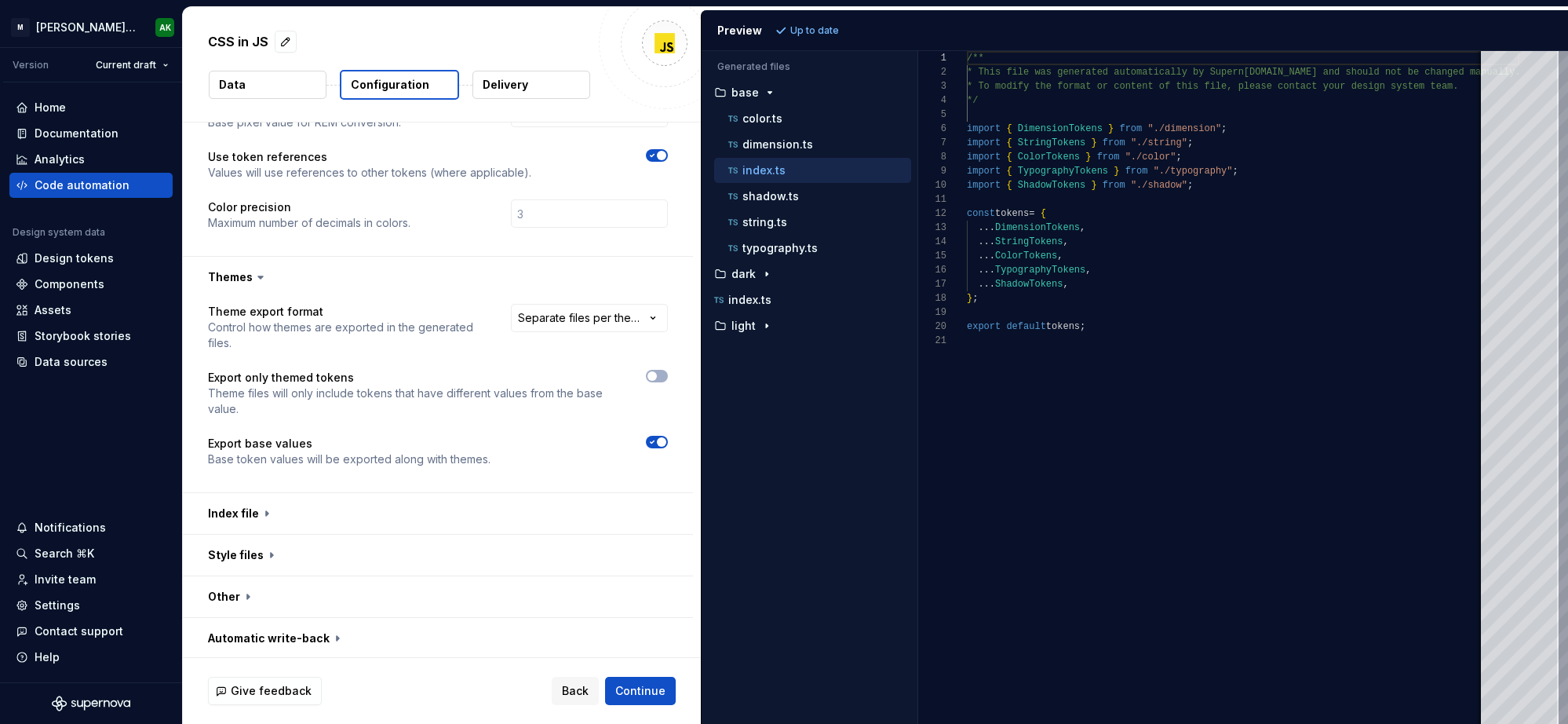
scroll to position [394, 0]
click at [234, 542] on button "button" at bounding box center [438, 552] width 510 height 41
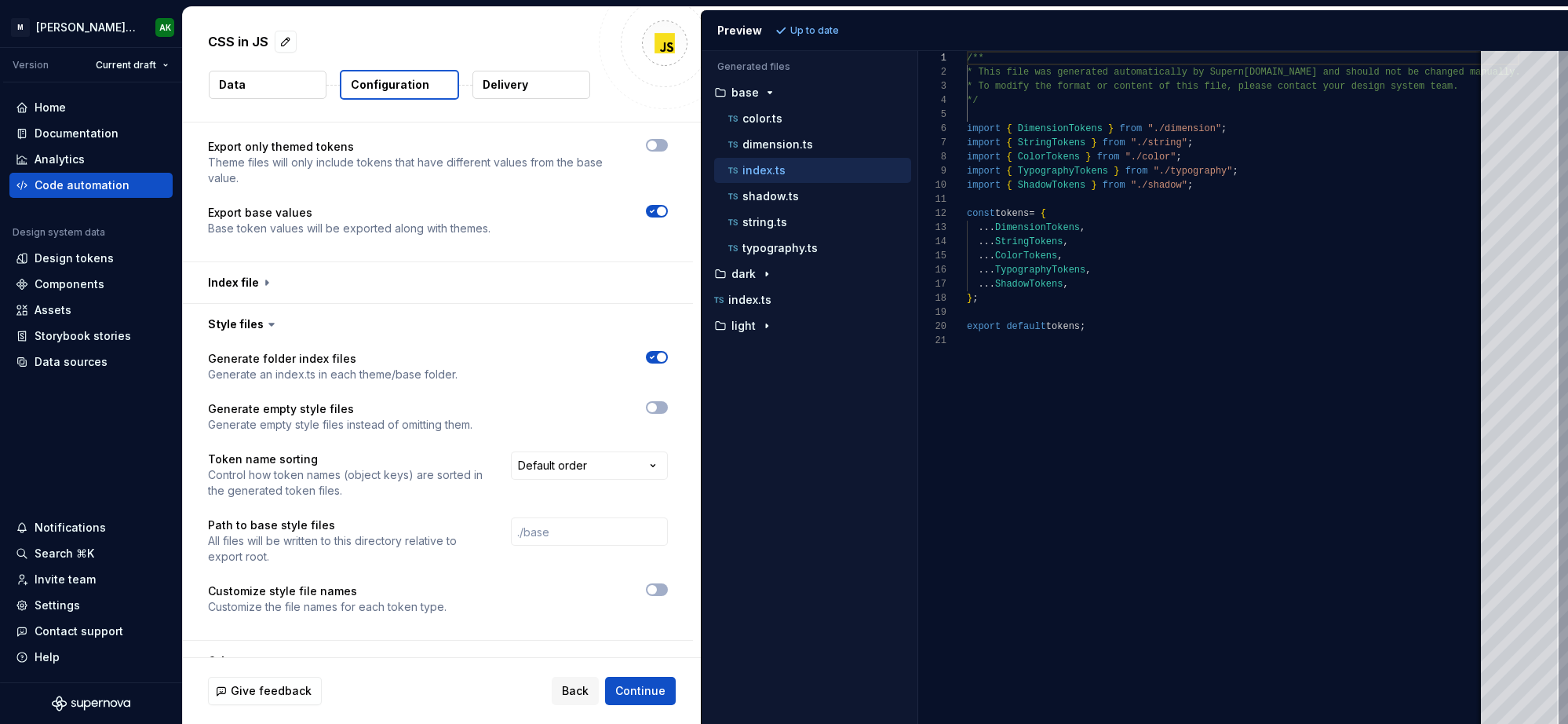
scroll to position [689, 0]
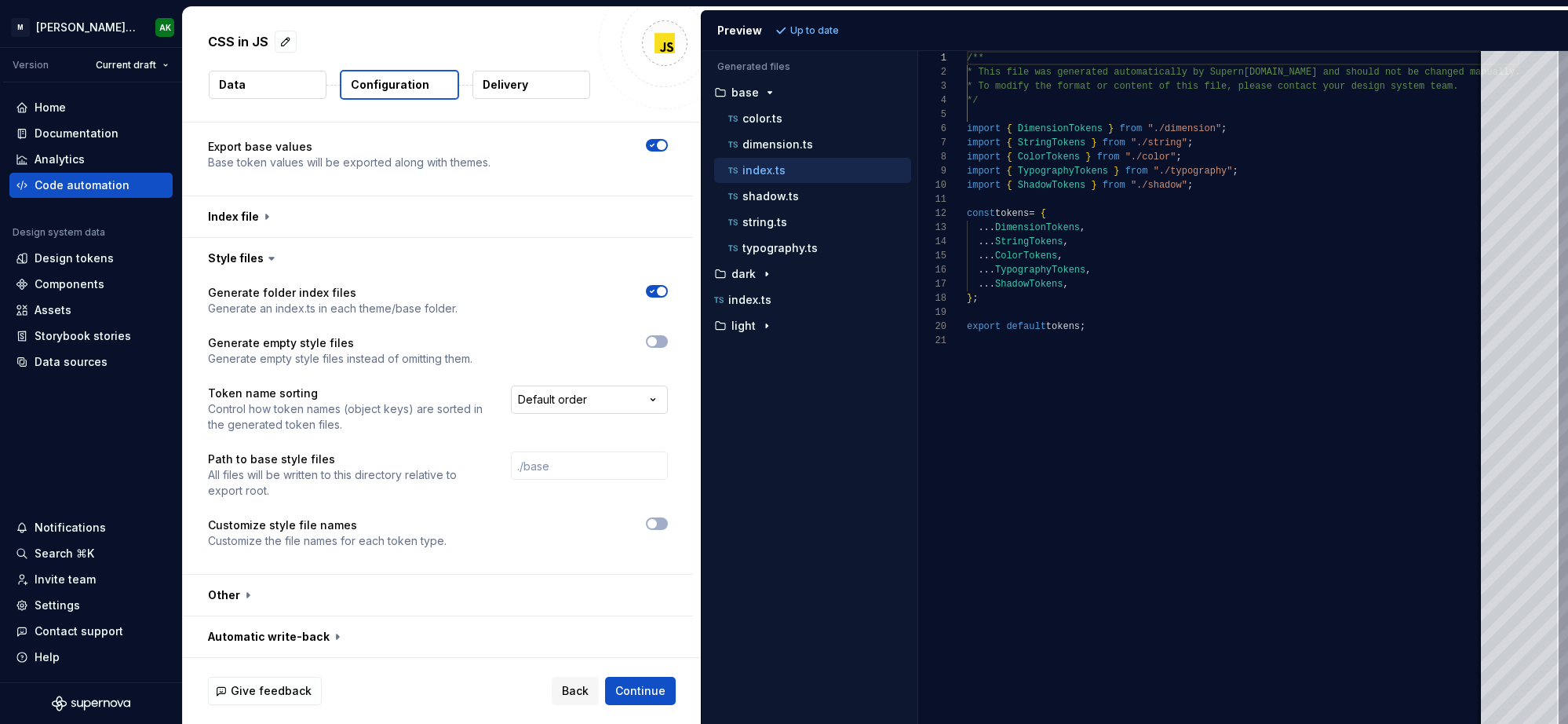
click at [624, 402] on html "**********" at bounding box center [784, 362] width 1568 height 724
click at [681, 381] on html "**********" at bounding box center [784, 362] width 1568 height 724
click at [346, 642] on button "button" at bounding box center [438, 635] width 510 height 41
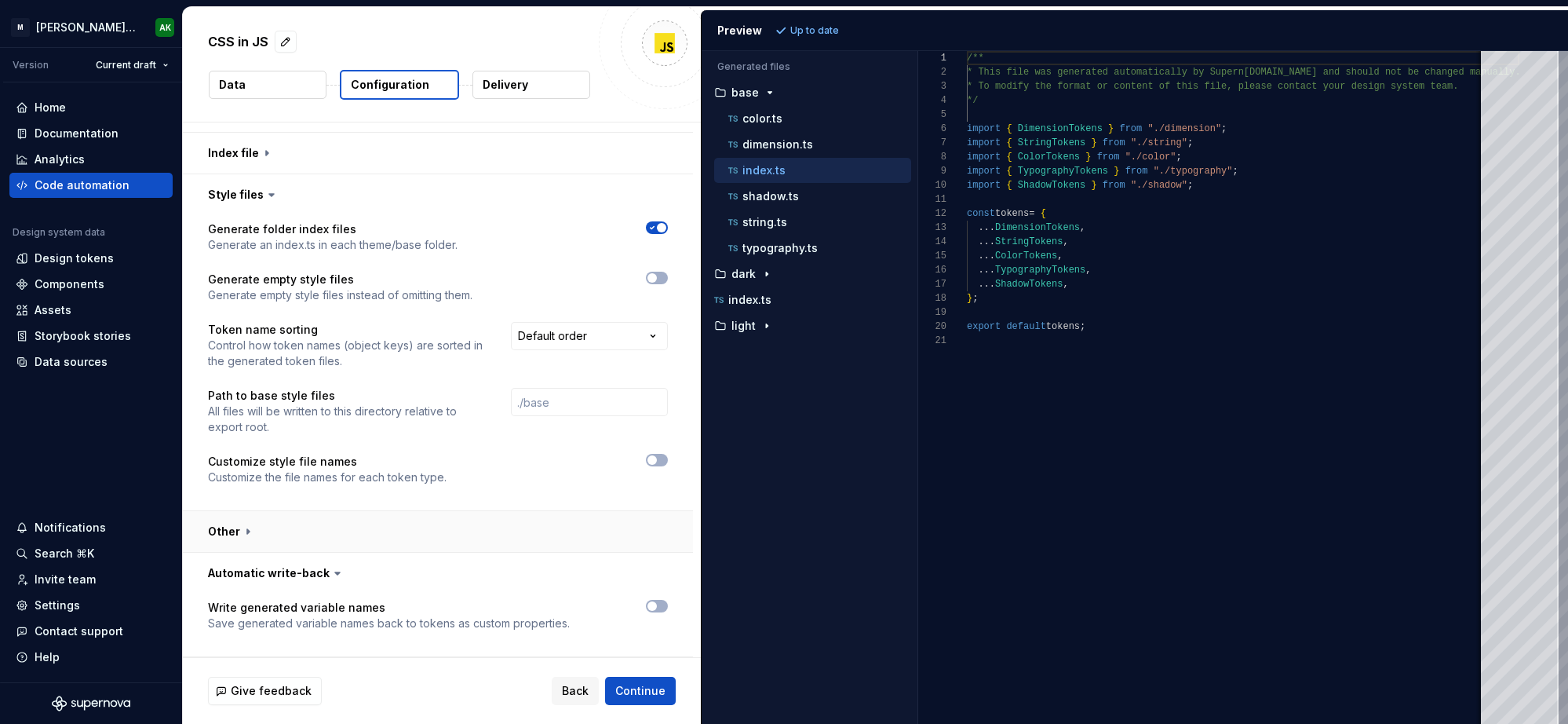
click at [242, 530] on button "button" at bounding box center [438, 531] width 510 height 41
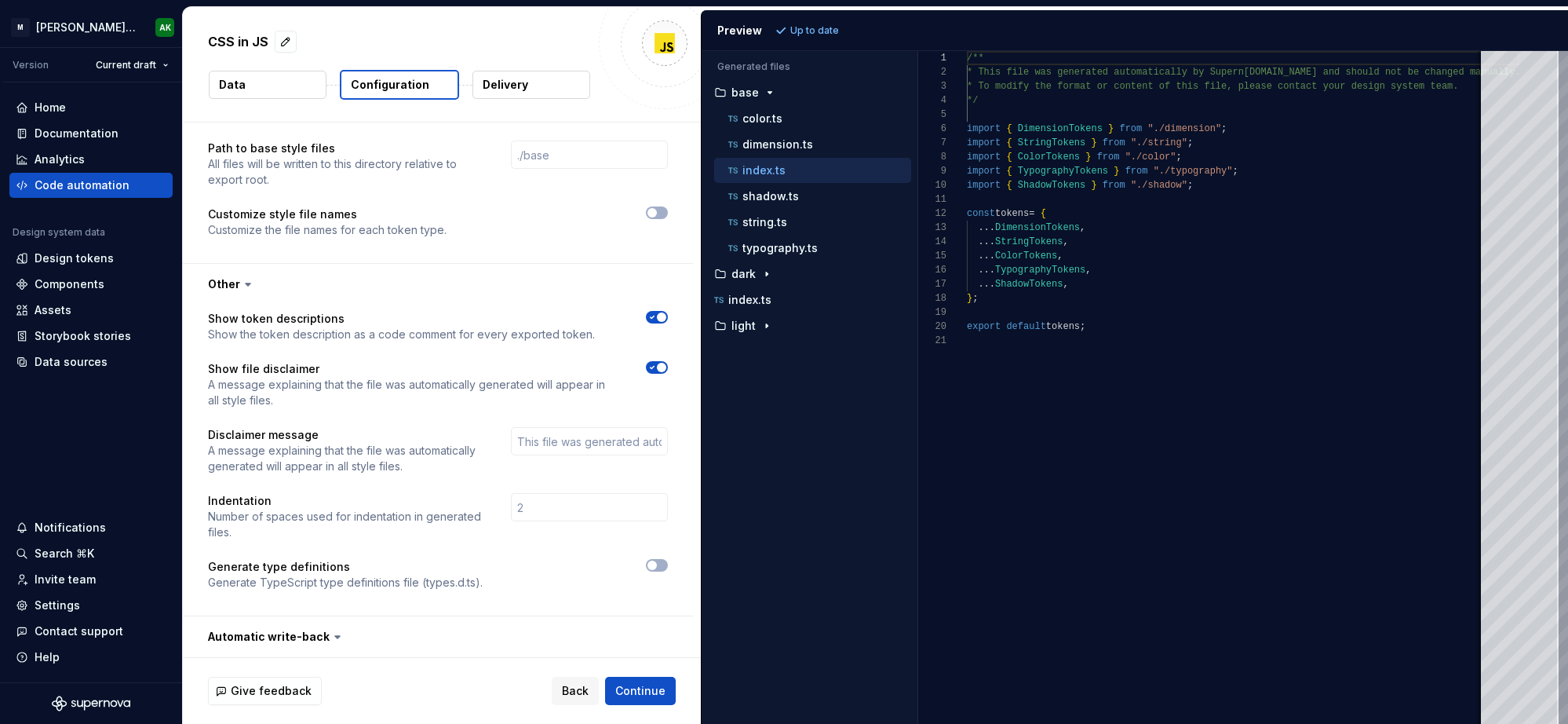
scroll to position [1063, 0]
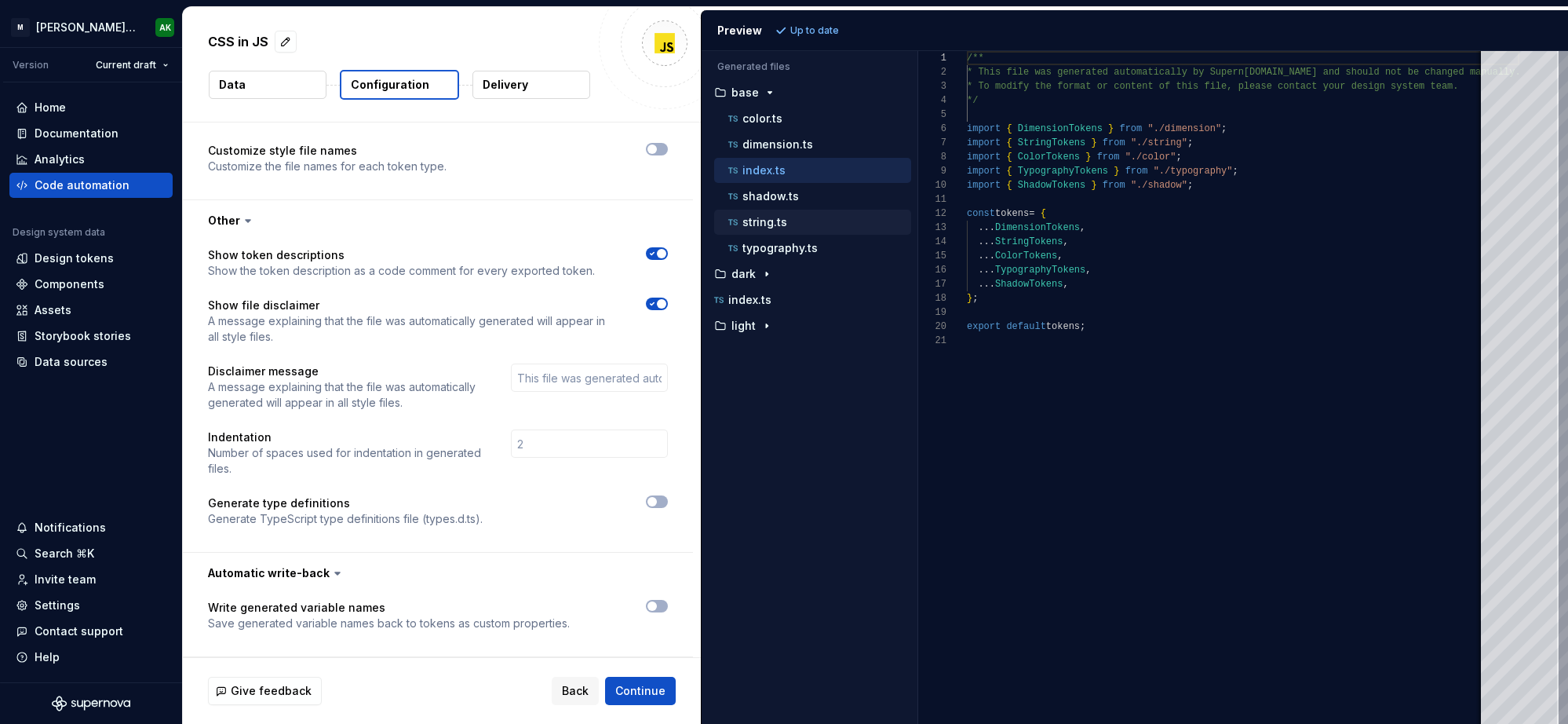
click at [773, 222] on p "string.ts" at bounding box center [764, 222] width 45 height 13
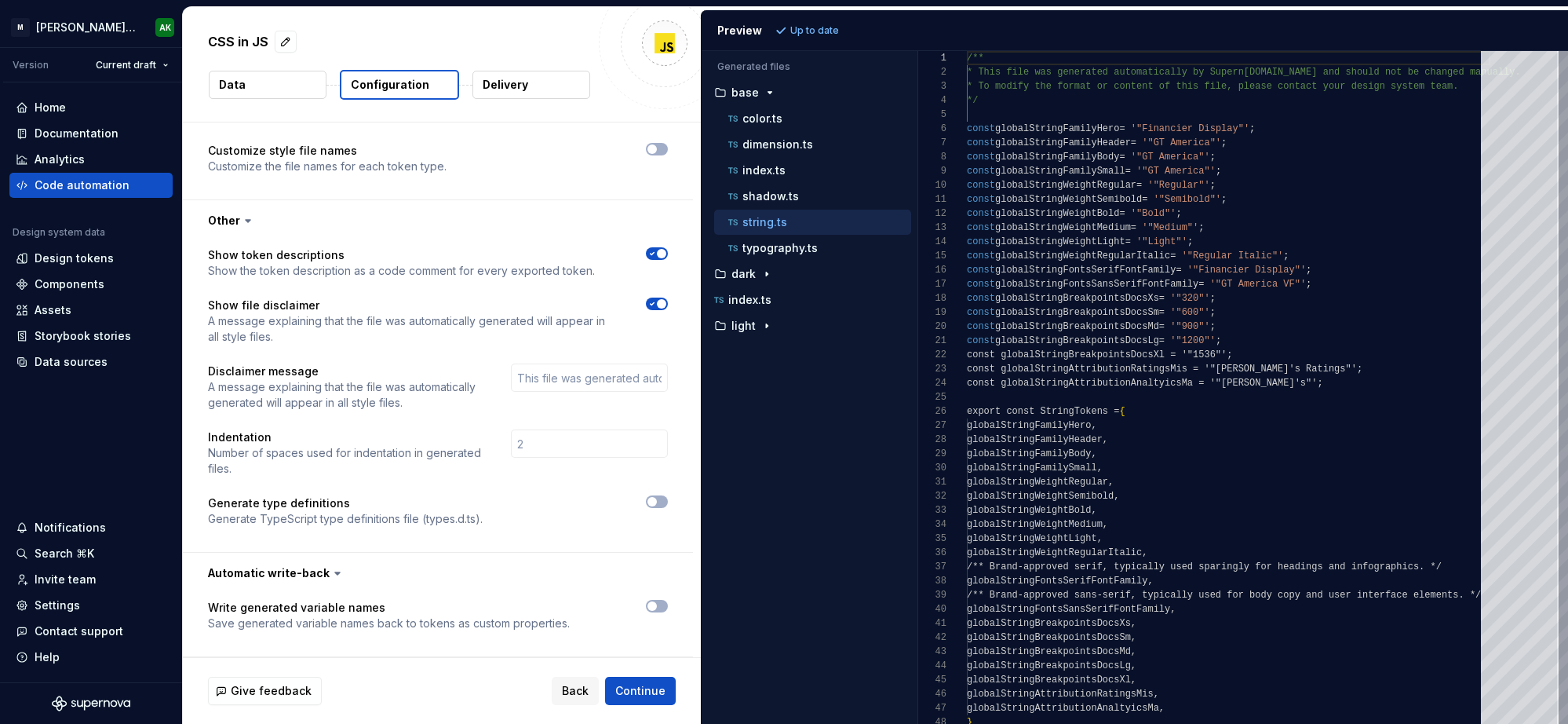
scroll to position [142, 0]
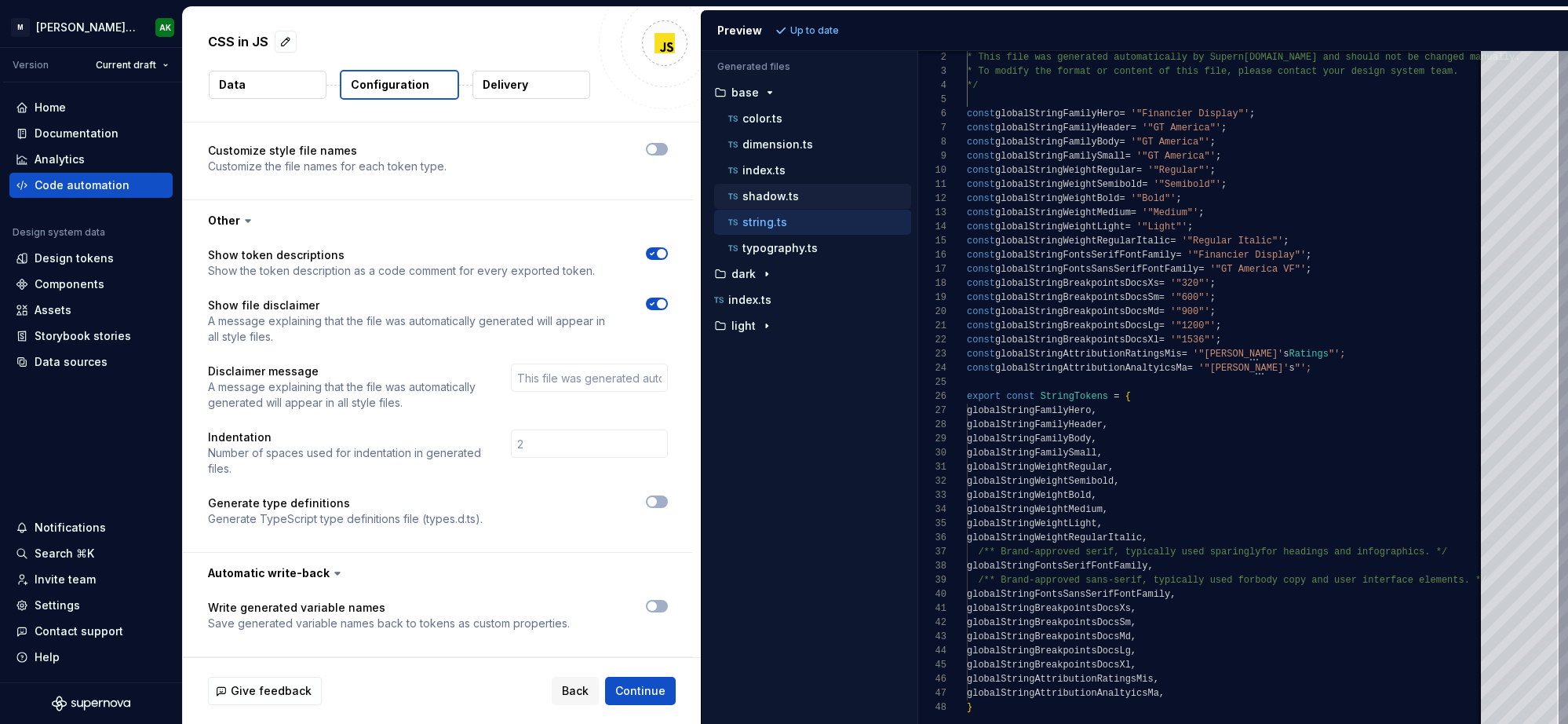
click at [789, 199] on p "shadow.ts" at bounding box center [770, 197] width 57 height 13
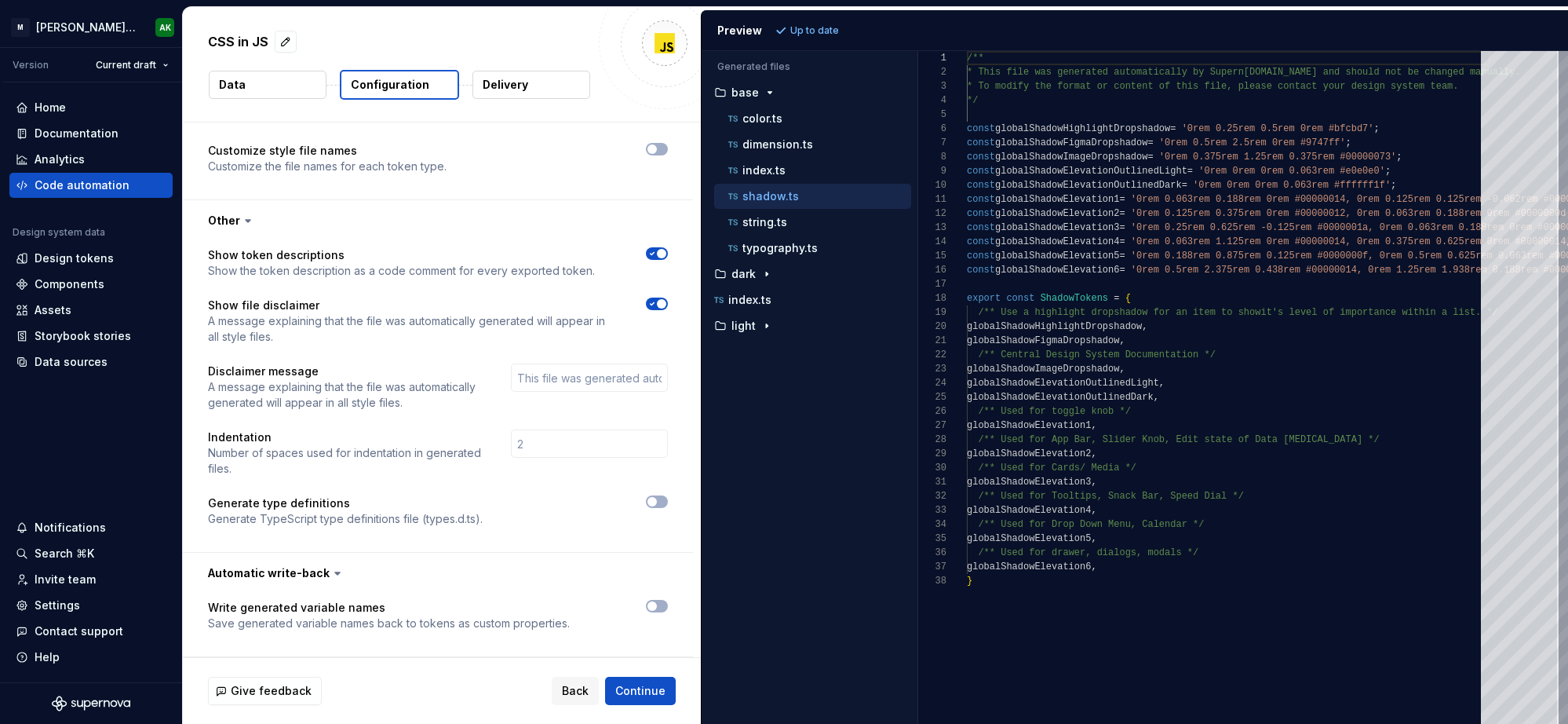
scroll to position [127, 0]
click at [766, 220] on p "string.ts" at bounding box center [764, 222] width 45 height 13
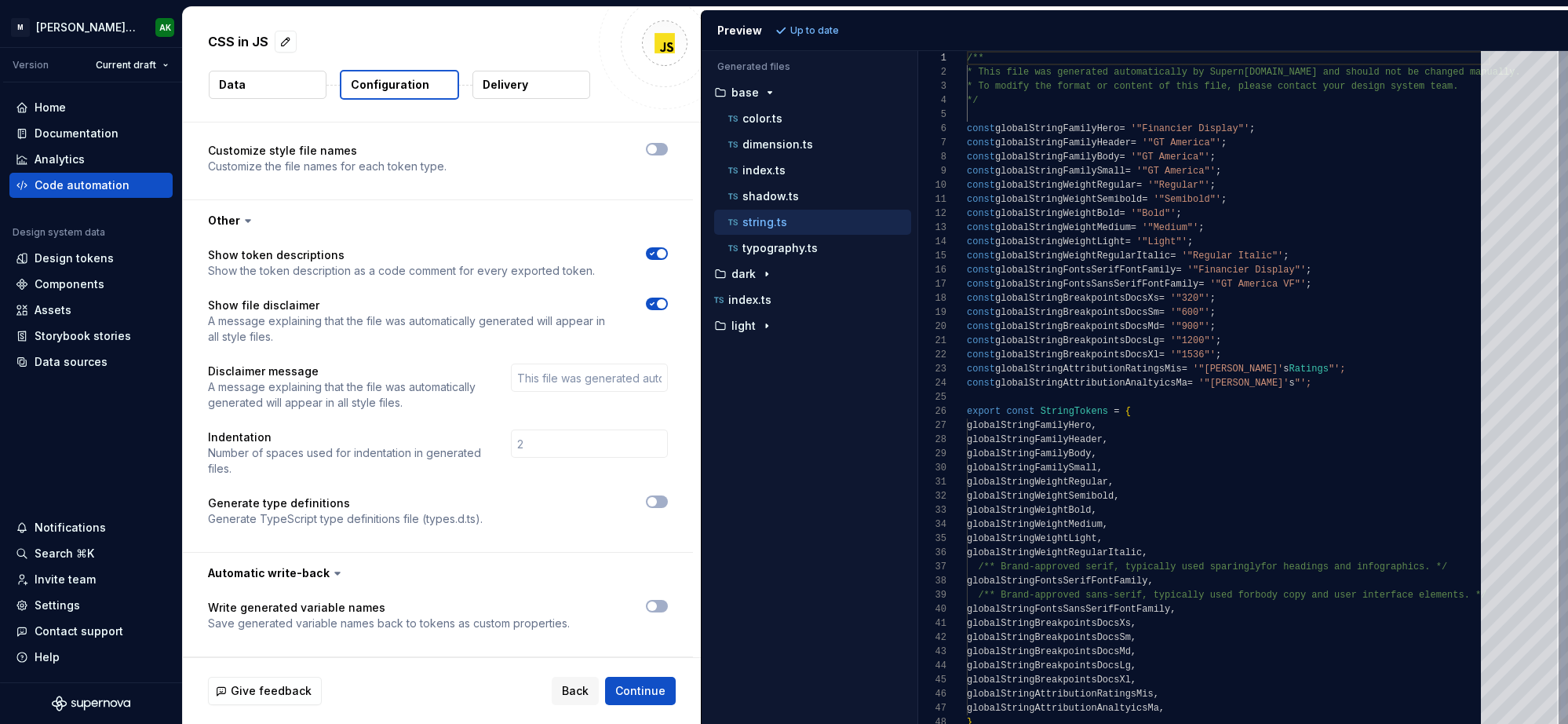
scroll to position [142, 0]
click at [770, 241] on div "typography.ts" at bounding box center [818, 248] width 186 height 16
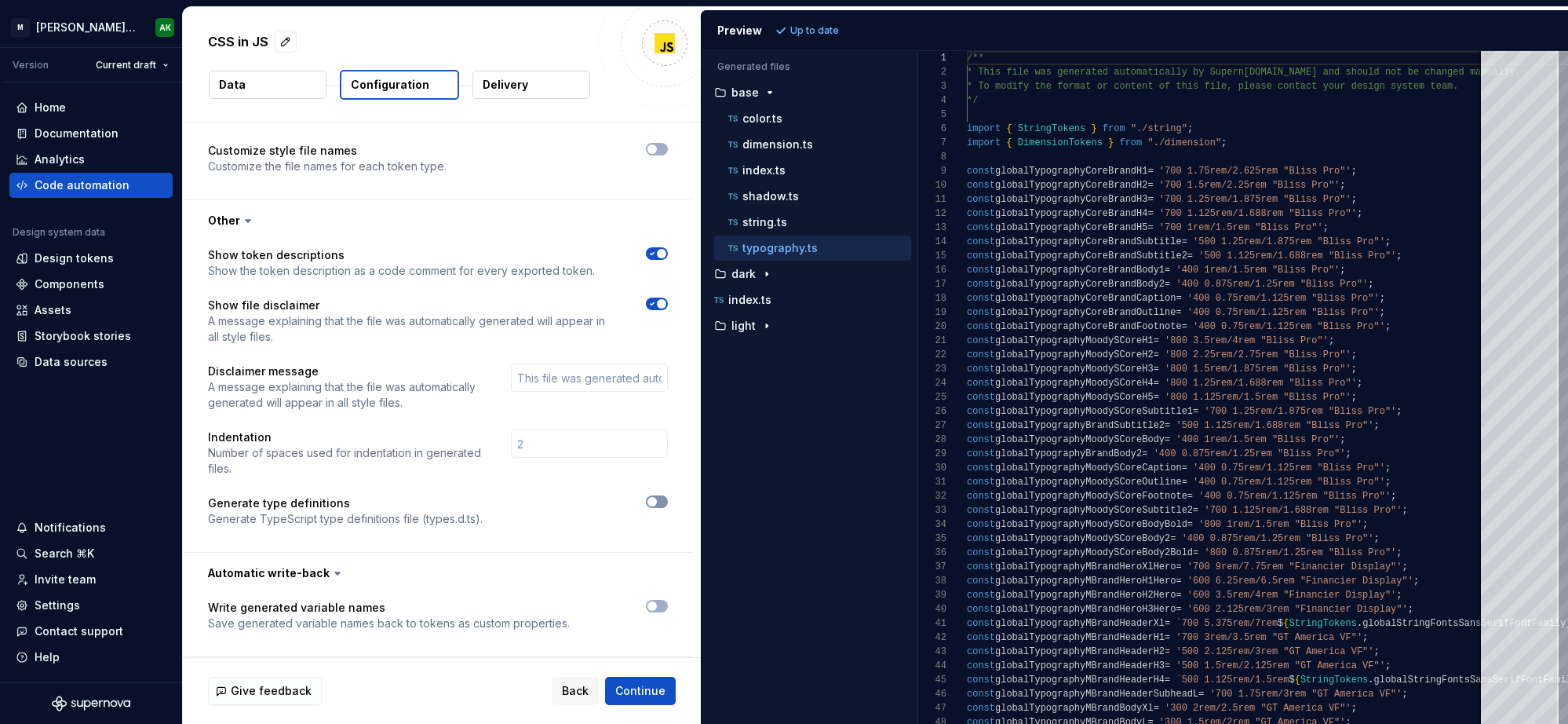
click at [659, 500] on button "button" at bounding box center [656, 502] width 22 height 13
click at [829, 30] on span "Refresh preview" at bounding box center [830, 30] width 78 height 13
click at [746, 348] on p "types.d.ts" at bounding box center [756, 352] width 54 height 13
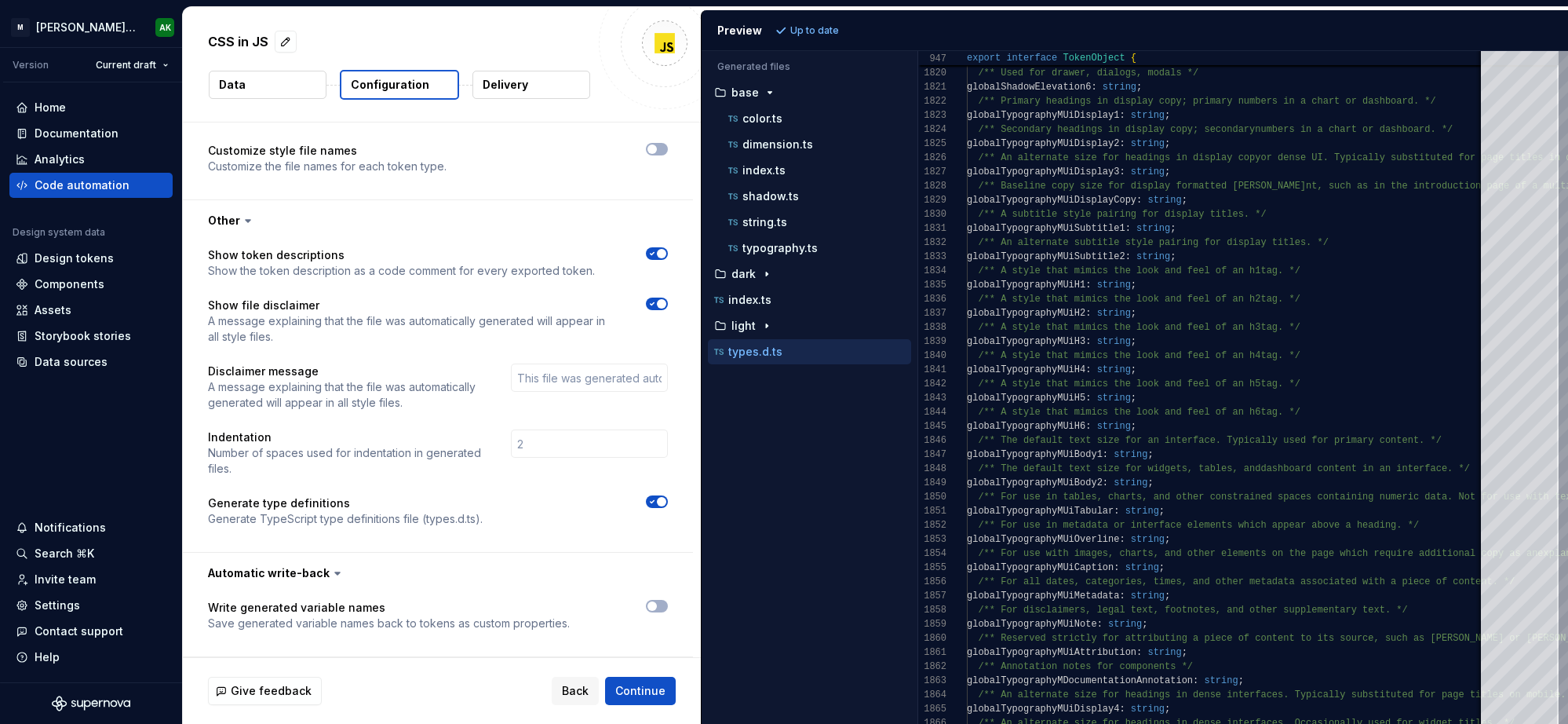
click at [657, 503] on span "button" at bounding box center [662, 502] width 10 height 10
click at [813, 36] on span "Refresh preview" at bounding box center [830, 30] width 78 height 13
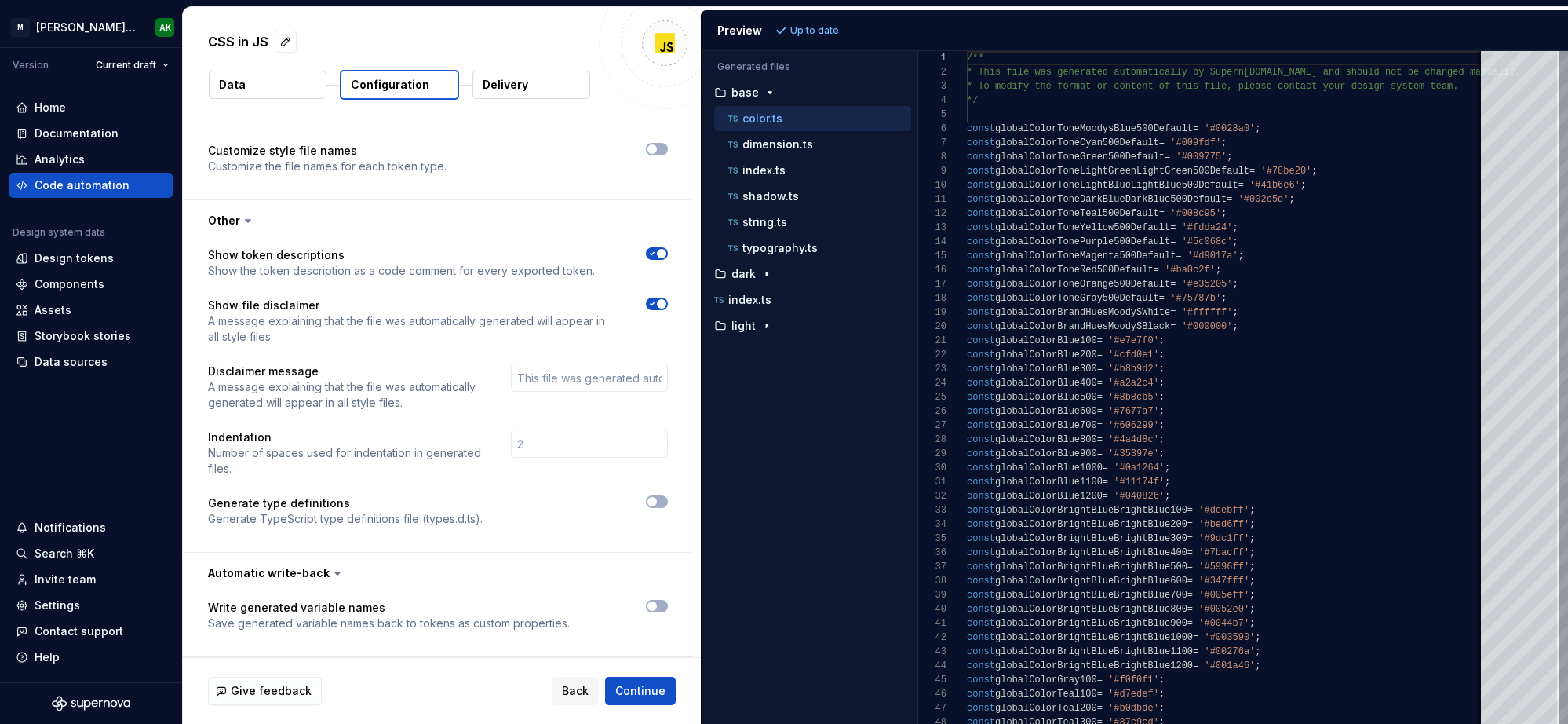
click at [511, 79] on p "Delivery" at bounding box center [505, 85] width 46 height 16
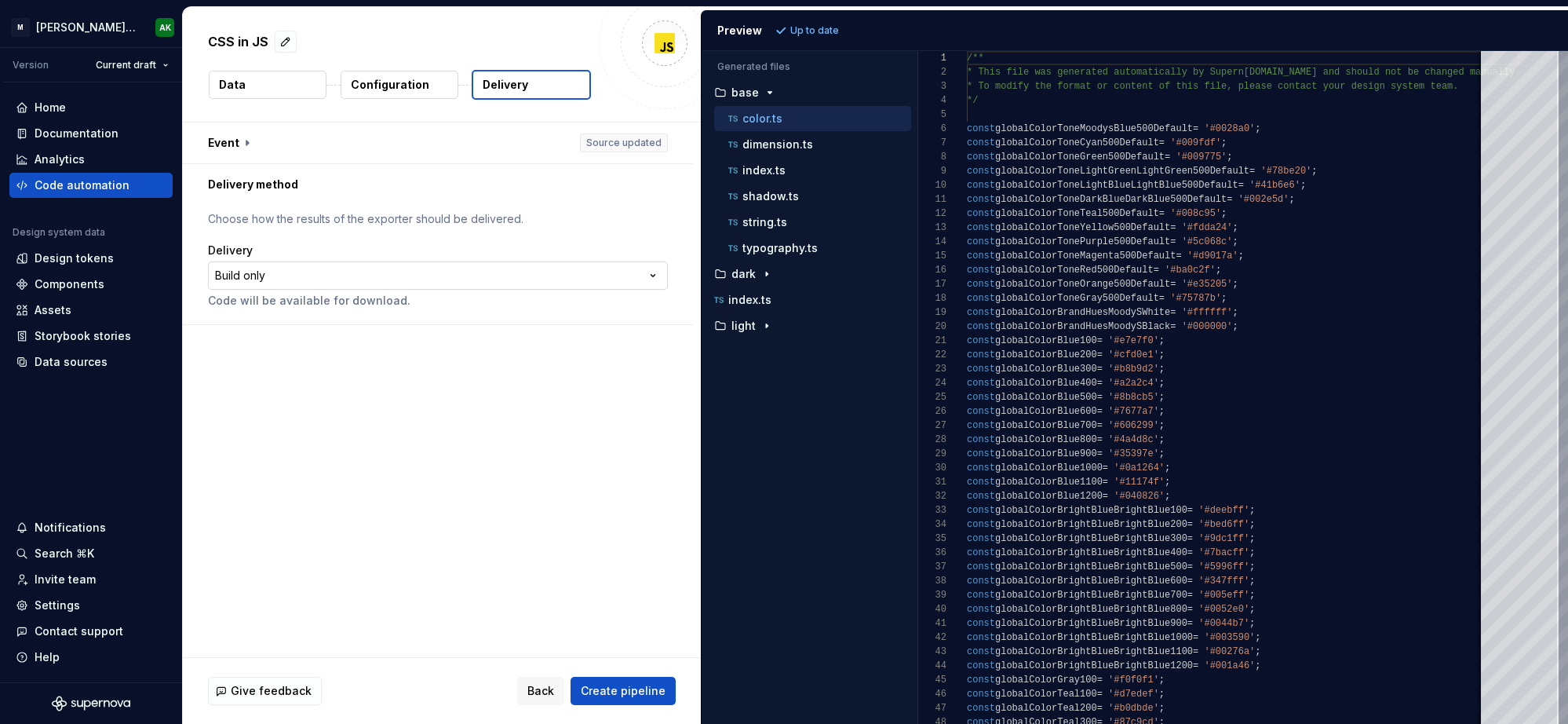
click at [348, 277] on html "**********" at bounding box center [784, 362] width 1568 height 724
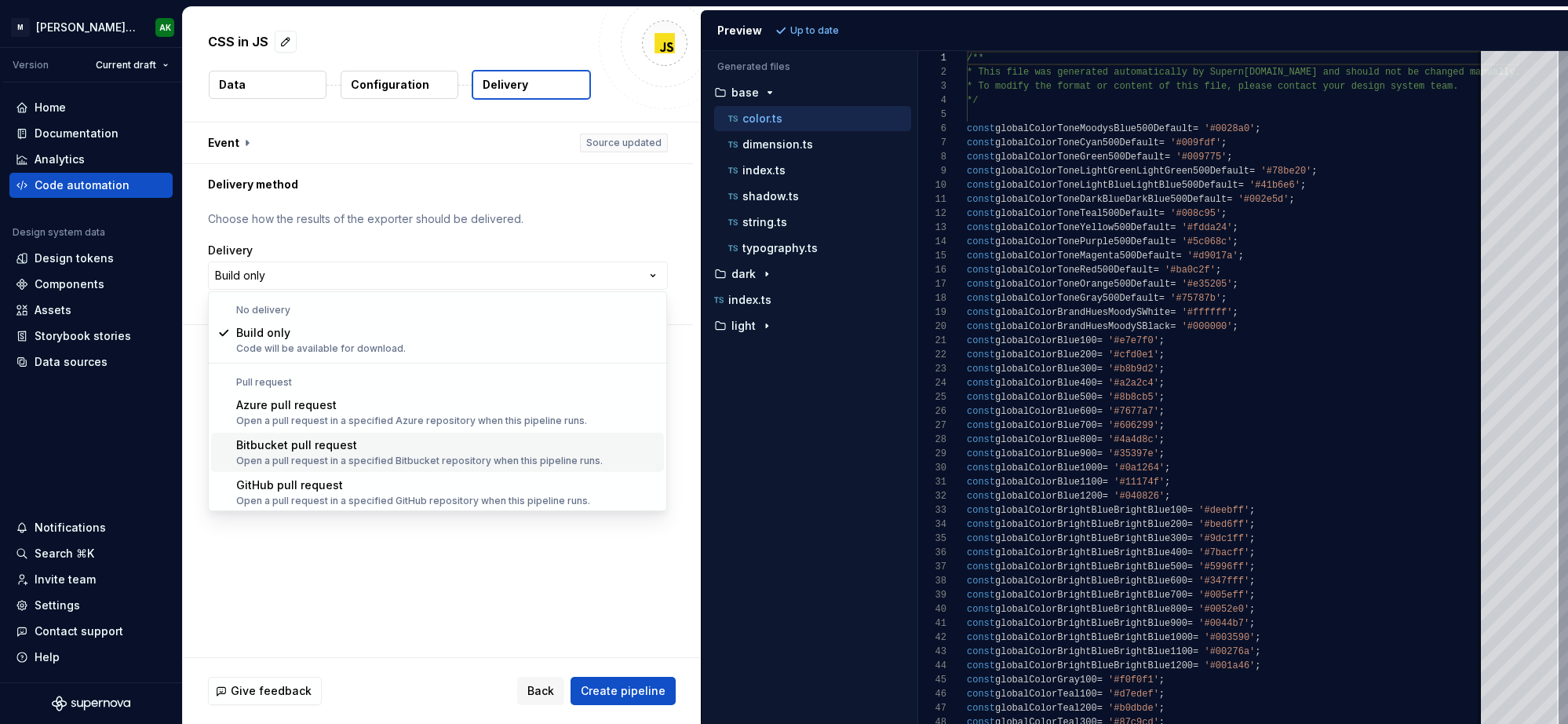
scroll to position [44, 0]
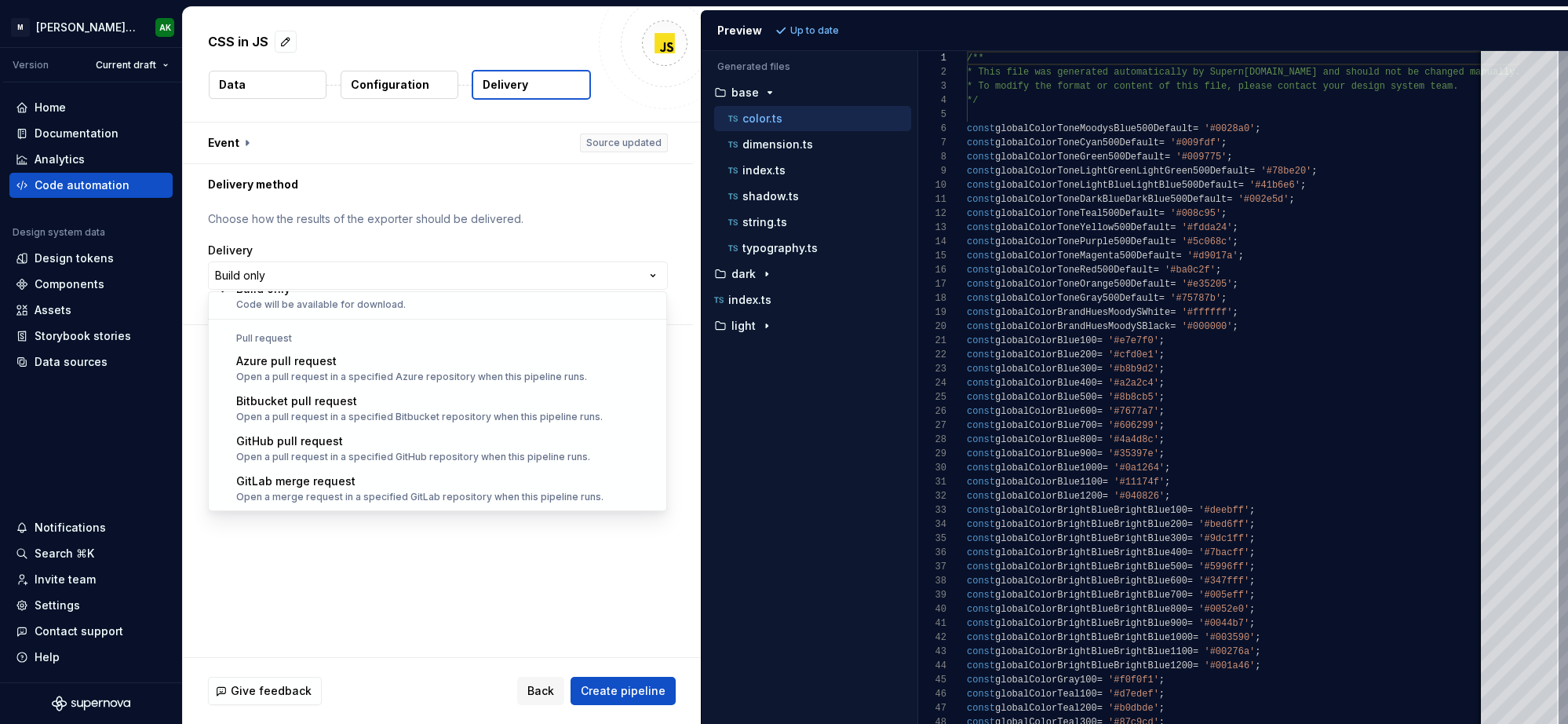
drag, startPoint x: 320, startPoint y: 614, endPoint x: 339, endPoint y: 615, distance: 19.0
click at [322, 614] on html "**********" at bounding box center [784, 362] width 1568 height 724
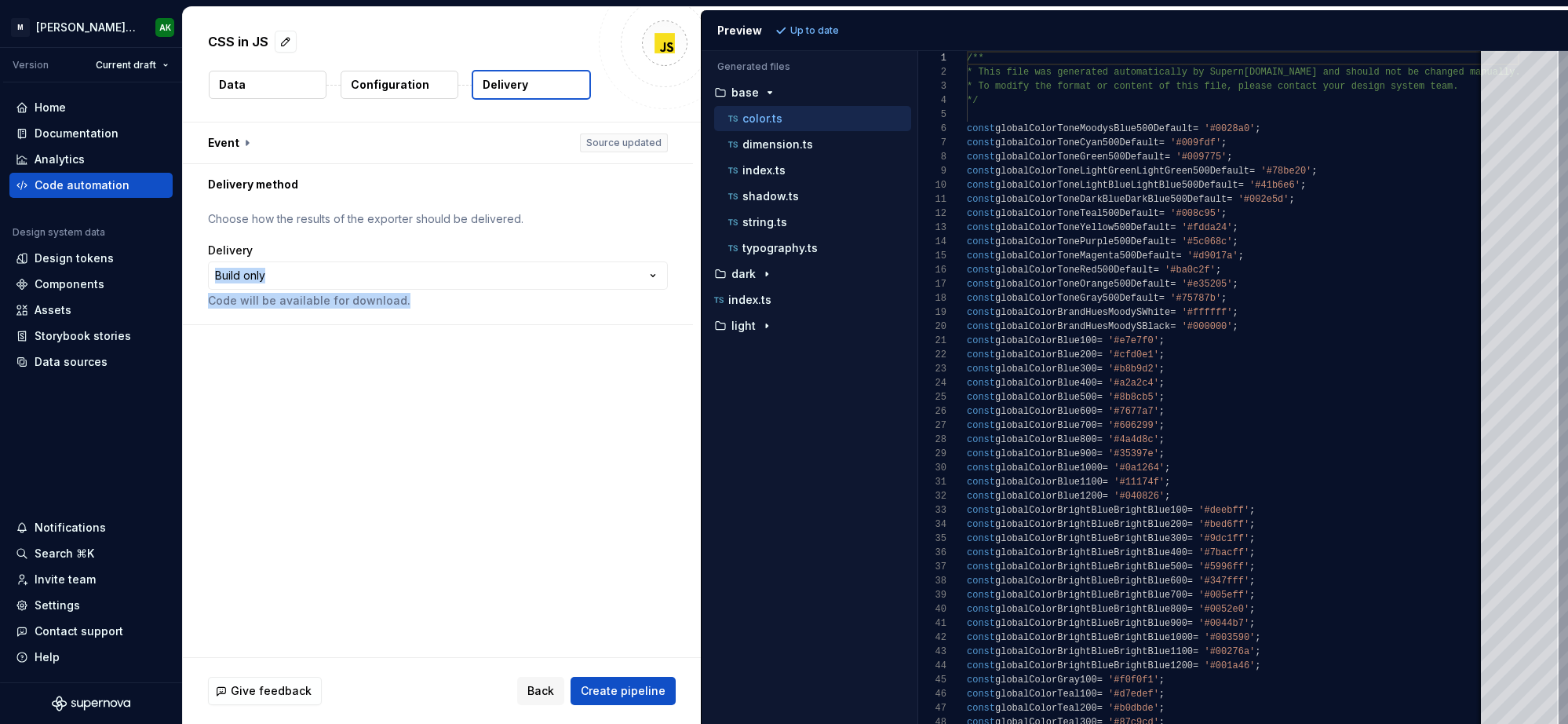
click at [397, 82] on p "Configuration" at bounding box center [390, 85] width 78 height 16
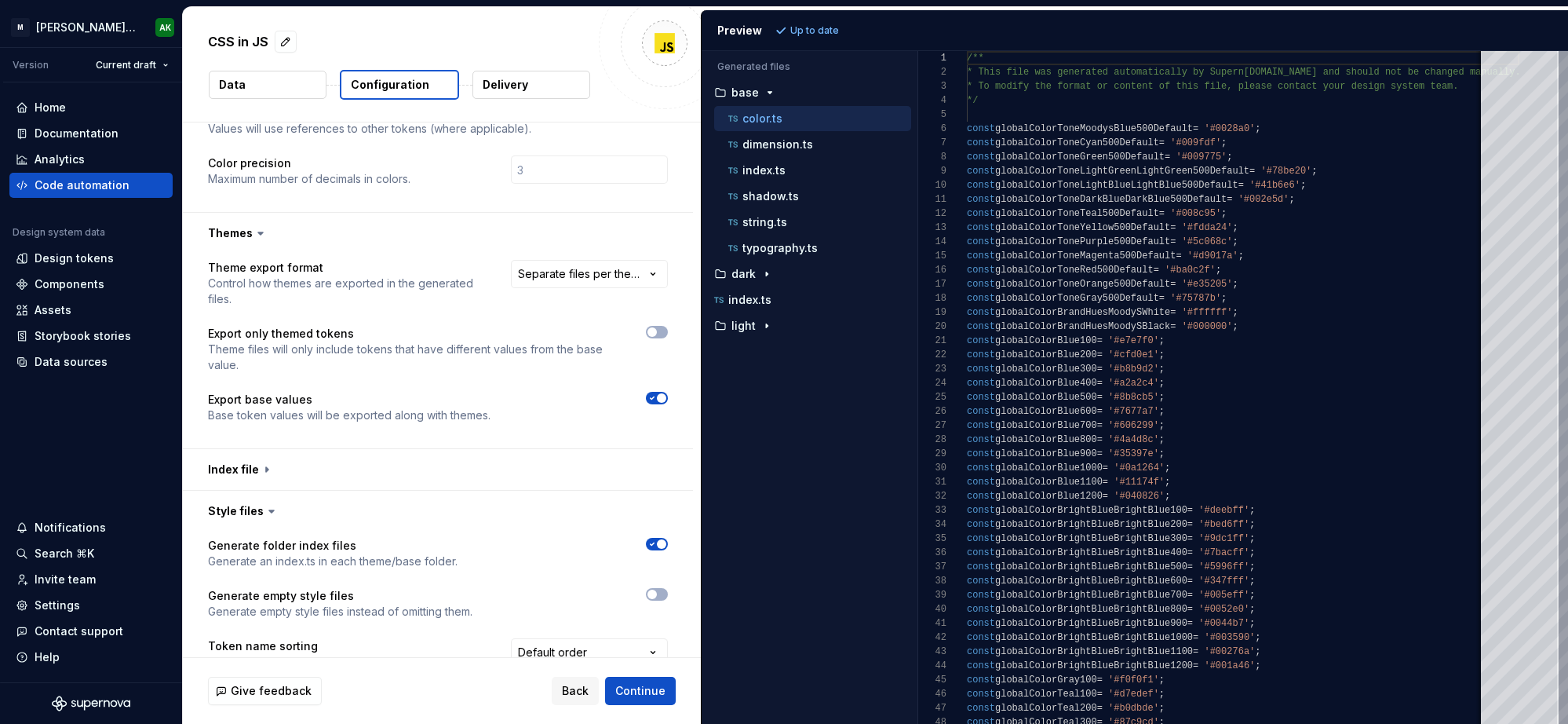
scroll to position [483, 0]
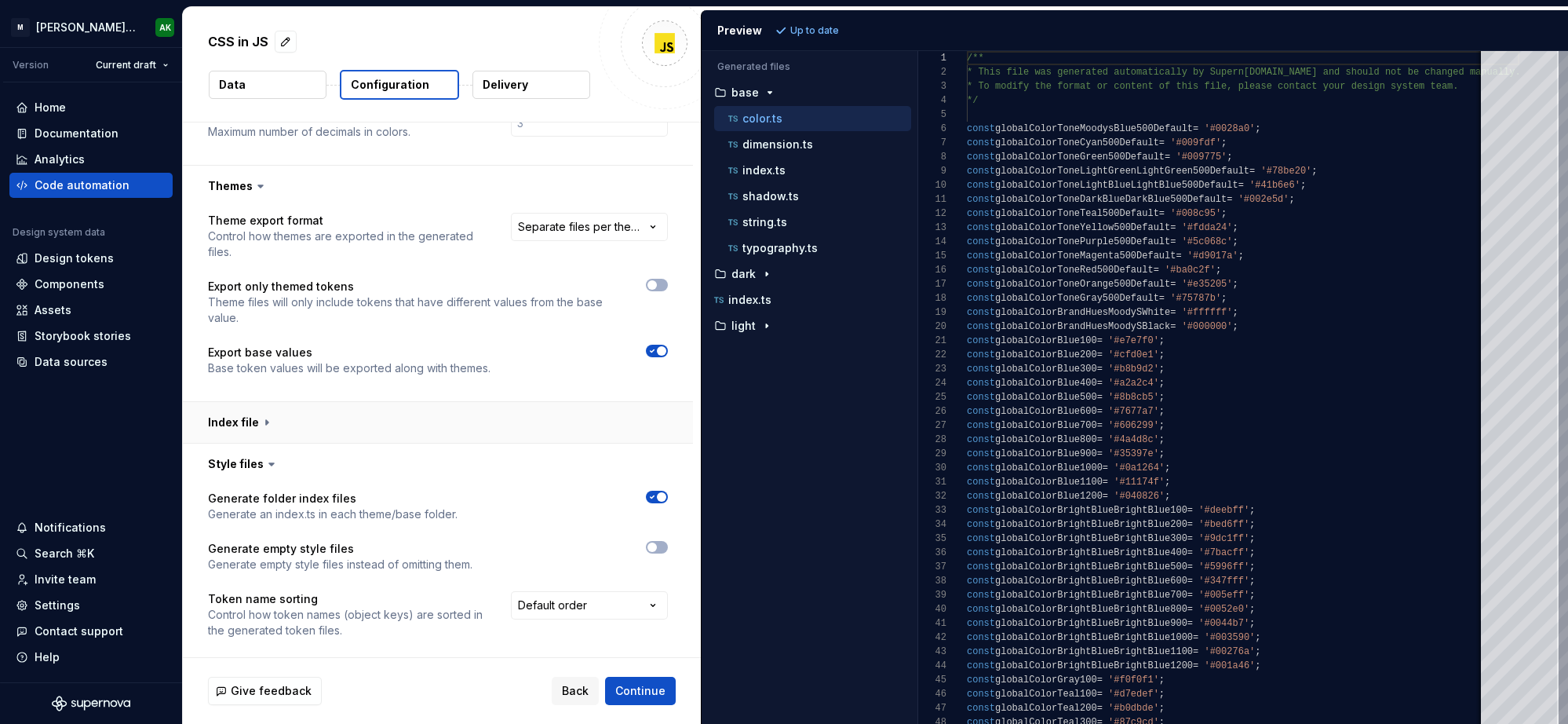
click at [250, 426] on button "button" at bounding box center [438, 422] width 510 height 41
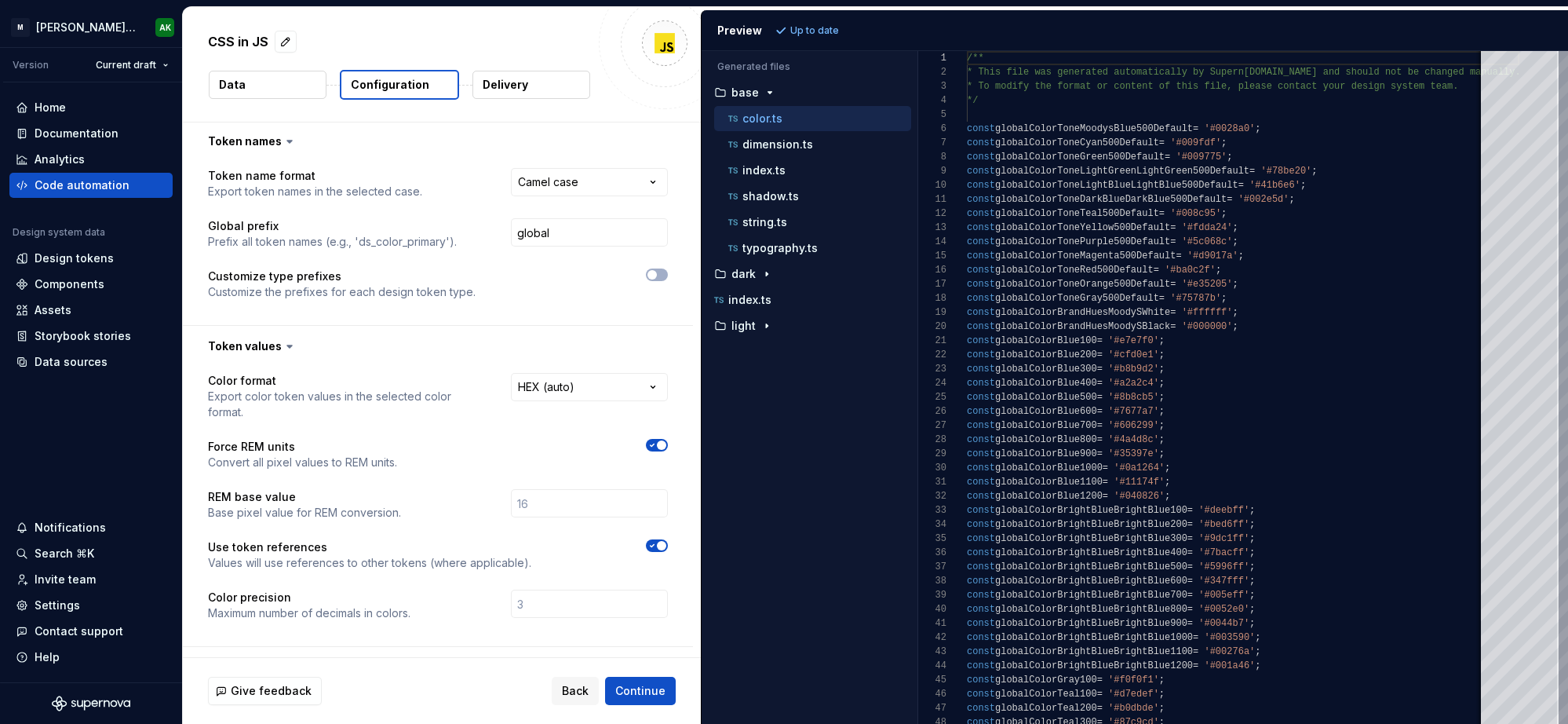
scroll to position [0, 0]
click at [281, 82] on button "Data" at bounding box center [267, 84] width 118 height 28
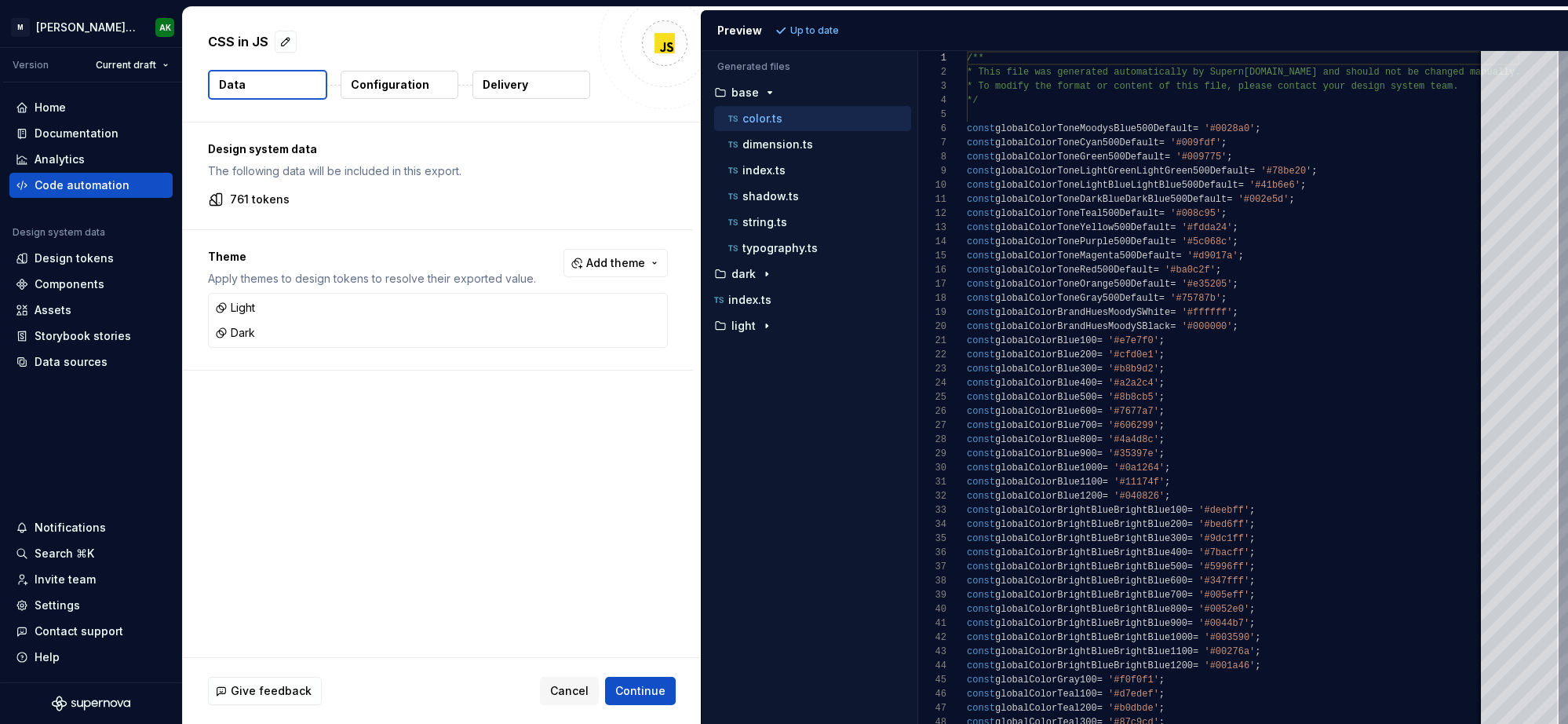
click at [408, 86] on p "Configuration" at bounding box center [390, 85] width 78 height 16
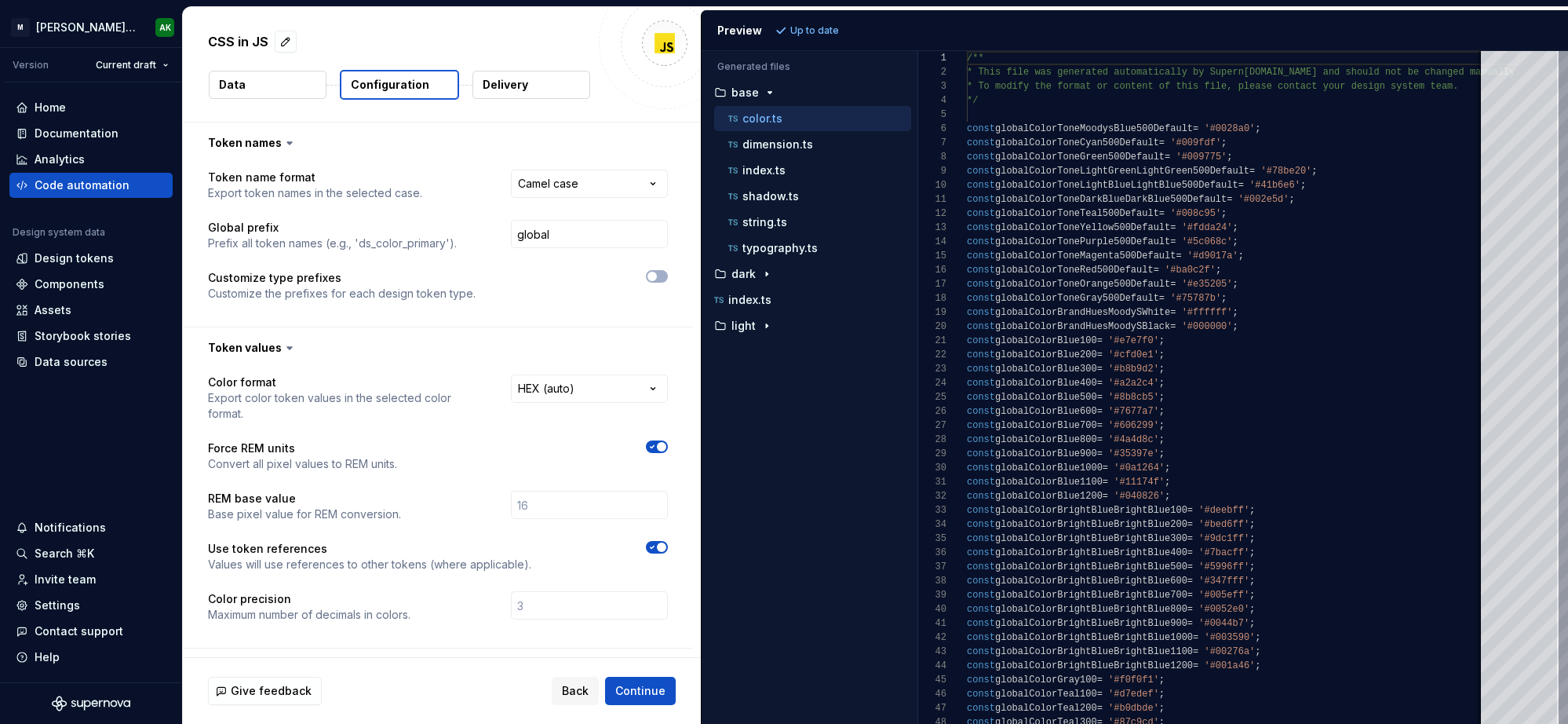
click at [538, 87] on button "Delivery" at bounding box center [531, 84] width 118 height 28
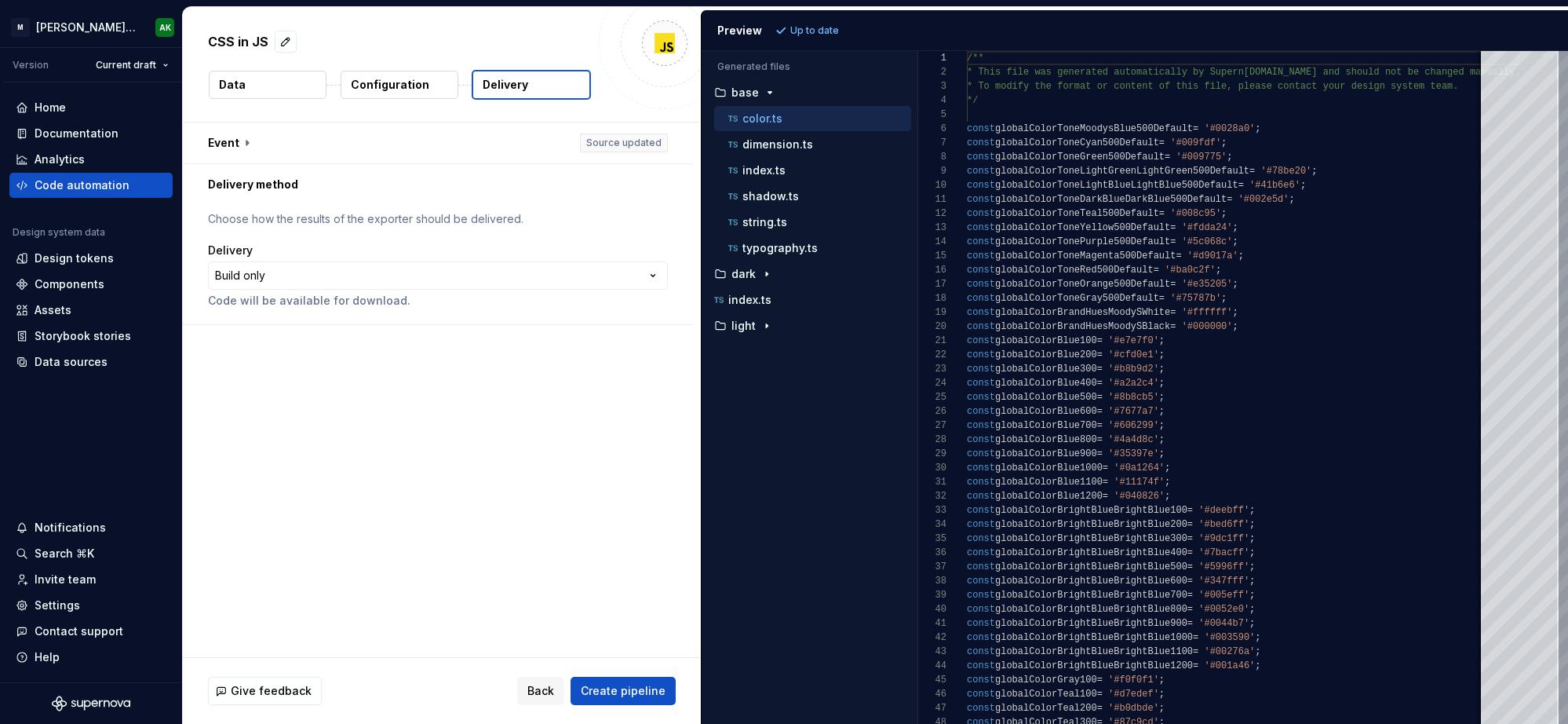
click at [399, 82] on p "Configuration" at bounding box center [390, 85] width 78 height 16
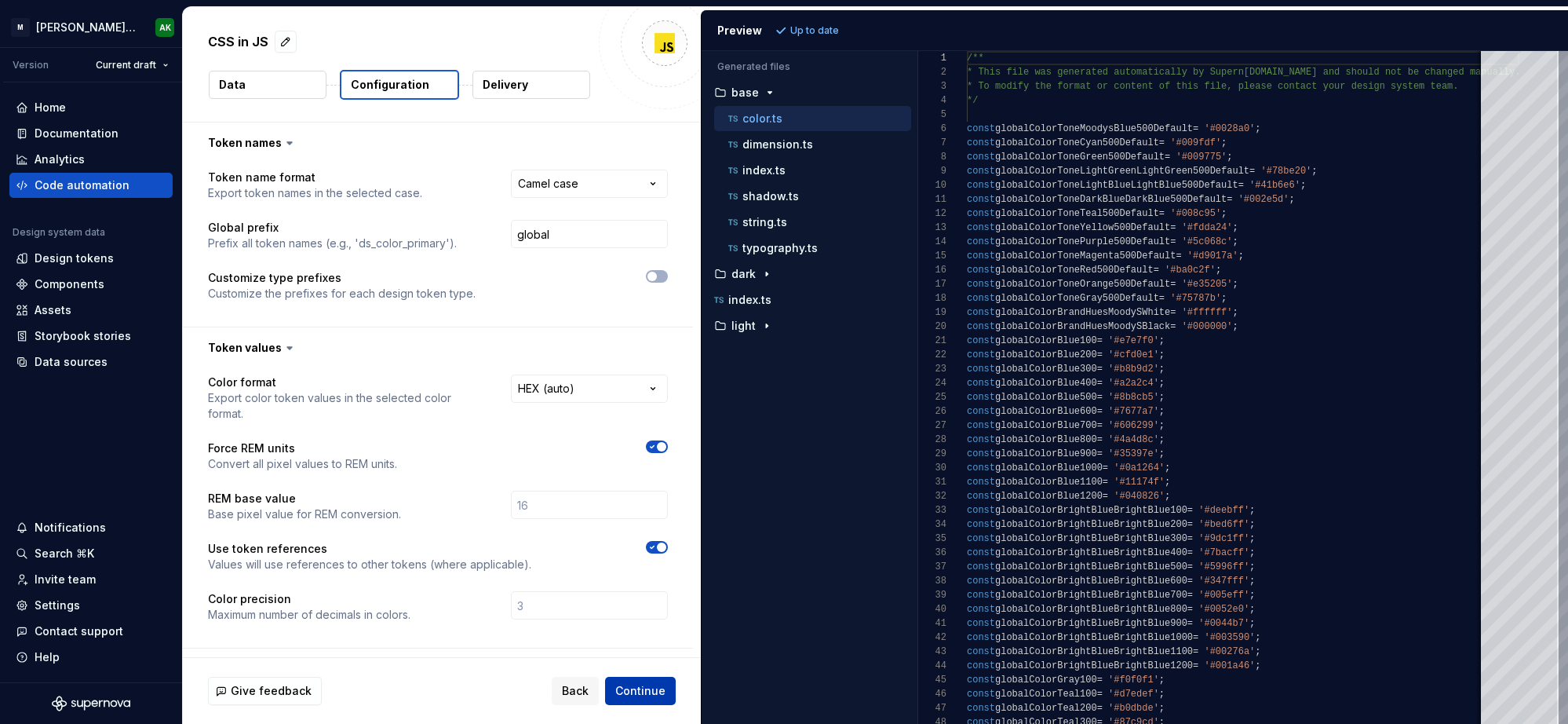
click at [634, 688] on span "Continue" at bounding box center [640, 691] width 50 height 16
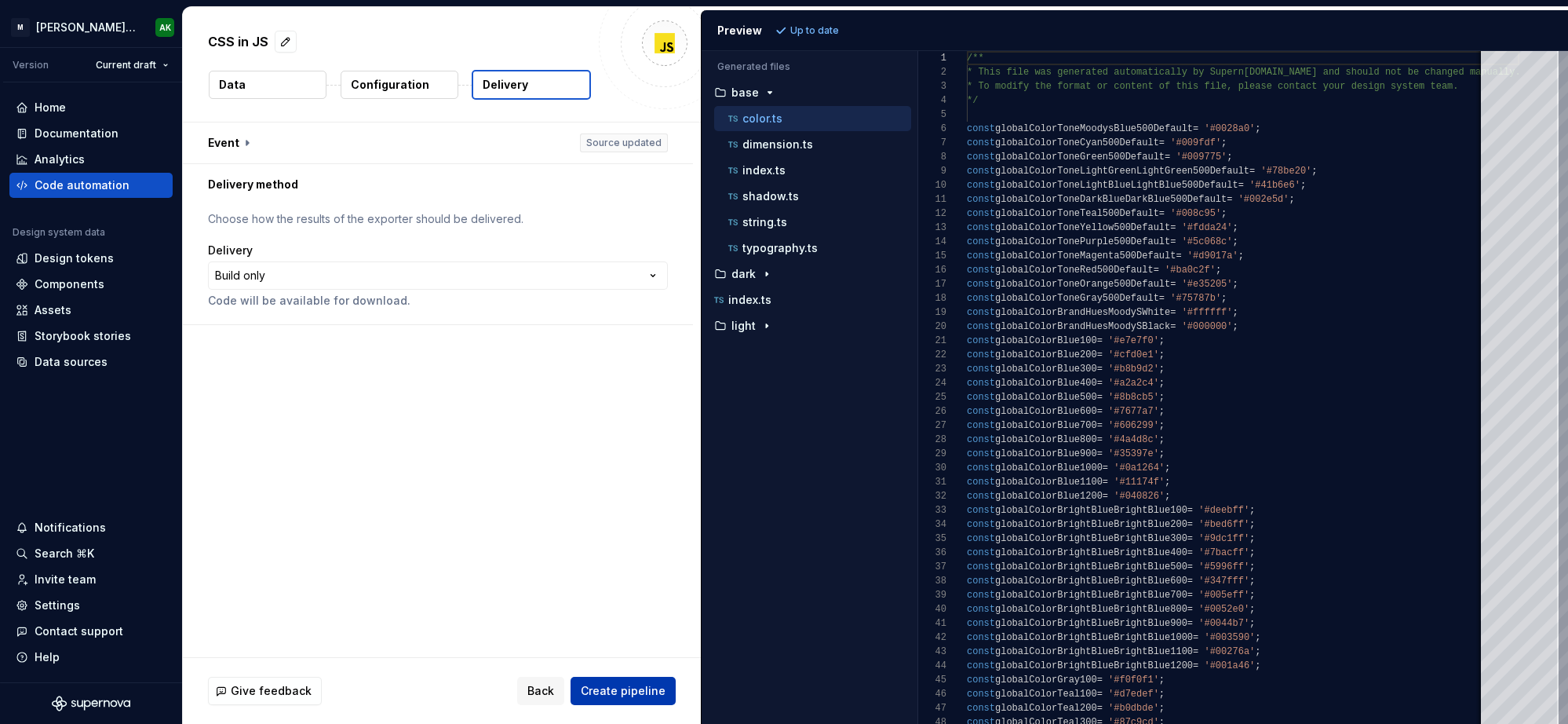
click at [642, 696] on span "Create pipeline" at bounding box center [623, 691] width 85 height 16
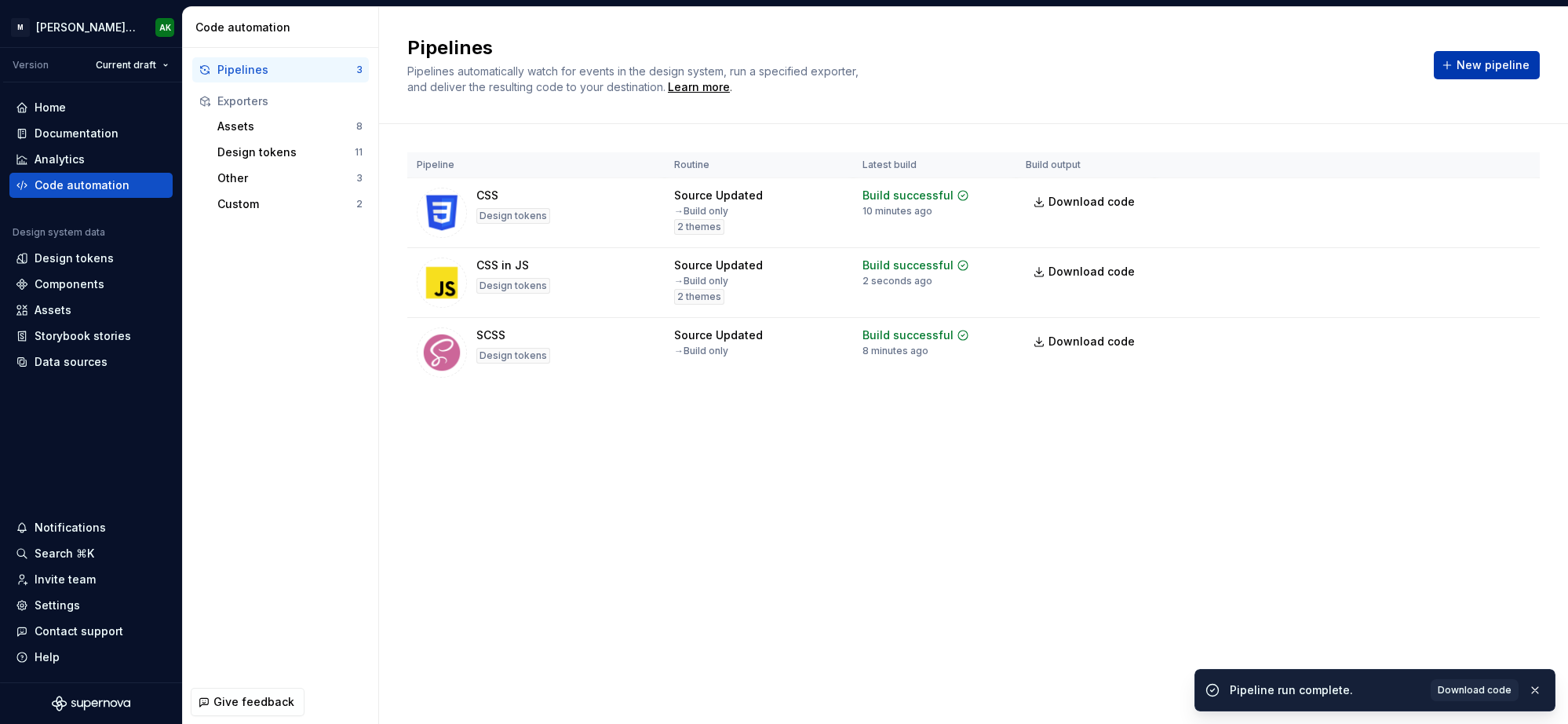
click at [1466, 61] on span "New pipeline" at bounding box center [1493, 66] width 73 height 16
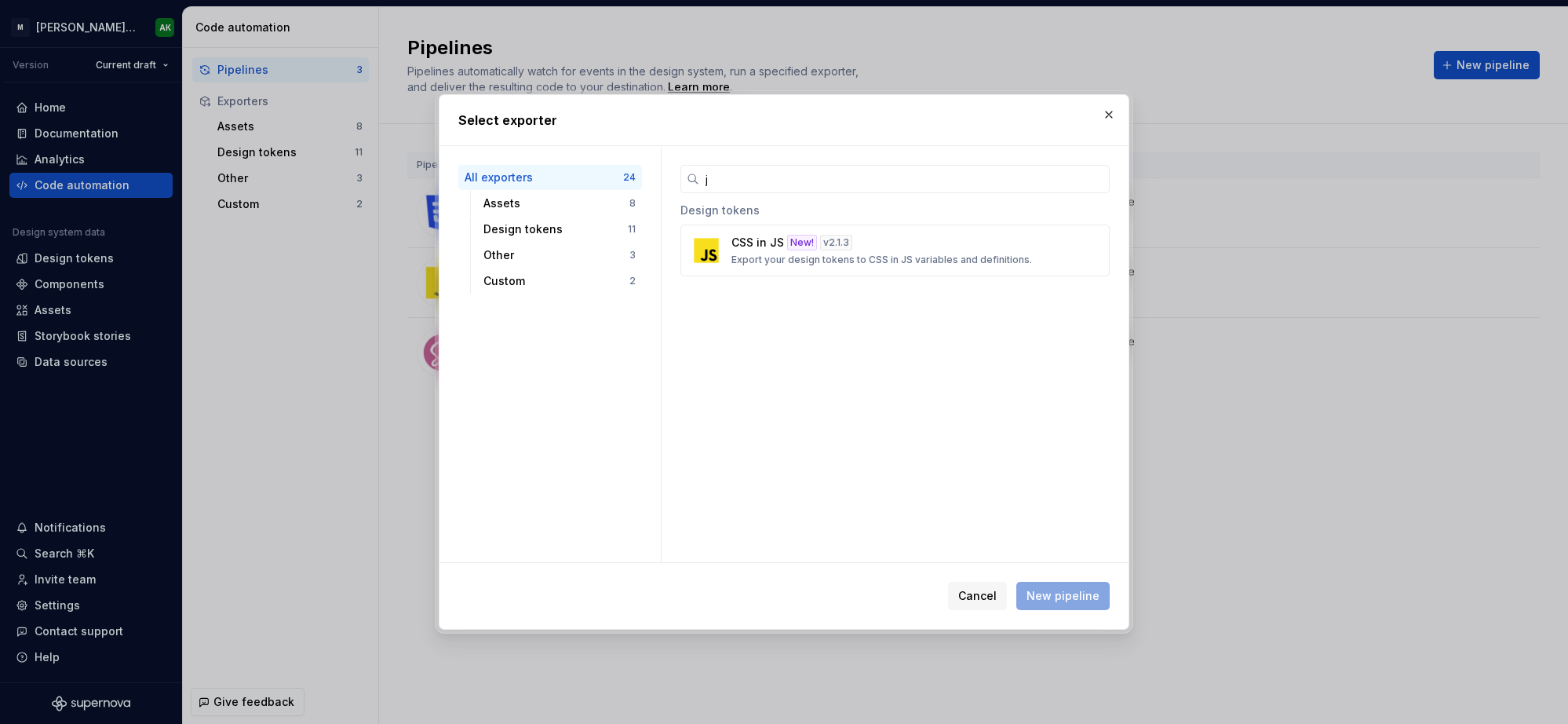
type input "js"
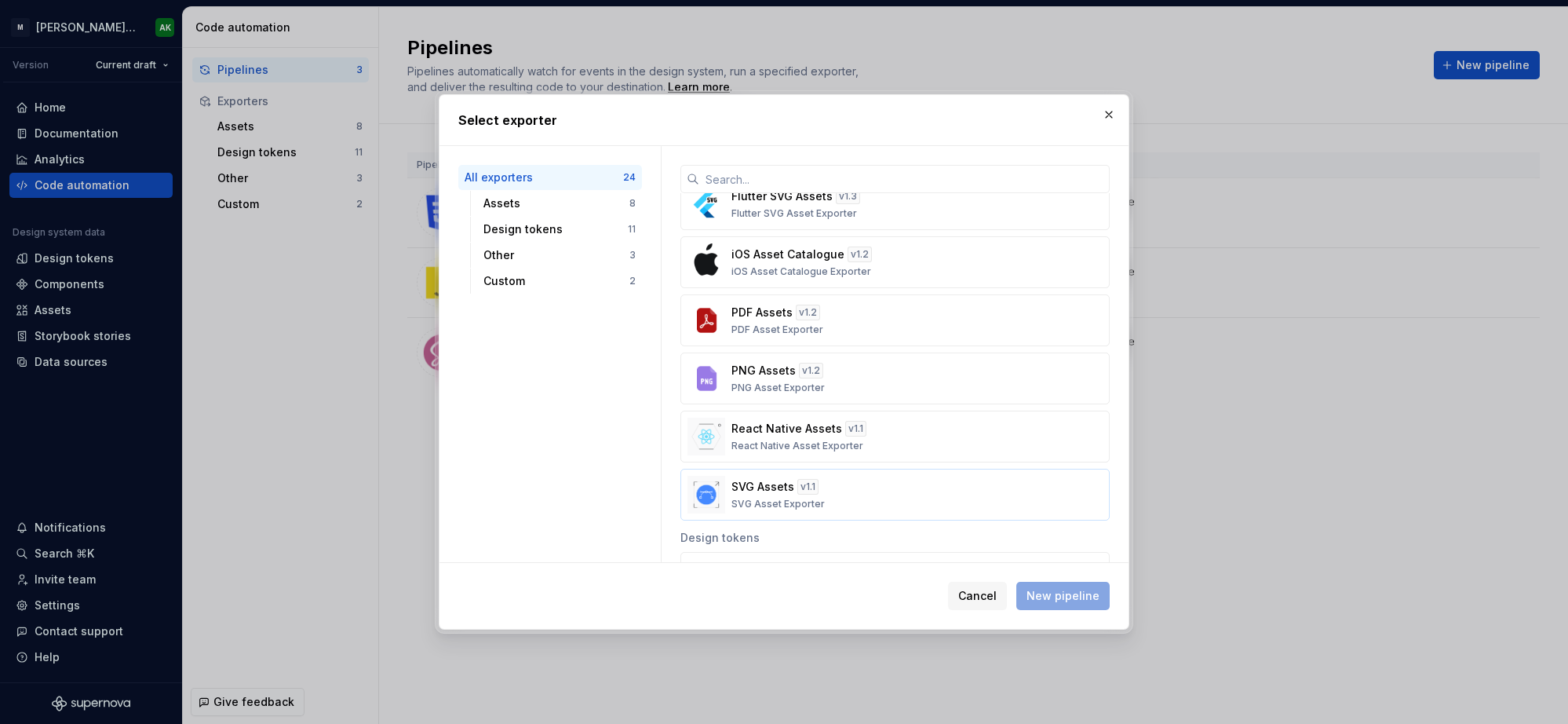
scroll to position [139, 0]
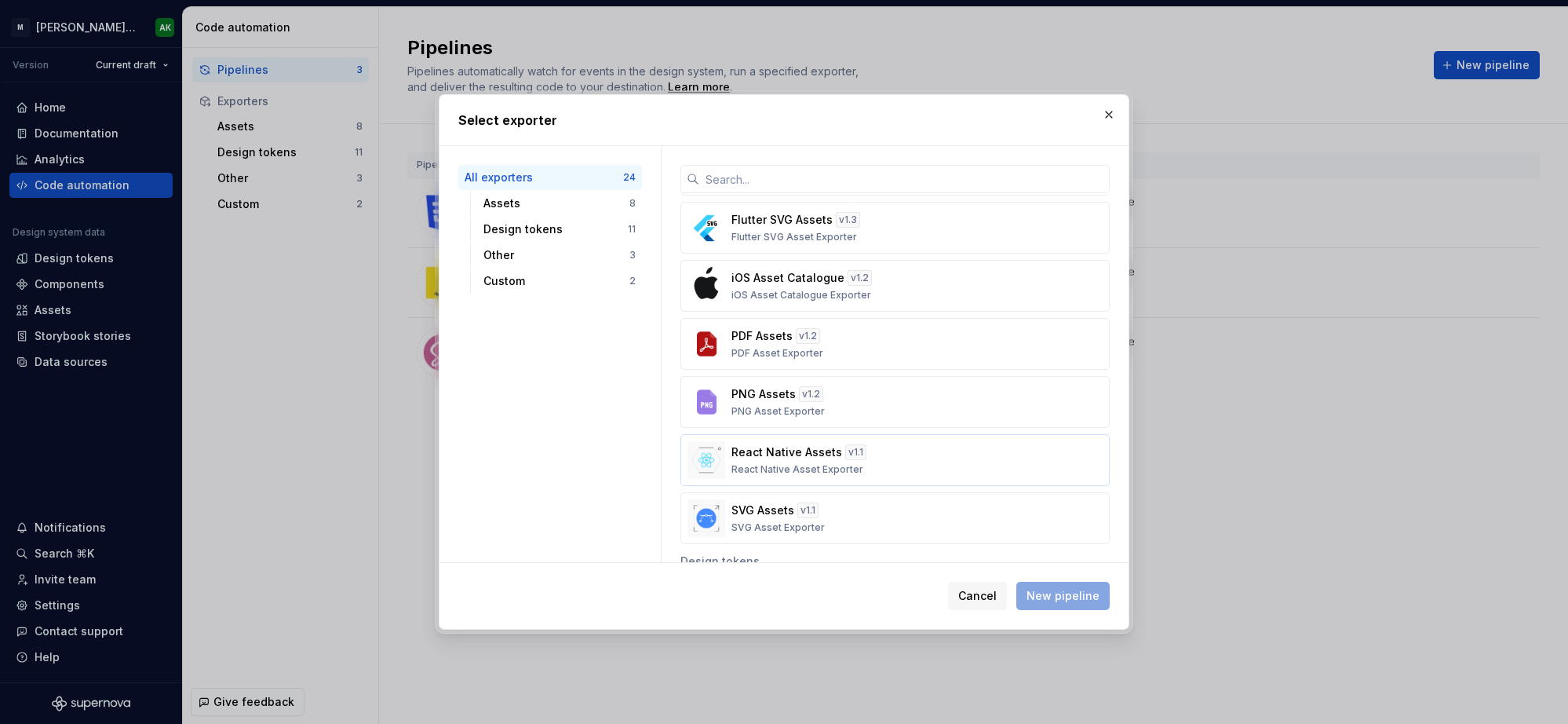
drag, startPoint x: 752, startPoint y: 449, endPoint x: 772, endPoint y: 451, distance: 20.1
click at [752, 449] on p "React Native Assets" at bounding box center [787, 453] width 110 height 16
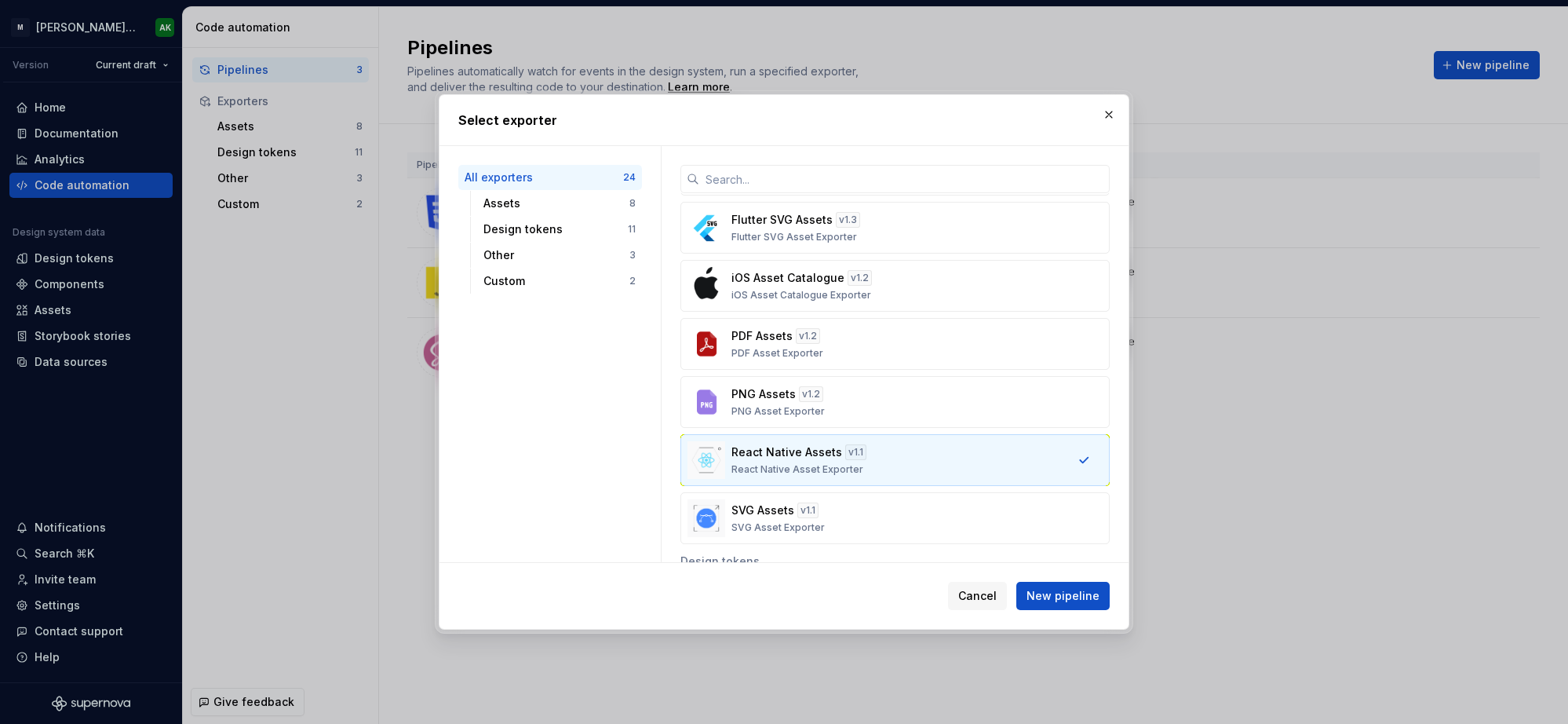
click at [1057, 578] on div "Cancel New pipeline" at bounding box center [784, 596] width 689 height 66
click at [1042, 592] on span "New pipeline" at bounding box center [1063, 596] width 73 height 16
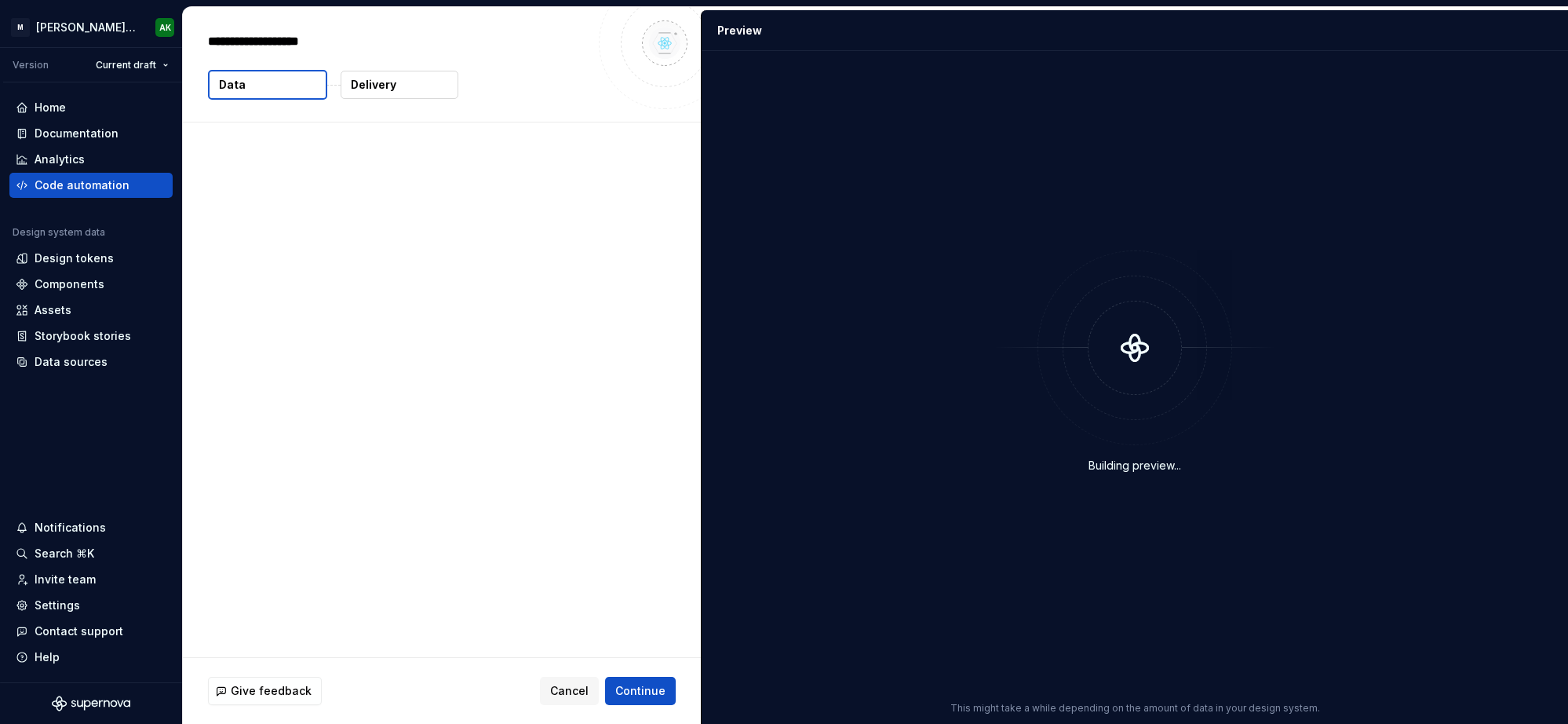
type textarea "*"
click at [575, 691] on span "Cancel" at bounding box center [569, 691] width 38 height 16
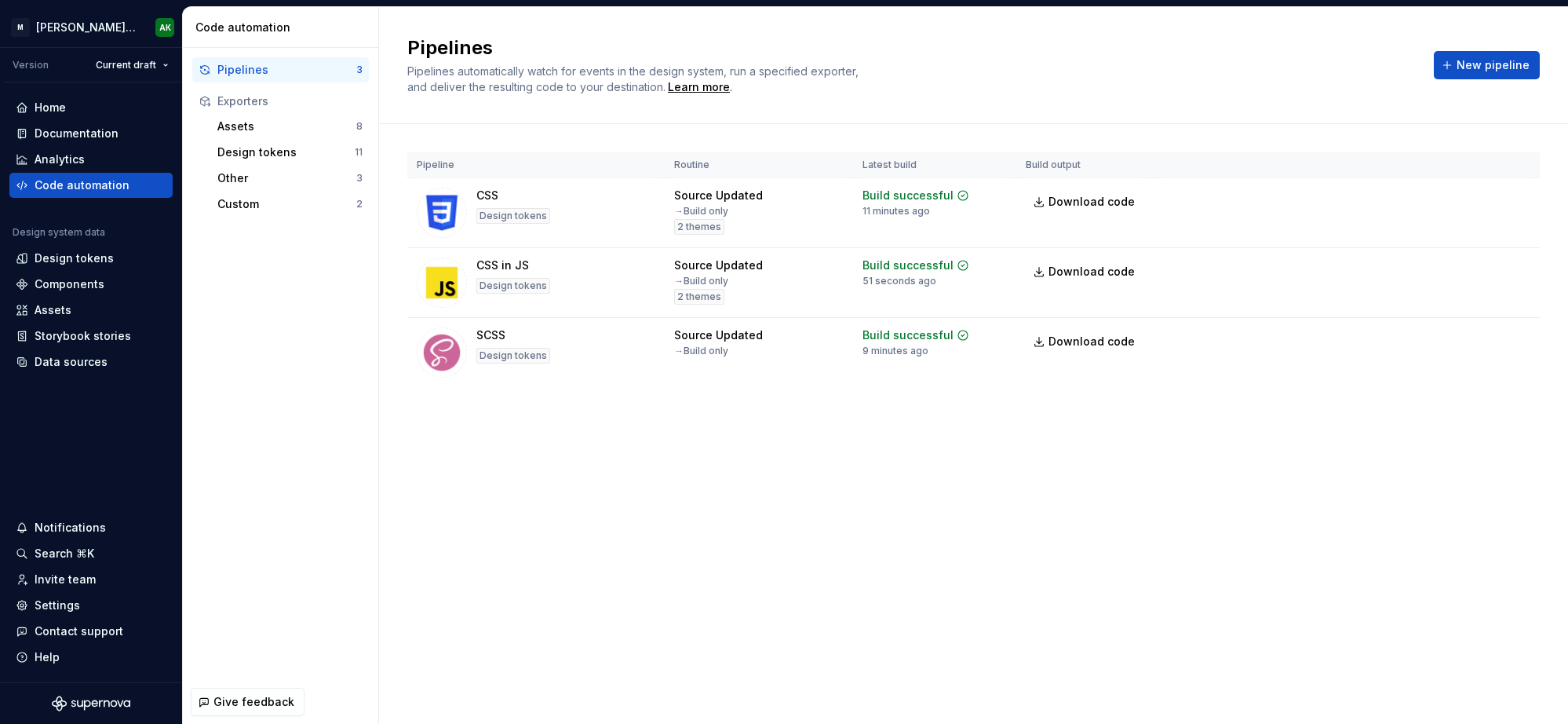
click at [726, 533] on div "Pipelines Pipelines automatically watch for events in the design system, run a …" at bounding box center [973, 366] width 1189 height 717
click at [100, 254] on div "Design tokens" at bounding box center [74, 258] width 79 height 16
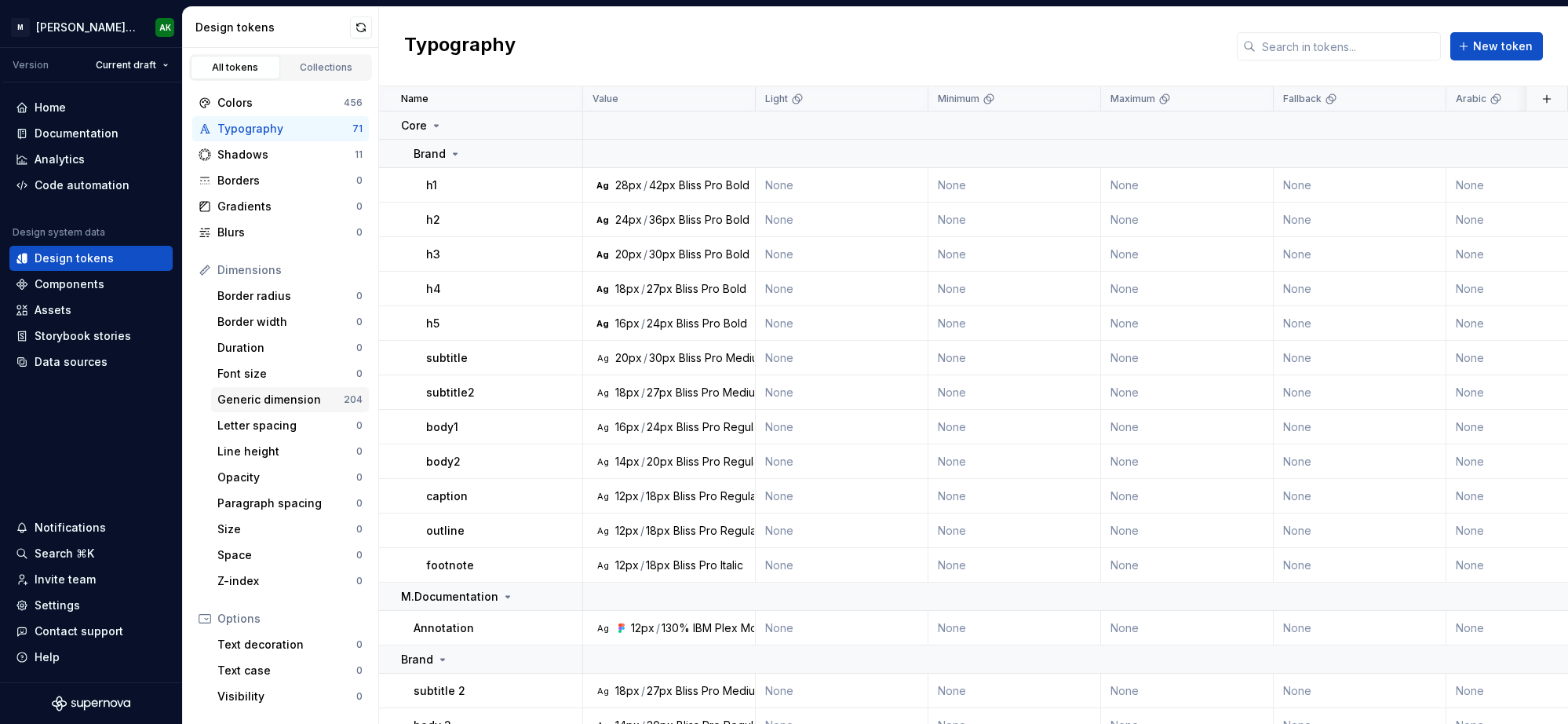
click at [249, 397] on div "Generic dimension" at bounding box center [281, 400] width 126 height 16
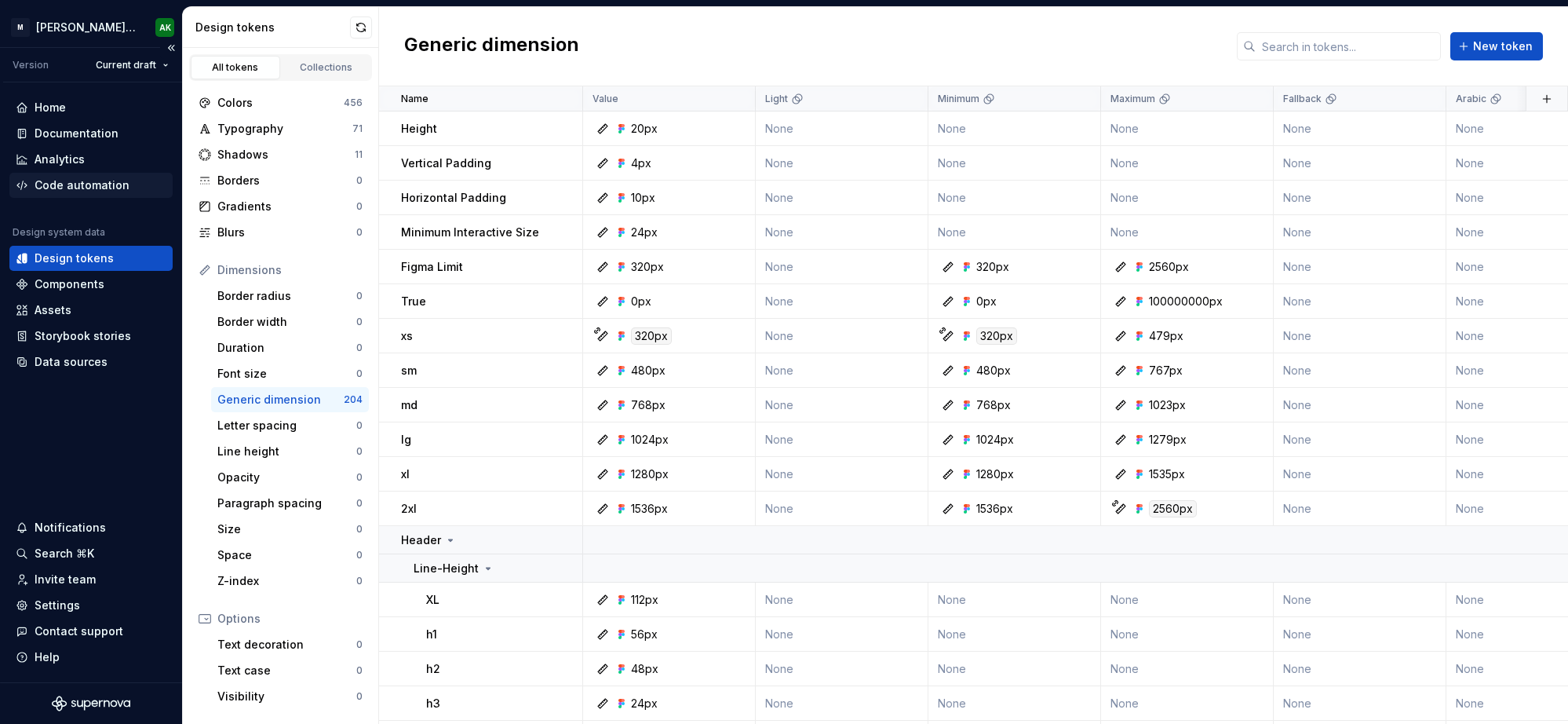
drag, startPoint x: 98, startPoint y: 182, endPoint x: 106, endPoint y: 186, distance: 8.9
click at [98, 182] on div "Code automation" at bounding box center [82, 186] width 95 height 16
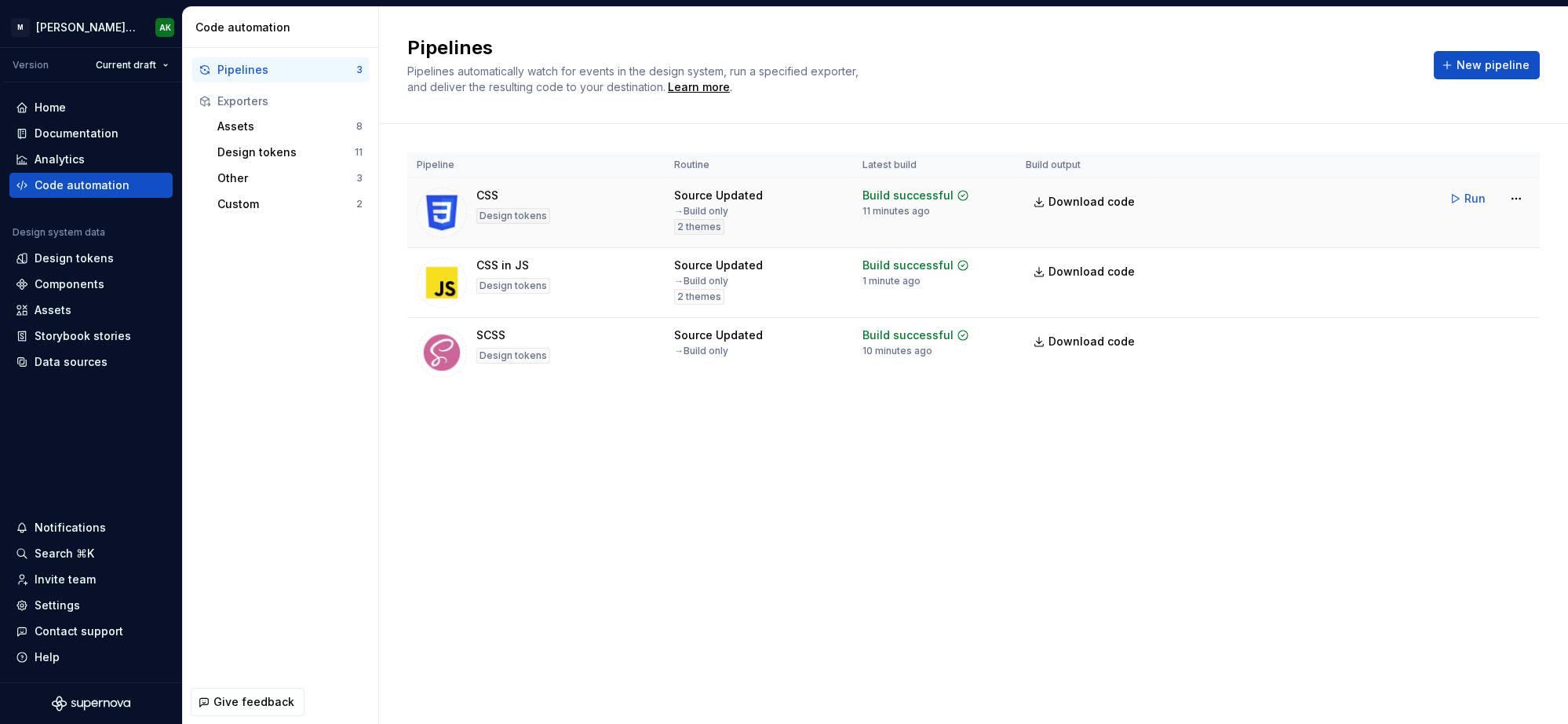
click at [440, 215] on img at bounding box center [441, 213] width 50 height 50
click at [541, 219] on div "Design tokens" at bounding box center [513, 216] width 74 height 16
click at [1466, 198] on html "[PERSON_NAME] Design System AK Version Current draft Home Documentation Analyti…" at bounding box center [784, 362] width 1568 height 724
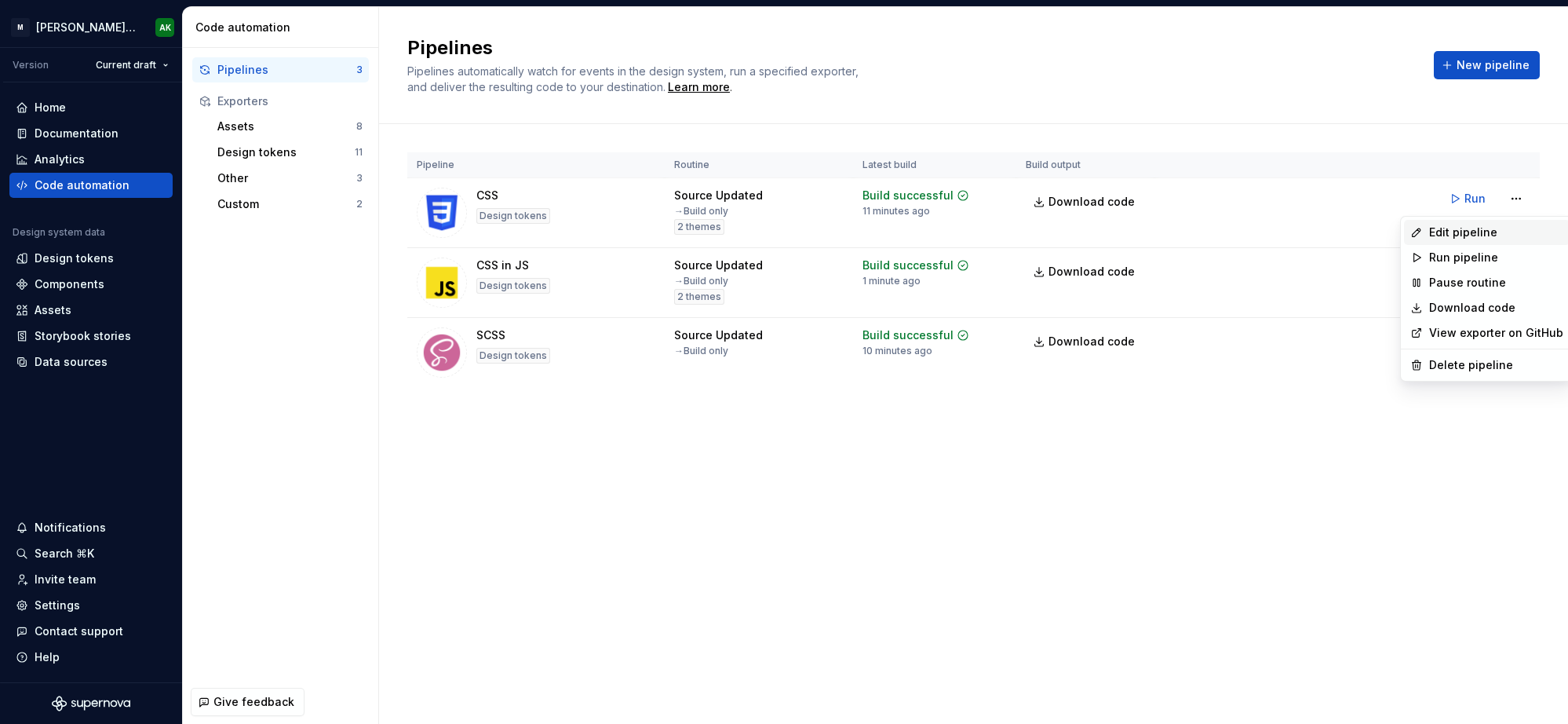
click at [1466, 230] on div "Edit pipeline" at bounding box center [1496, 233] width 134 height 16
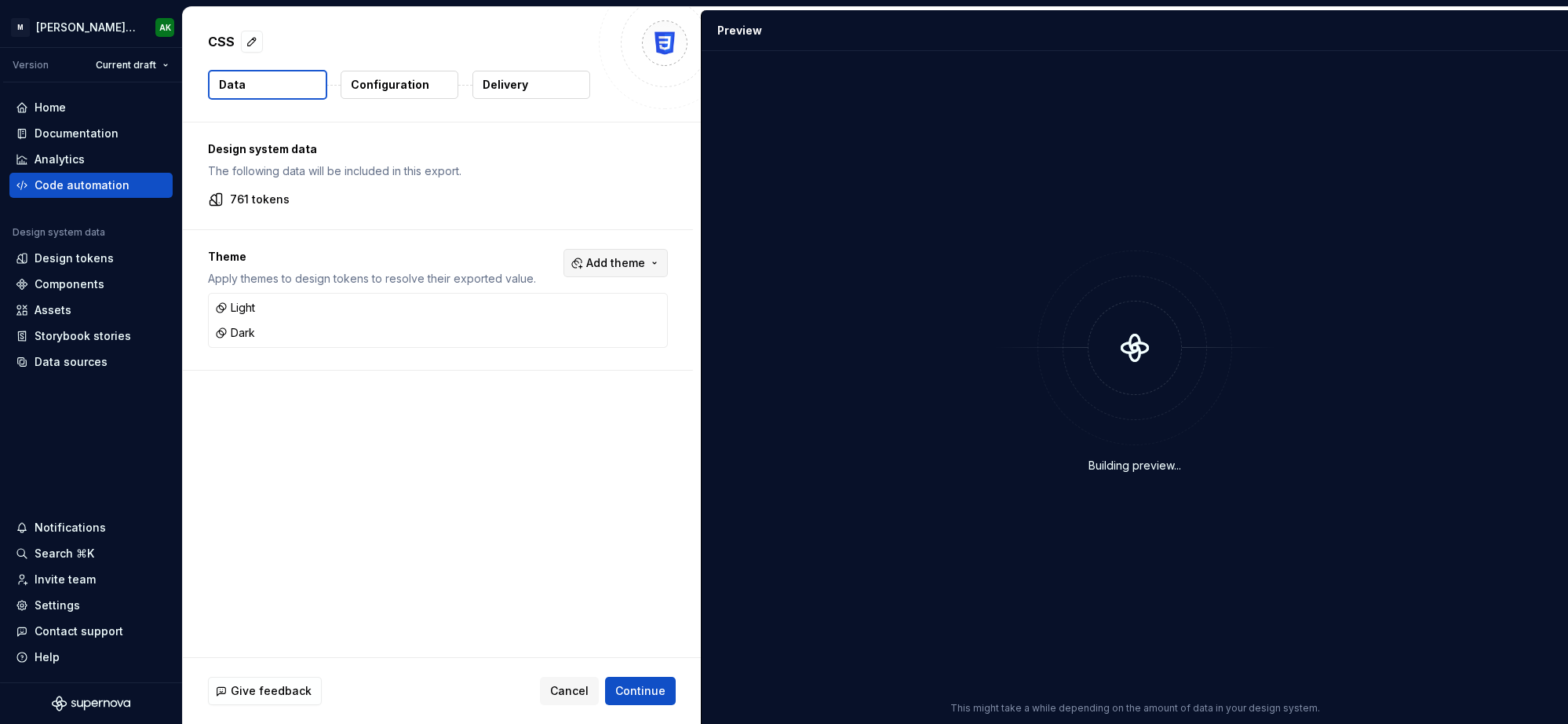
click at [612, 256] on span "Add theme" at bounding box center [616, 263] width 59 height 16
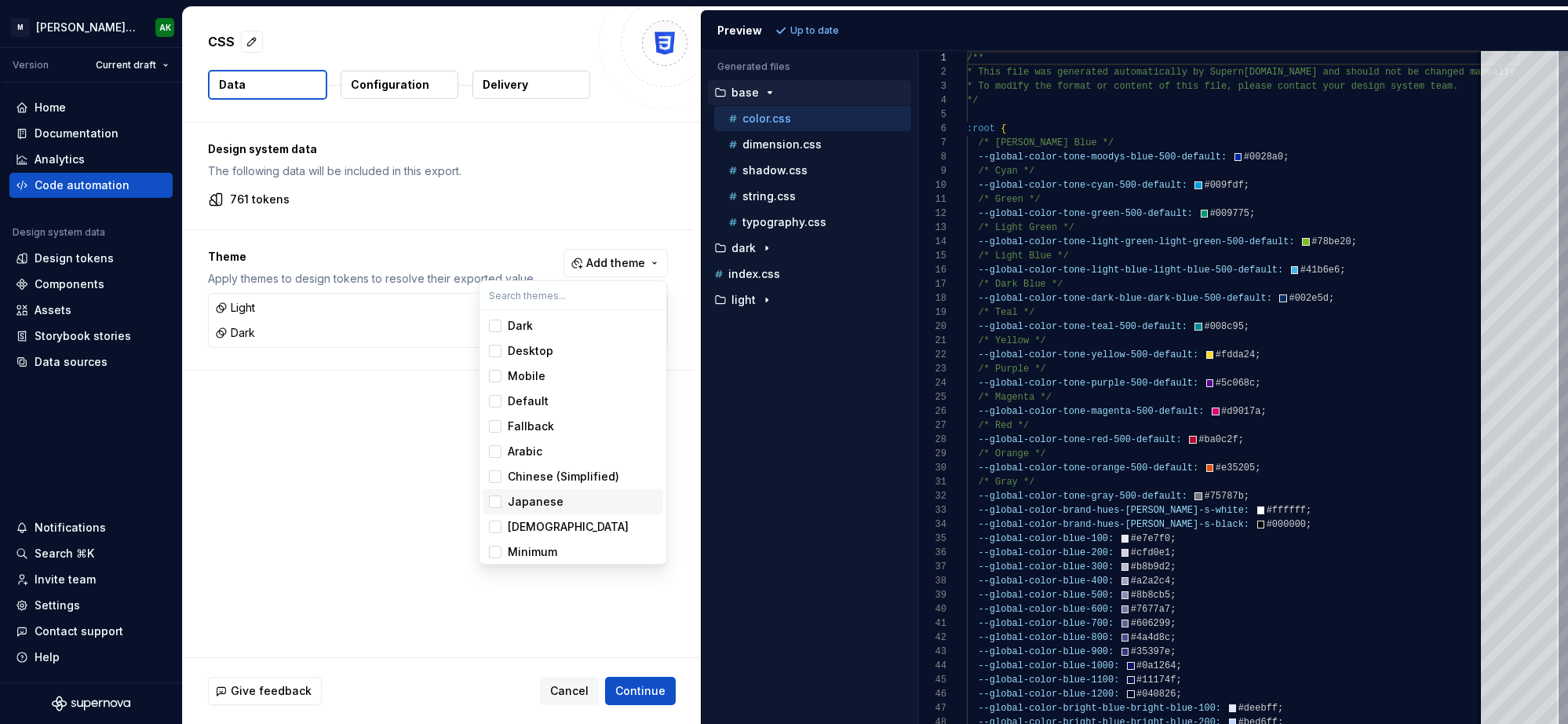
click at [498, 498] on div "Suggestions" at bounding box center [495, 502] width 13 height 13
click at [824, 24] on html "[PERSON_NAME] Design System AK Version Current draft Home Documentation Analyti…" at bounding box center [784, 362] width 1568 height 724
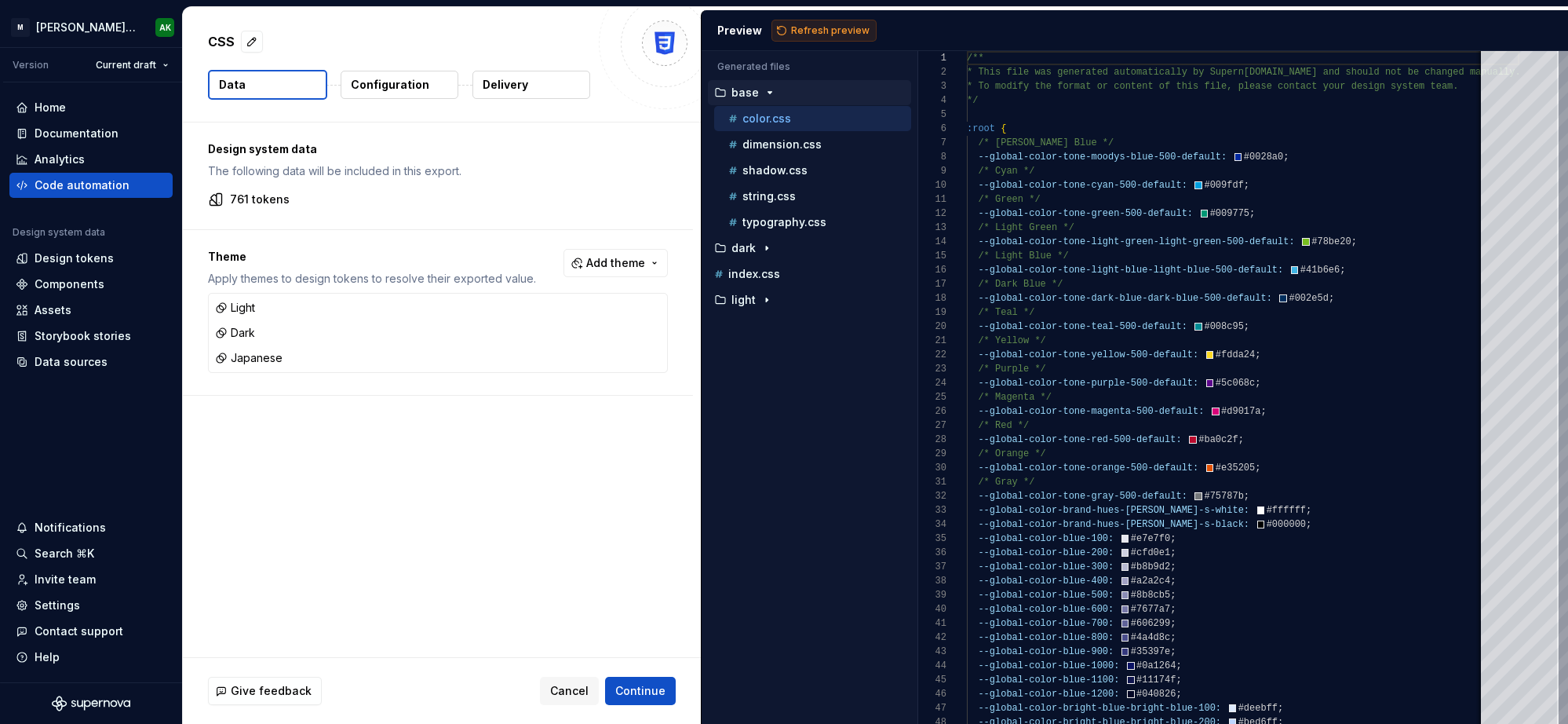
click at [821, 30] on span "Refresh preview" at bounding box center [830, 30] width 78 height 13
click at [788, 302] on icon "button" at bounding box center [794, 300] width 13 height 13
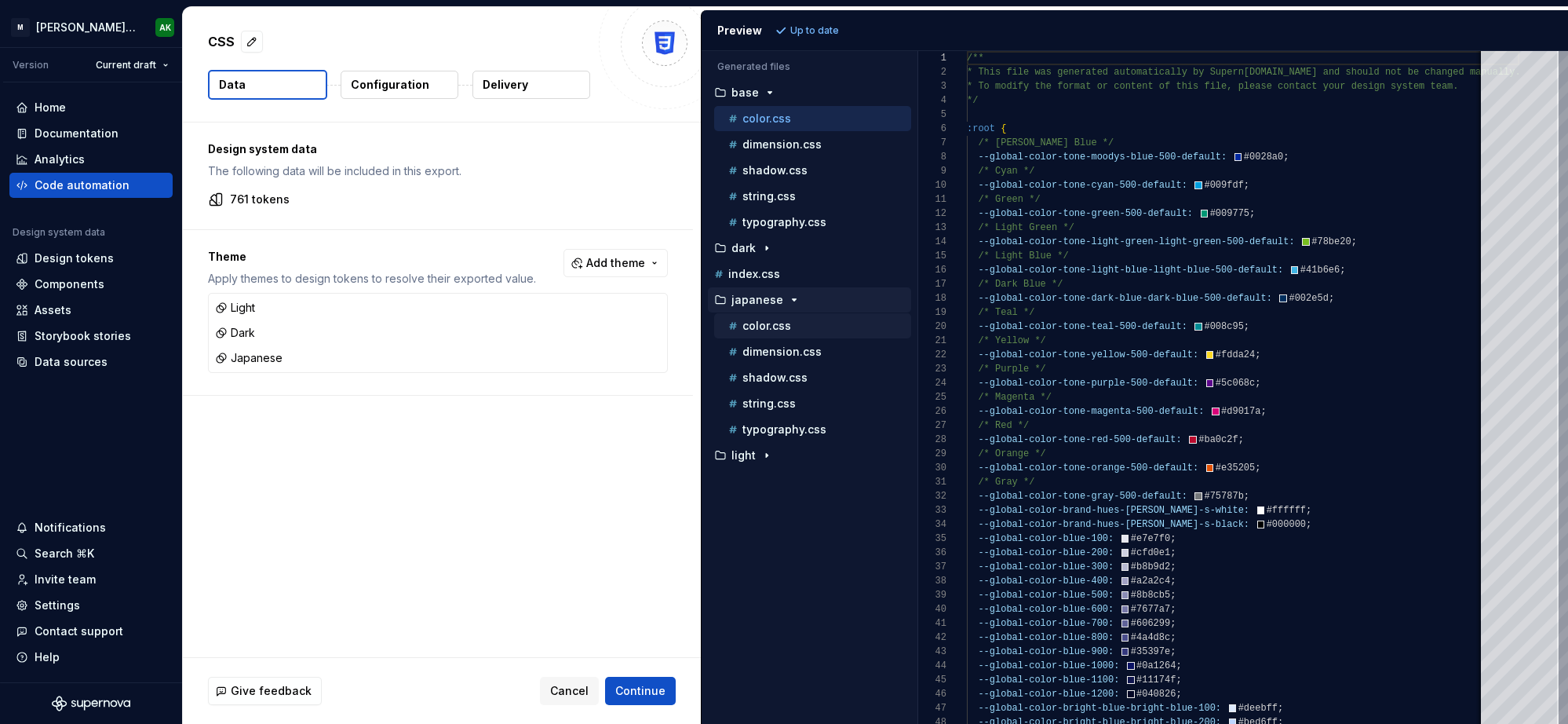
click at [784, 321] on p "color.css" at bounding box center [766, 326] width 49 height 13
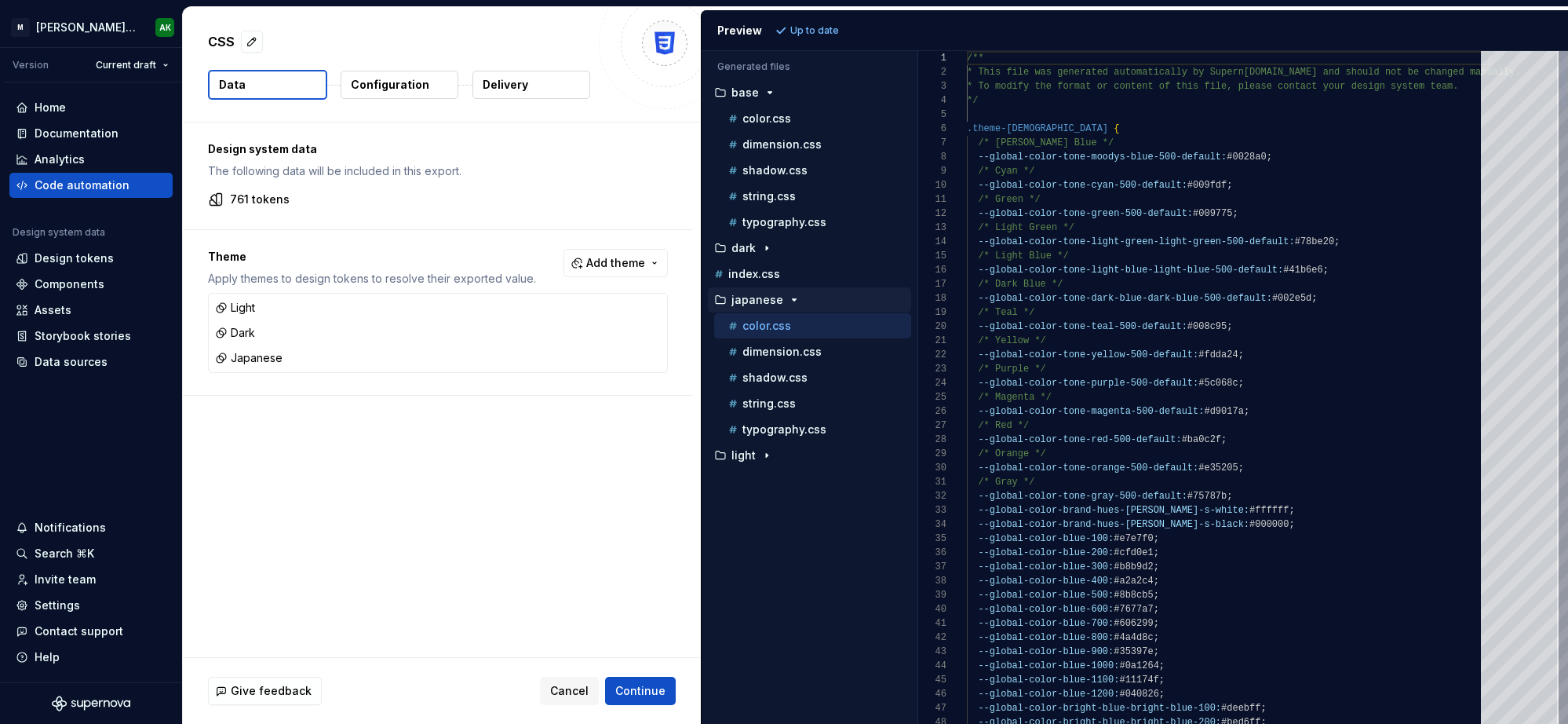
scroll to position [142, 0]
click at [655, 359] on button "button" at bounding box center [652, 358] width 22 height 22
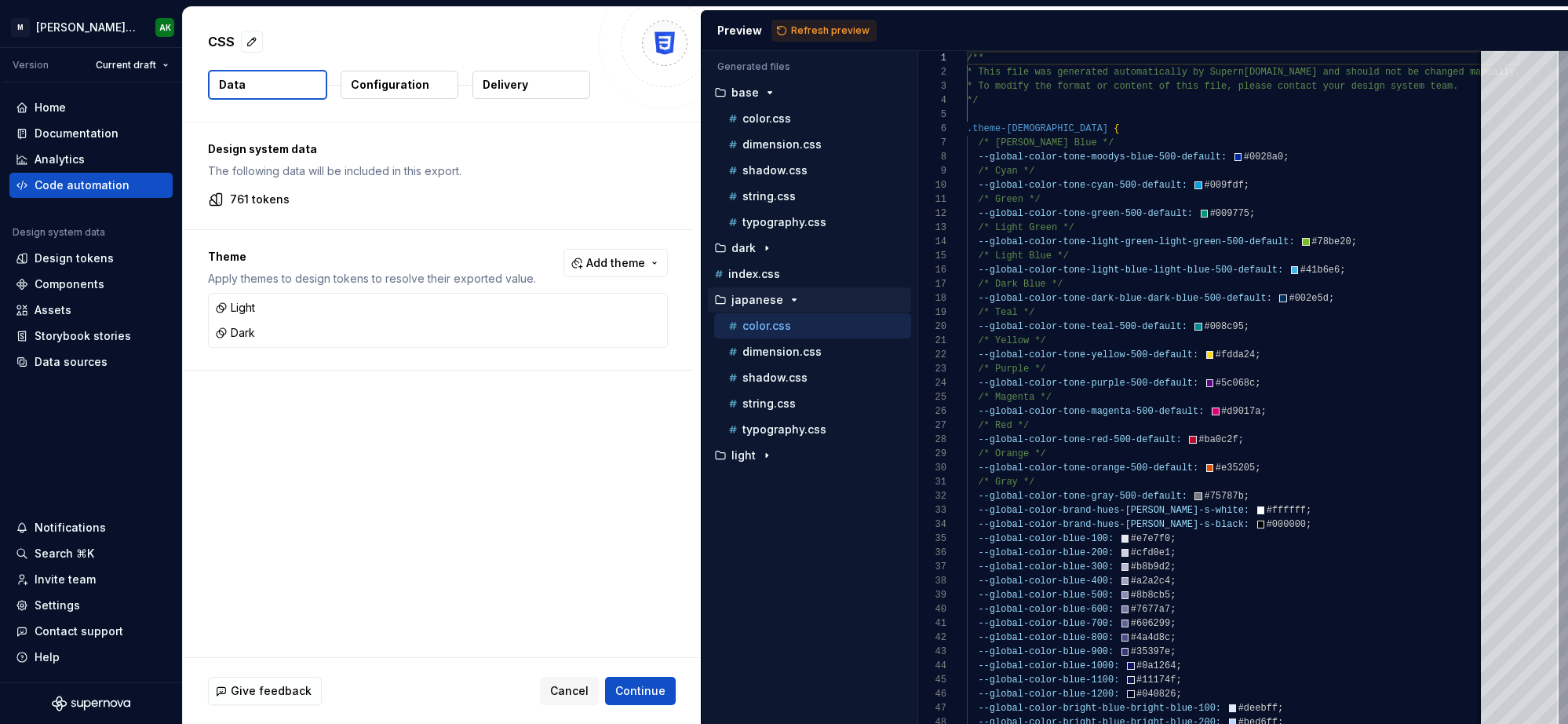
click at [541, 410] on div "Design system data The following data will be included in this export. 761 toke…" at bounding box center [442, 390] width 518 height 534
drag, startPoint x: 820, startPoint y: 31, endPoint x: 937, endPoint y: 77, distance: 125.7
click at [820, 31] on span "Refresh preview" at bounding box center [830, 30] width 78 height 13
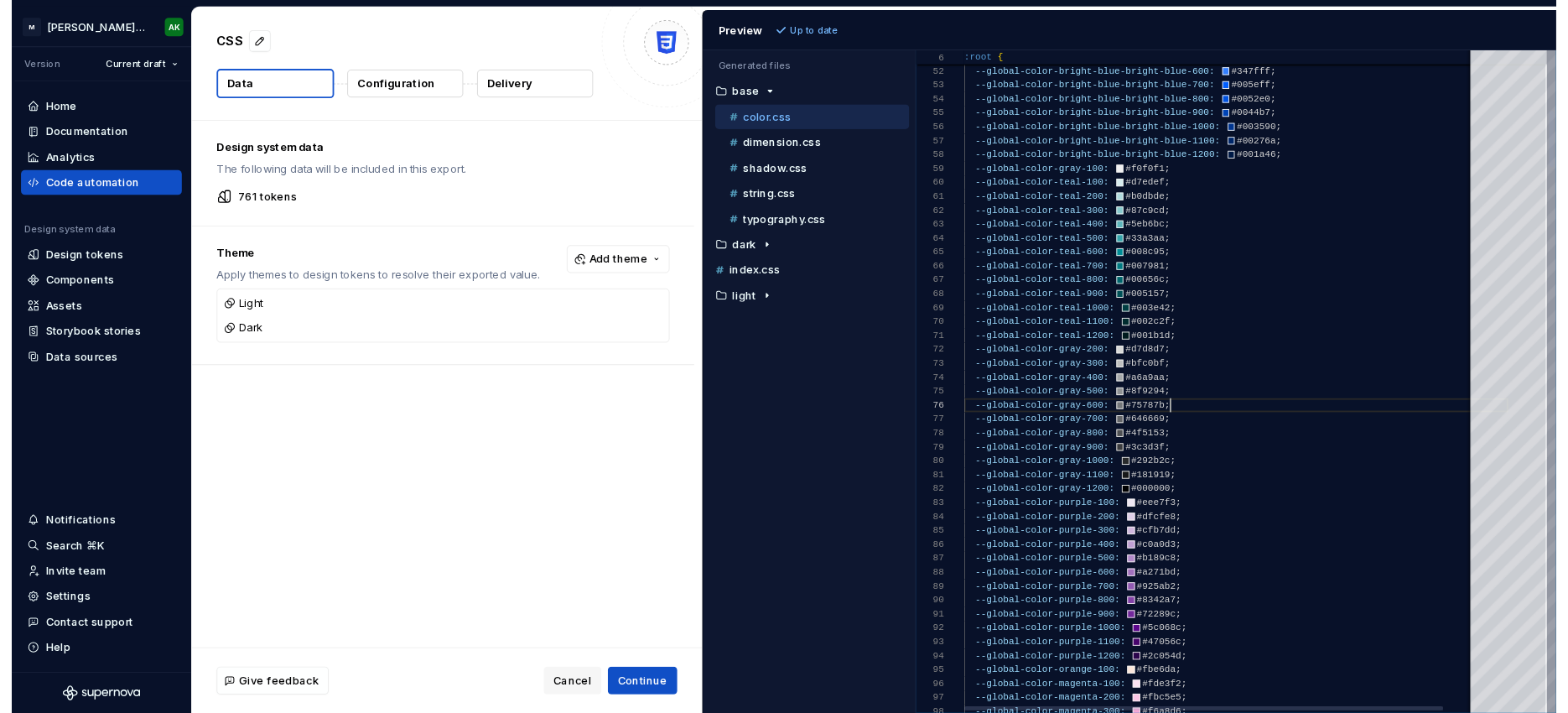
scroll to position [75, 218]
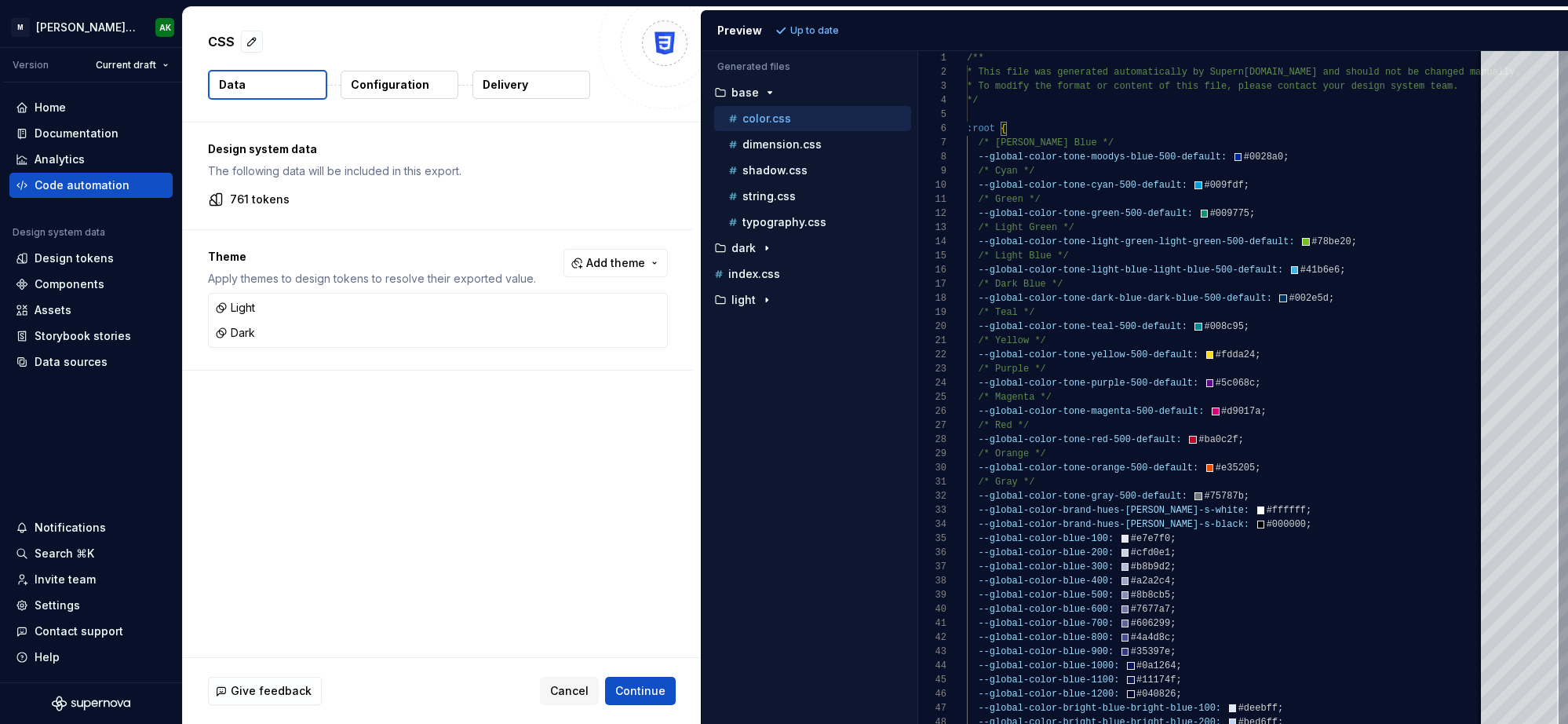
click at [844, 455] on div "Accessibility guide for tree . Navigate the tree with the arrow keys. Common tr…" at bounding box center [809, 400] width 216 height 648
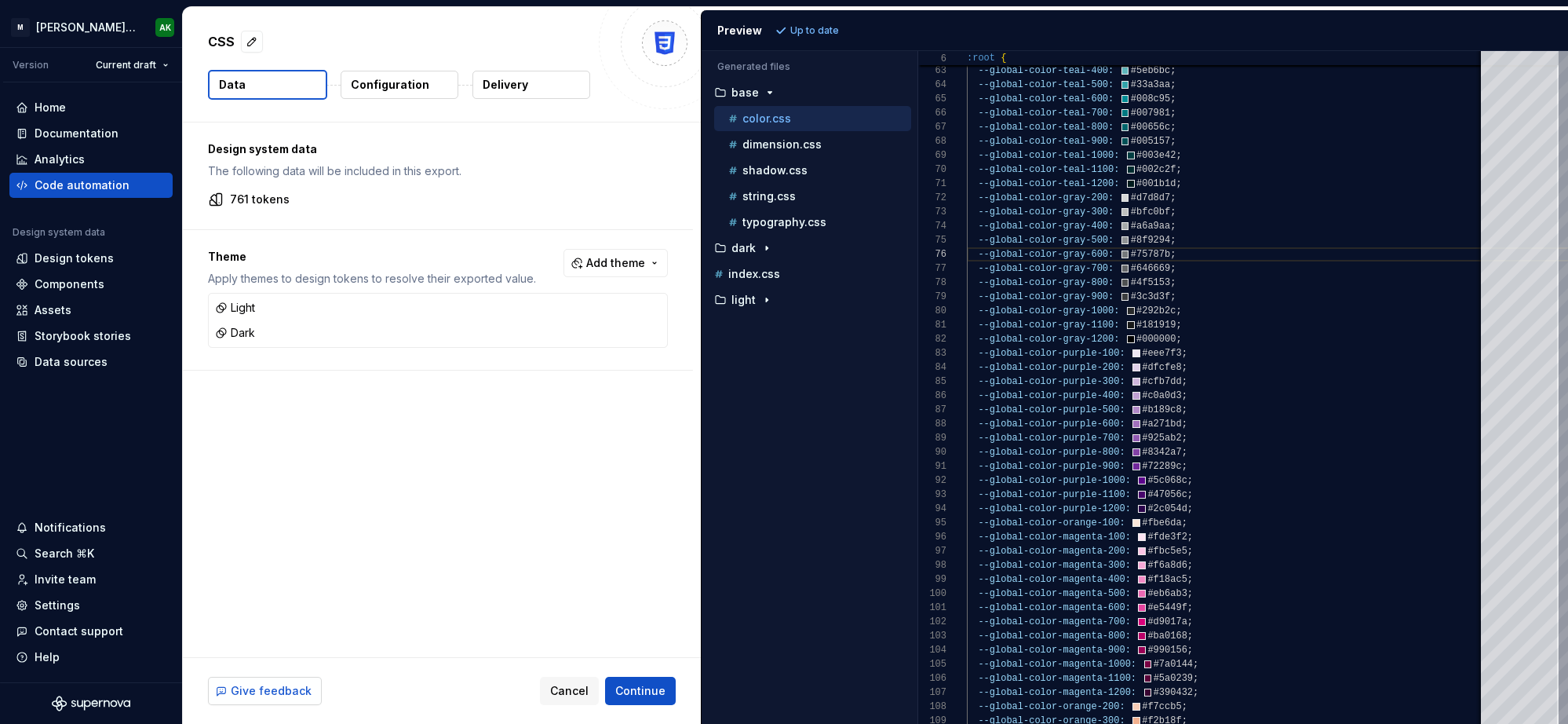
click at [254, 697] on span "Give feedback" at bounding box center [271, 691] width 81 height 16
